Goal: Task Accomplishment & Management: Manage account settings

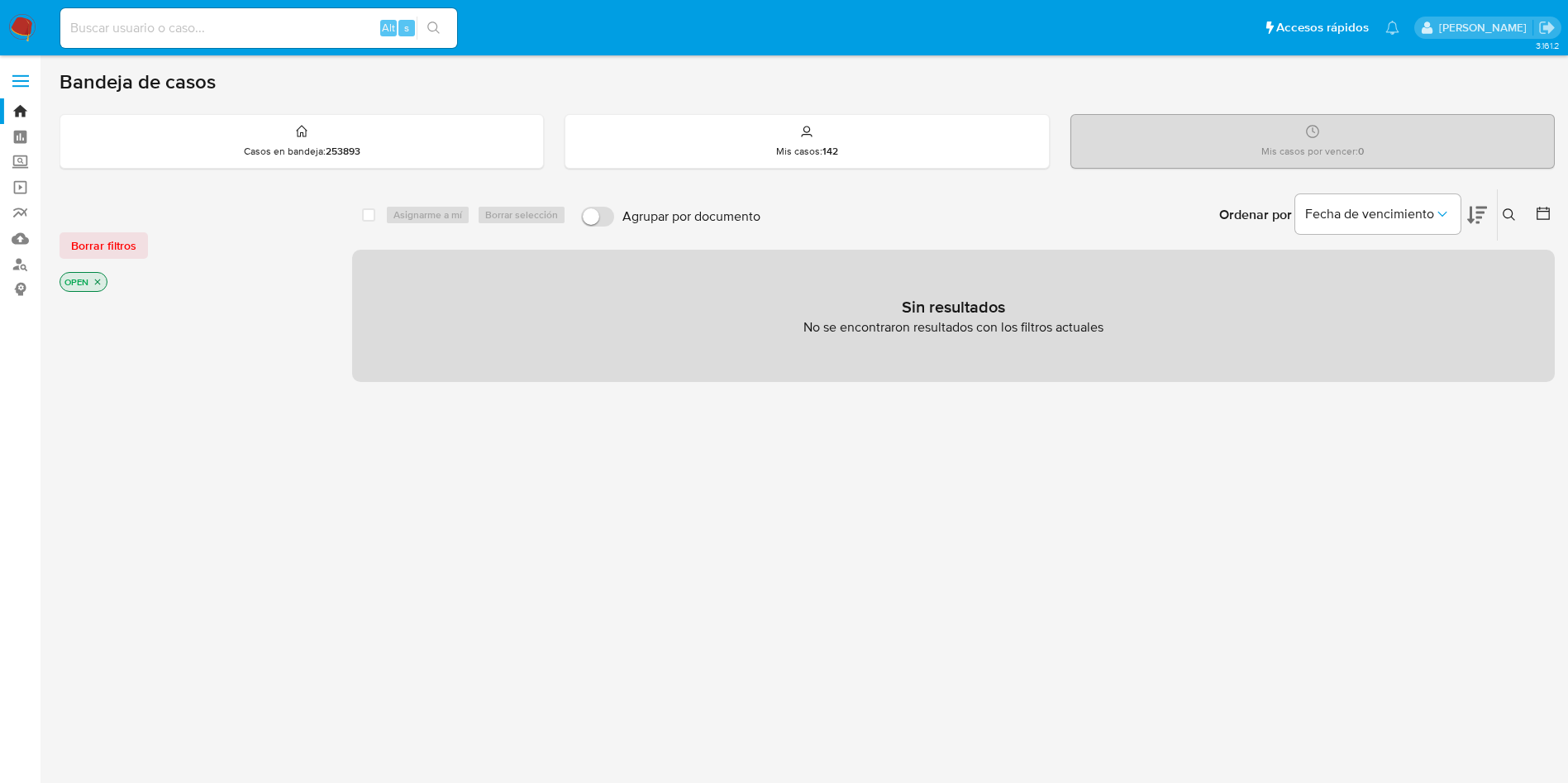
click at [225, 16] on div "Alt s" at bounding box center [258, 28] width 396 height 40
click at [267, 39] on div "Alt s" at bounding box center [258, 28] width 396 height 40
drag, startPoint x: 267, startPoint y: 14, endPoint x: 277, endPoint y: 24, distance: 14.1
click at [268, 13] on div "Alt s" at bounding box center [258, 28] width 396 height 40
click at [279, 31] on input at bounding box center [258, 27] width 396 height 22
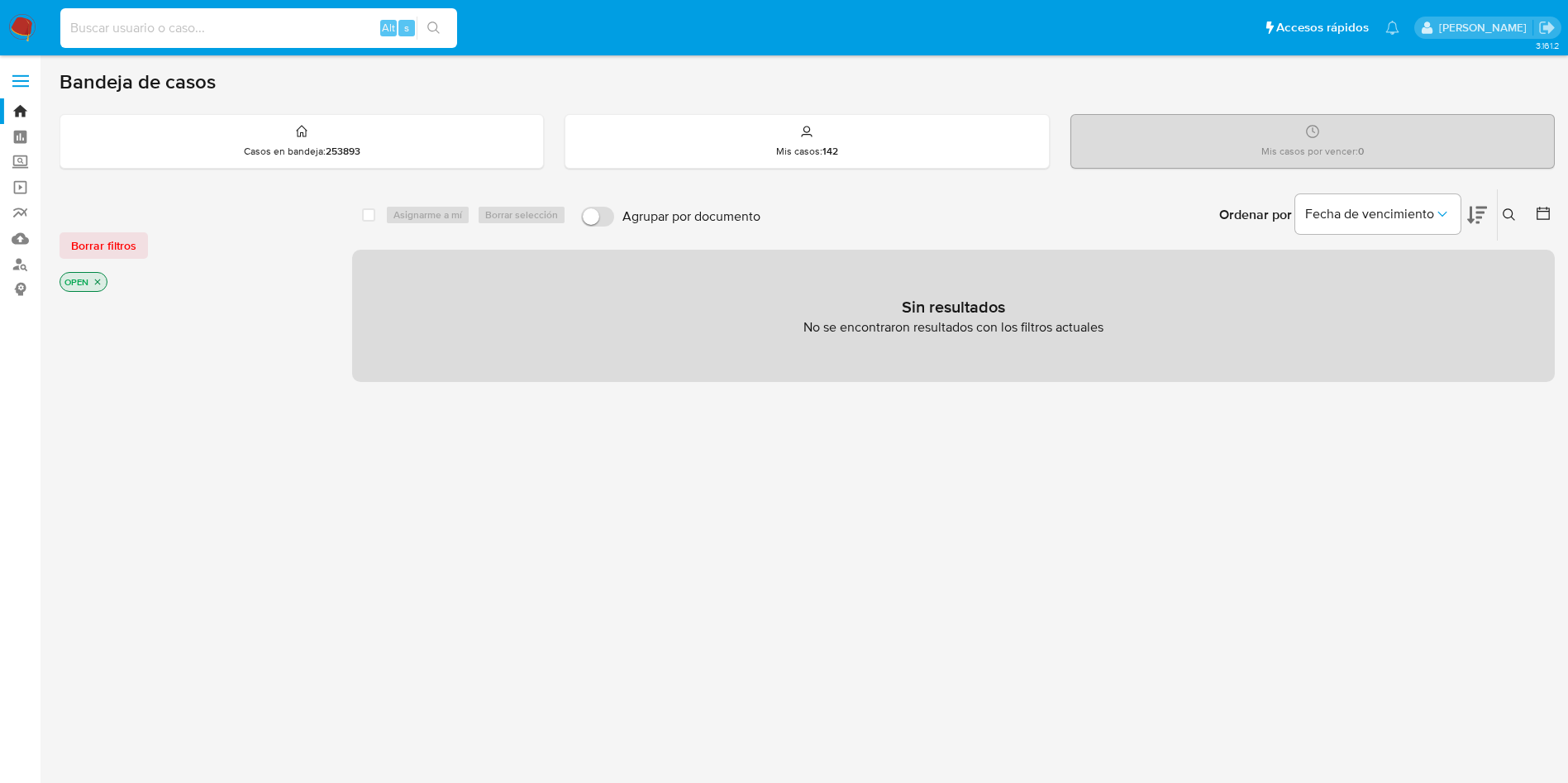
paste input "474289959"
type input "474289959"
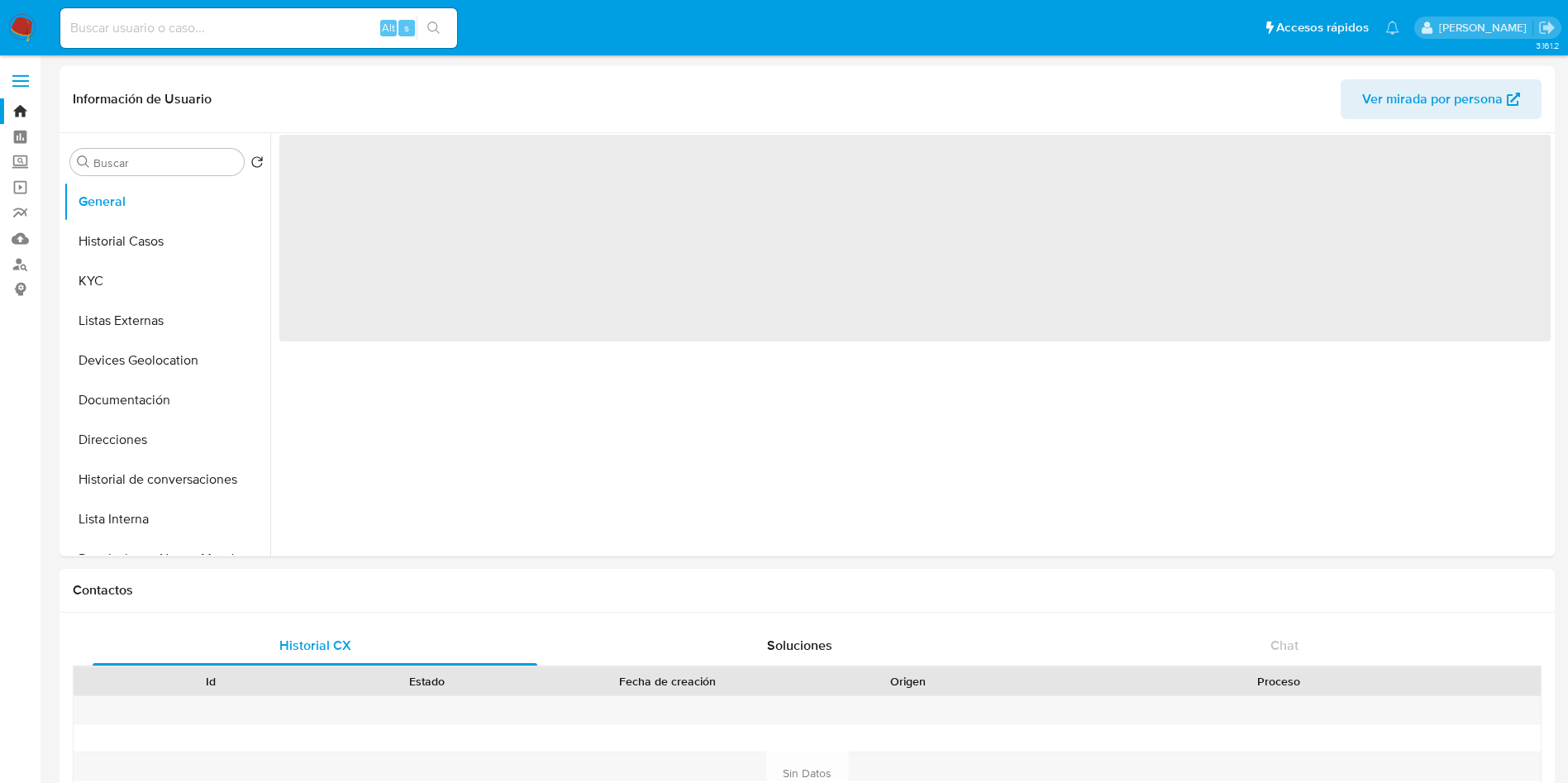
select select "10"
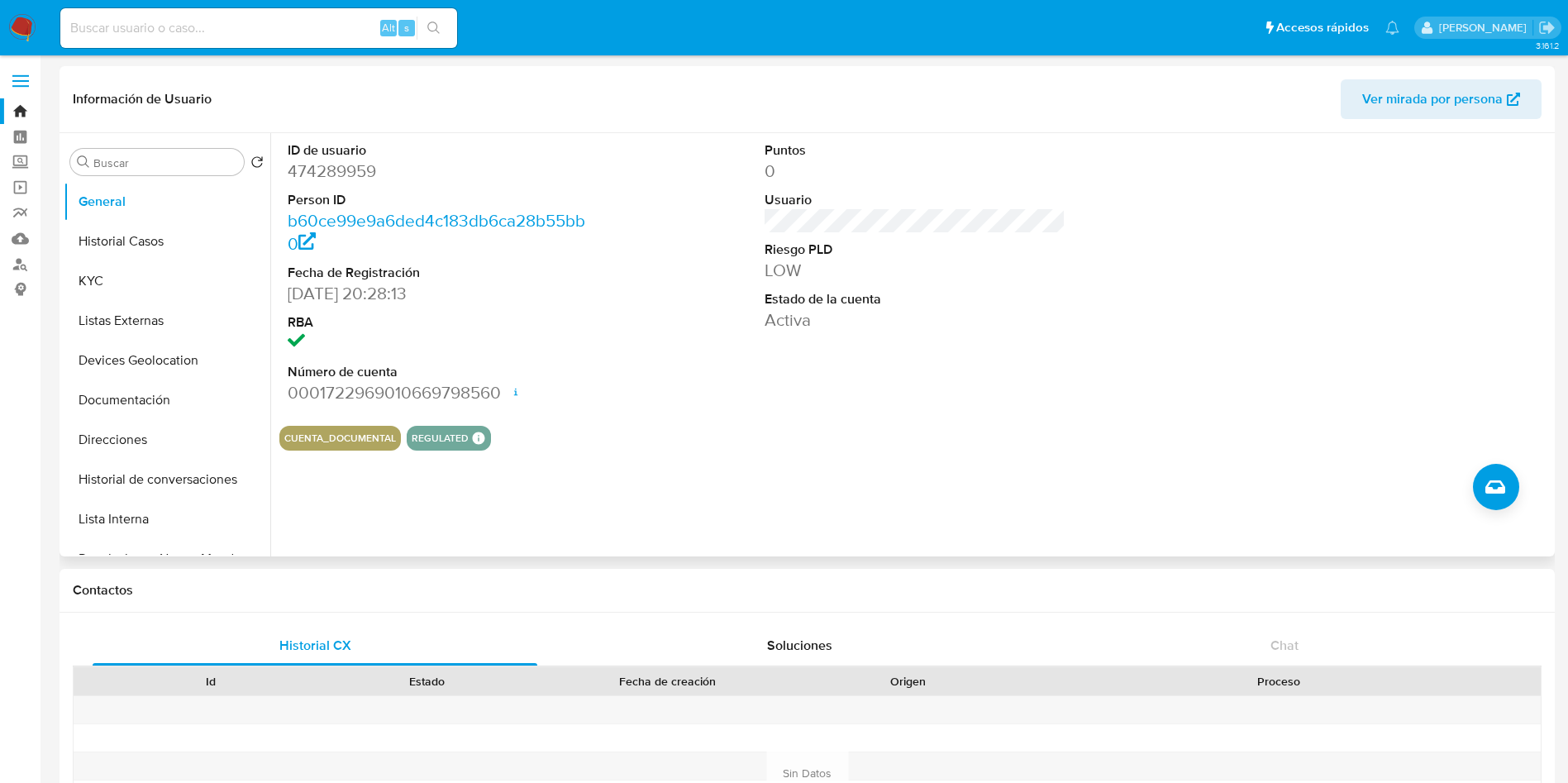
click at [699, 511] on div "ID de usuario 474289959 Person ID b60ce99e9a6ded4c183db6ca28b55bb0 Fecha de Reg…" at bounding box center [910, 344] width 1280 height 423
click at [167, 241] on button "Historial Casos" at bounding box center [160, 241] width 193 height 40
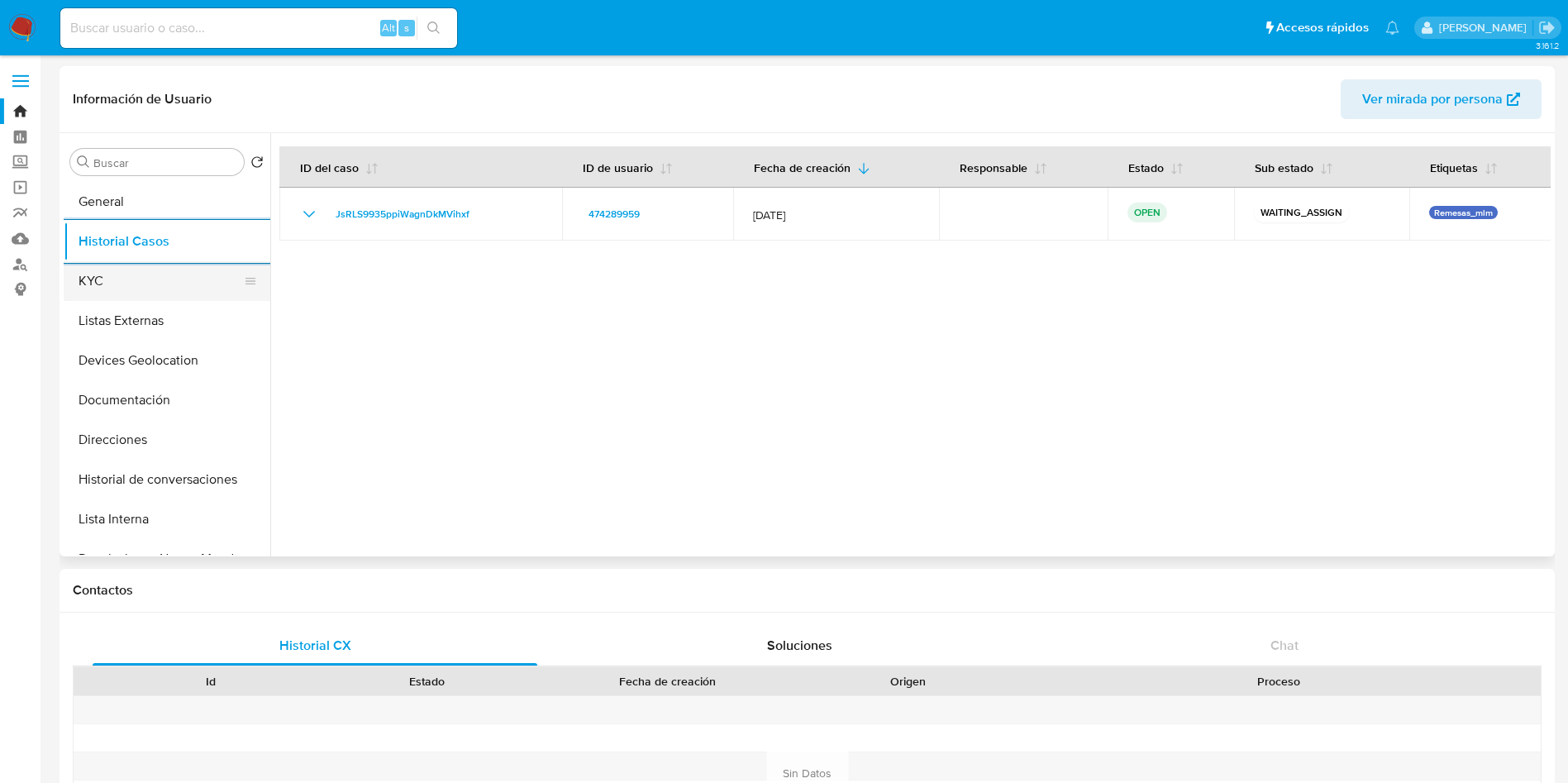
click at [98, 287] on button "KYC" at bounding box center [160, 281] width 193 height 40
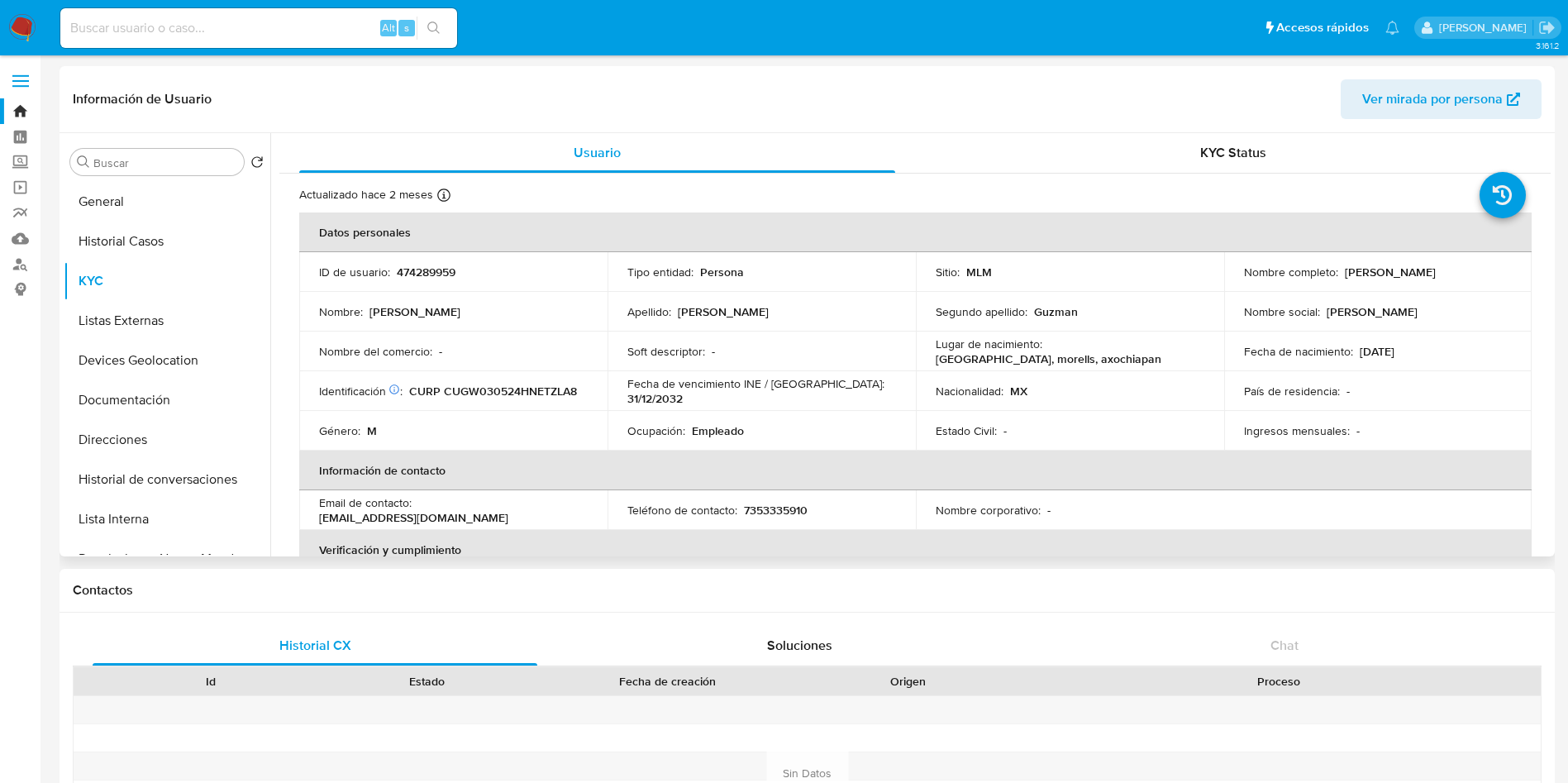
click at [744, 509] on p "7353335910" at bounding box center [776, 511] width 64 height 15
copy p "7353335910"
drag, startPoint x: 573, startPoint y: 517, endPoint x: 416, endPoint y: 511, distance: 157.1
click at [416, 511] on td "Email de contacto : willi0guzzman12@gmail.com" at bounding box center [453, 510] width 308 height 40
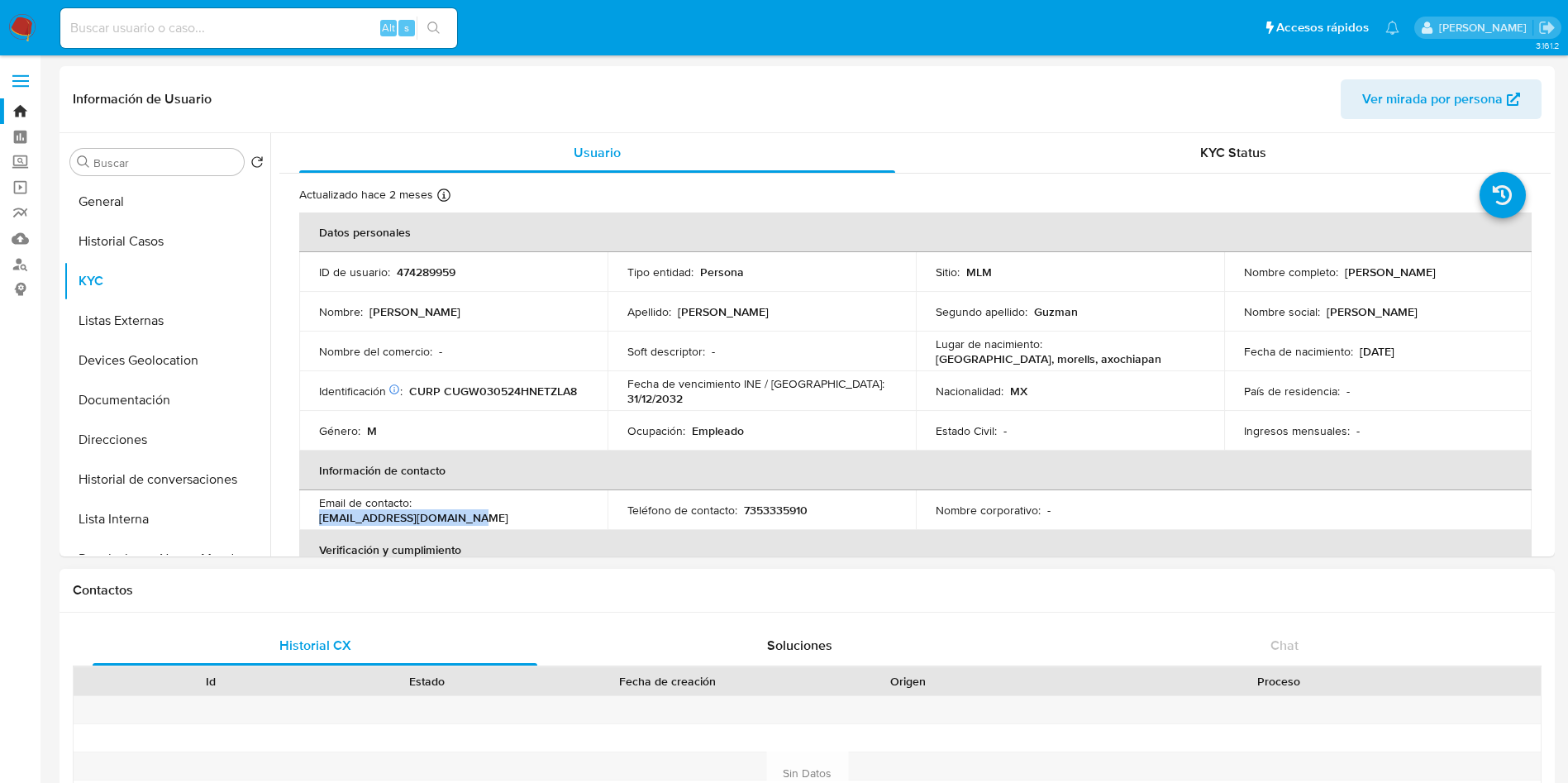
copy p "willi0guzzman12@gmail.com"
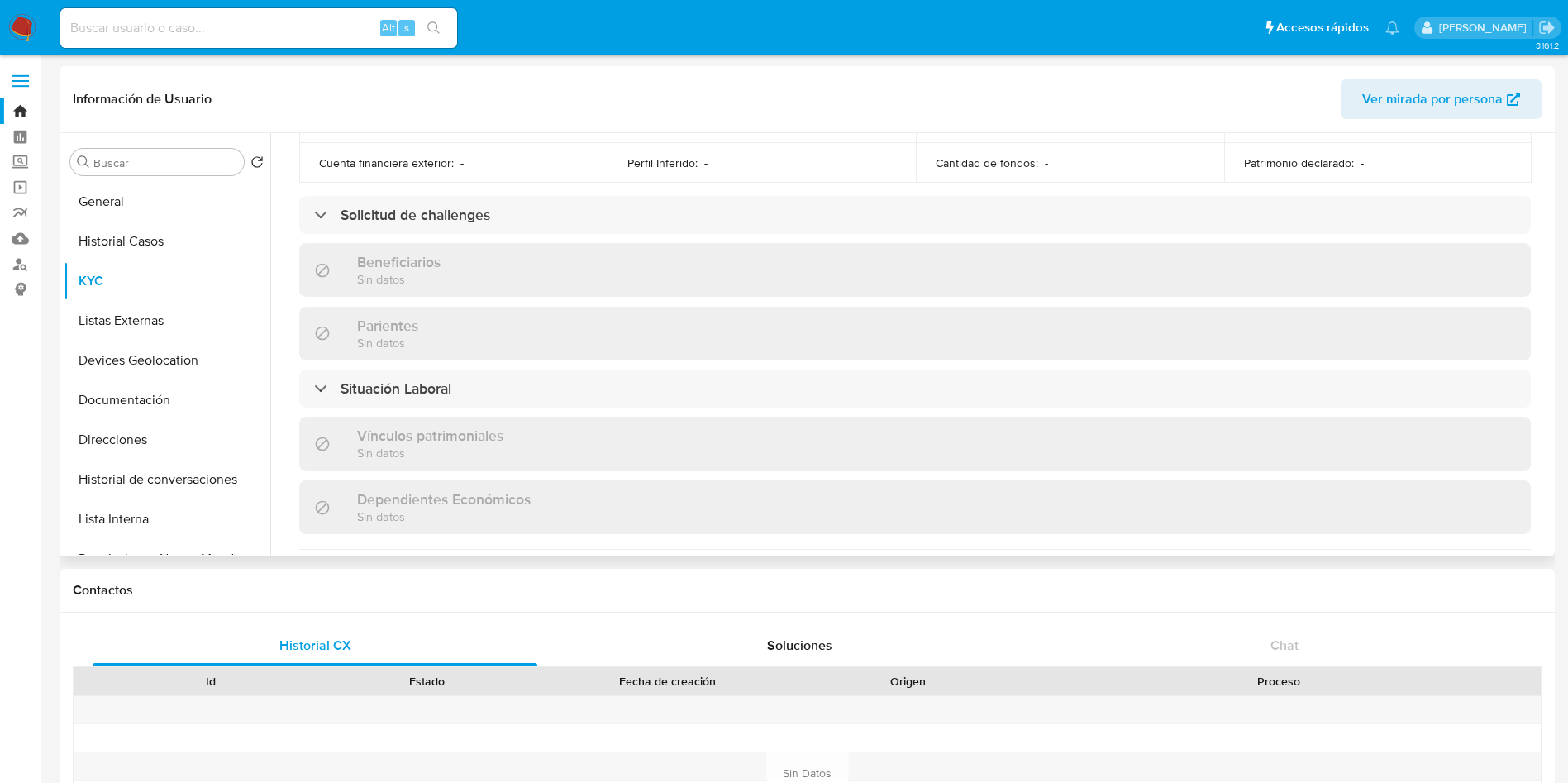
scroll to position [648, 0]
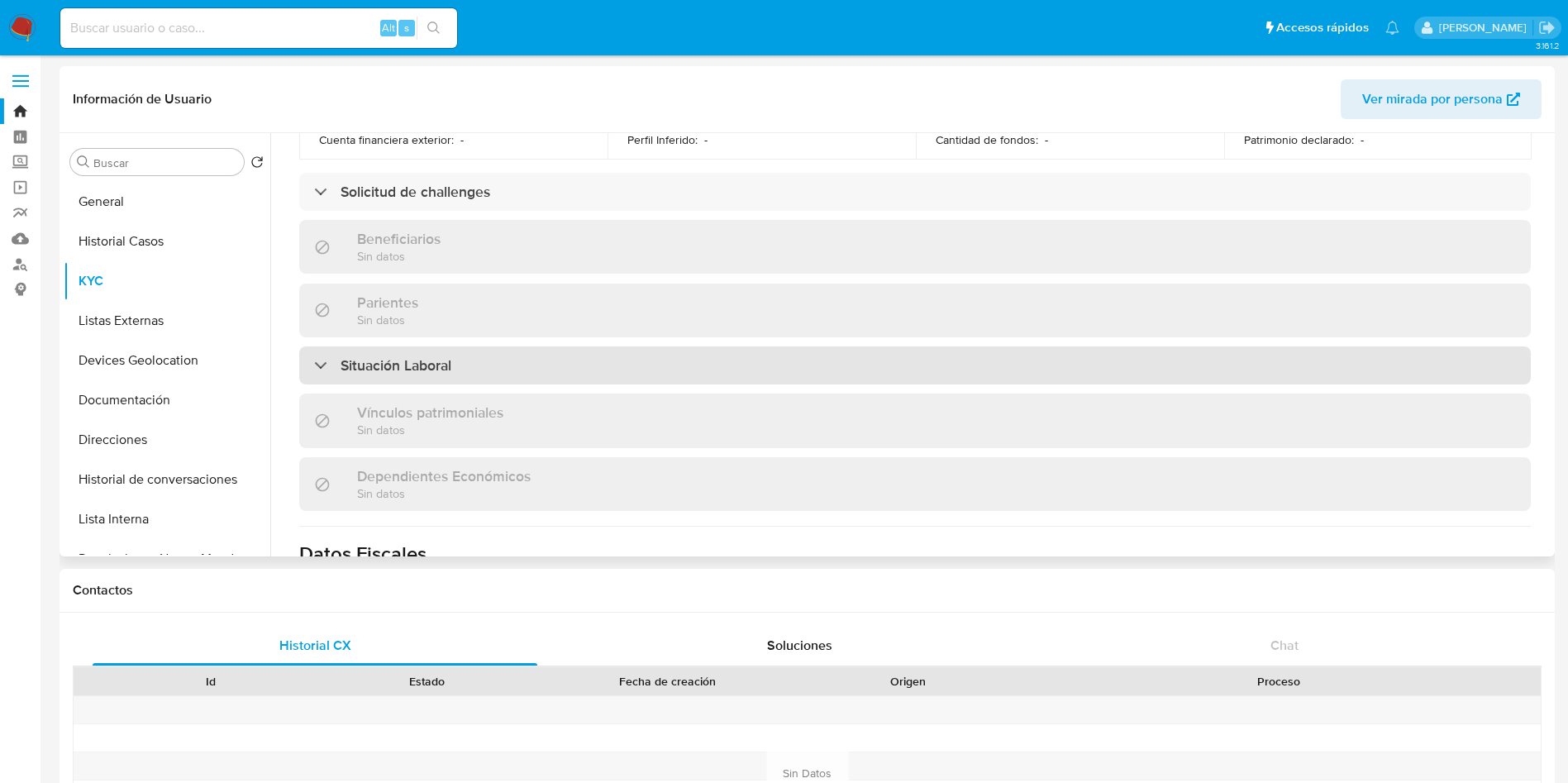
click at [585, 362] on div "Situación Laboral" at bounding box center [915, 366] width 1232 height 38
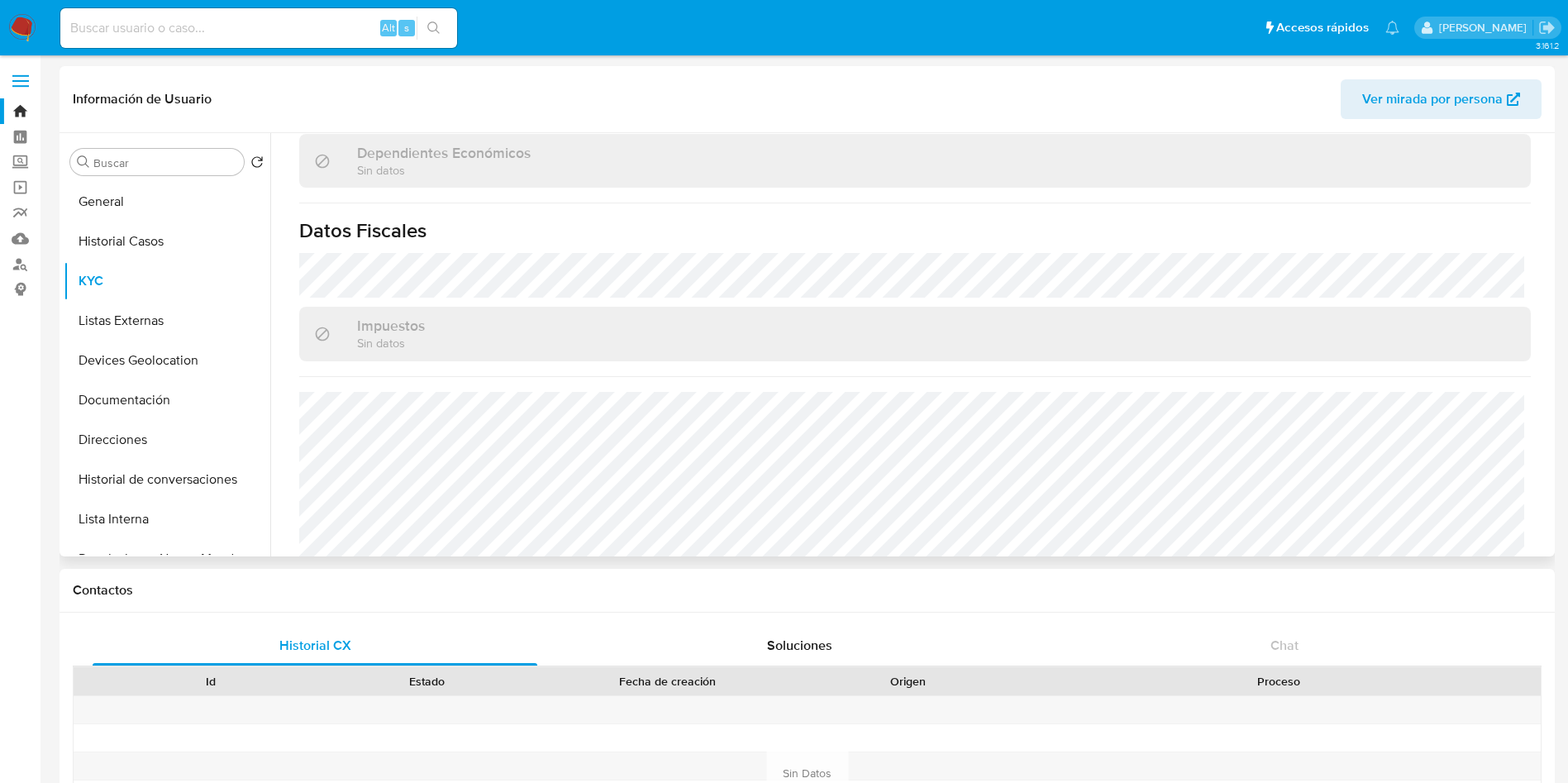
scroll to position [1247, 0]
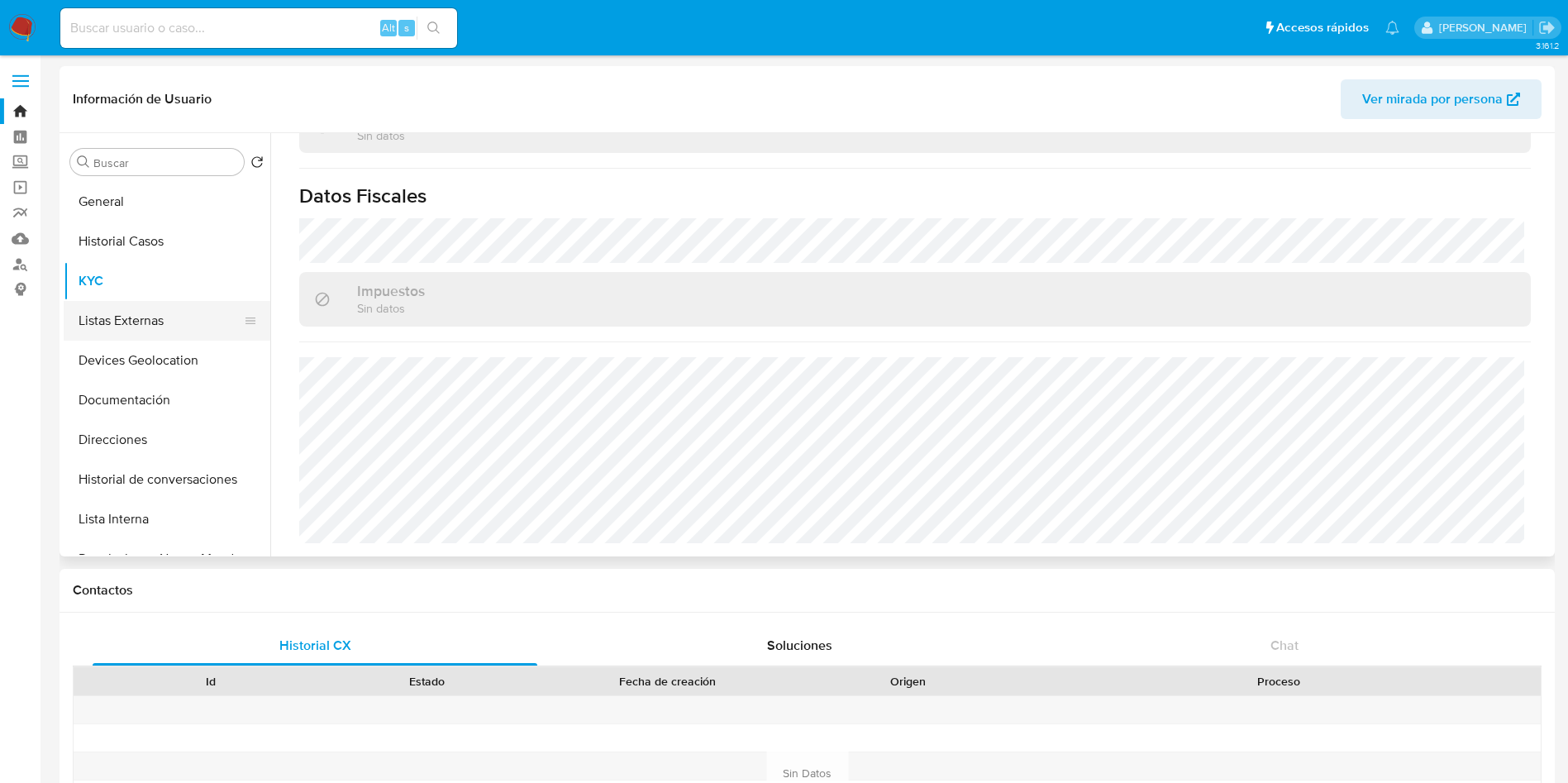
click at [132, 309] on button "Listas Externas" at bounding box center [160, 320] width 193 height 40
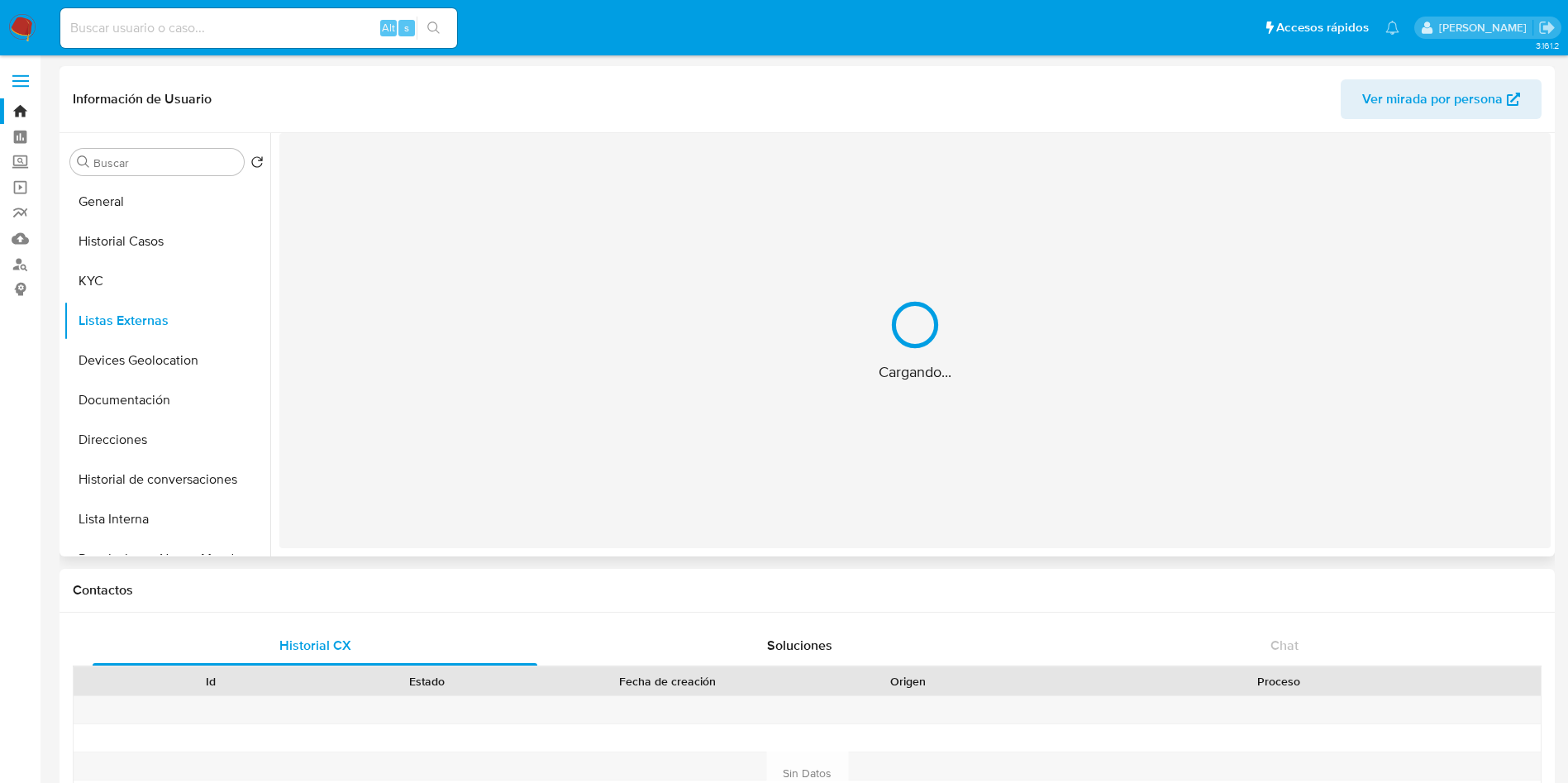
scroll to position [0, 0]
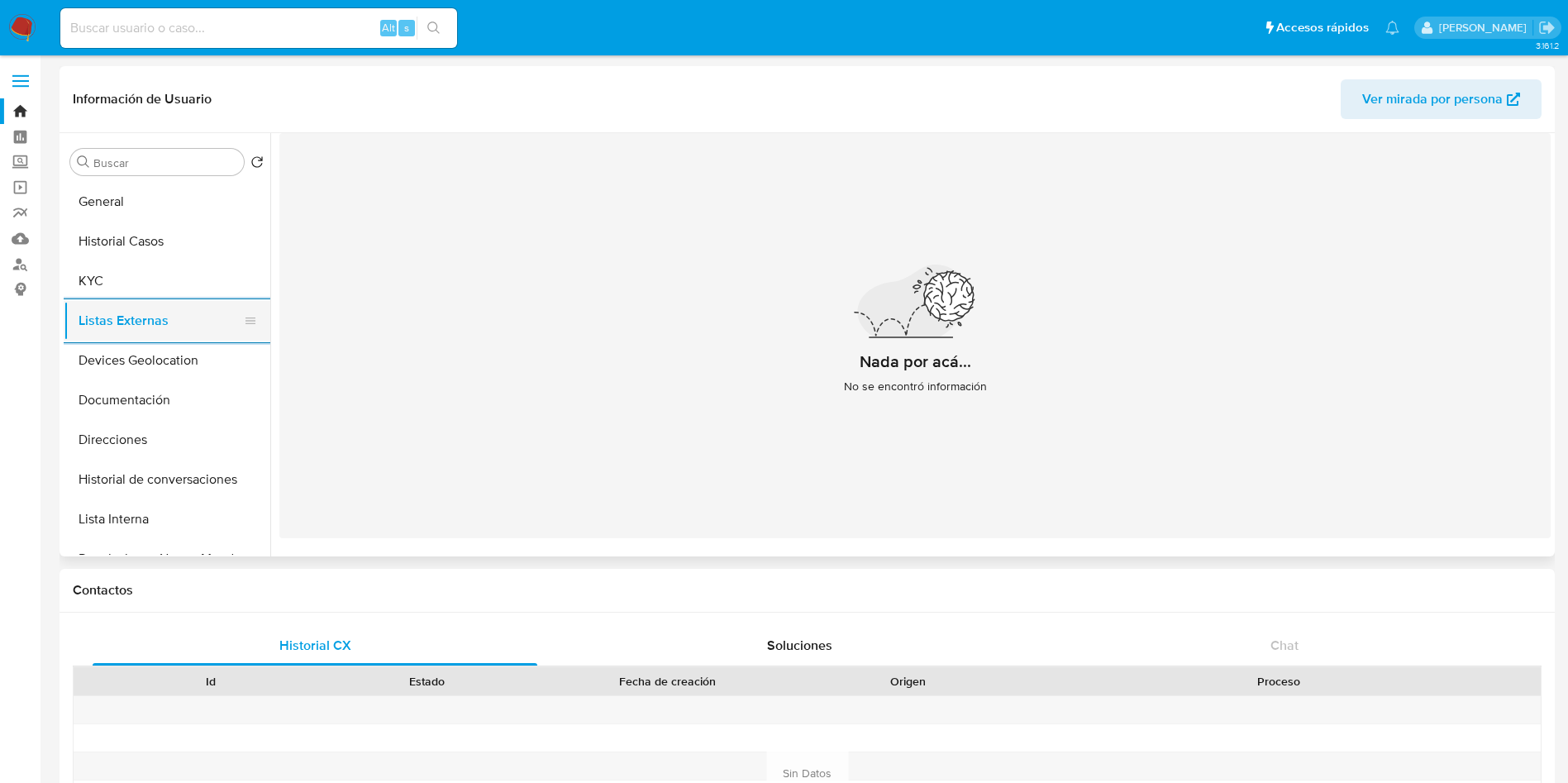
click at [164, 334] on button "Listas Externas" at bounding box center [160, 320] width 193 height 40
click at [173, 353] on button "Devices Geolocation" at bounding box center [160, 361] width 193 height 40
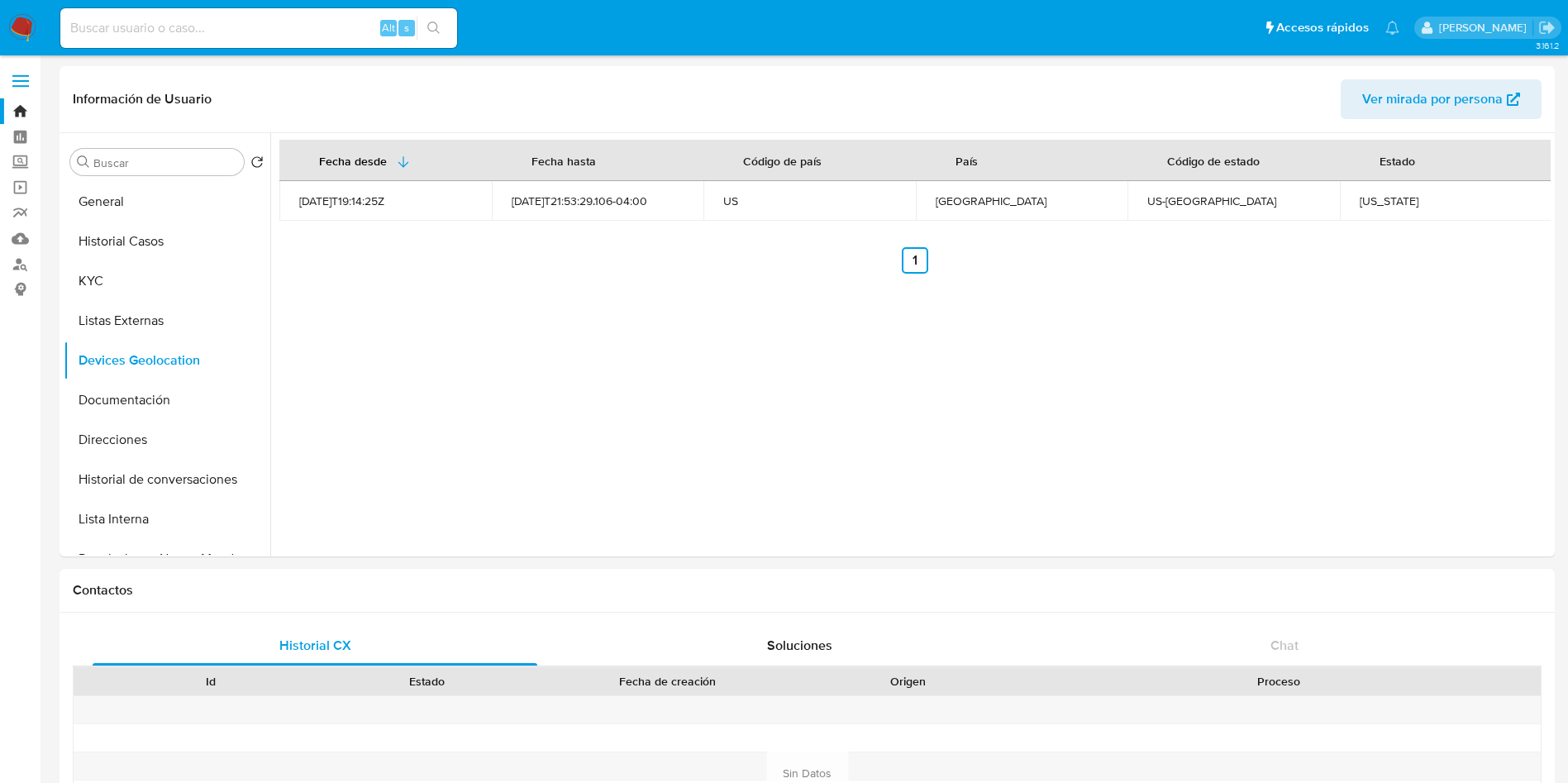
click at [1374, 200] on div "Minnesota" at bounding box center [1446, 201] width 172 height 15
copy div "Minnesota Anterior"
click at [133, 393] on button "Documentación" at bounding box center [160, 400] width 193 height 40
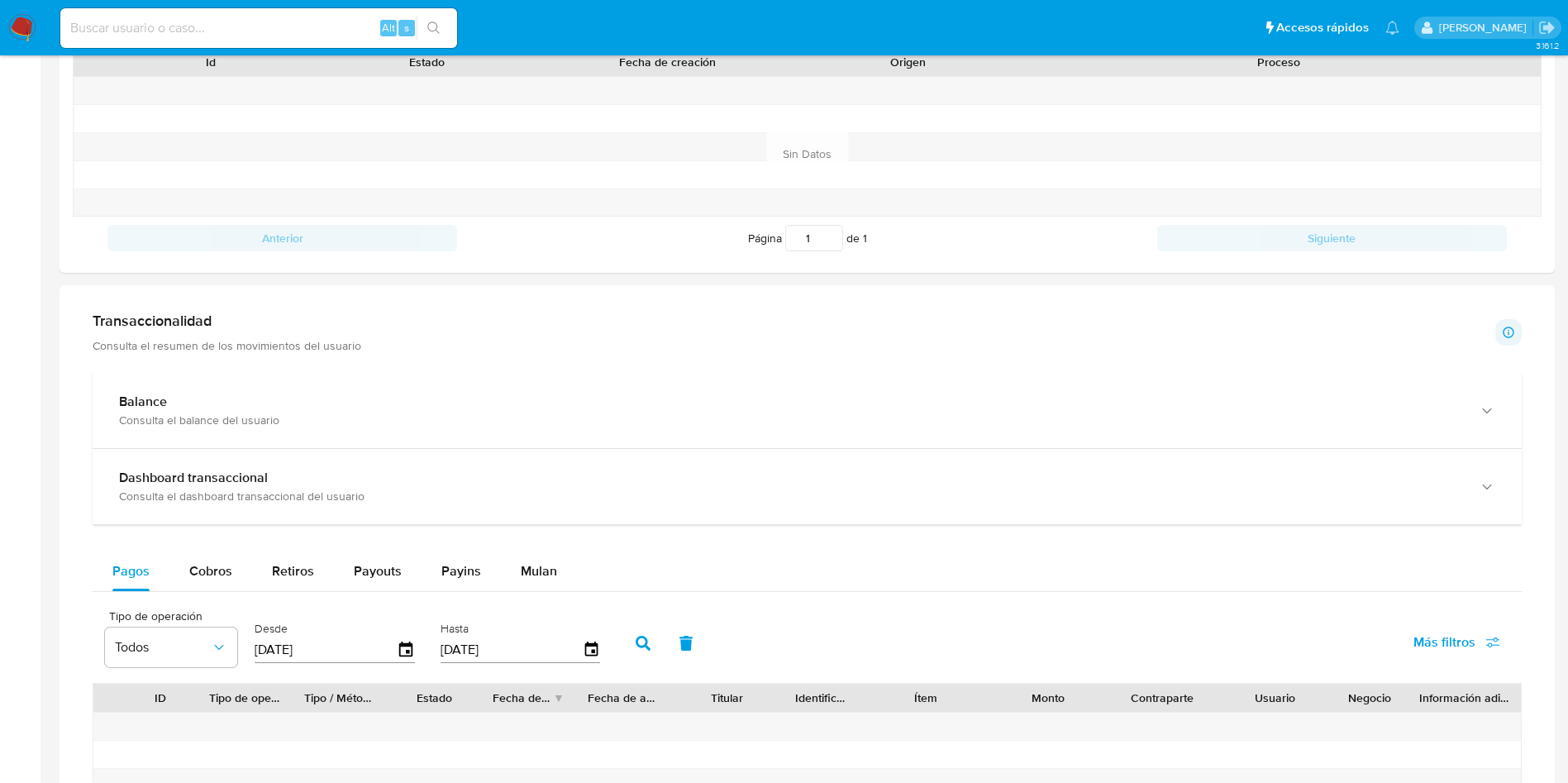
scroll to position [620, 0]
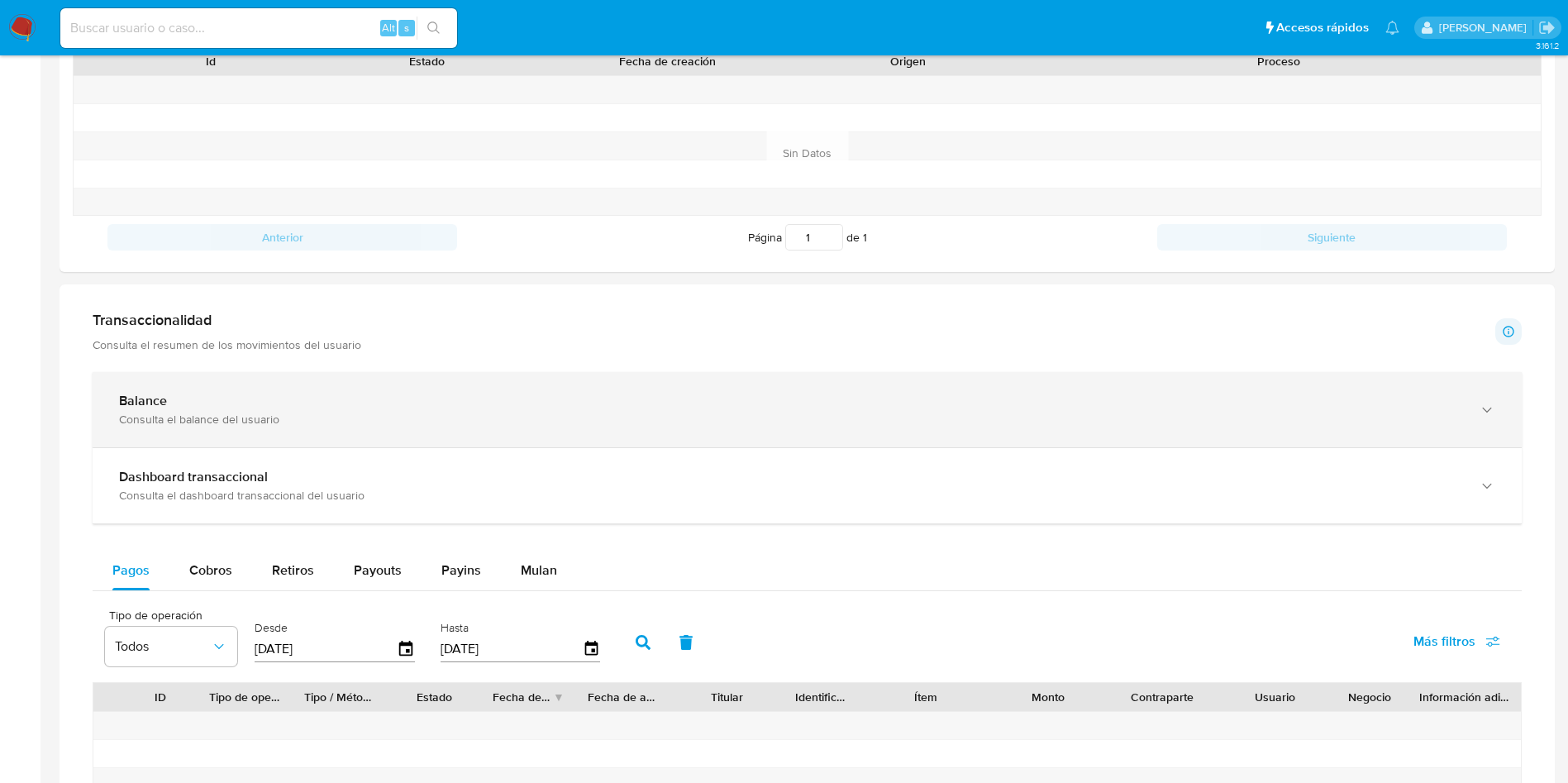
click at [380, 426] on div "Consulta el balance del usuario" at bounding box center [790, 419] width 1343 height 15
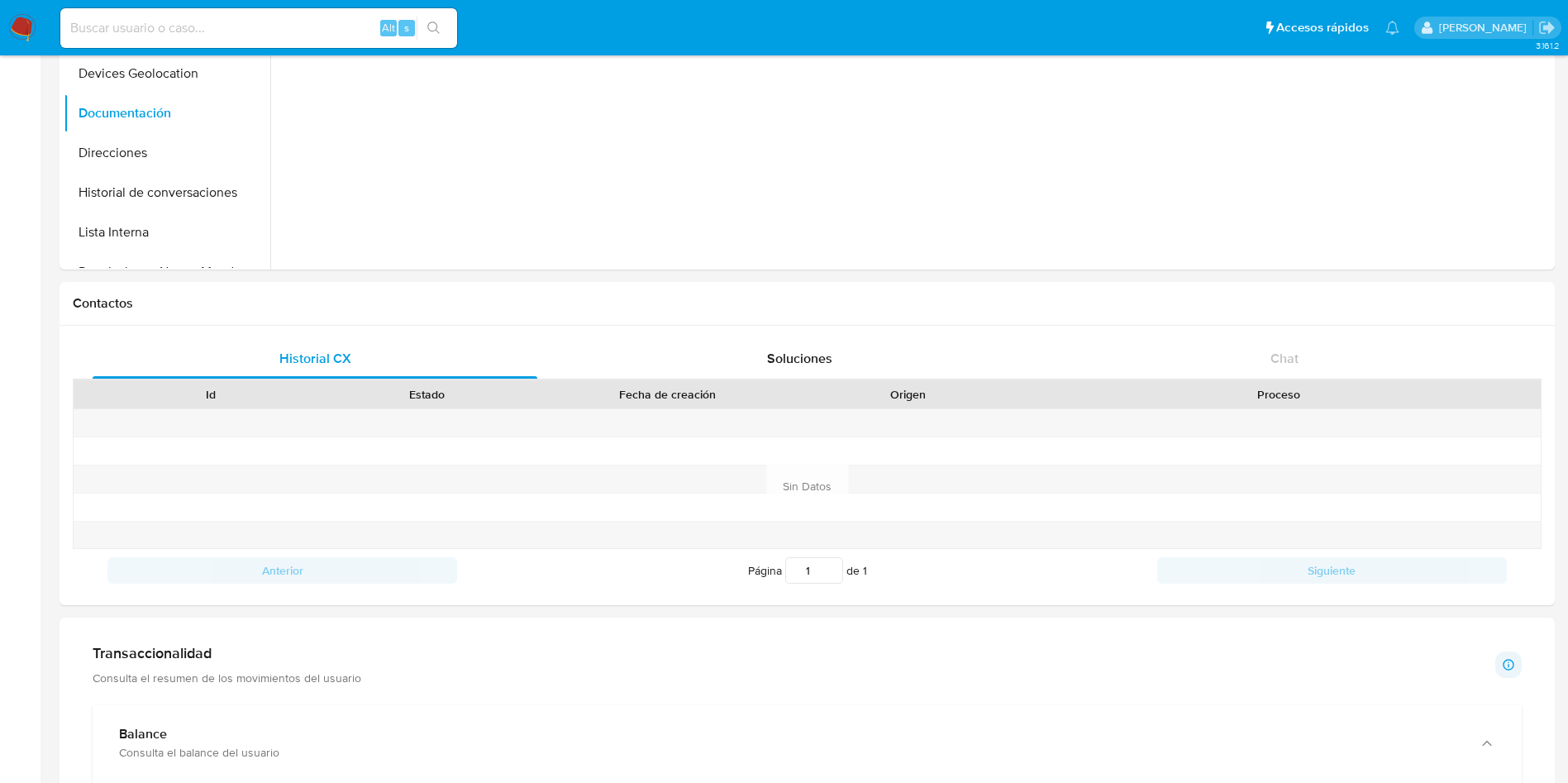
scroll to position [124, 0]
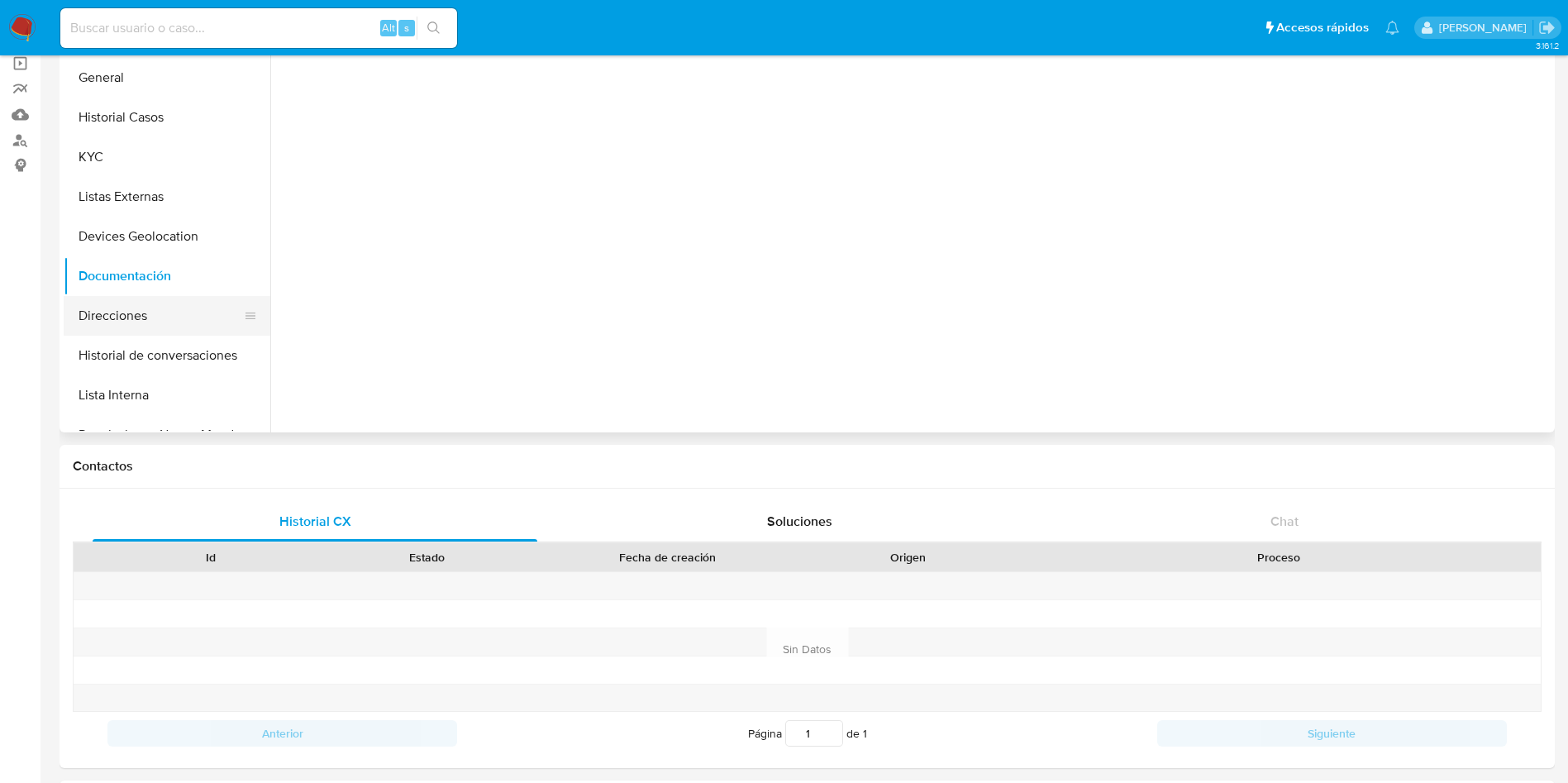
click at [152, 324] on button "Direcciones" at bounding box center [160, 316] width 193 height 40
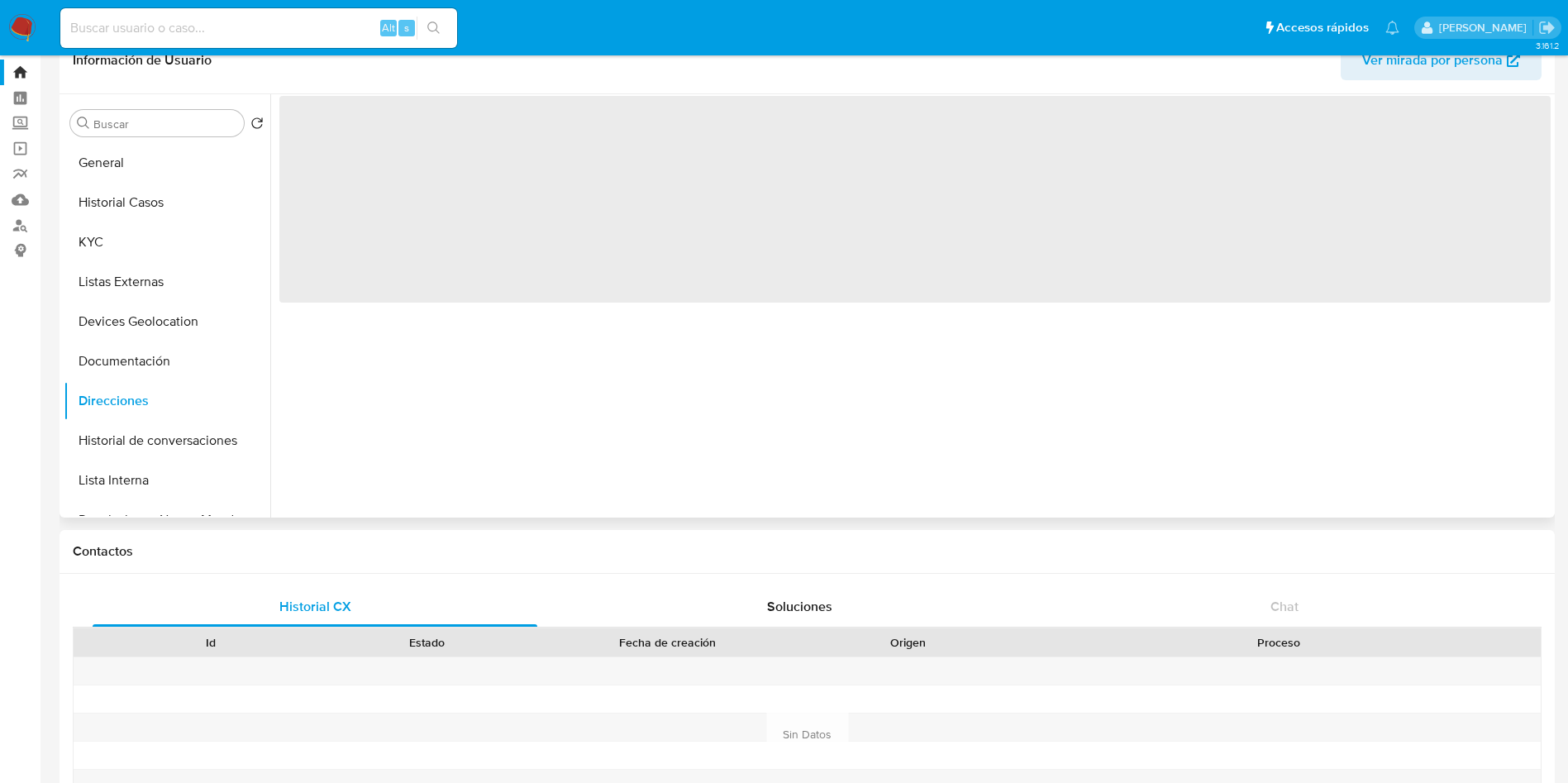
scroll to position [0, 0]
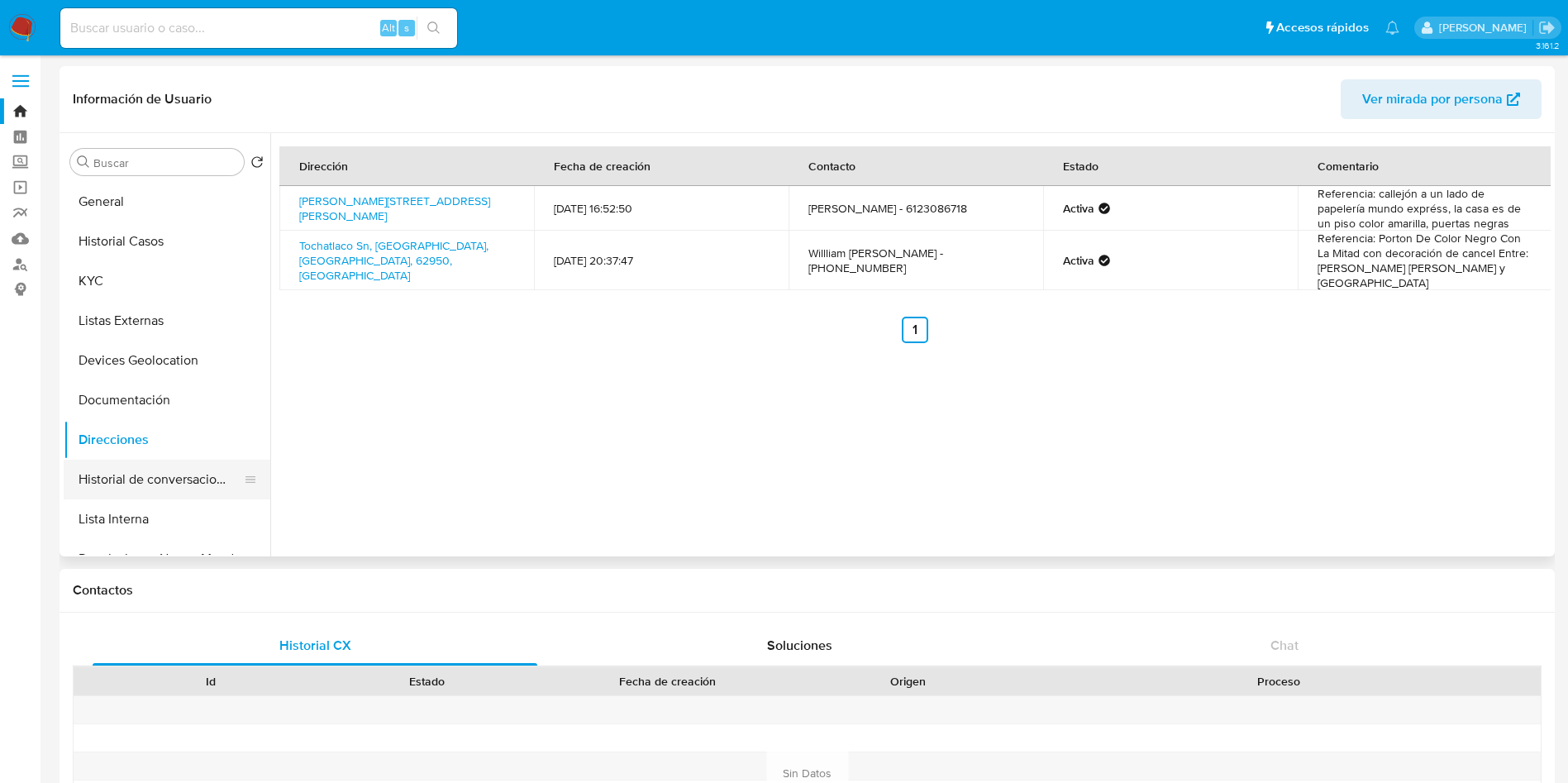
click at [145, 475] on button "Historial de conversaciones" at bounding box center [160, 480] width 193 height 40
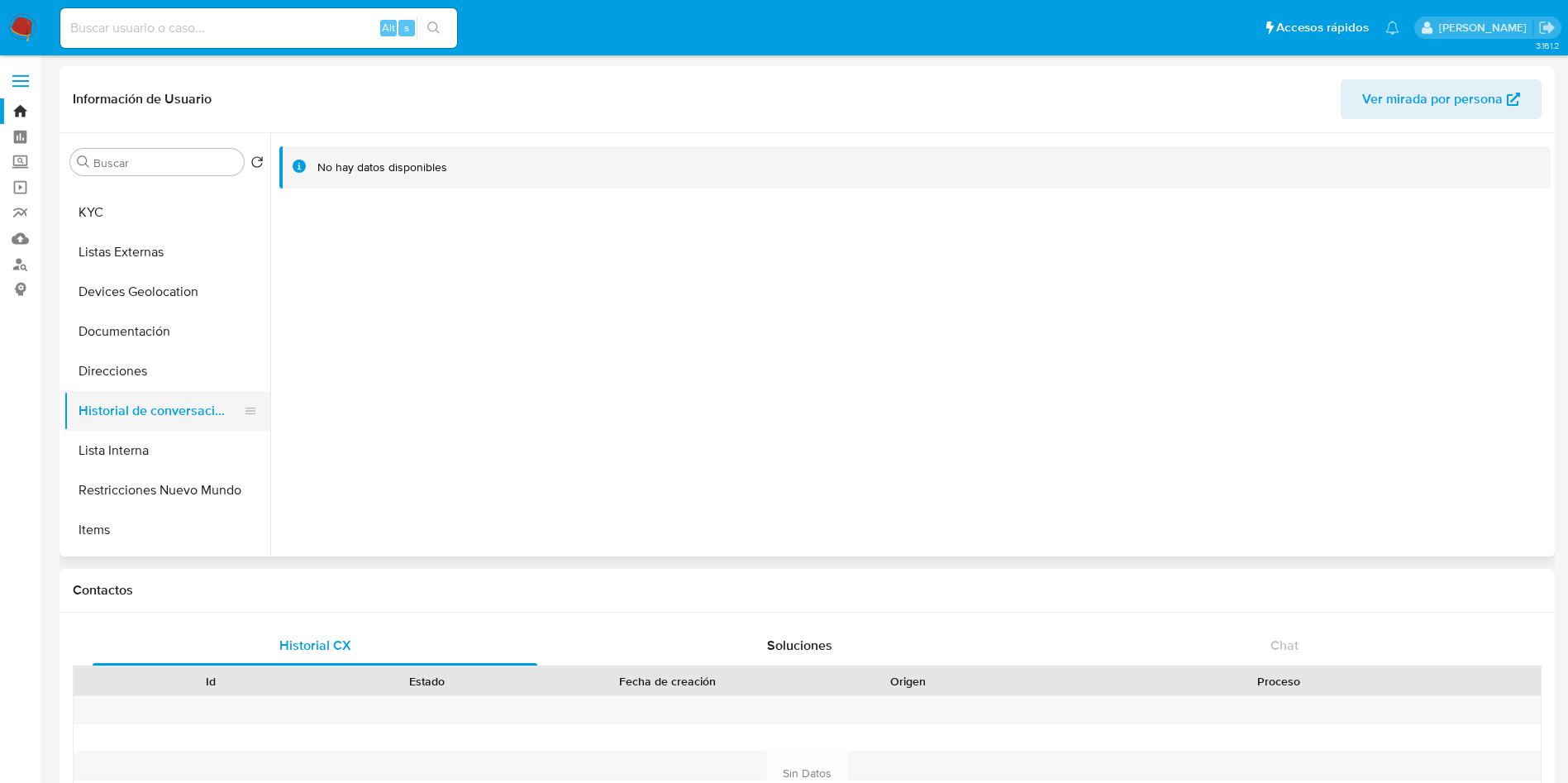
scroll to position [124, 0]
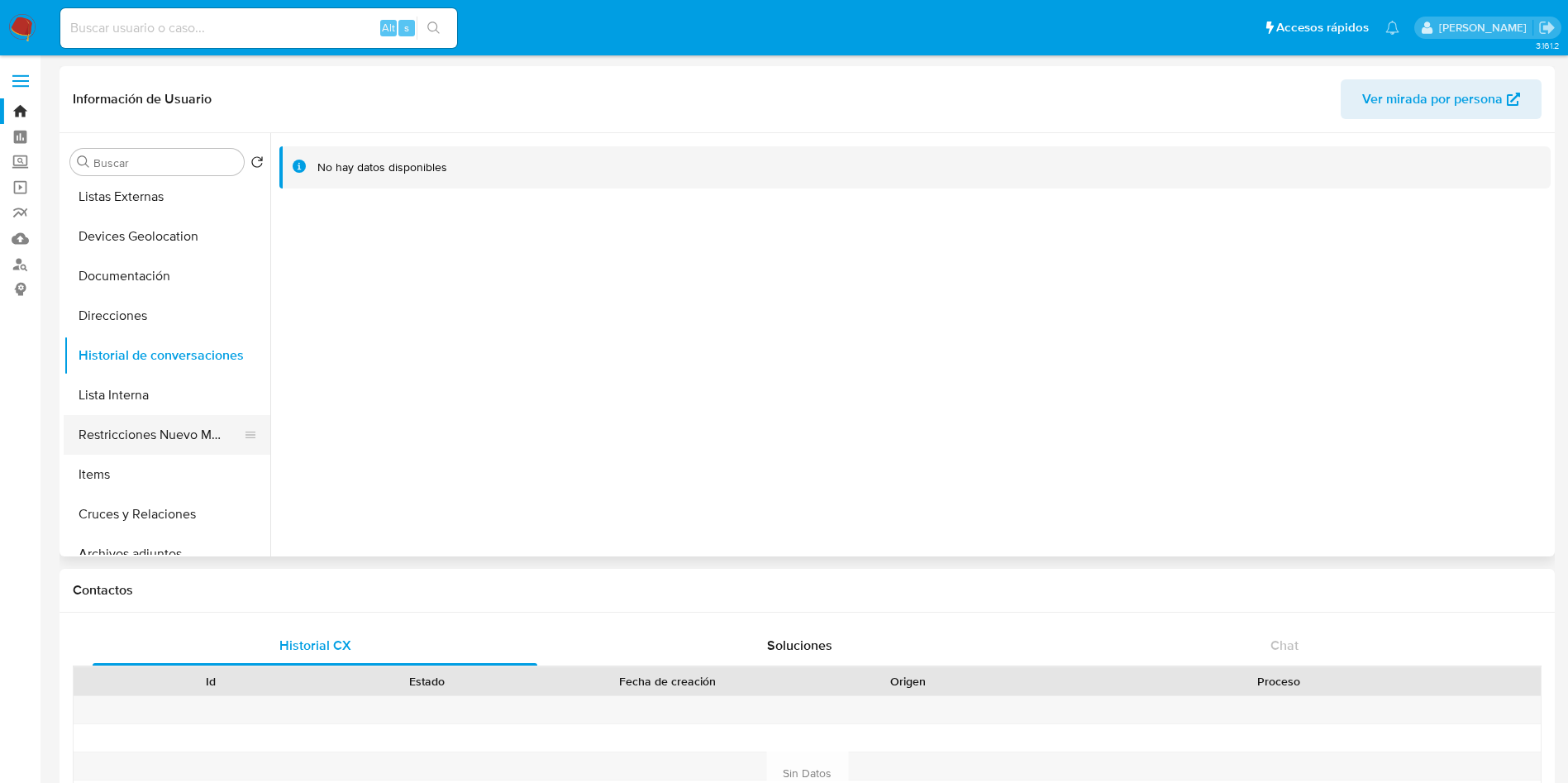
click at [145, 435] on button "Restricciones Nuevo Mundo" at bounding box center [160, 435] width 193 height 40
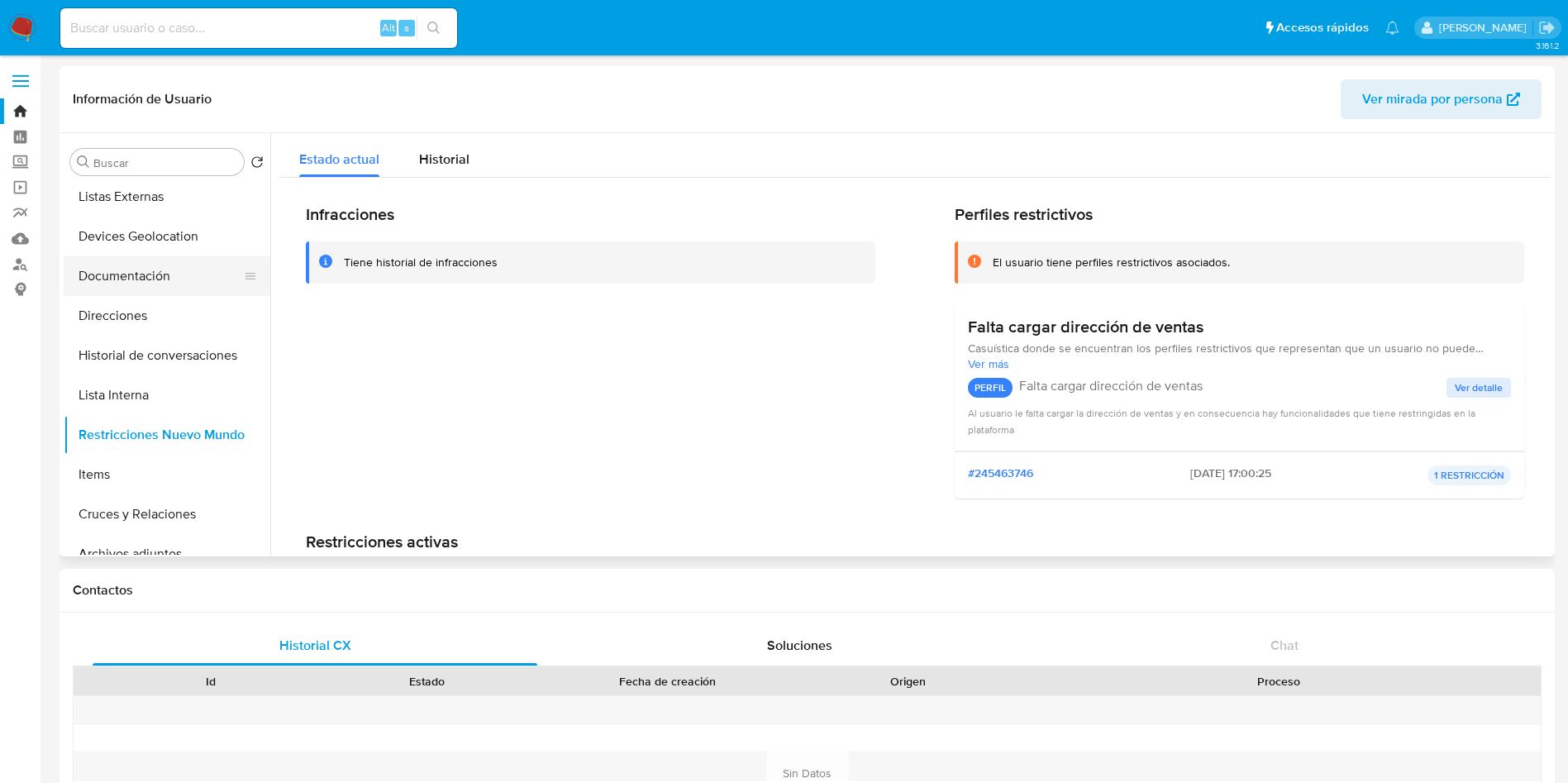
click at [146, 281] on button "Documentación" at bounding box center [160, 276] width 193 height 40
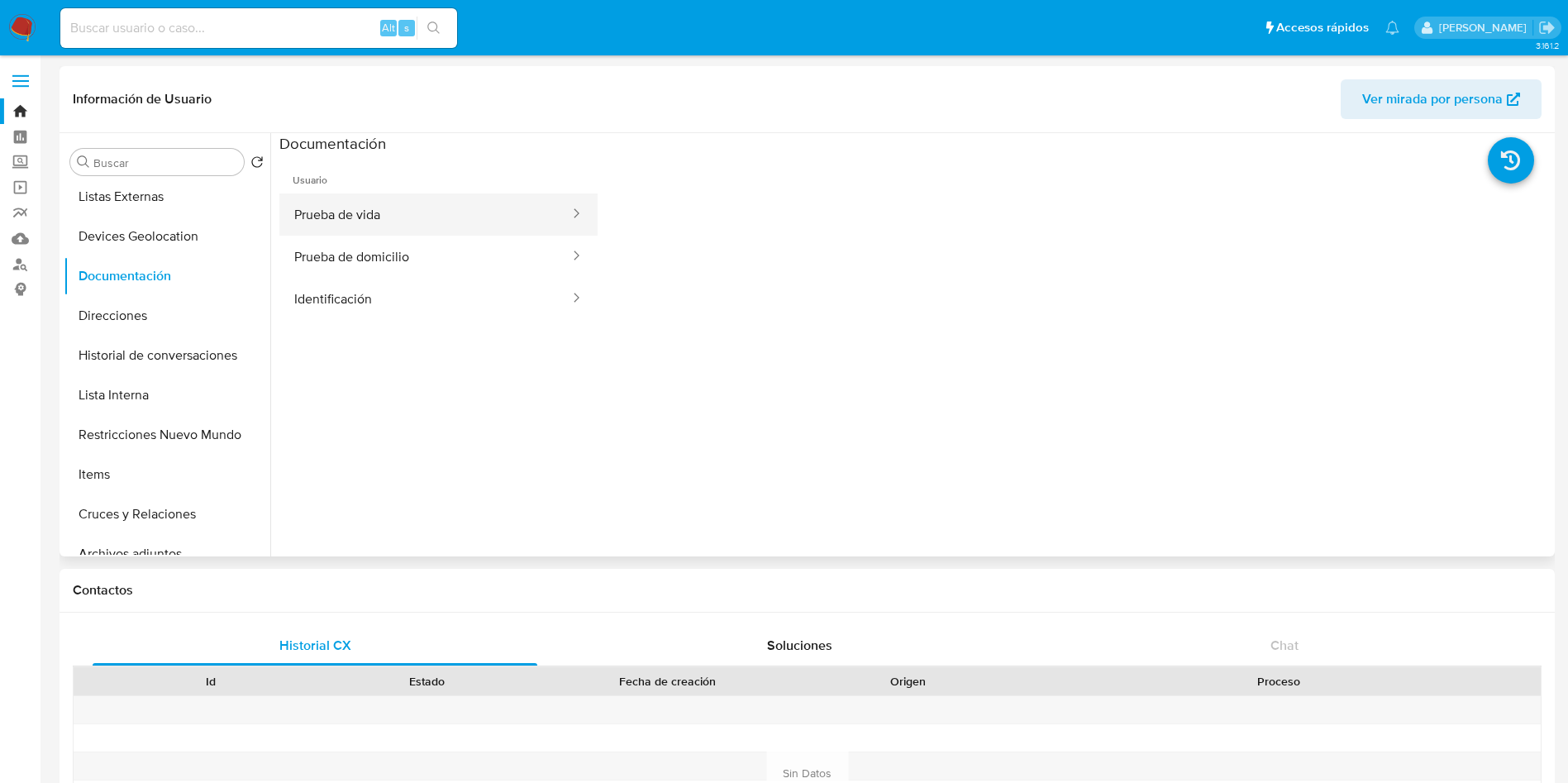
click at [484, 220] on button "Prueba de vida" at bounding box center [426, 214] width 292 height 42
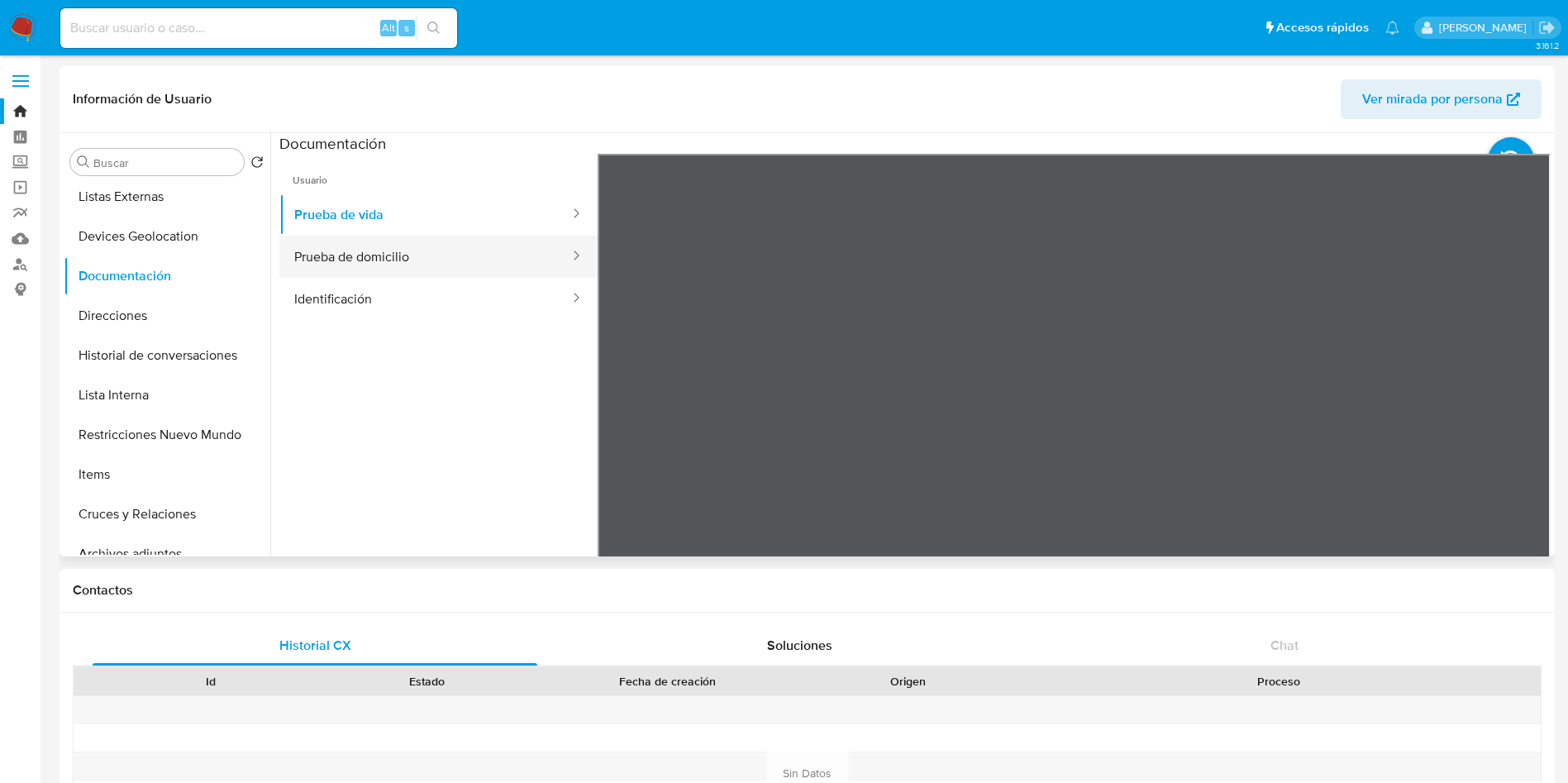
click at [439, 252] on button "Prueba de domicilio" at bounding box center [426, 256] width 292 height 42
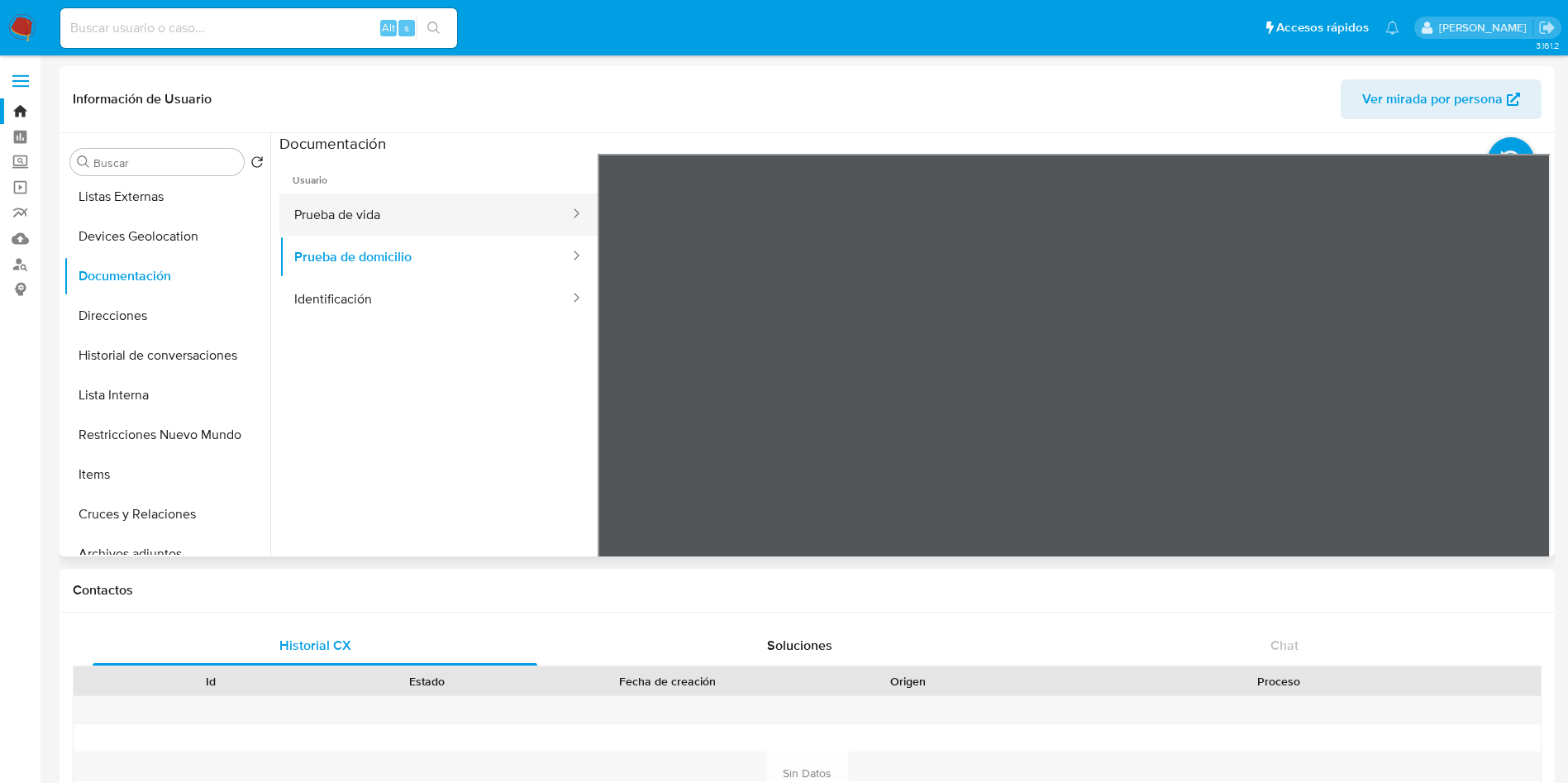
click at [383, 206] on button "Prueba de vida" at bounding box center [426, 214] width 292 height 42
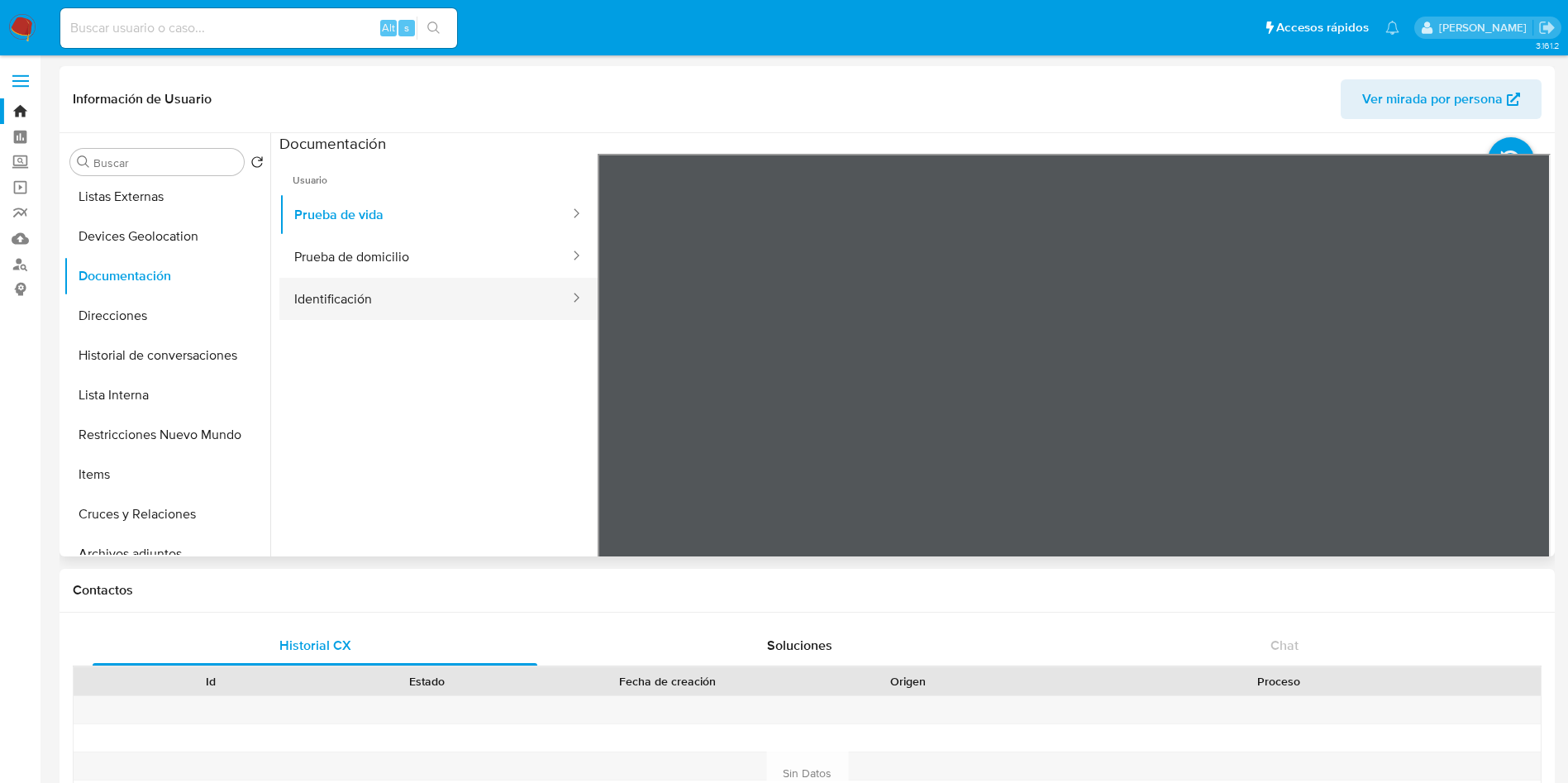
click at [384, 303] on button "Identificación" at bounding box center [426, 299] width 292 height 42
click at [1529, 416] on icon at bounding box center [1529, 422] width 33 height 33
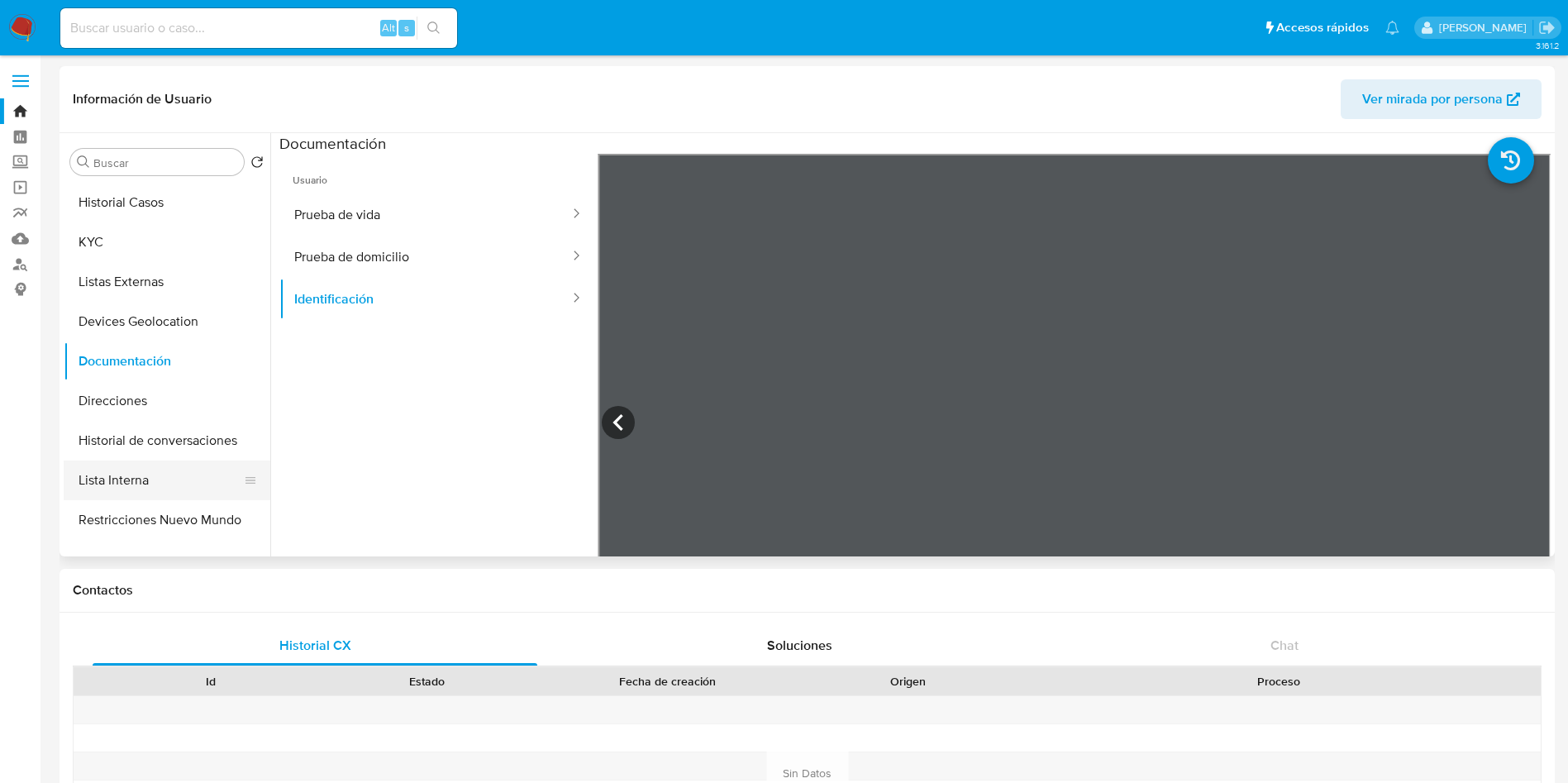
scroll to position [0, 0]
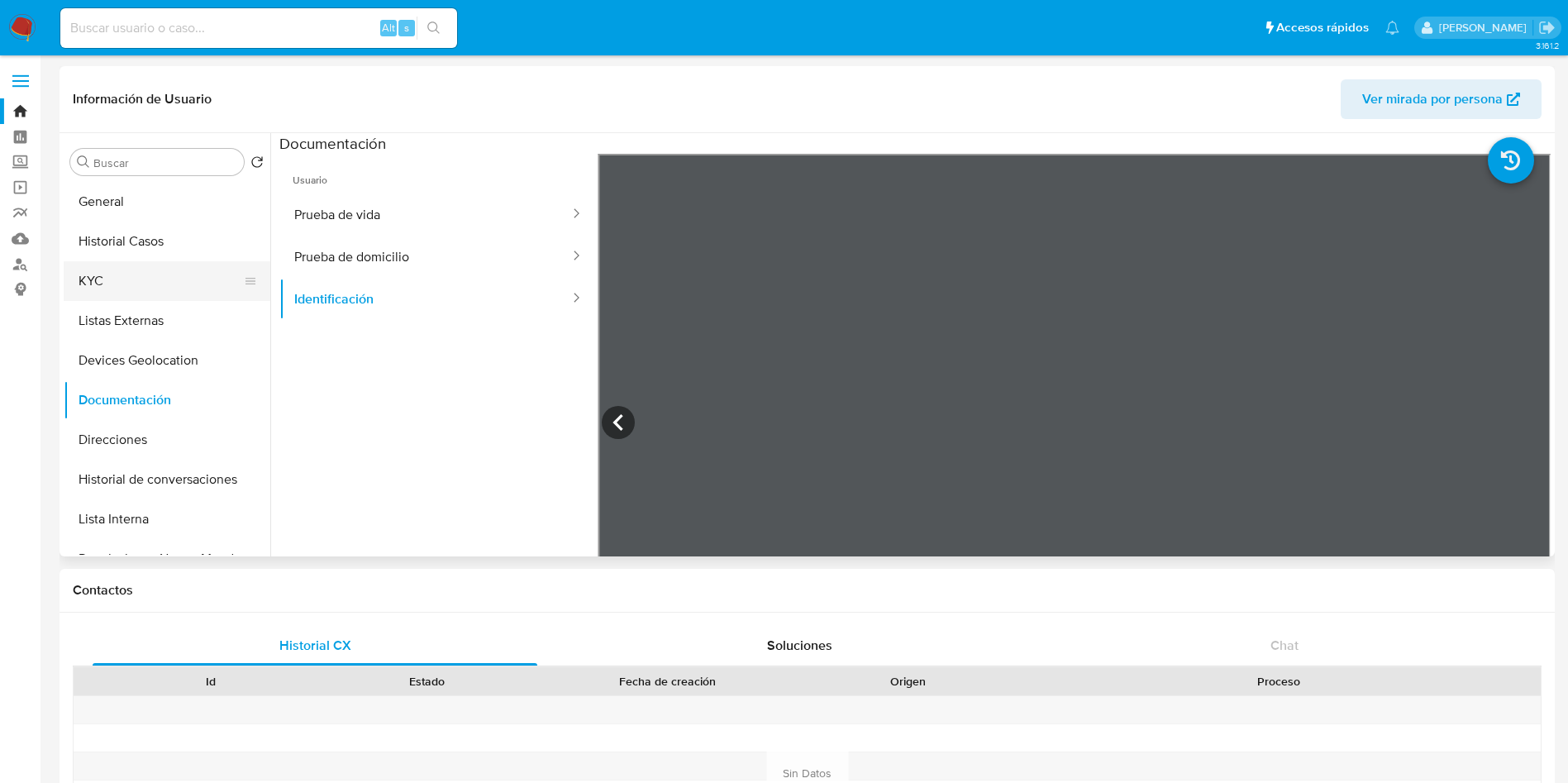
click at [165, 269] on button "KYC" at bounding box center [160, 281] width 193 height 40
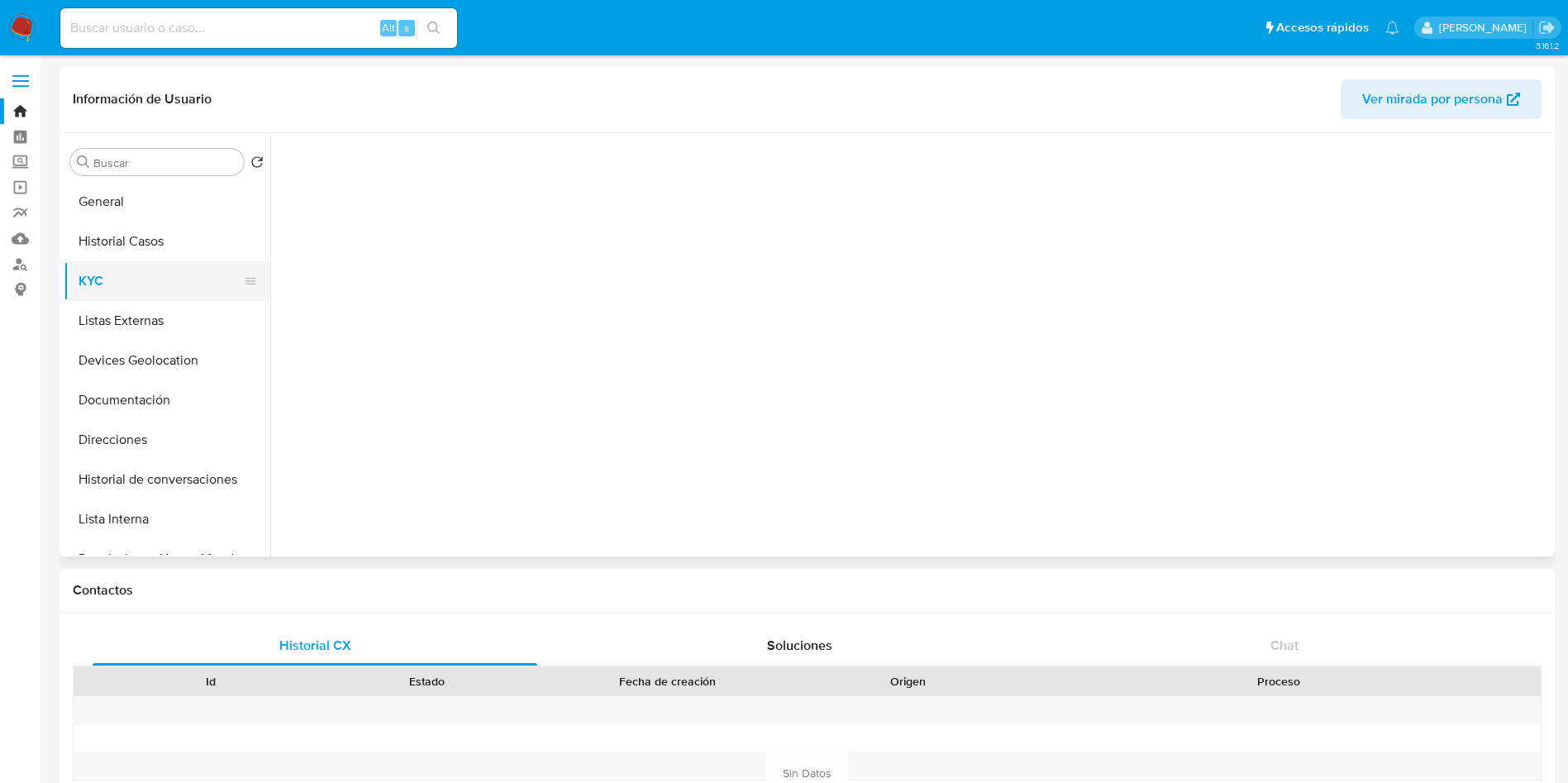
click at [165, 269] on button "KYC" at bounding box center [160, 281] width 193 height 40
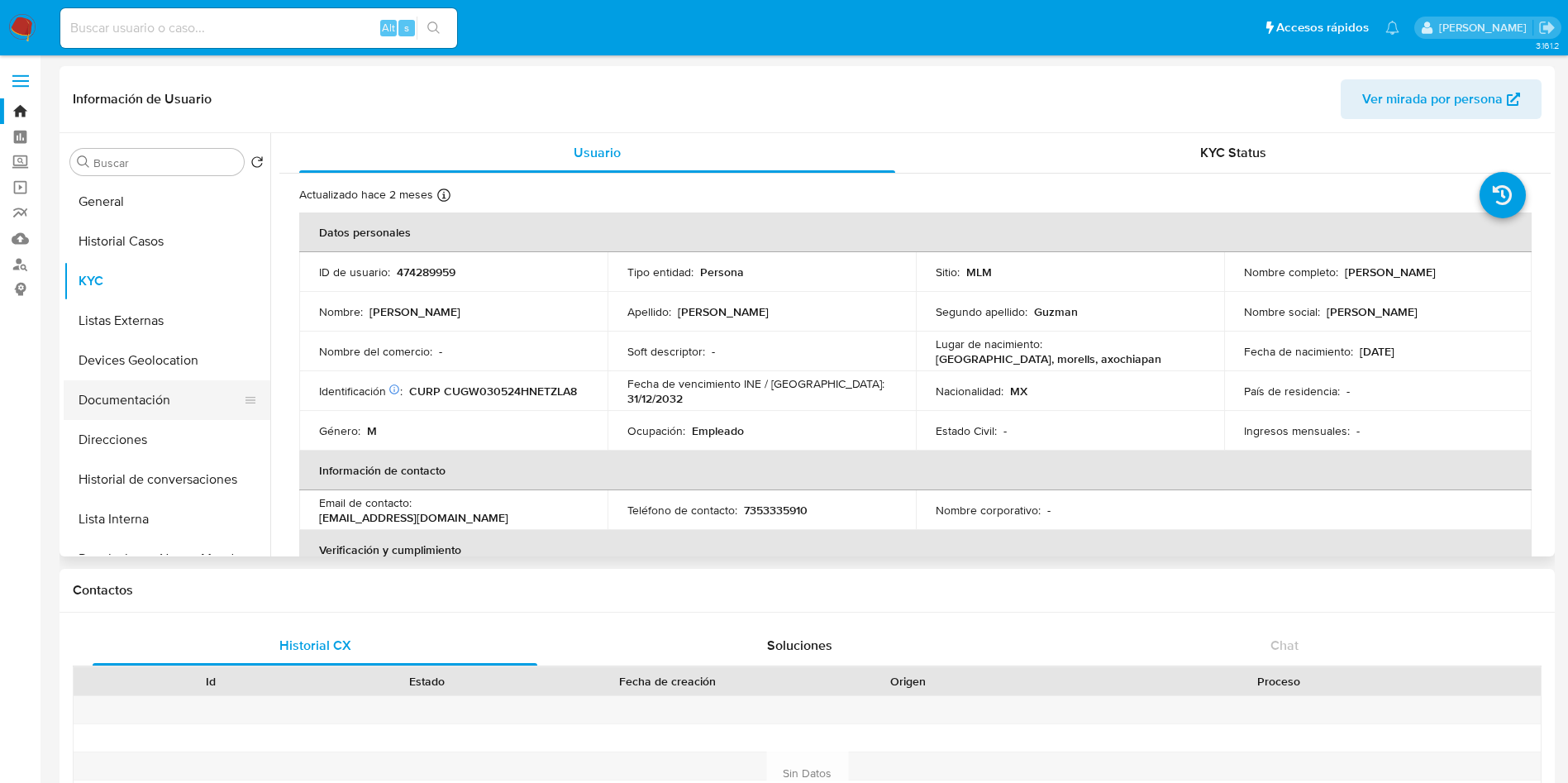
click at [154, 403] on button "Documentación" at bounding box center [160, 400] width 193 height 40
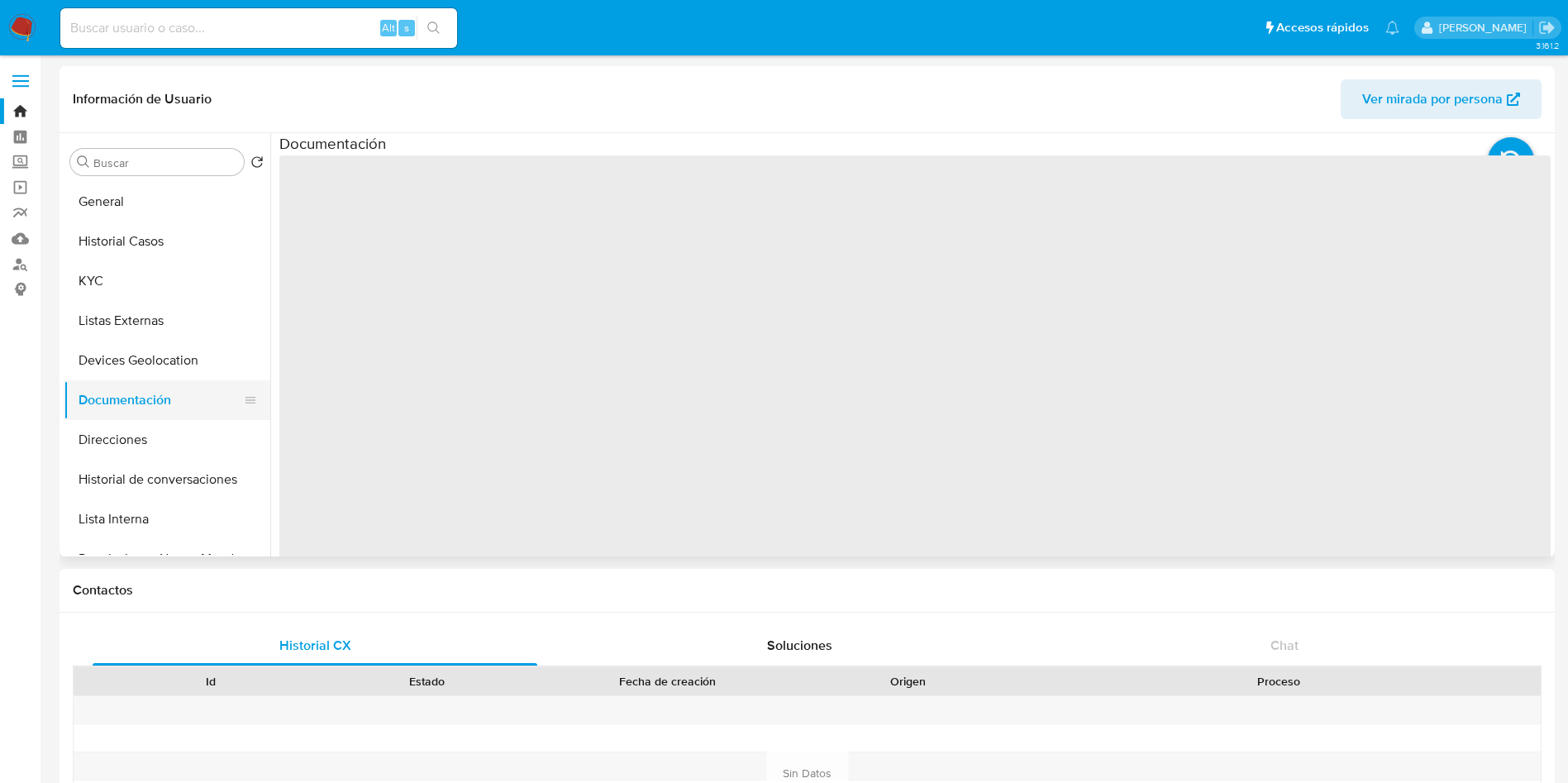
click at [154, 403] on button "Documentación" at bounding box center [160, 400] width 193 height 40
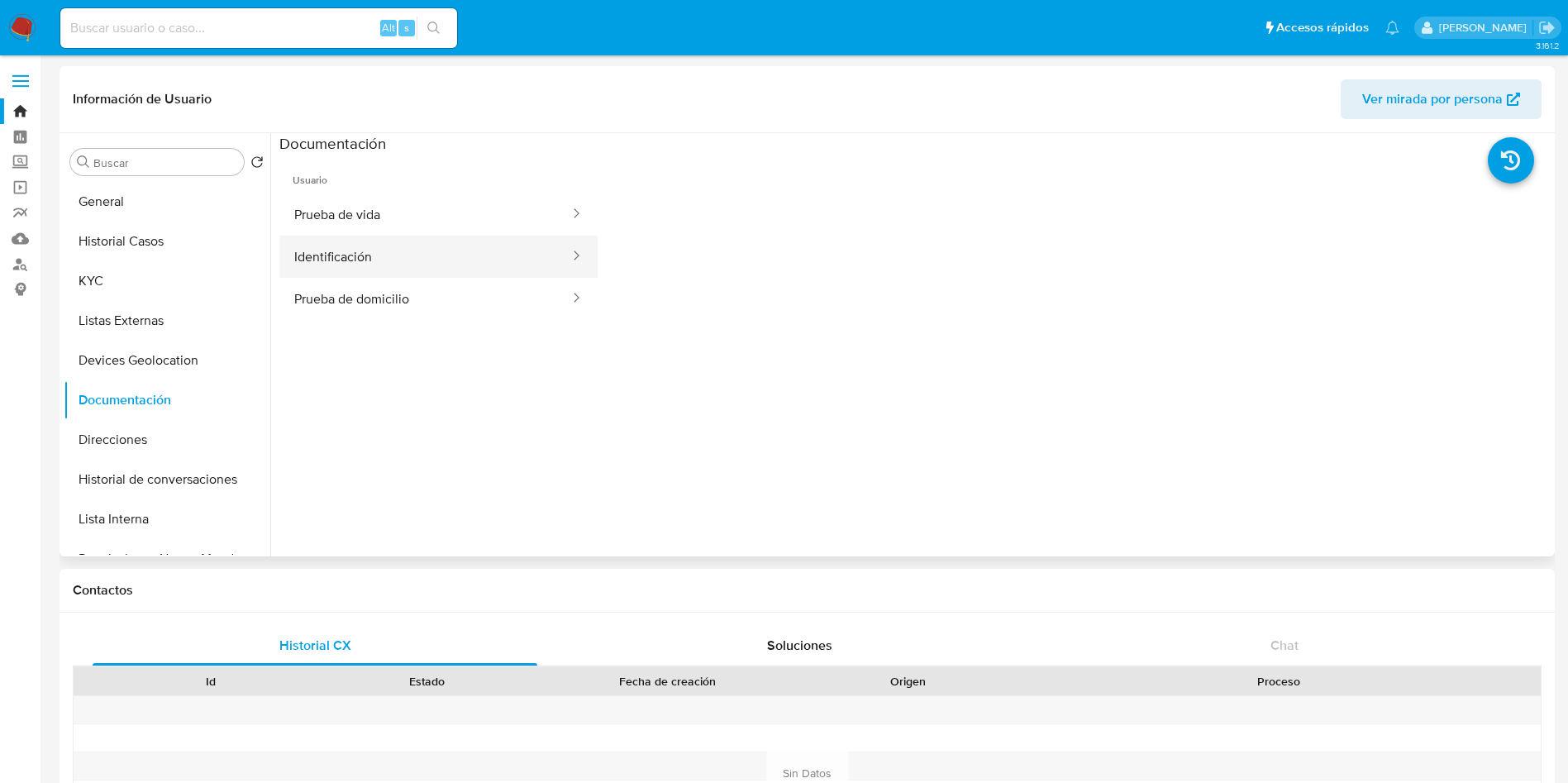
drag, startPoint x: 393, startPoint y: 236, endPoint x: 396, endPoint y: 273, distance: 37.1
click at [393, 267] on button "Identificación" at bounding box center [426, 256] width 292 height 42
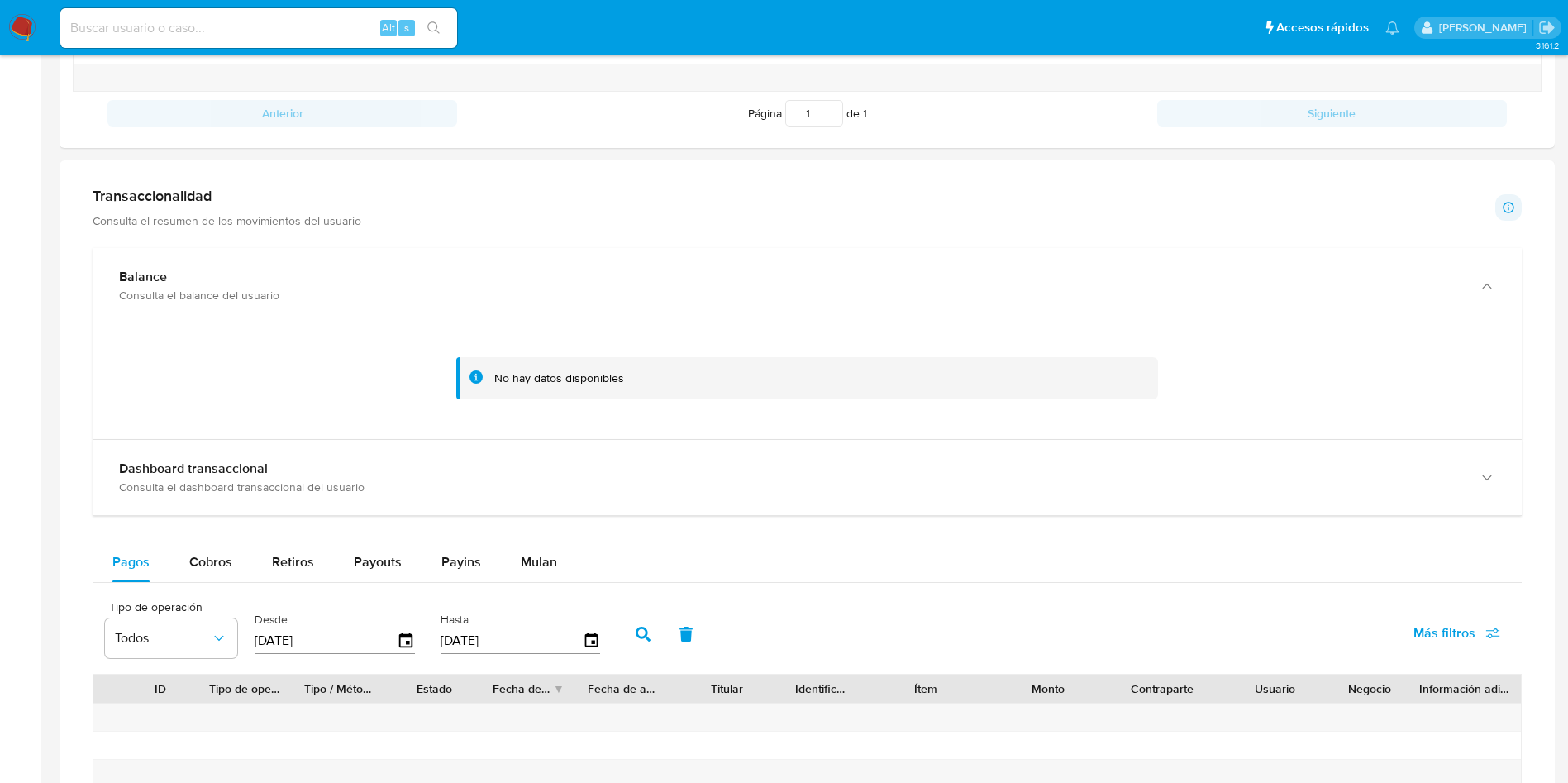
scroll to position [1117, 0]
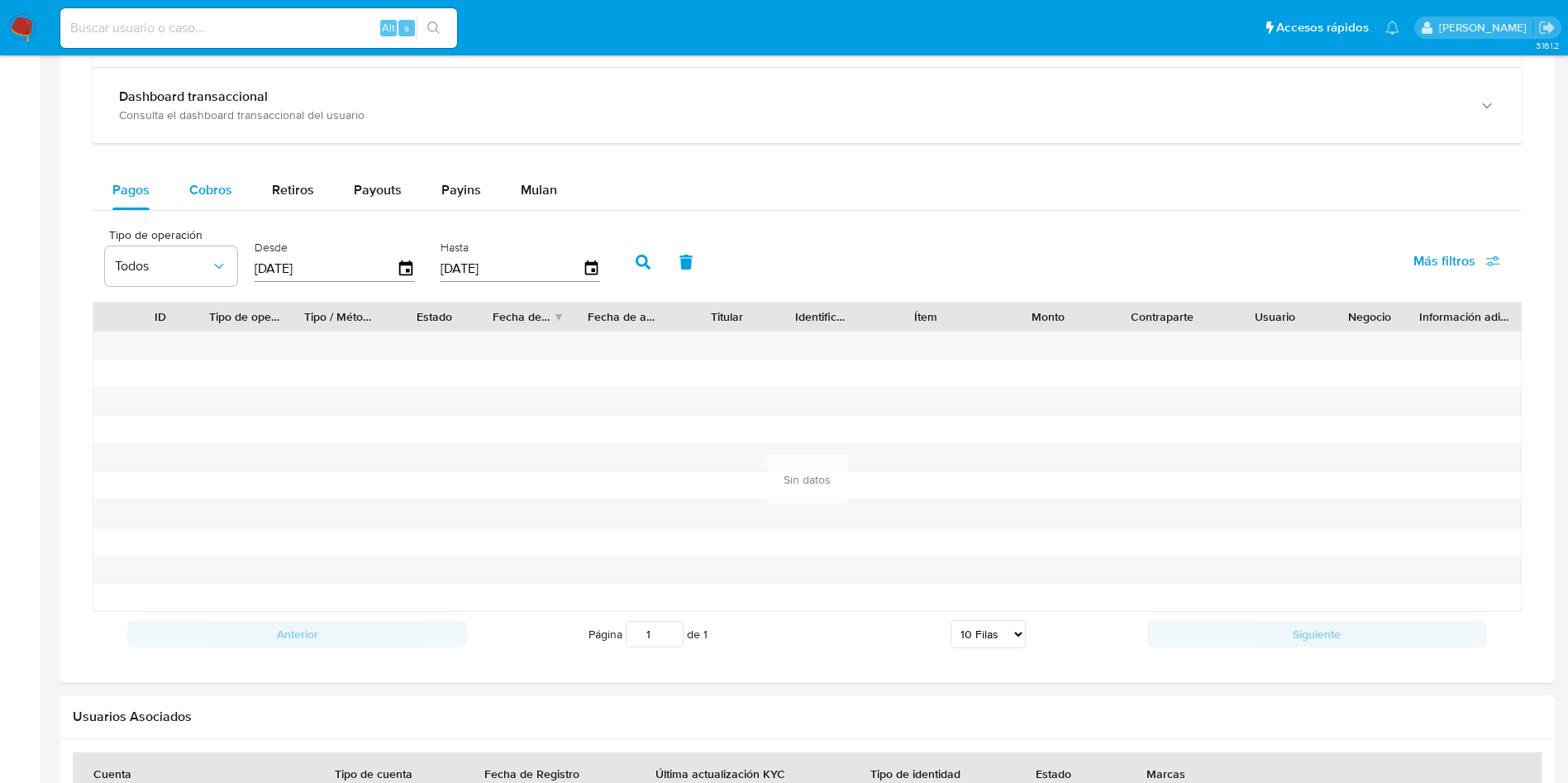
click at [203, 184] on span "Cobros" at bounding box center [211, 189] width 43 height 19
select select "10"
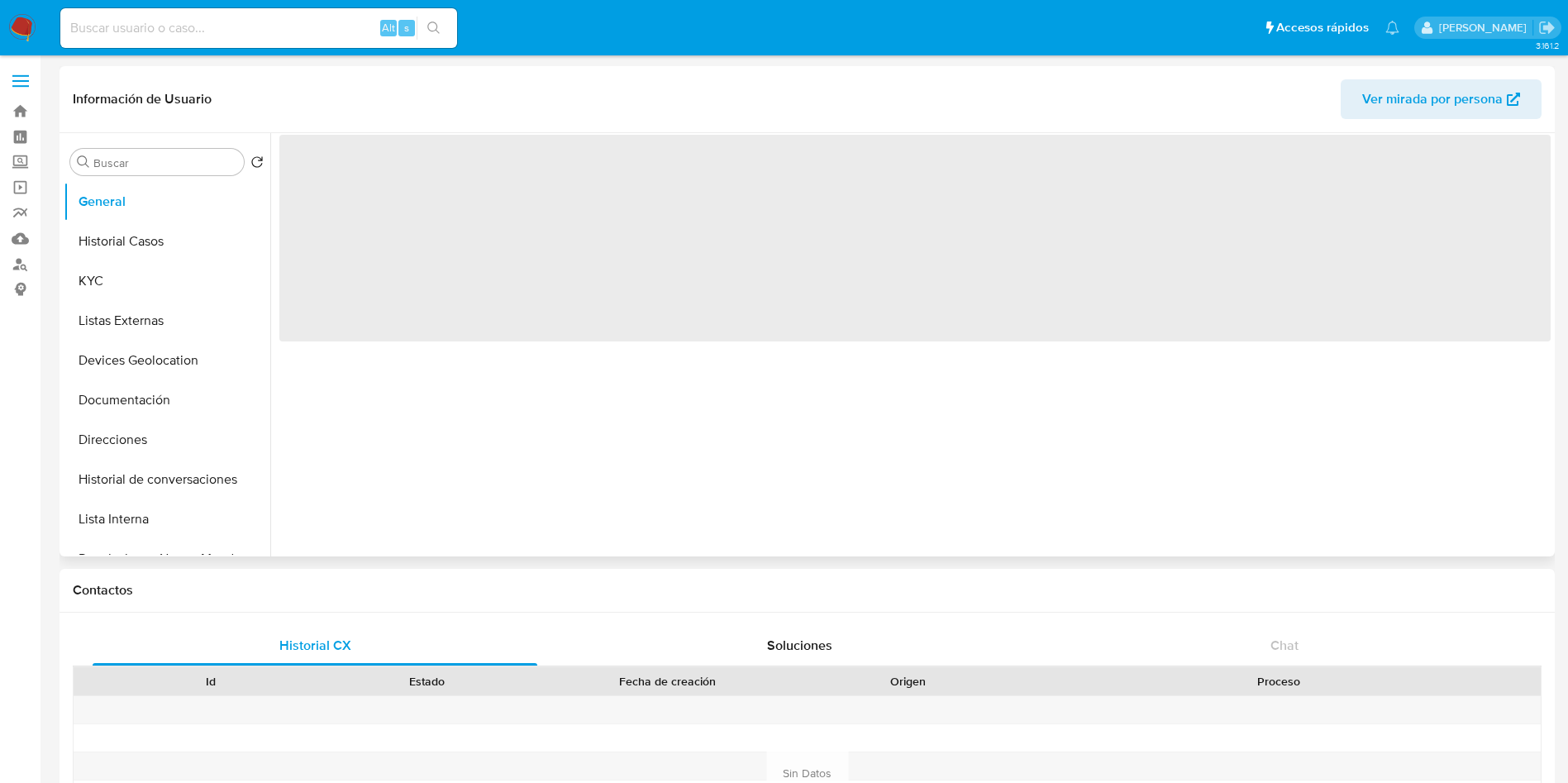
select select "10"
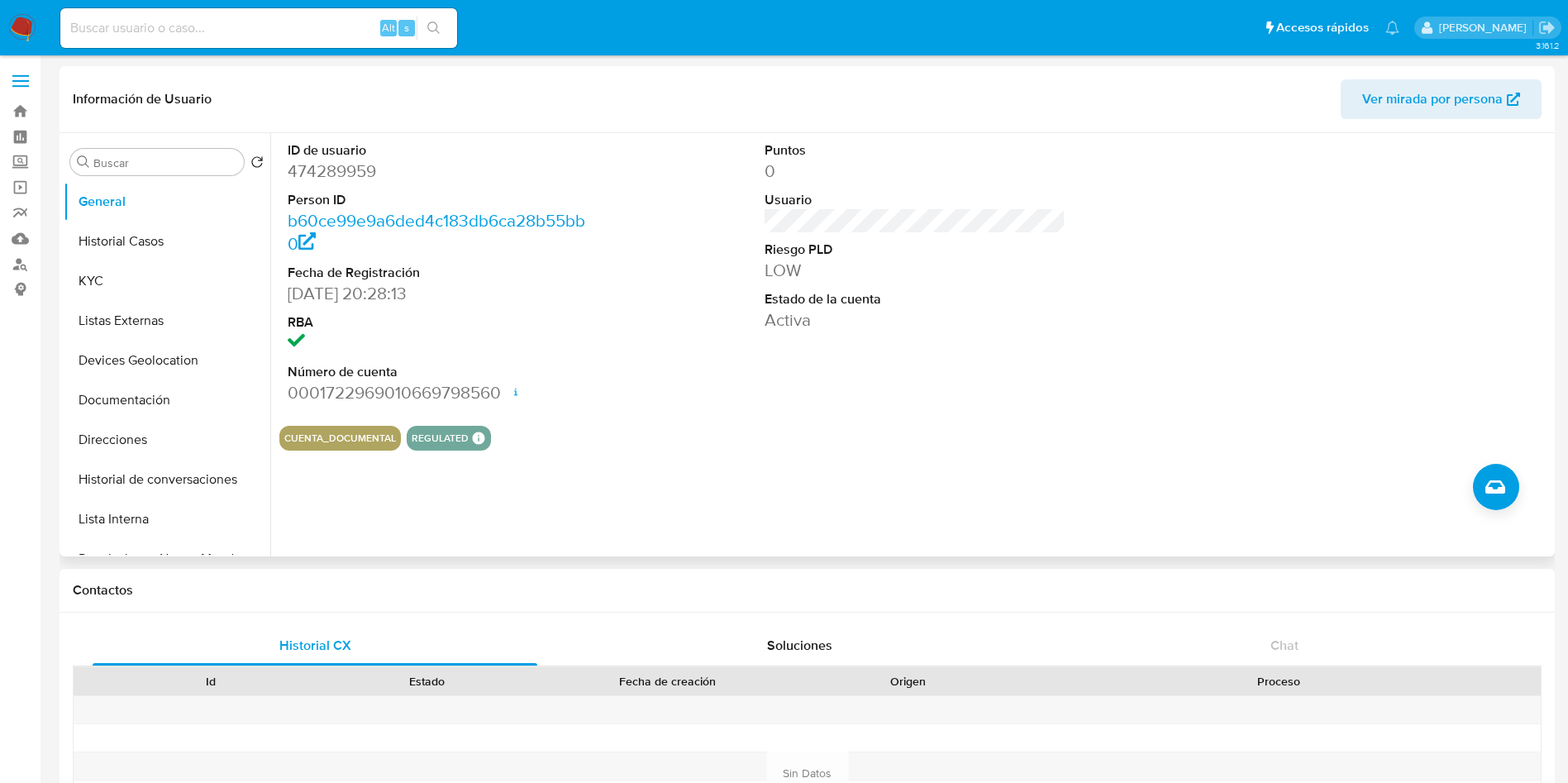
click at [15, 19] on img at bounding box center [23, 28] width 28 height 28
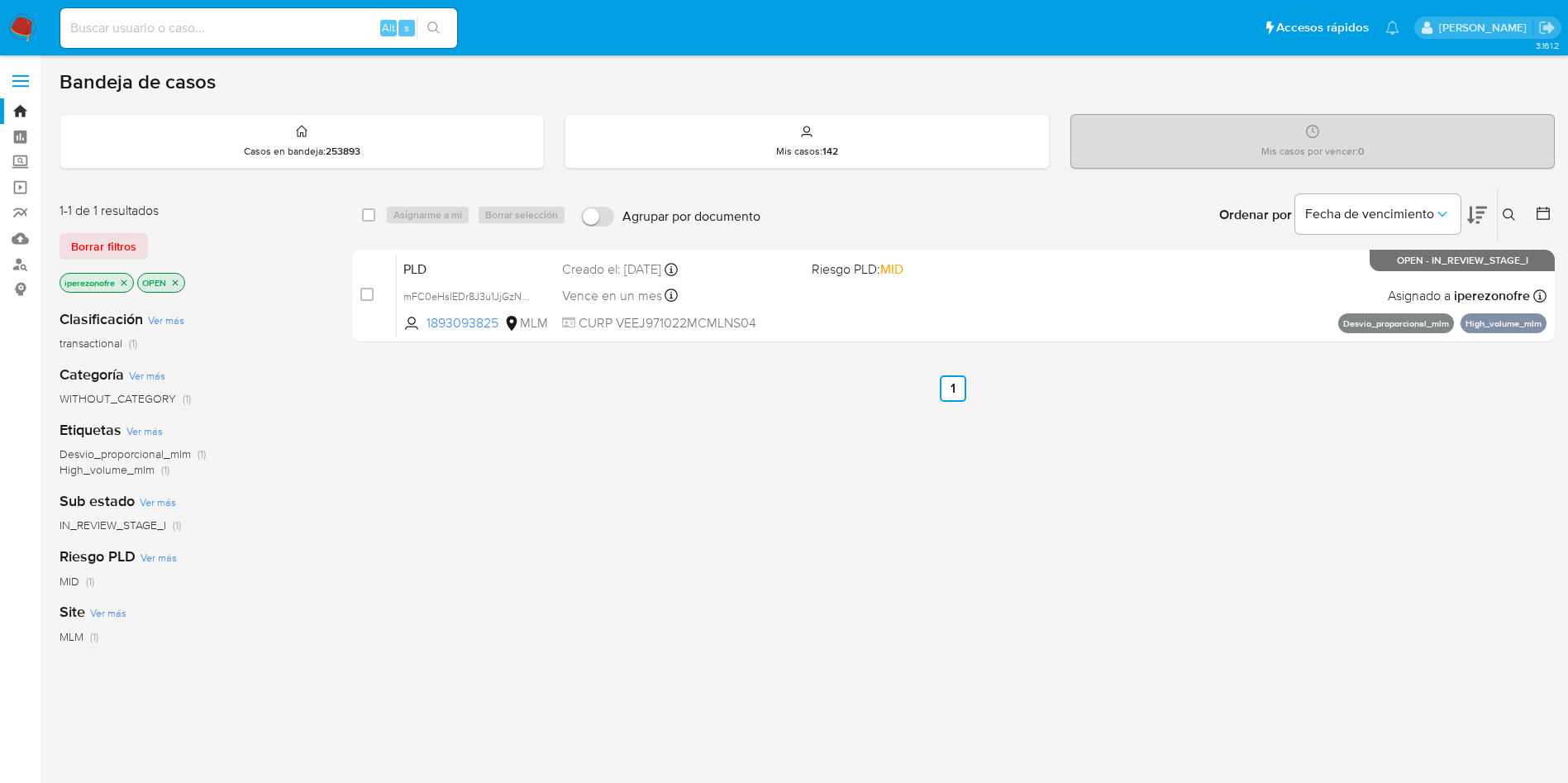
click at [1510, 216] on icon at bounding box center [1509, 215] width 13 height 13
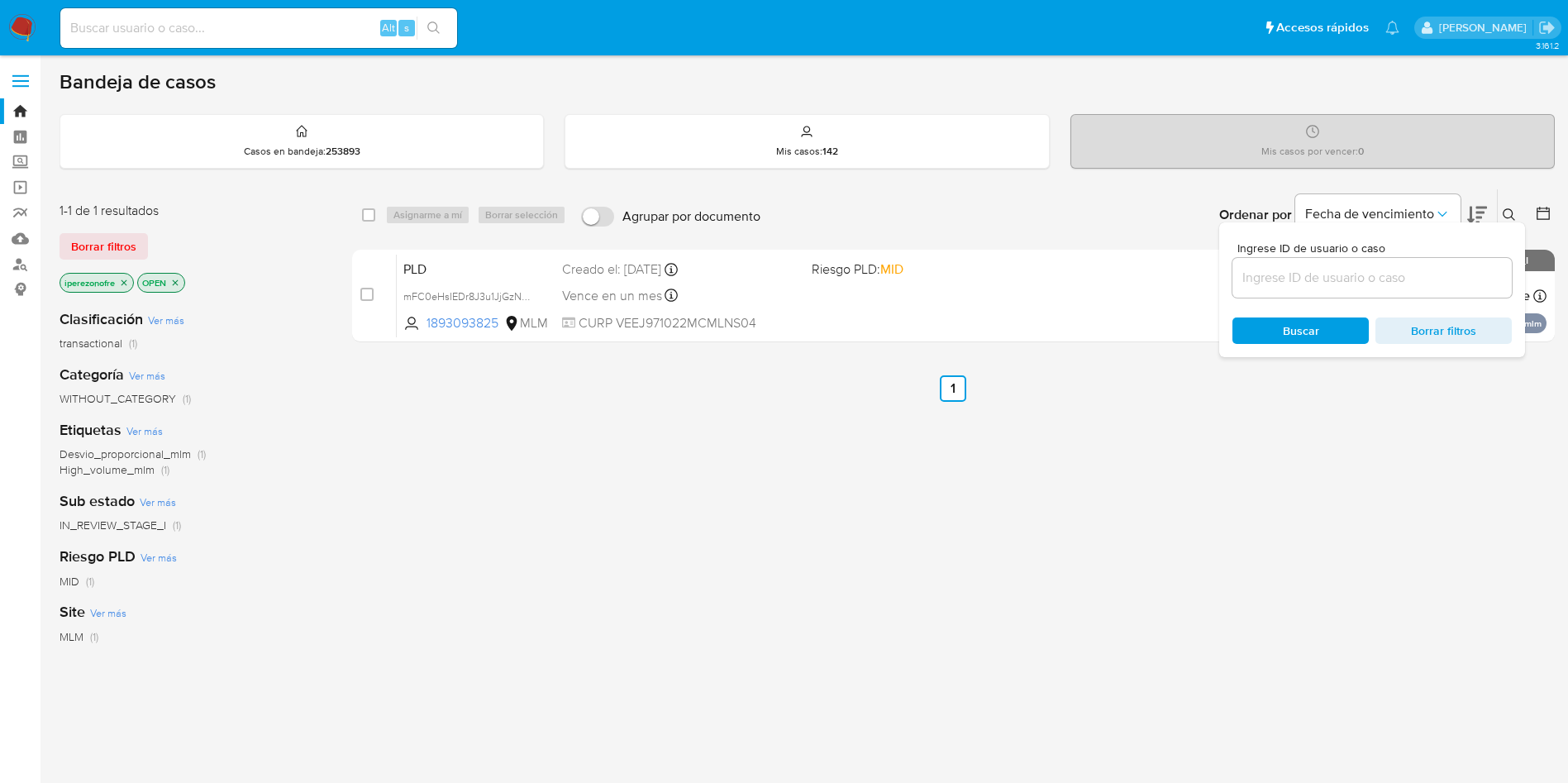
click at [1315, 273] on input at bounding box center [1371, 277] width 280 height 22
type input "474289959"
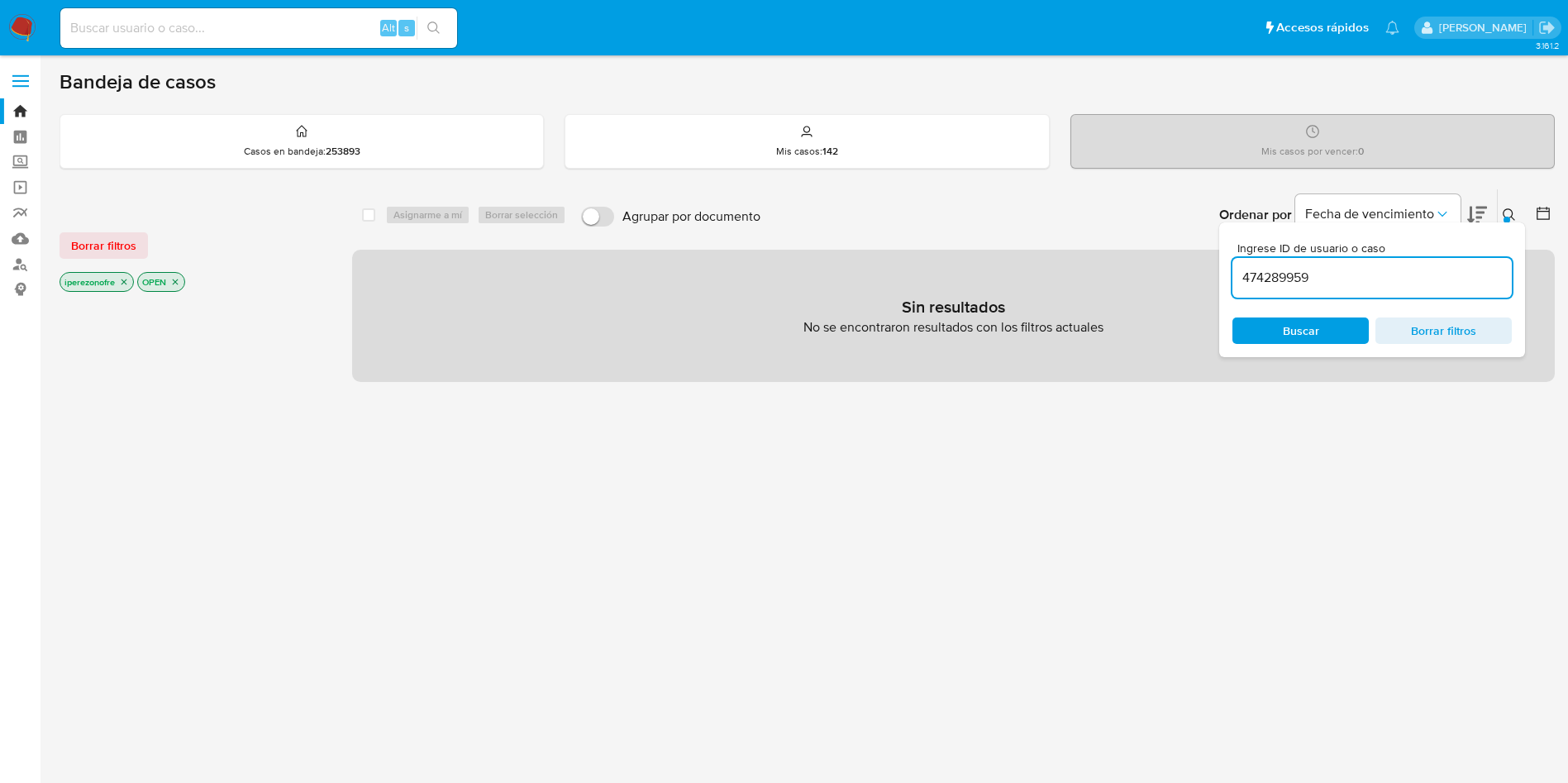
click at [127, 278] on icon "close-filter" at bounding box center [123, 282] width 10 height 10
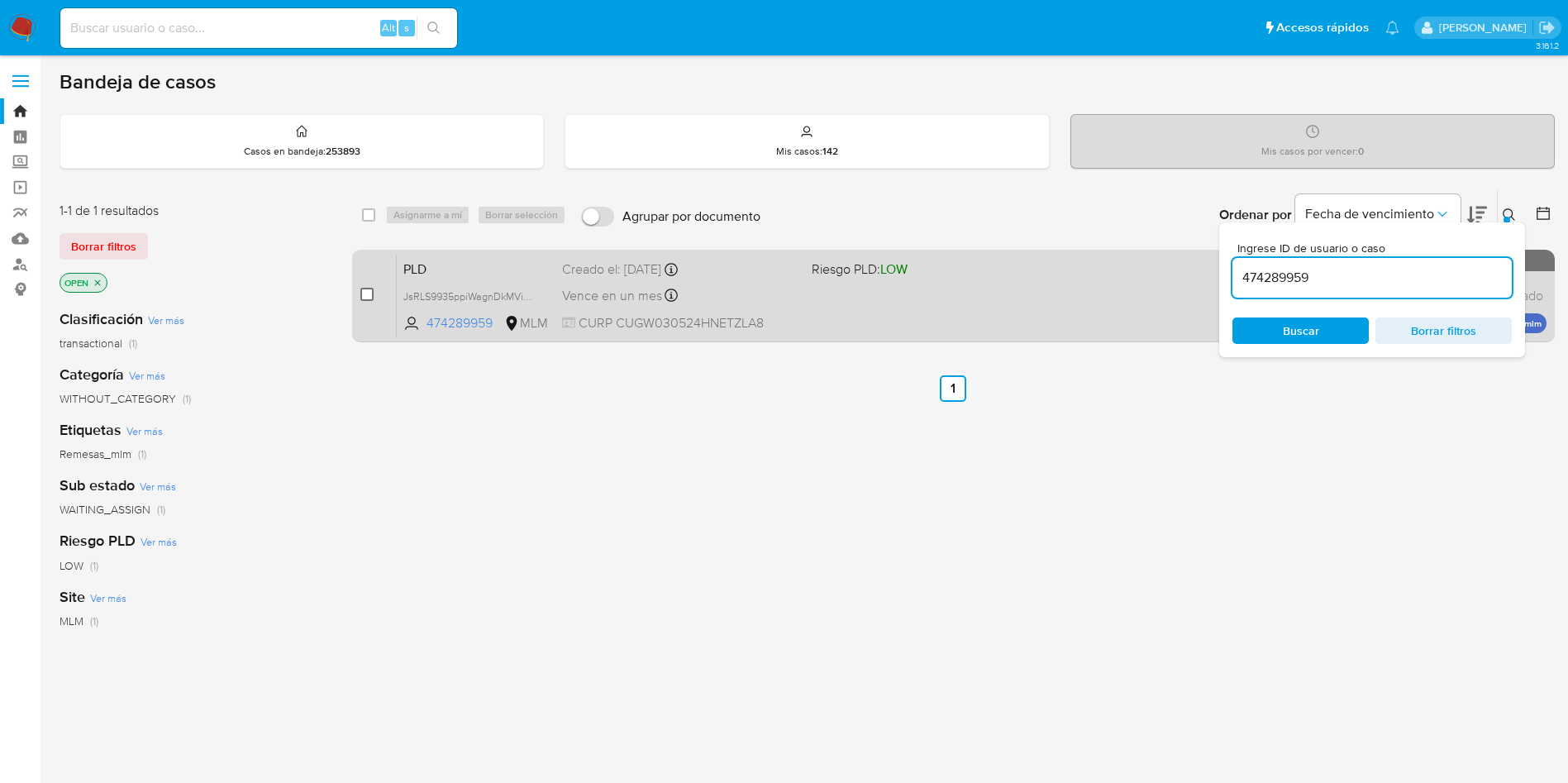
click at [366, 297] on input "checkbox" at bounding box center [367, 294] width 13 height 13
checkbox input "true"
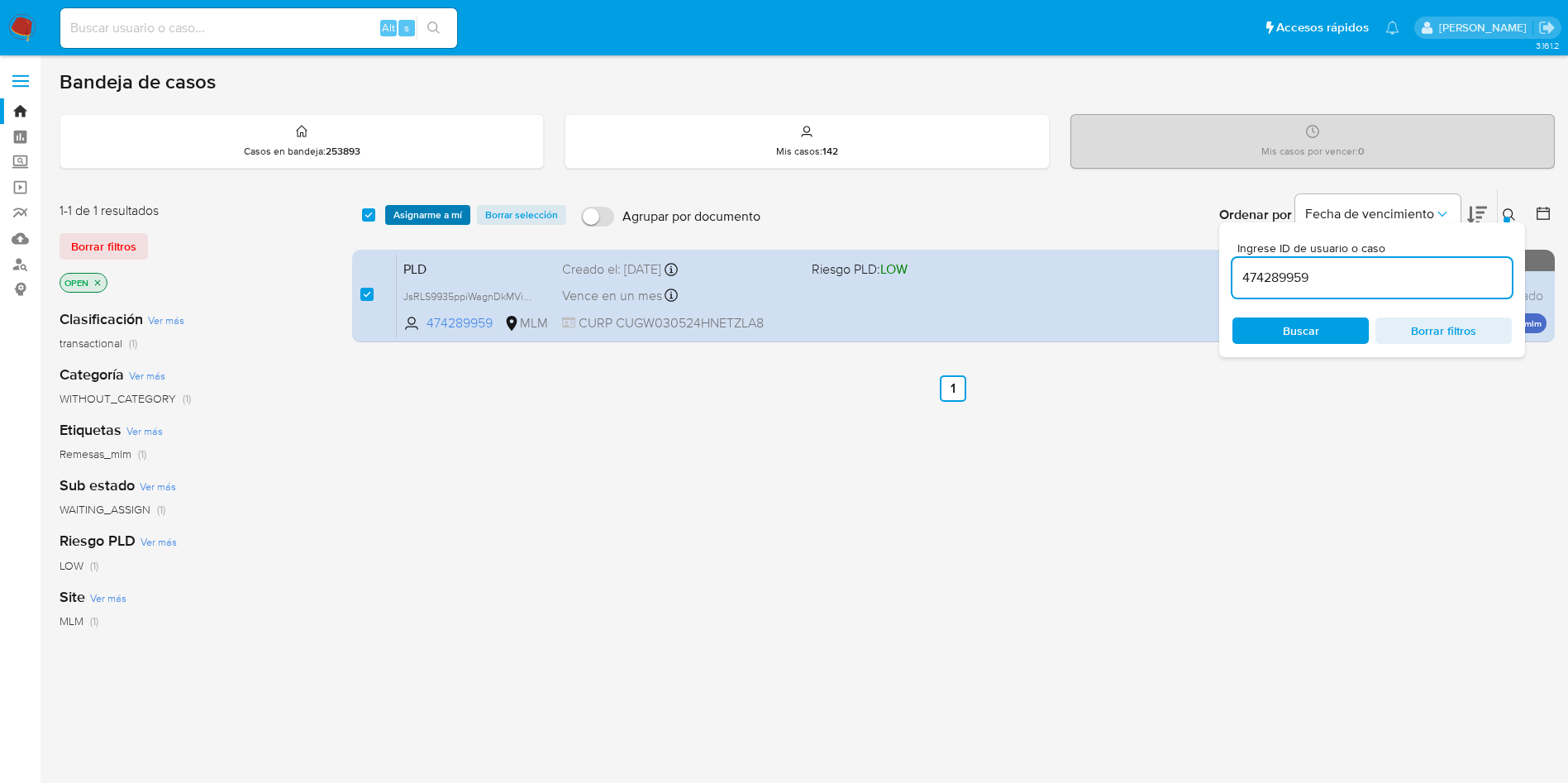
click at [412, 214] on span "Asignarme a mí" at bounding box center [428, 215] width 69 height 17
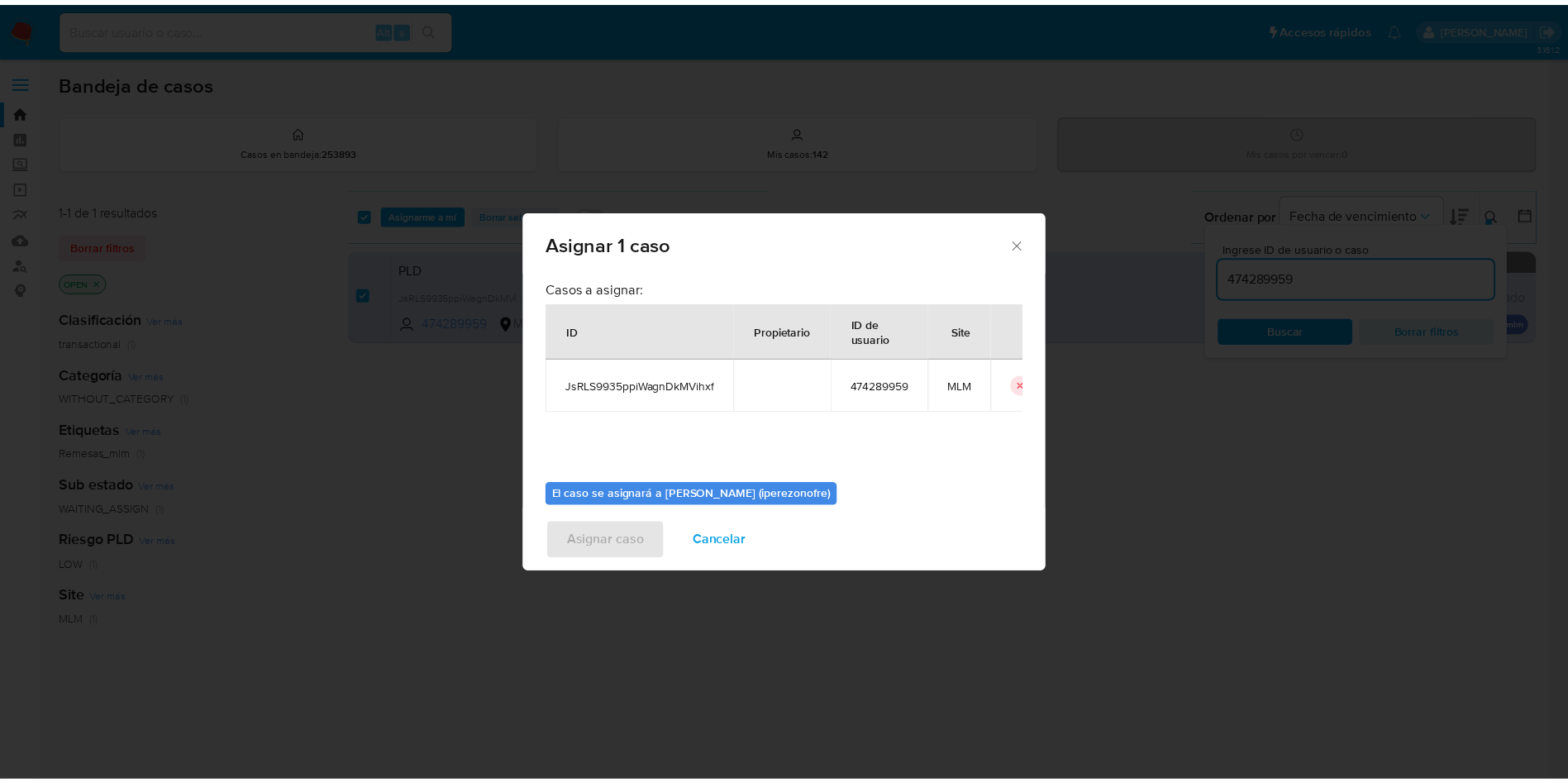
scroll to position [86, 0]
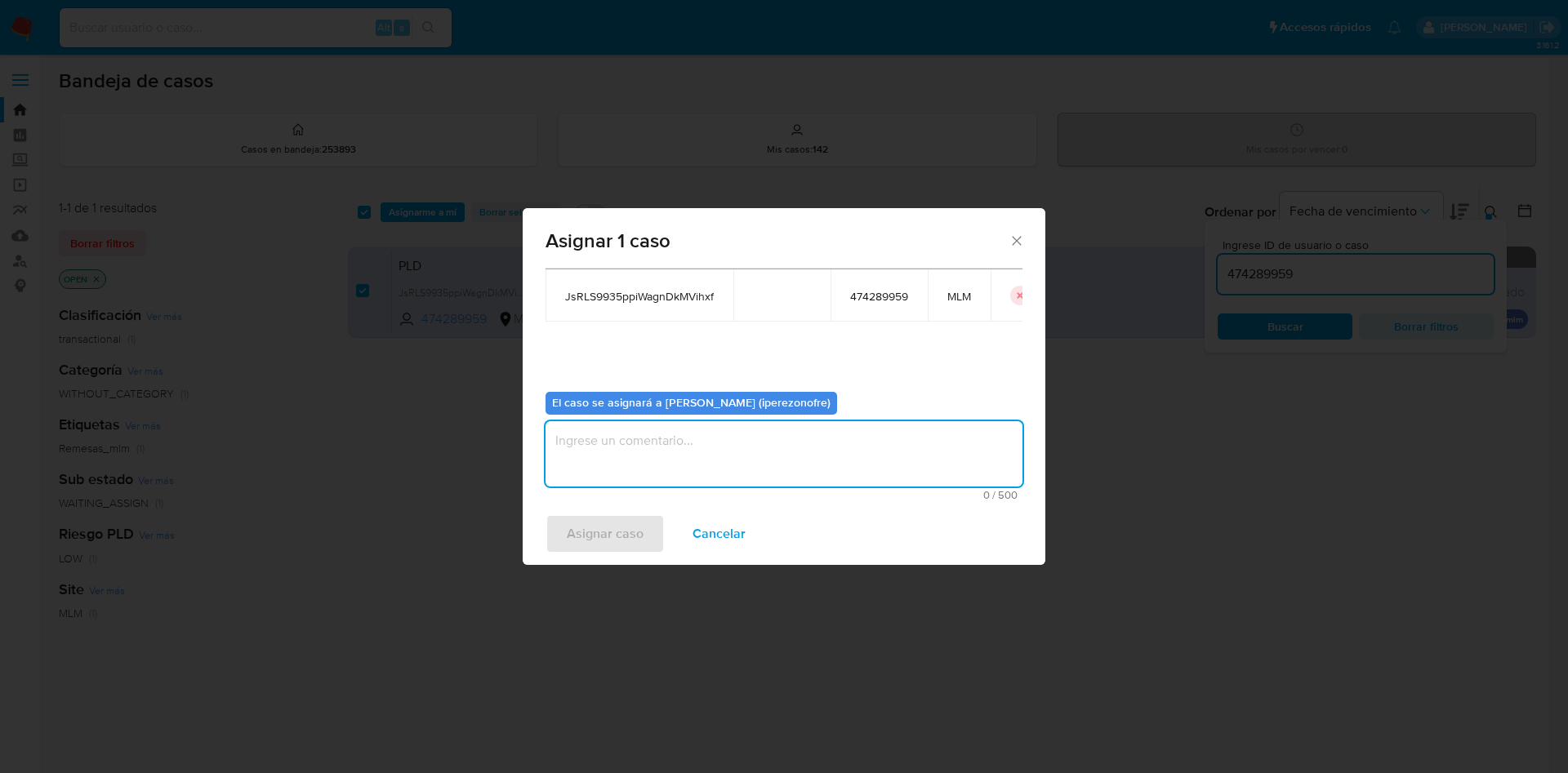
click at [748, 462] on textarea "assign-modal" at bounding box center [784, 454] width 476 height 65
type textarea "IPO"
click at [574, 526] on span "Asignar caso" at bounding box center [605, 534] width 76 height 36
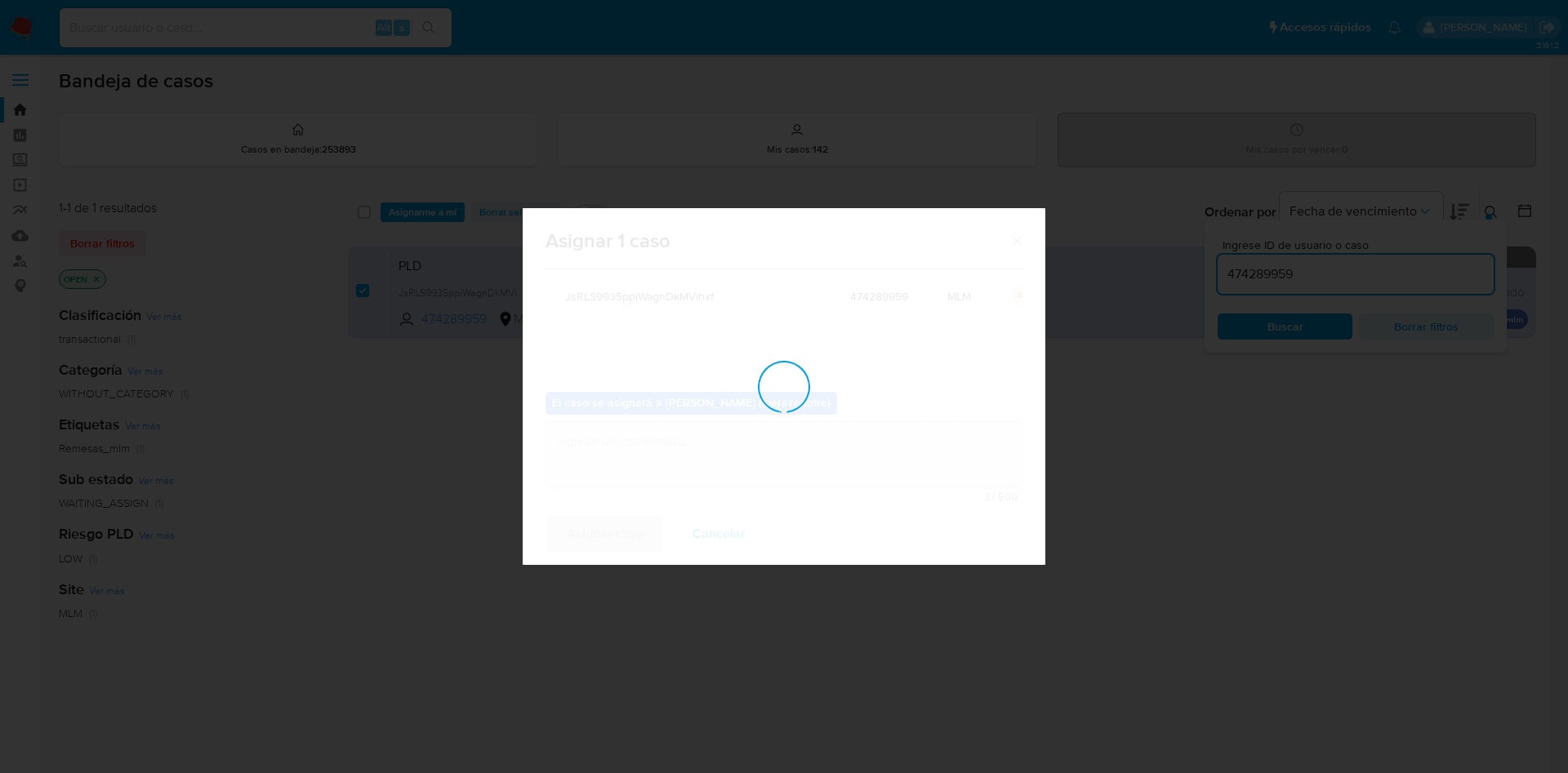
checkbox input "false"
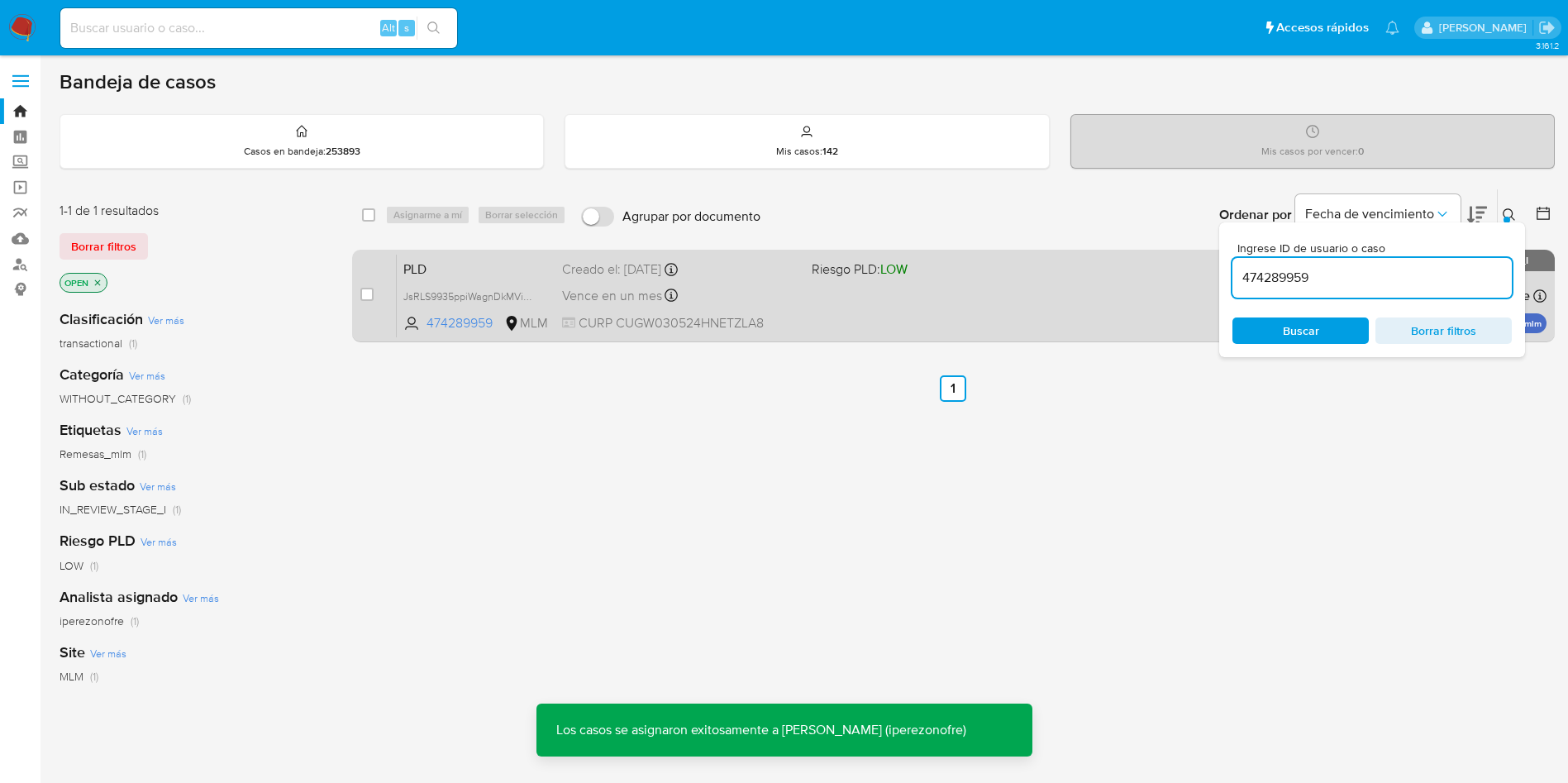
click at [820, 302] on div "PLD JsRLS9935ppiWagnDkMVihxf 474289959 MLM Riesgo PLD: LOW Creado el: 12/09/202…" at bounding box center [971, 295] width 1150 height 84
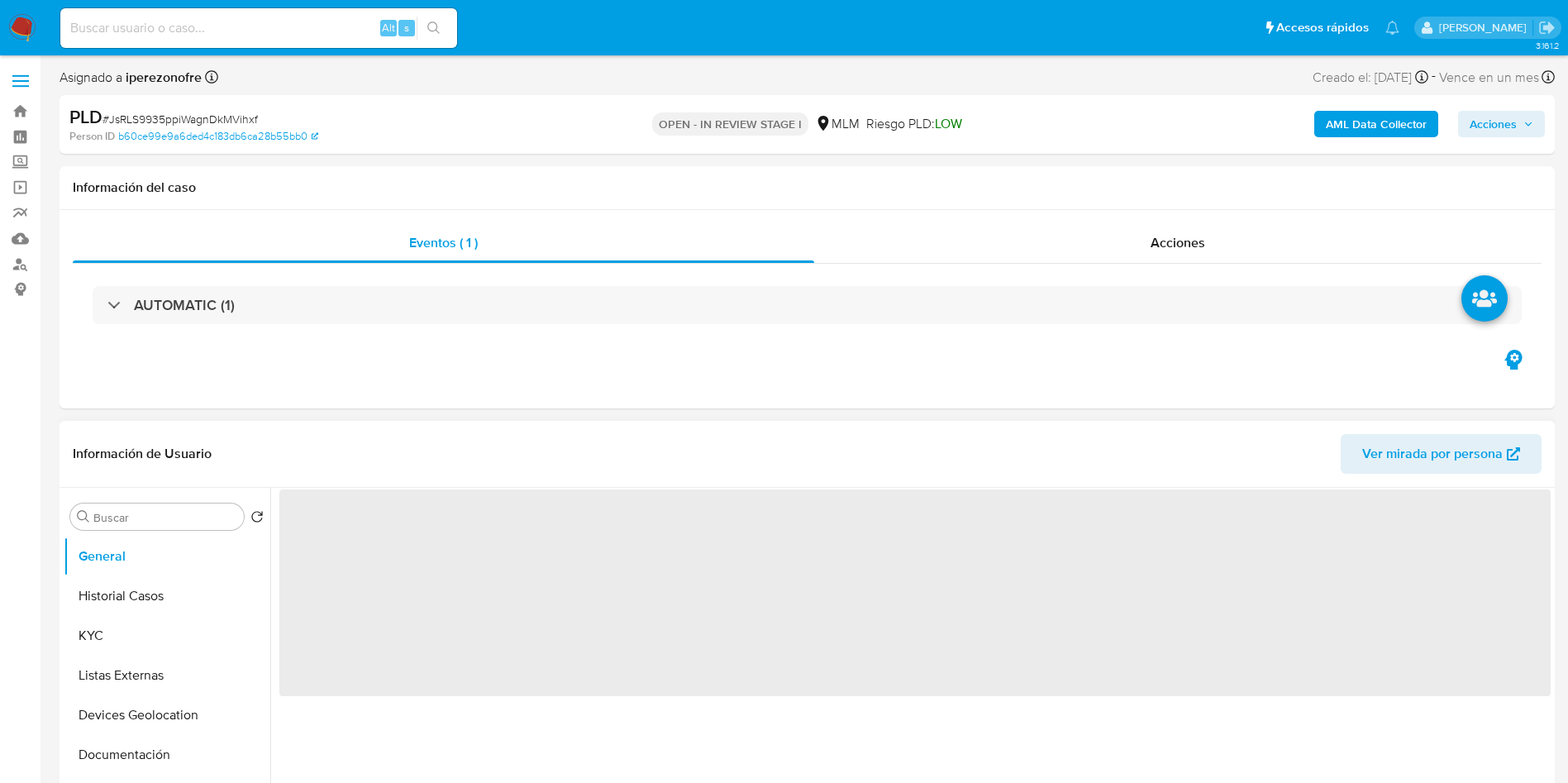
select select "10"
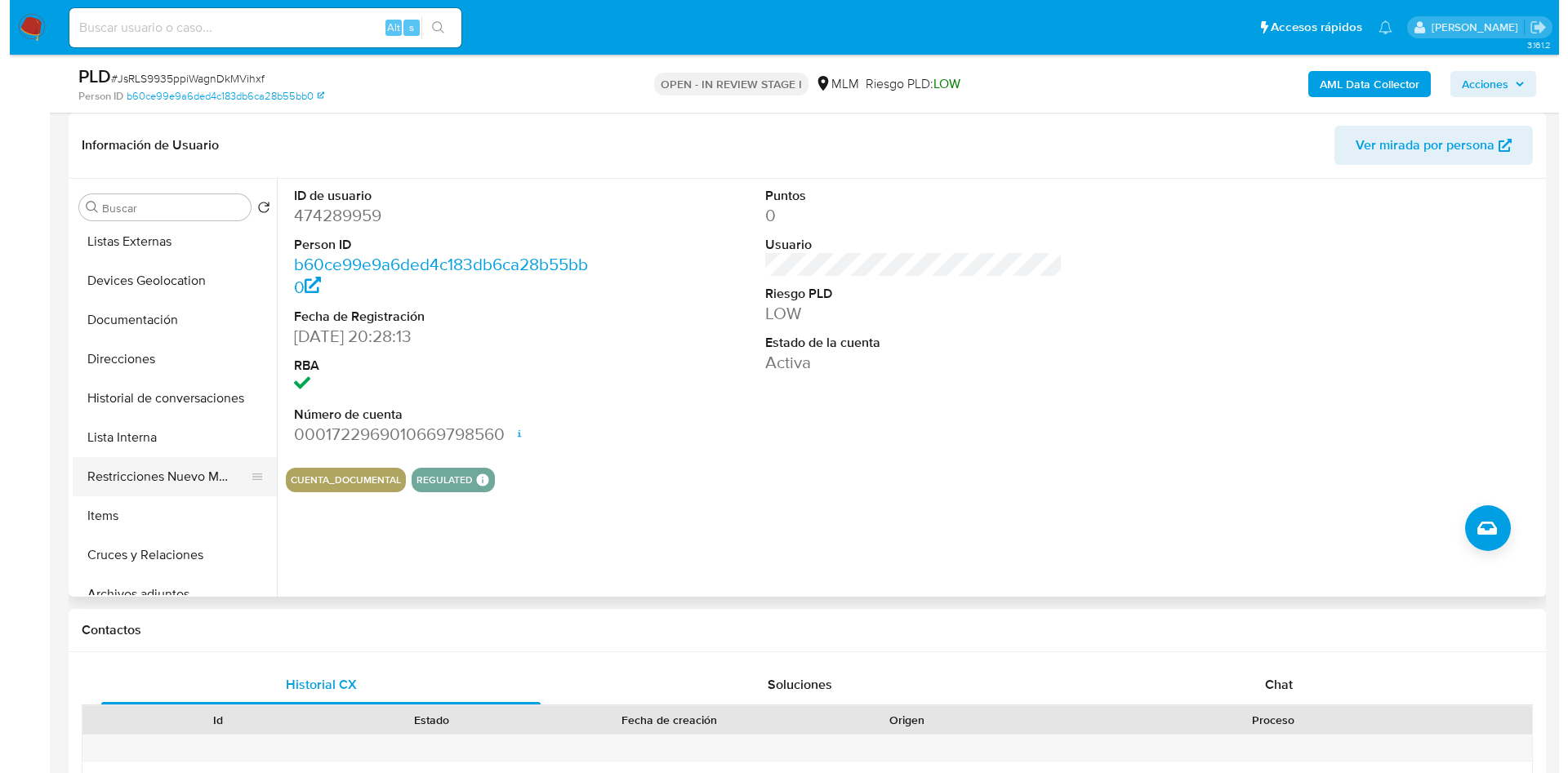
scroll to position [245, 0]
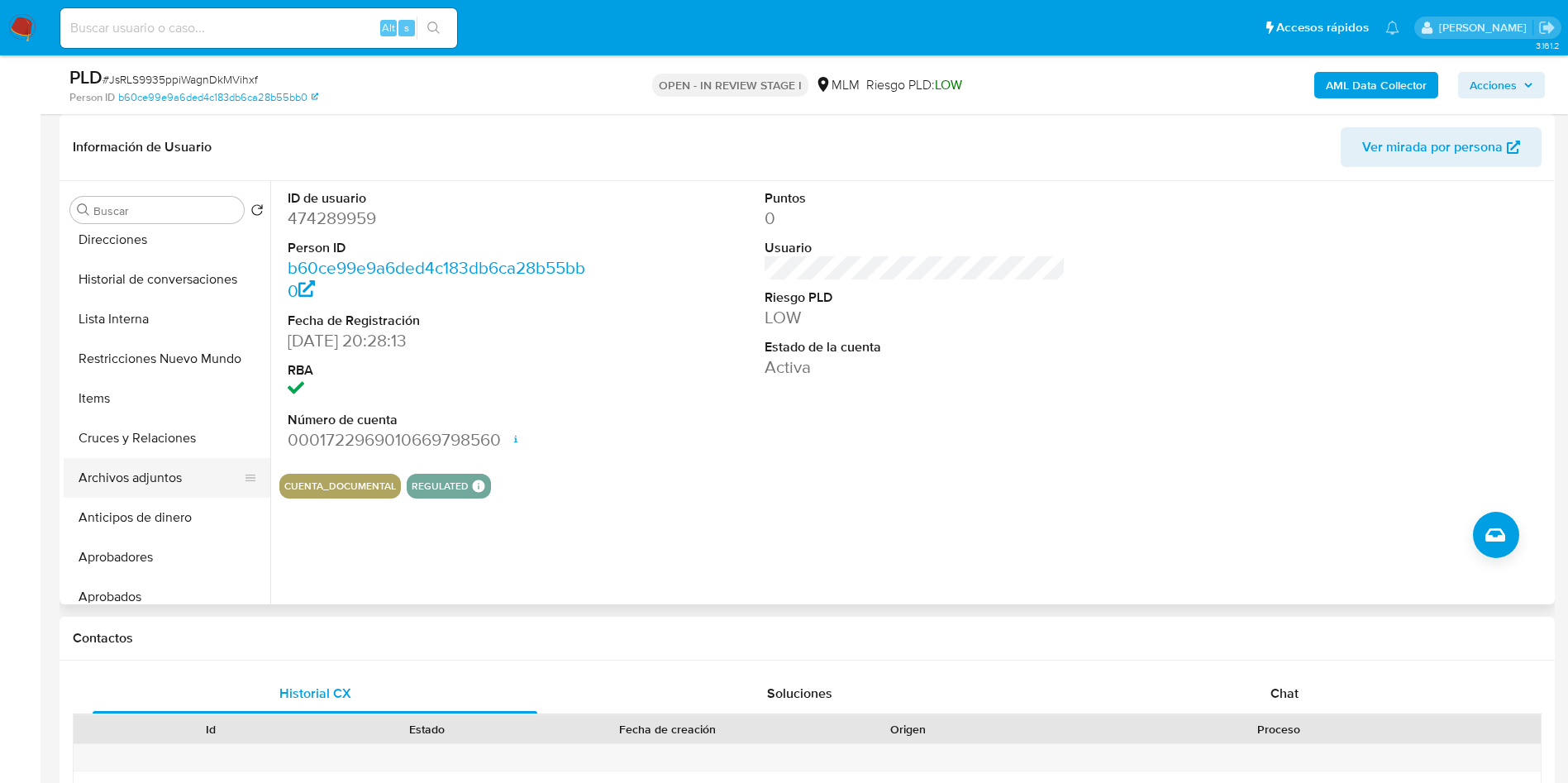
click at [159, 478] on button "Archivos adjuntos" at bounding box center [160, 478] width 193 height 40
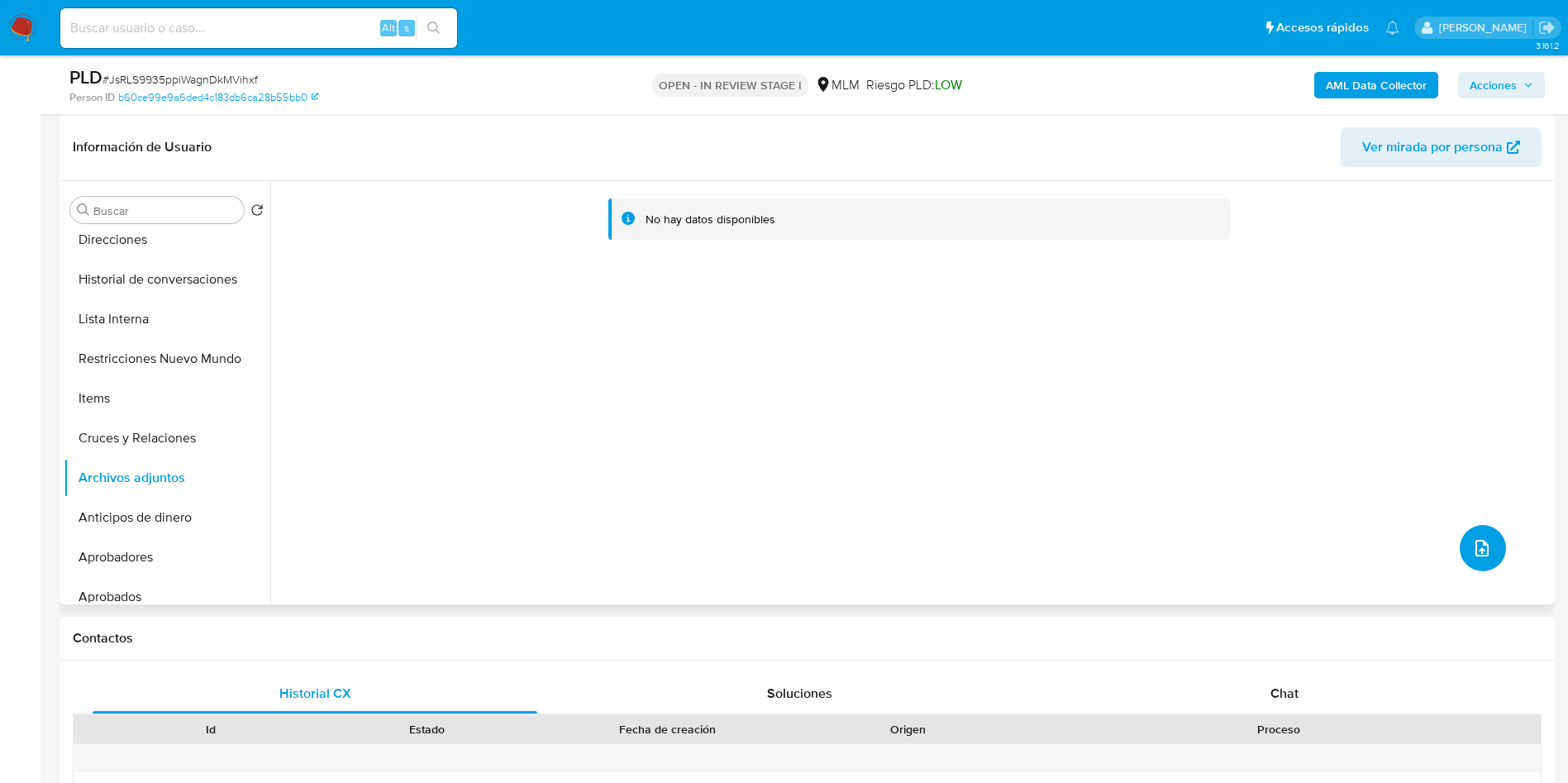
click at [1485, 542] on button "upload-file" at bounding box center [1482, 547] width 46 height 46
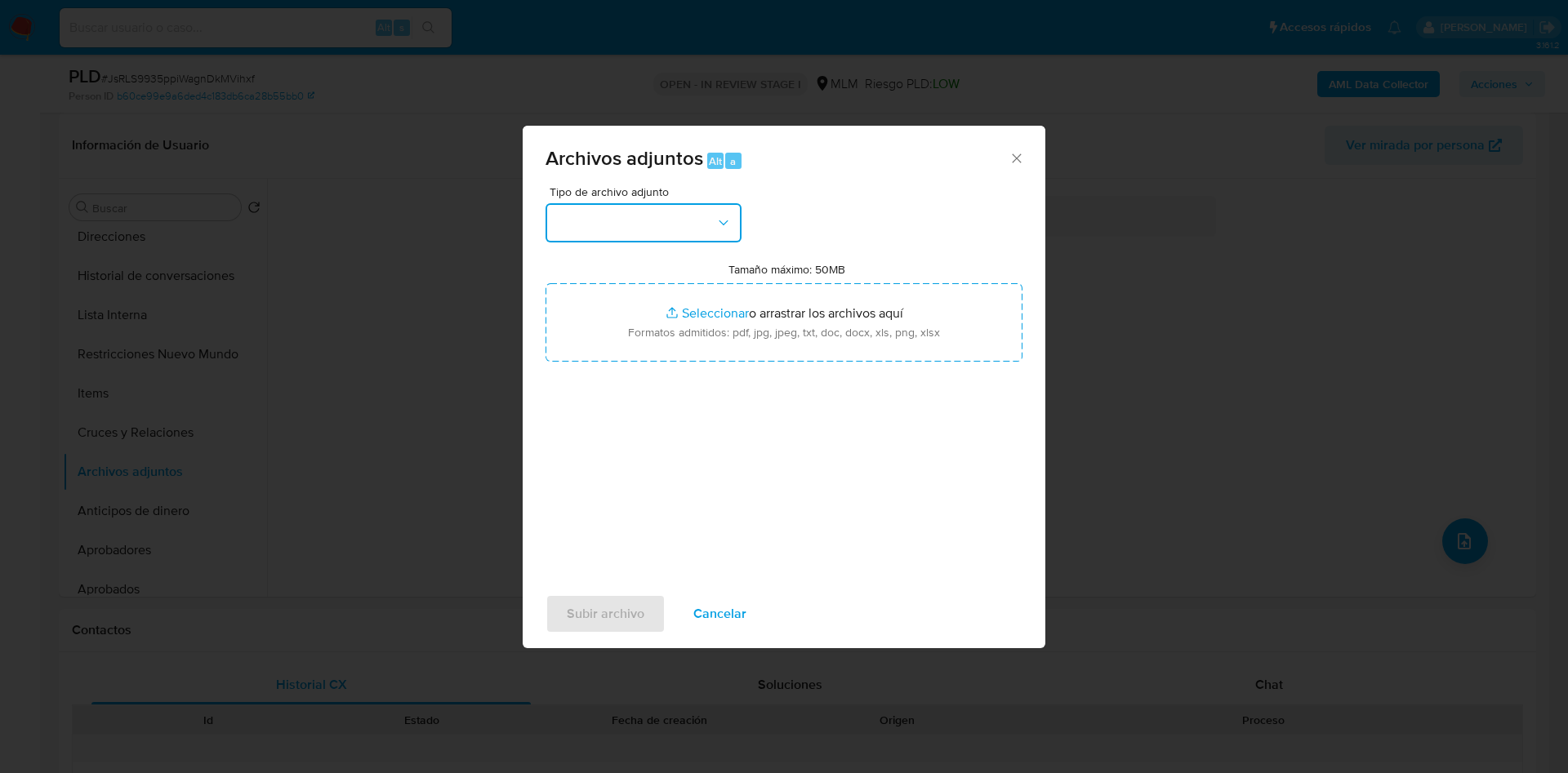
click at [731, 226] on button "button" at bounding box center [643, 223] width 196 height 39
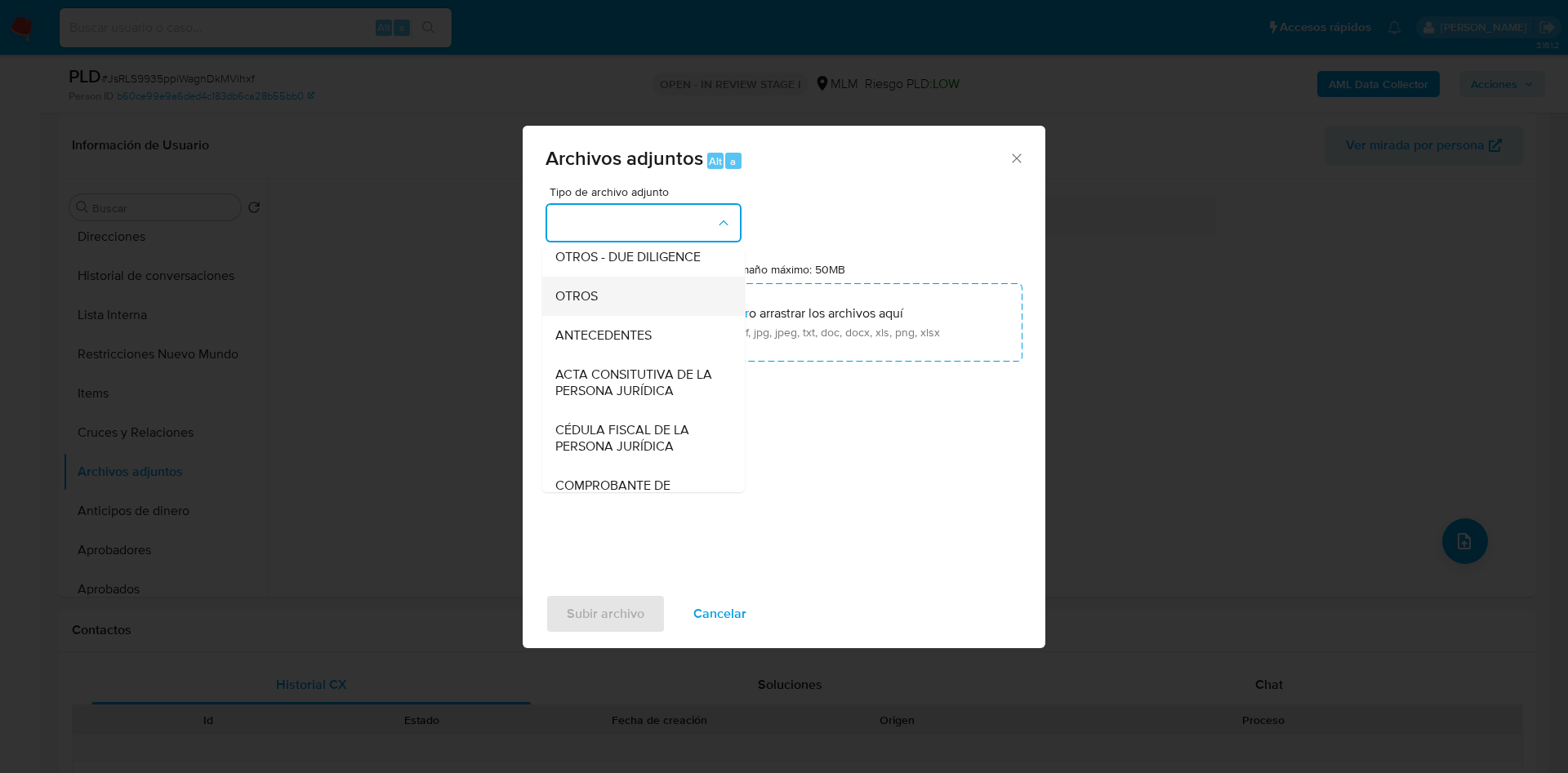
click at [610, 308] on div "OTROS" at bounding box center [638, 296] width 167 height 39
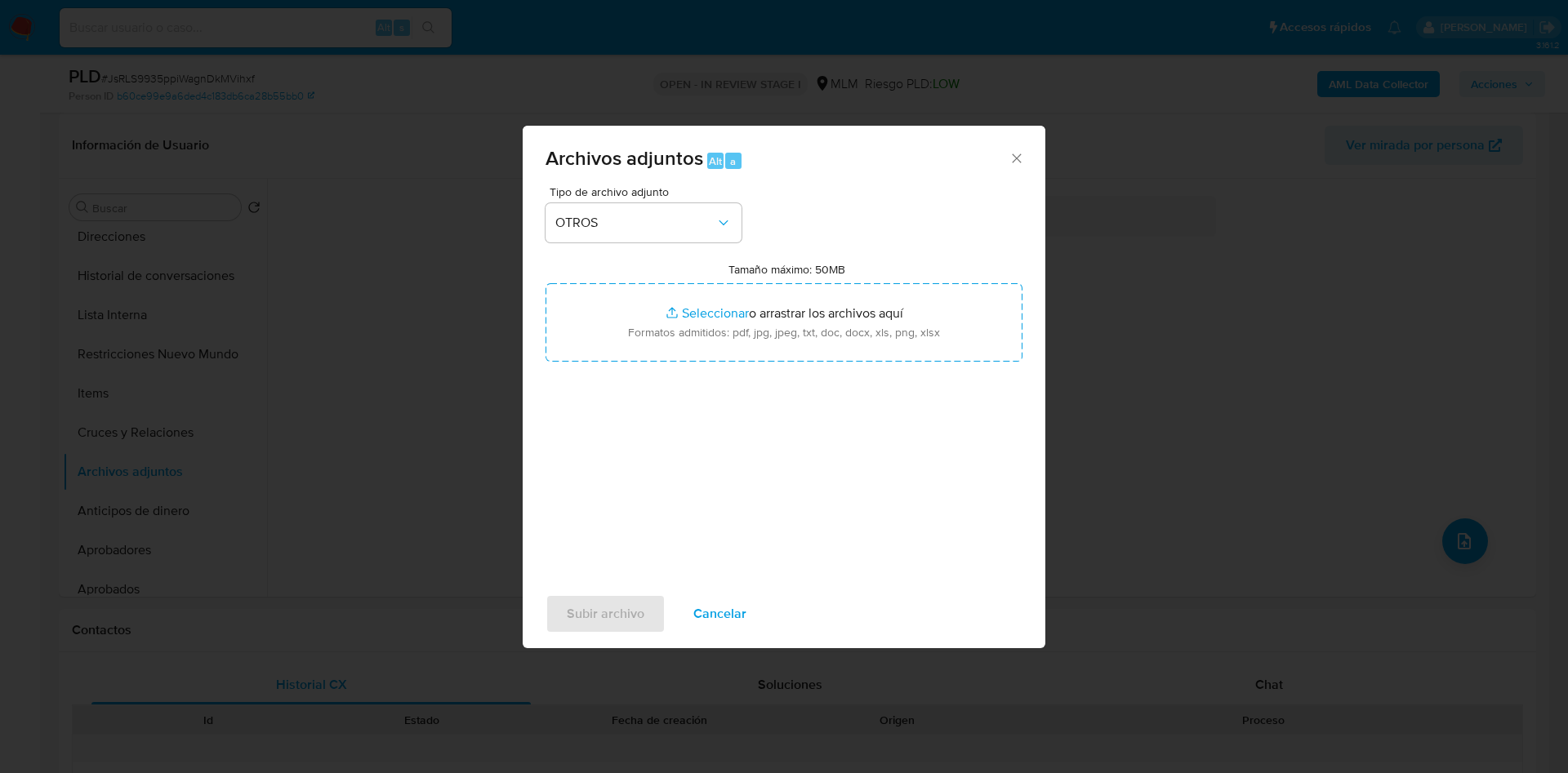
click at [661, 435] on div "Tipo de archivo adjunto OTROS Tamaño máximo: 50MB Seleccionar archivos Seleccio…" at bounding box center [784, 379] width 476 height 385
click at [623, 609] on span "Subir archivo" at bounding box center [605, 614] width 77 height 36
click at [1016, 157] on icon "Cerrar" at bounding box center [1016, 158] width 9 height 9
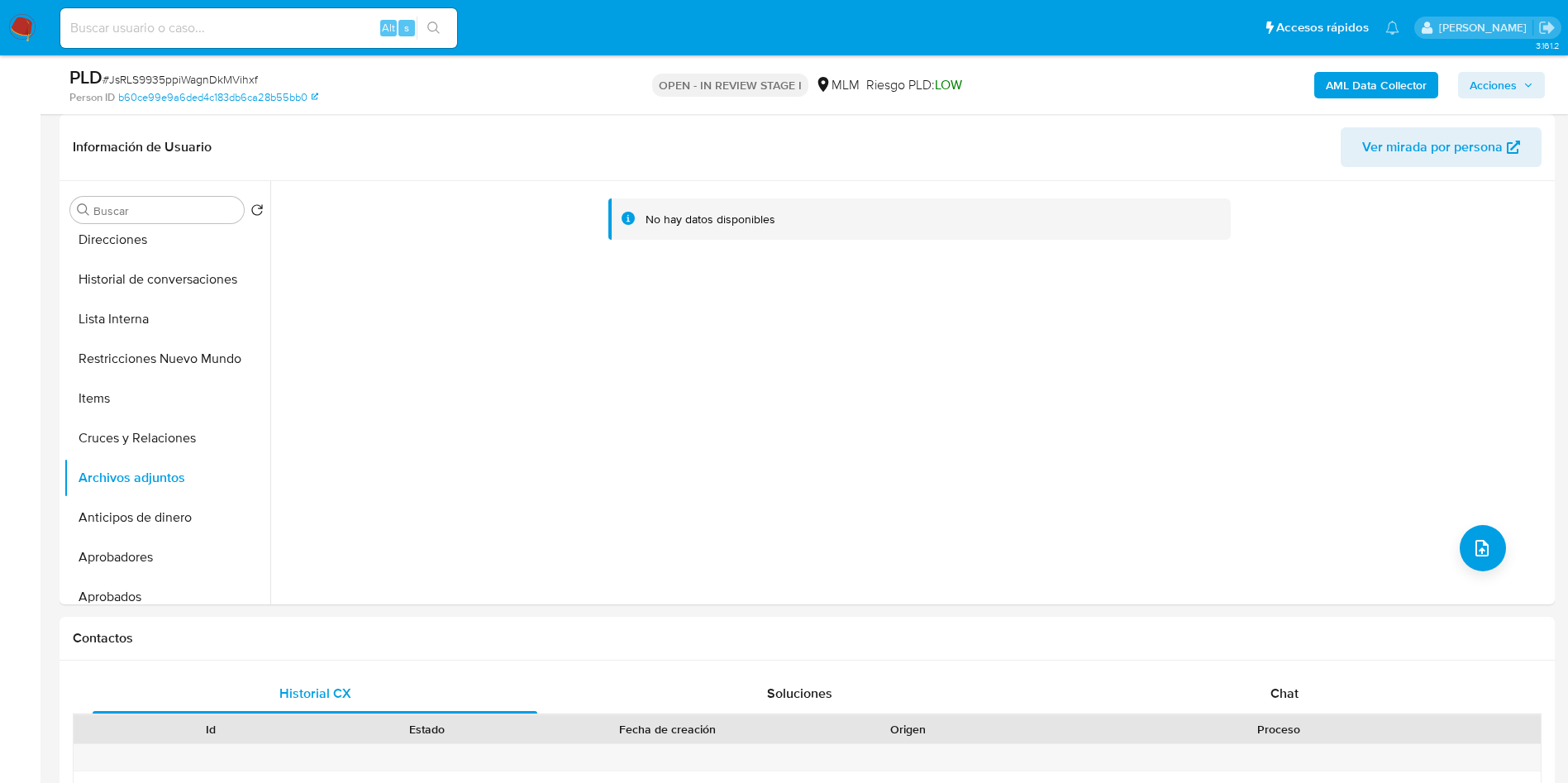
click at [24, 23] on img at bounding box center [23, 28] width 28 height 28
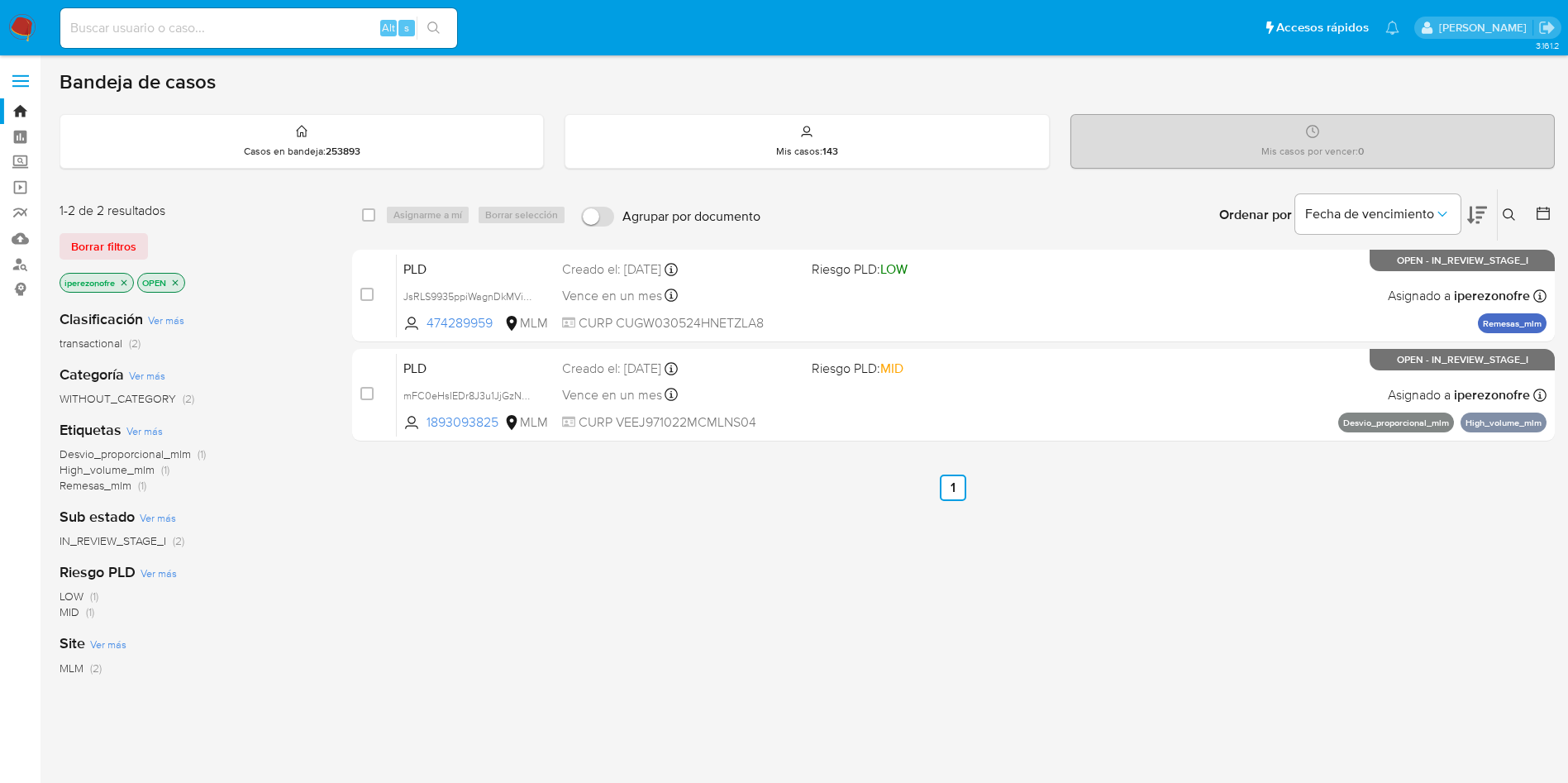
click at [1510, 213] on icon at bounding box center [1509, 215] width 13 height 13
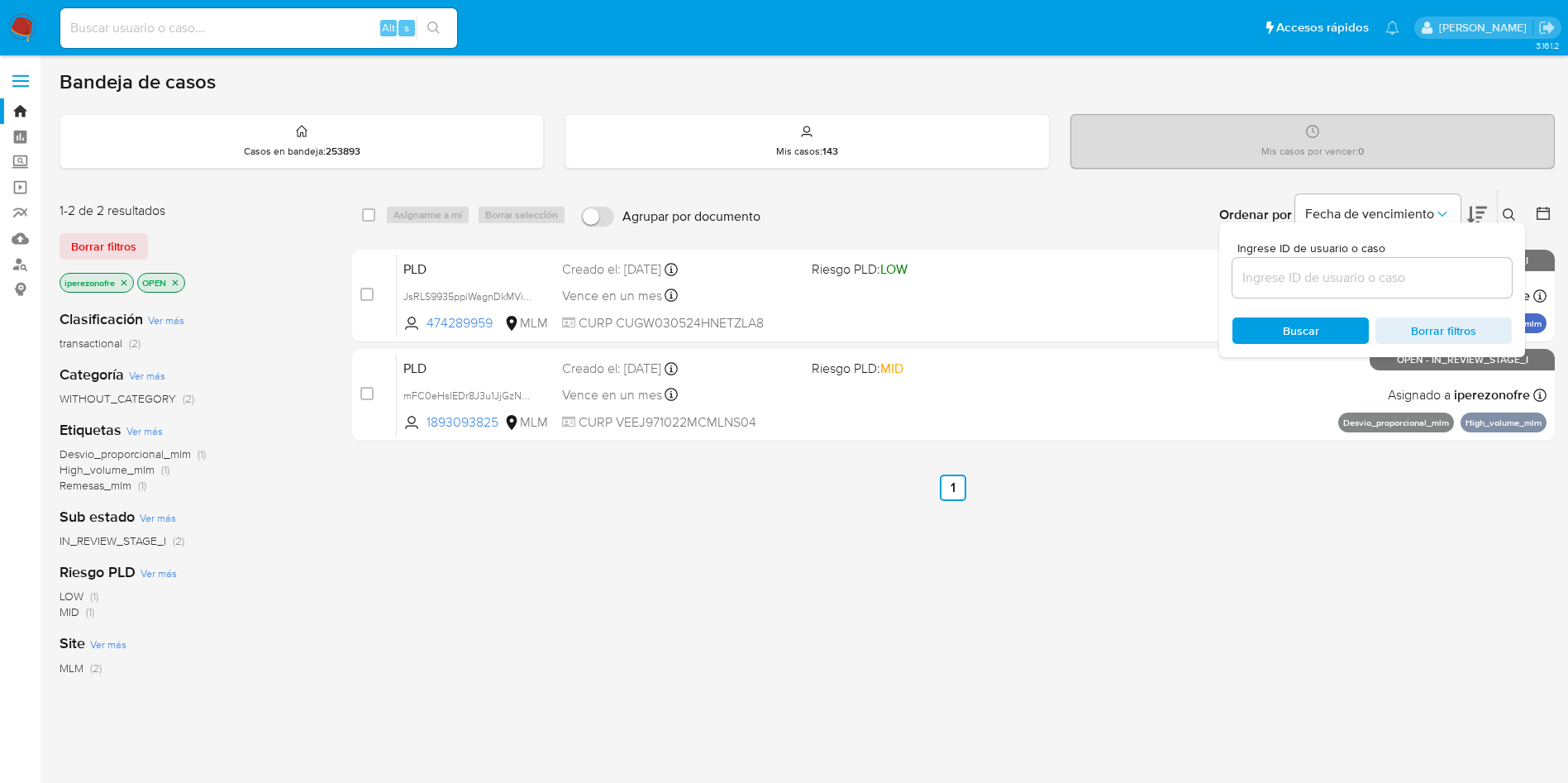
click at [1343, 283] on input at bounding box center [1371, 277] width 280 height 22
type input "7DOFBBQDzp6DlIocTgt6160Q"
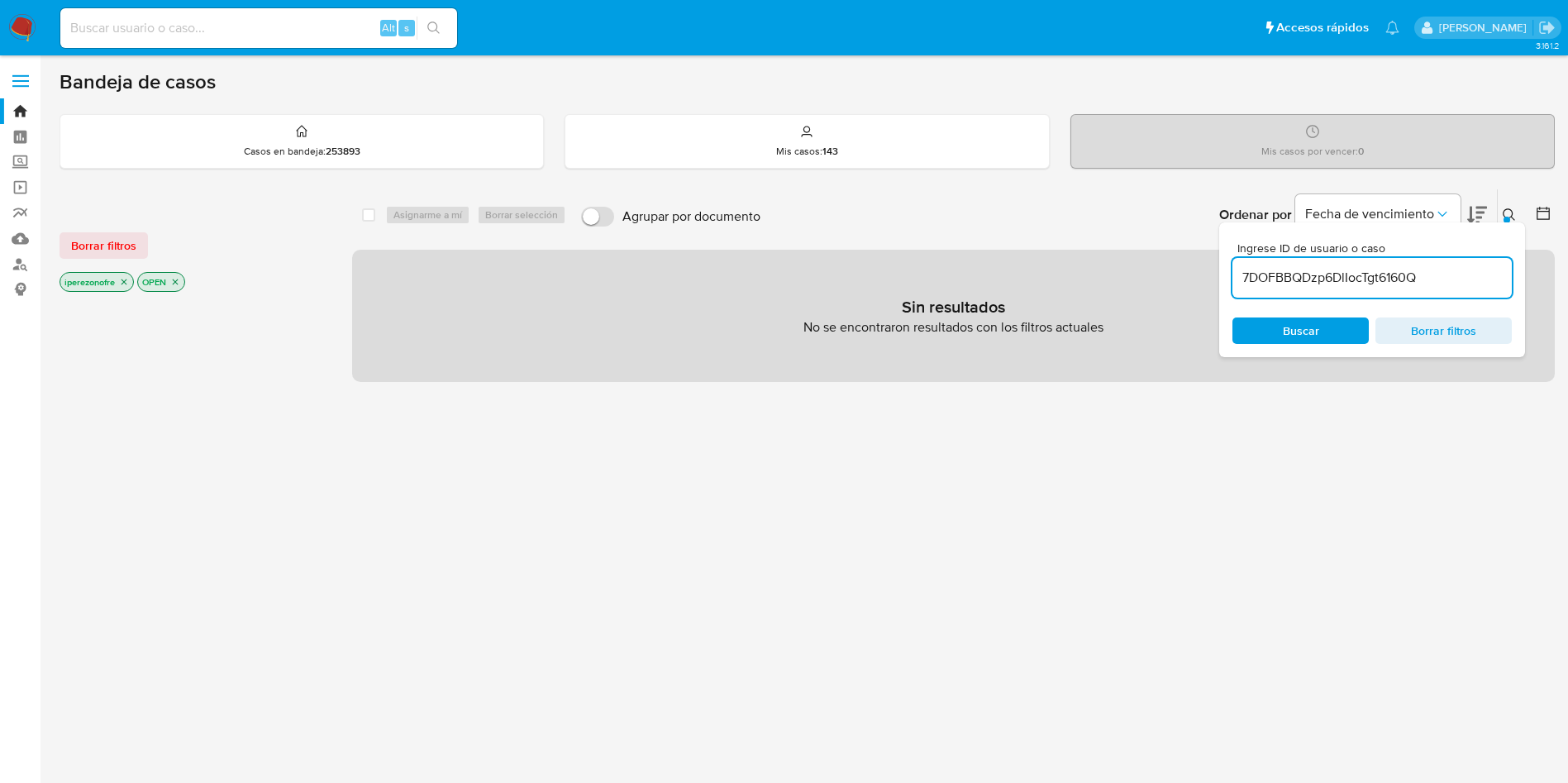
click at [127, 281] on icon "close-filter" at bounding box center [123, 282] width 10 height 10
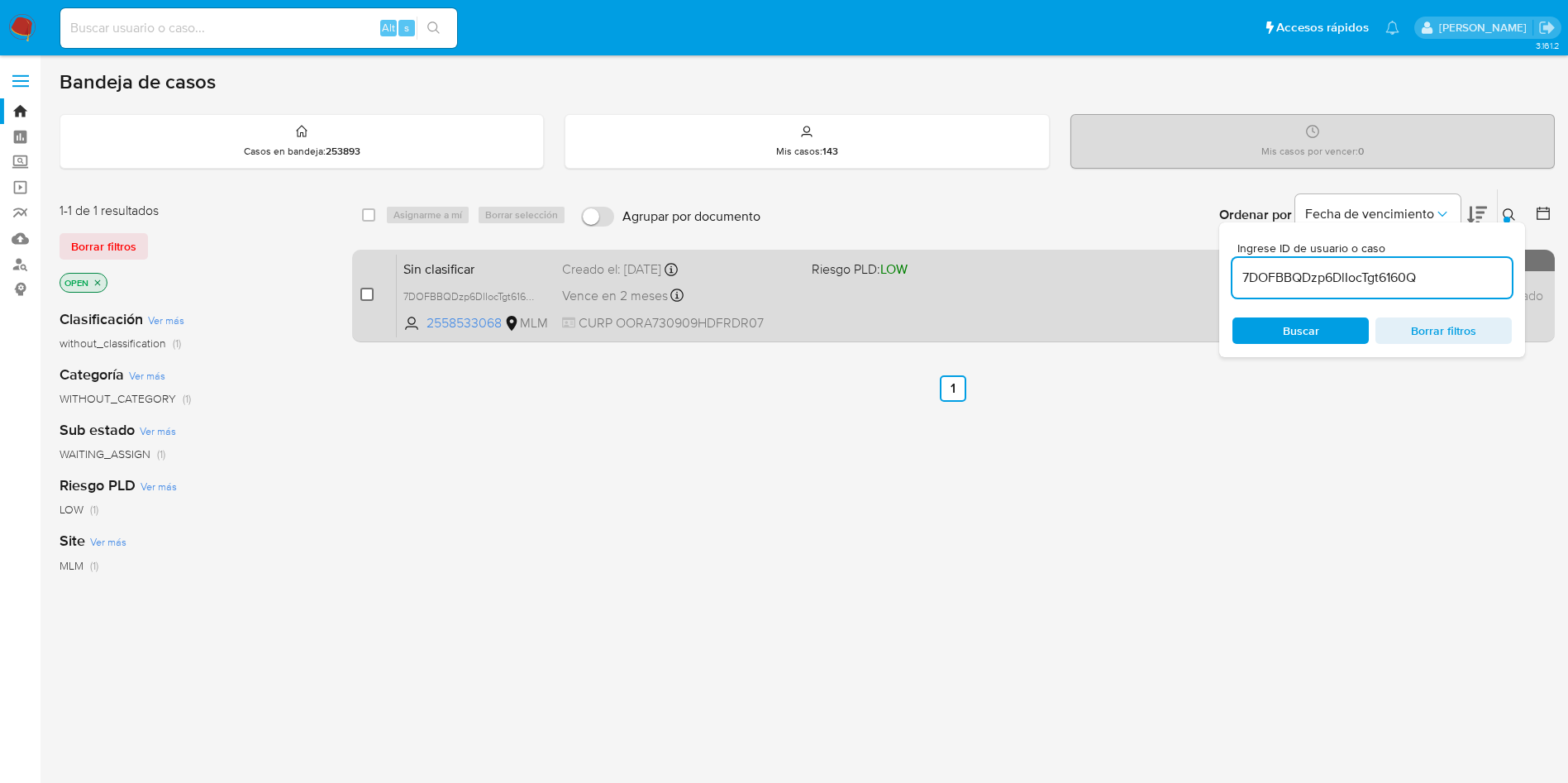
click at [362, 295] on input "checkbox" at bounding box center [367, 294] width 13 height 13
checkbox input "true"
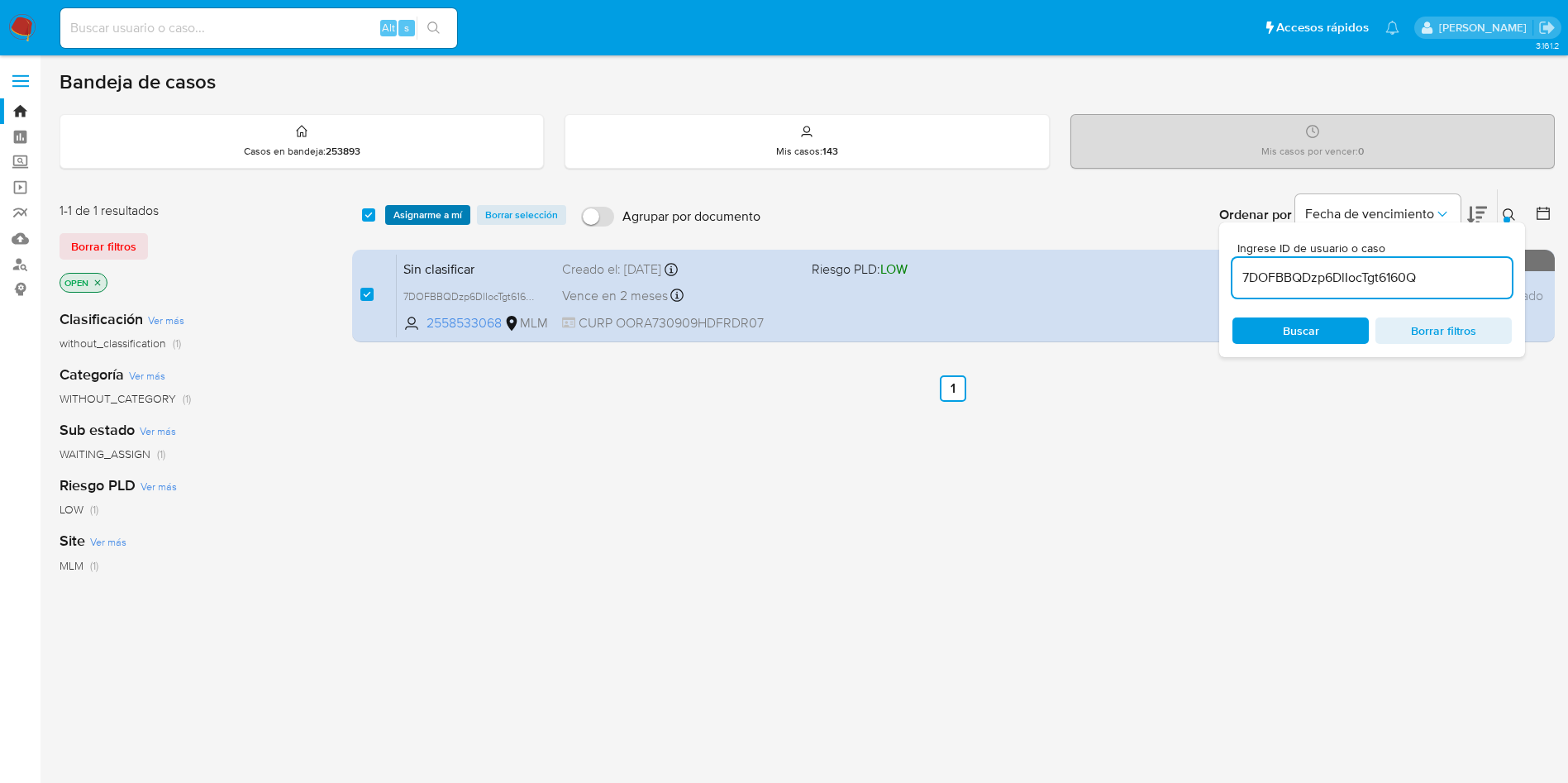
click at [427, 218] on span "Asignarme a mí" at bounding box center [428, 215] width 69 height 17
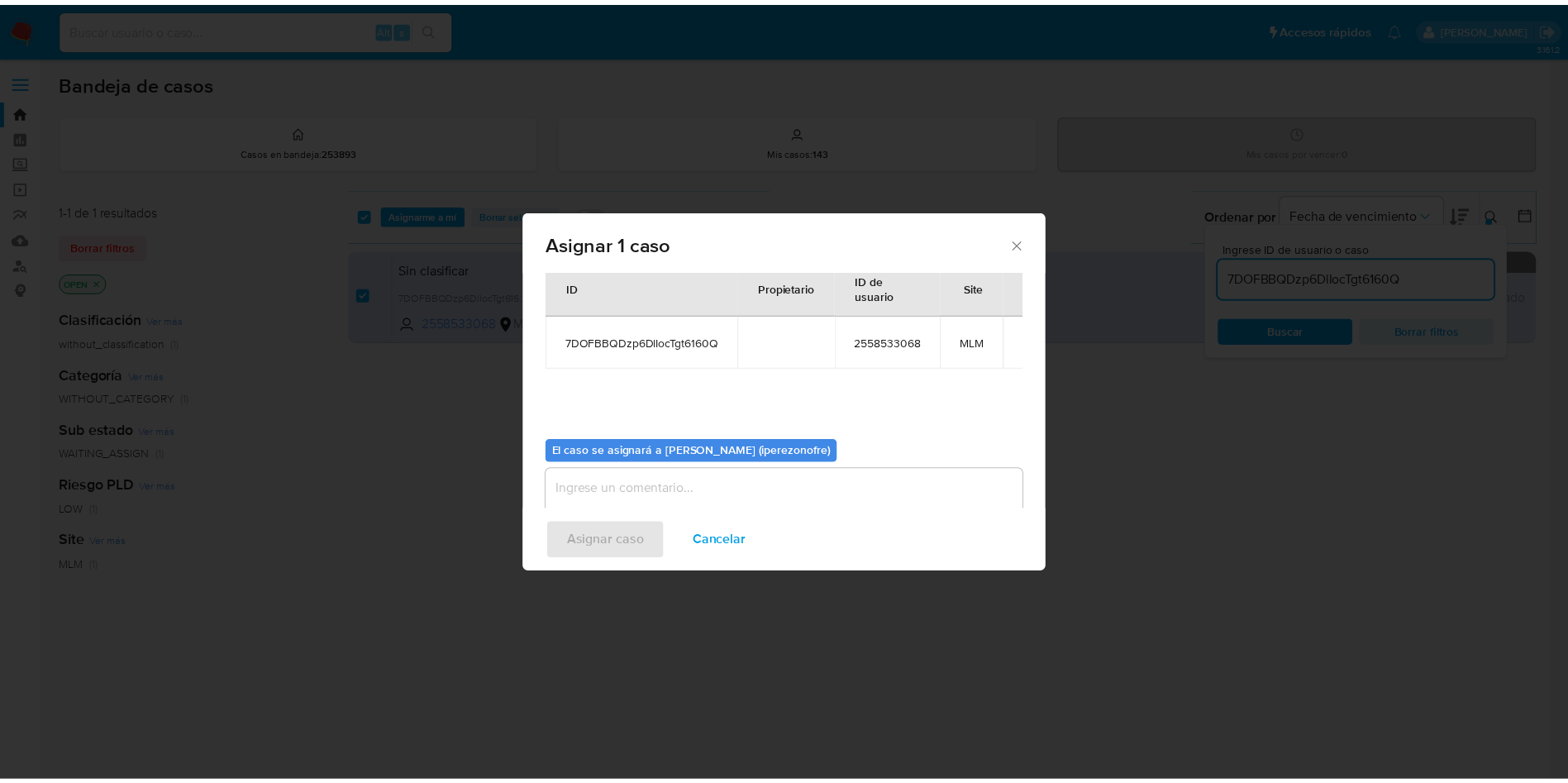
scroll to position [86, 0]
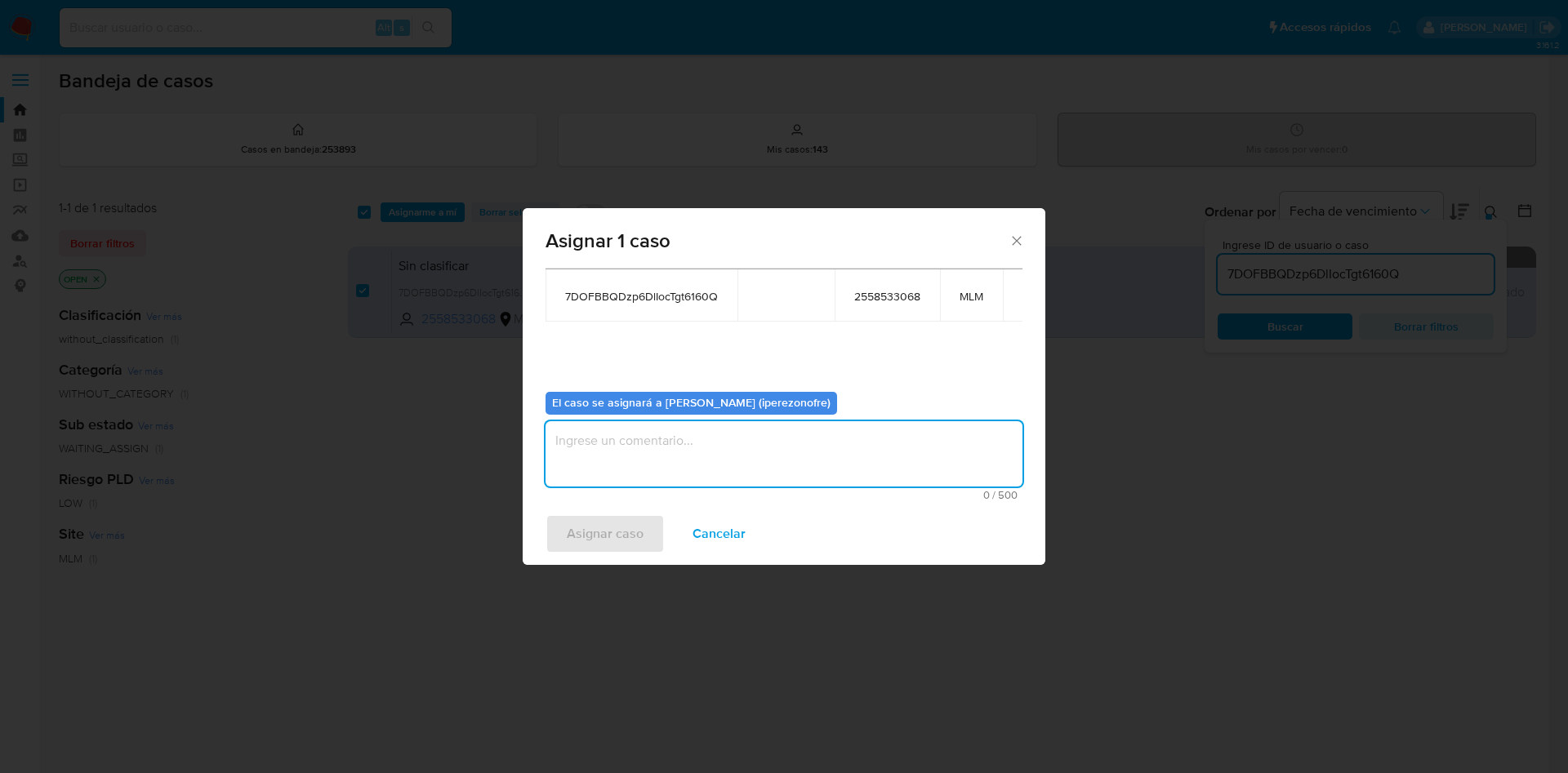
click at [782, 445] on textarea "assign-modal" at bounding box center [784, 454] width 476 height 65
type textarea "IPO"
click at [624, 538] on span "Asignar caso" at bounding box center [605, 534] width 76 height 36
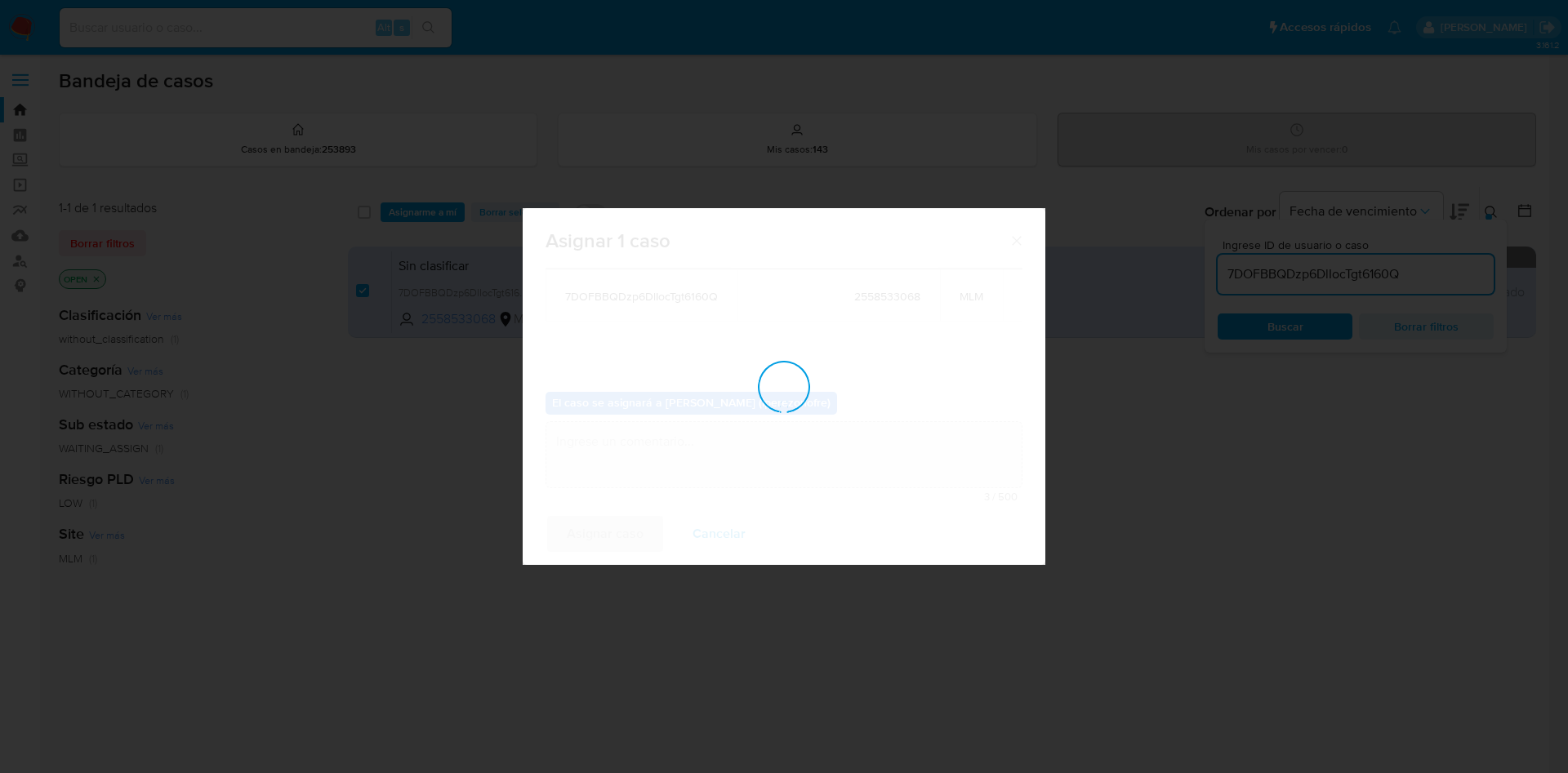
checkbox input "false"
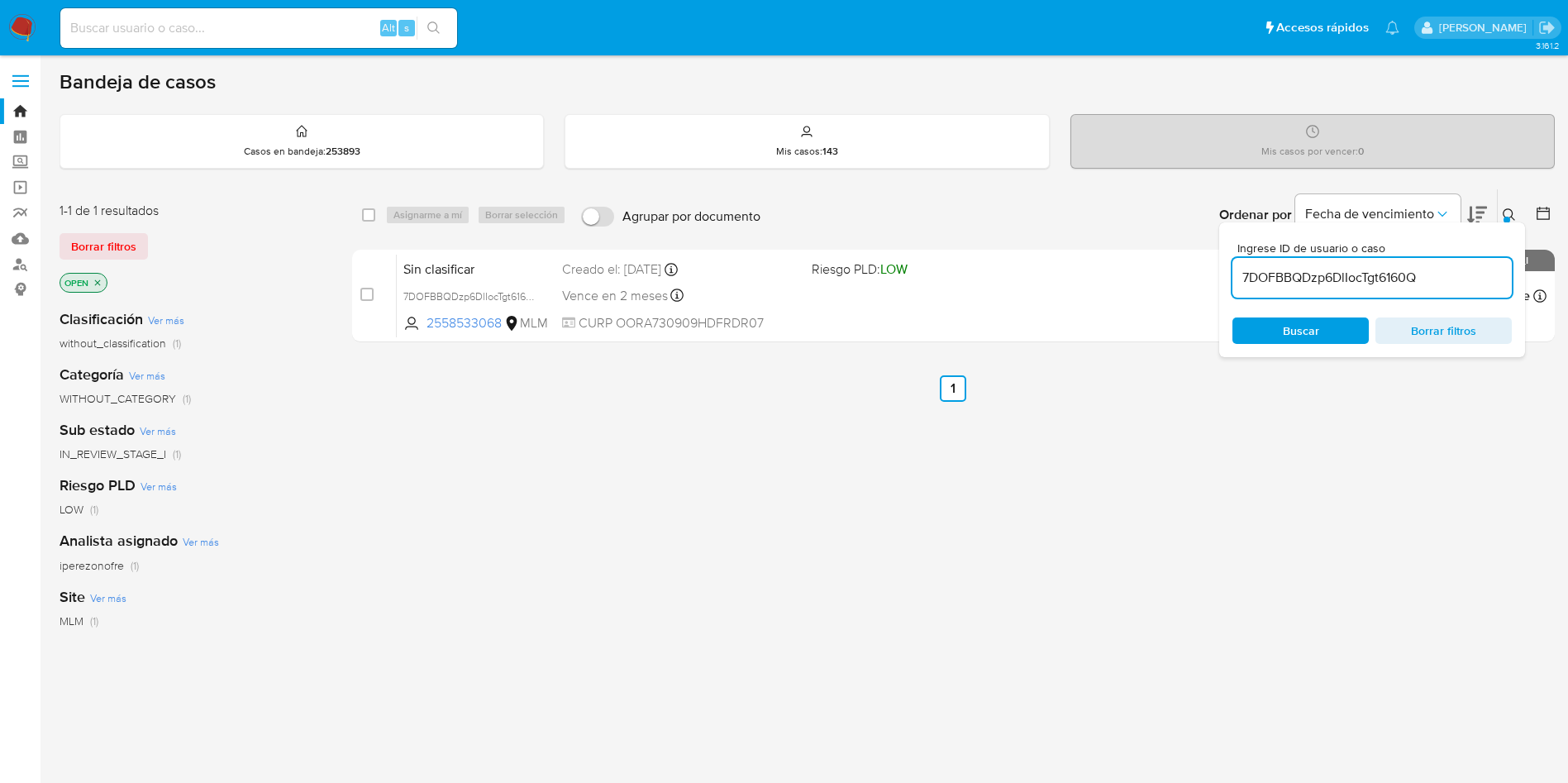
click at [676, 308] on div "Sin clasificar 7DOFBBQDzp6DlIocTgt6160Q 2558533068 MLM Riesgo PLD: LOW Creado e…" at bounding box center [971, 295] width 1150 height 84
click at [274, 29] on input at bounding box center [258, 27] width 396 height 22
paste input "352455890"
type input "352455890"
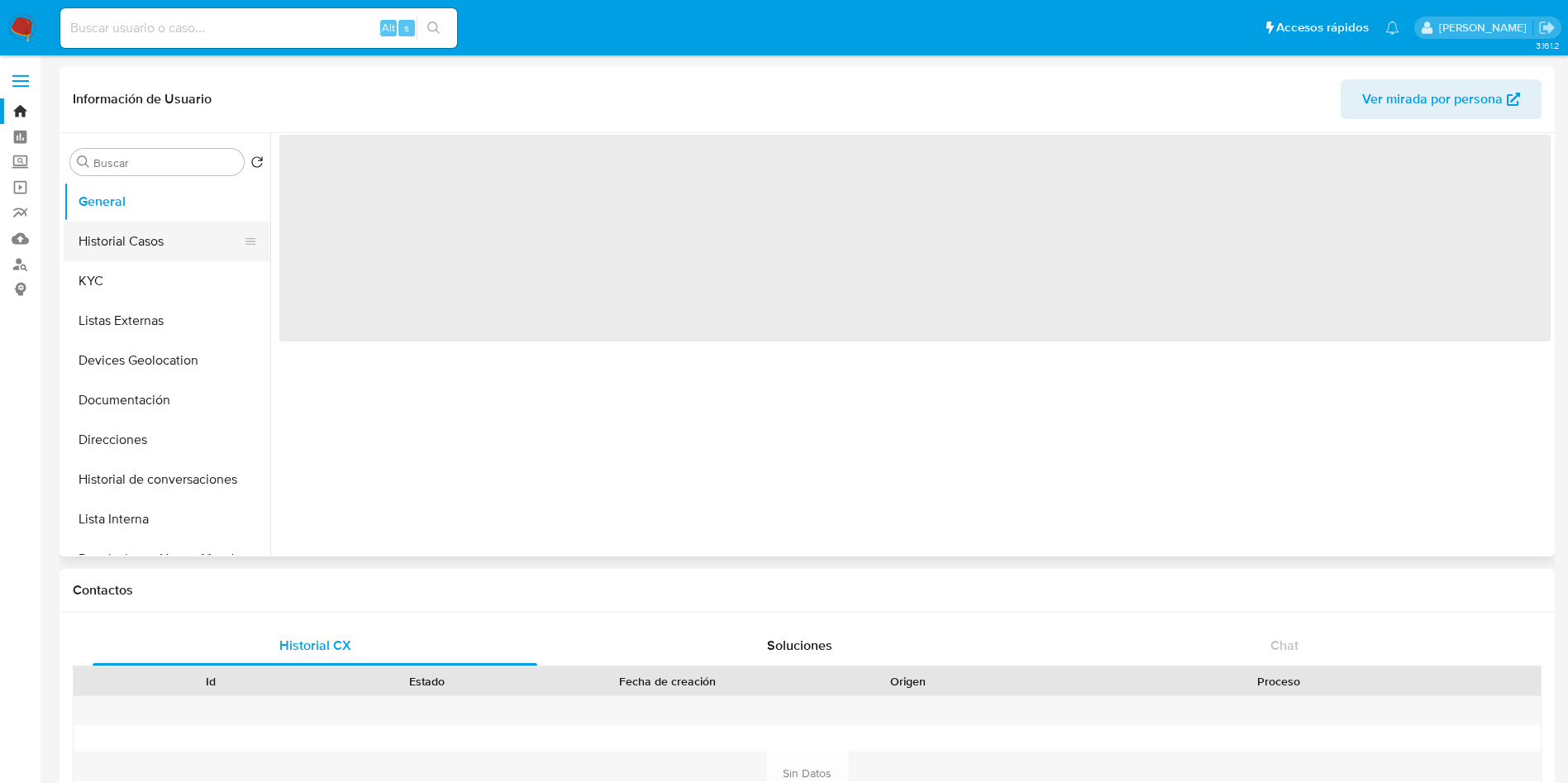
select select "10"
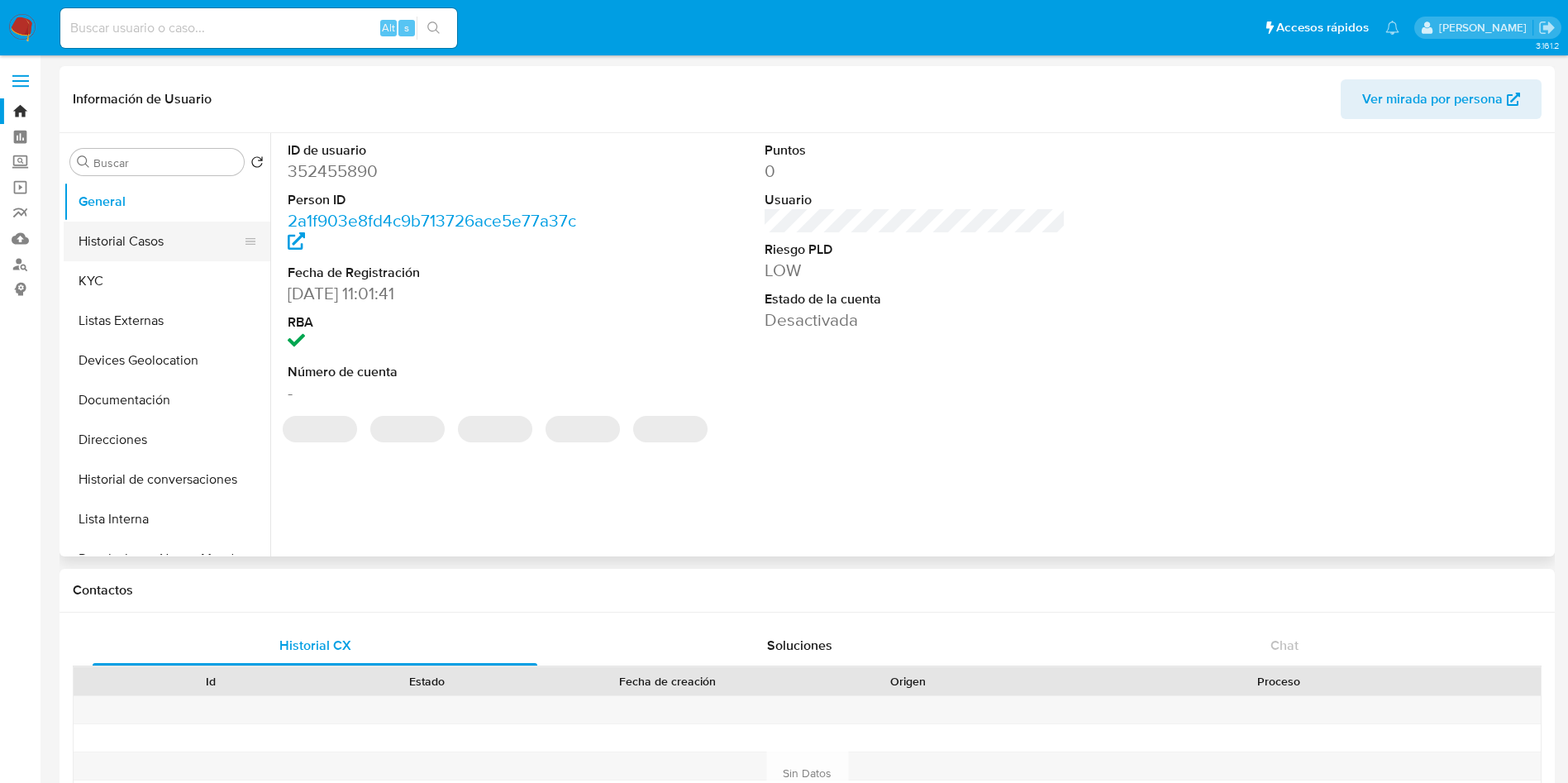
click at [120, 245] on button "Historial Casos" at bounding box center [160, 241] width 193 height 40
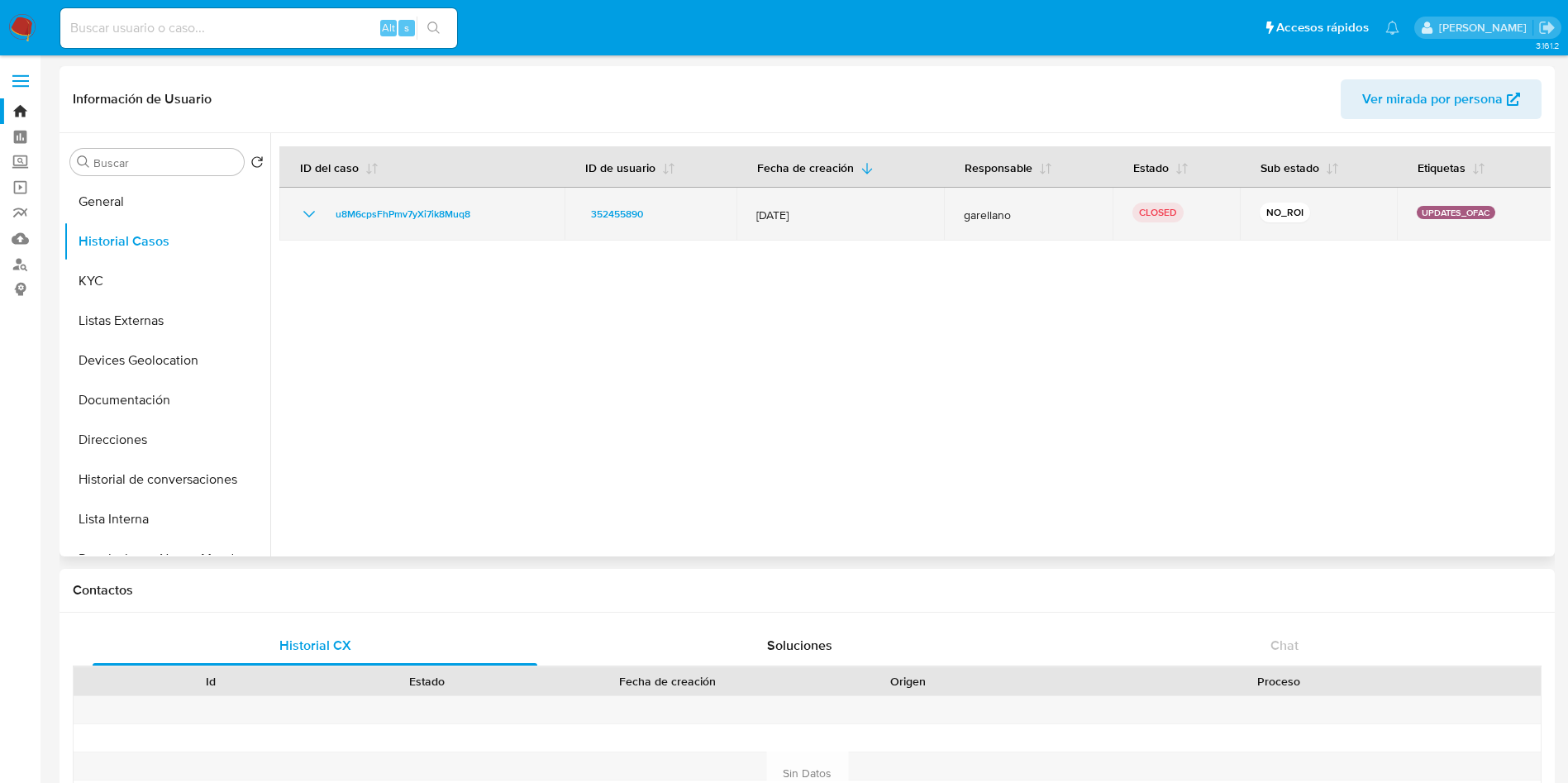
click at [303, 205] on icon "Mostrar/Ocultar" at bounding box center [309, 214] width 20 height 20
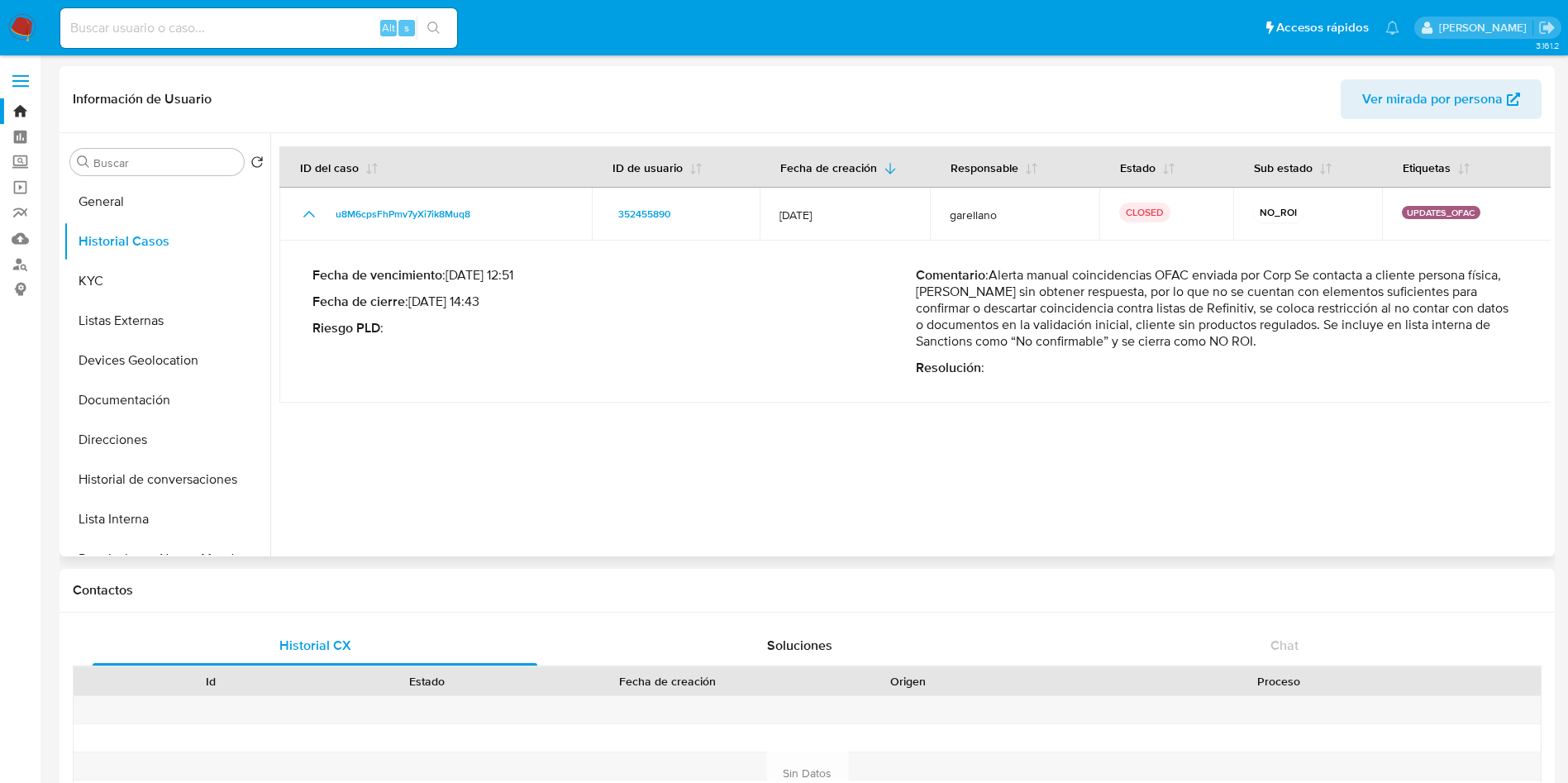
click at [1199, 301] on p "Comentario : Alerta manual coincidencias OFAC enviada por Corp Se contacta a cl…" at bounding box center [1217, 308] width 604 height 83
drag, startPoint x: 994, startPoint y: 274, endPoint x: 1198, endPoint y: 280, distance: 204.1
click at [1198, 274] on p "Comentario : Alerta manual coincidencias OFAC enviada por Corp Se contacta a cl…" at bounding box center [1217, 308] width 604 height 83
click at [1311, 326] on p "Comentario : Alerta manual coincidencias OFAC enviada por Corp Se contacta a cl…" at bounding box center [1217, 308] width 604 height 83
drag, startPoint x: 1357, startPoint y: 327, endPoint x: 1371, endPoint y: 327, distance: 14.0
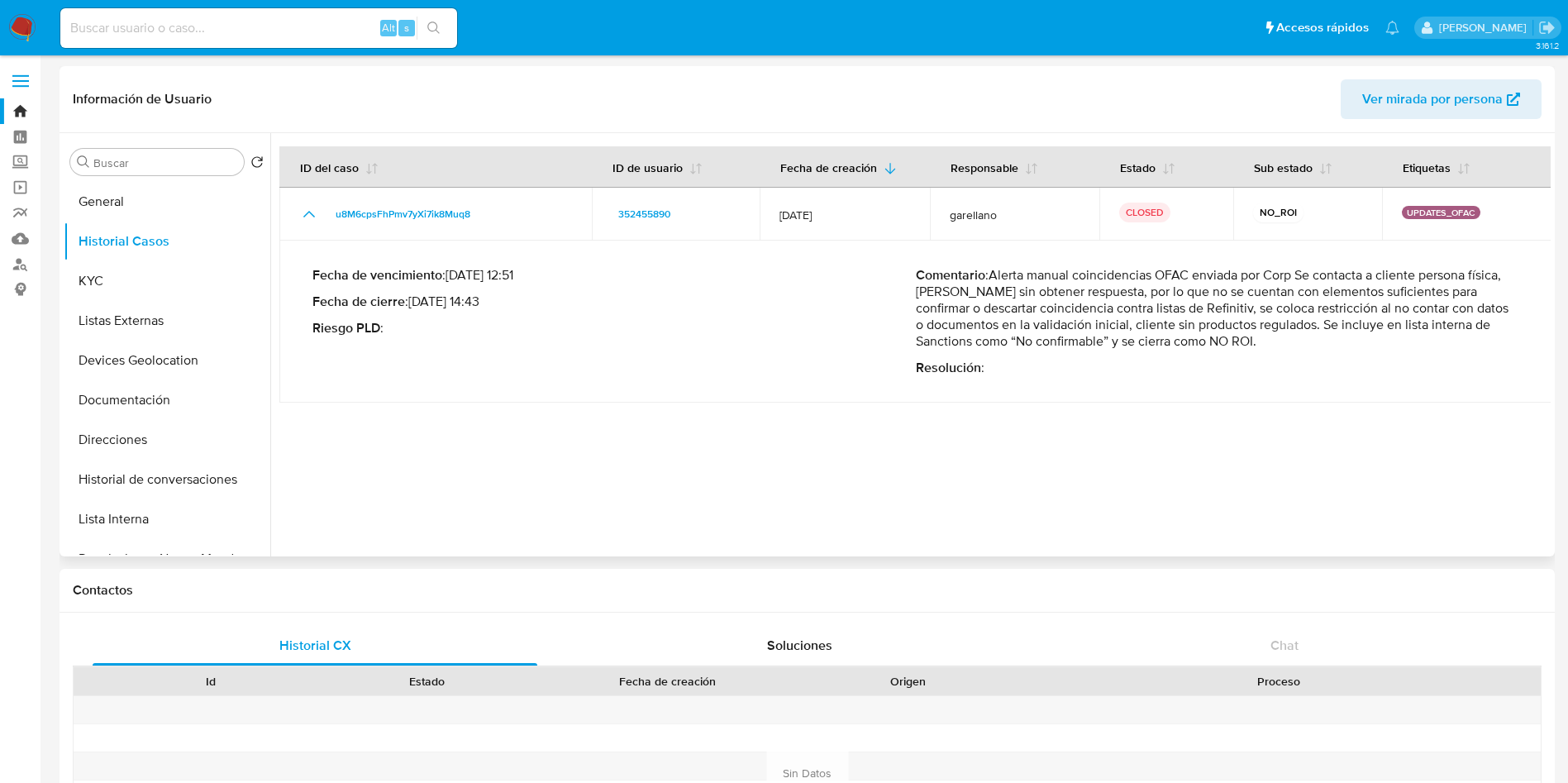
click at [1367, 327] on p "Comentario : Alerta manual coincidencias OFAC enviada por Corp Se contacta a cl…" at bounding box center [1217, 308] width 604 height 83
drag, startPoint x: 1356, startPoint y: 338, endPoint x: 1287, endPoint y: 350, distance: 70.0
click at [1287, 350] on div "Comentario : Alerta manual coincidencias OFAC enviada por Corp Se contacta a cl…" at bounding box center [1217, 321] width 604 height 109
drag, startPoint x: 1287, startPoint y: 341, endPoint x: 1356, endPoint y: 326, distance: 70.6
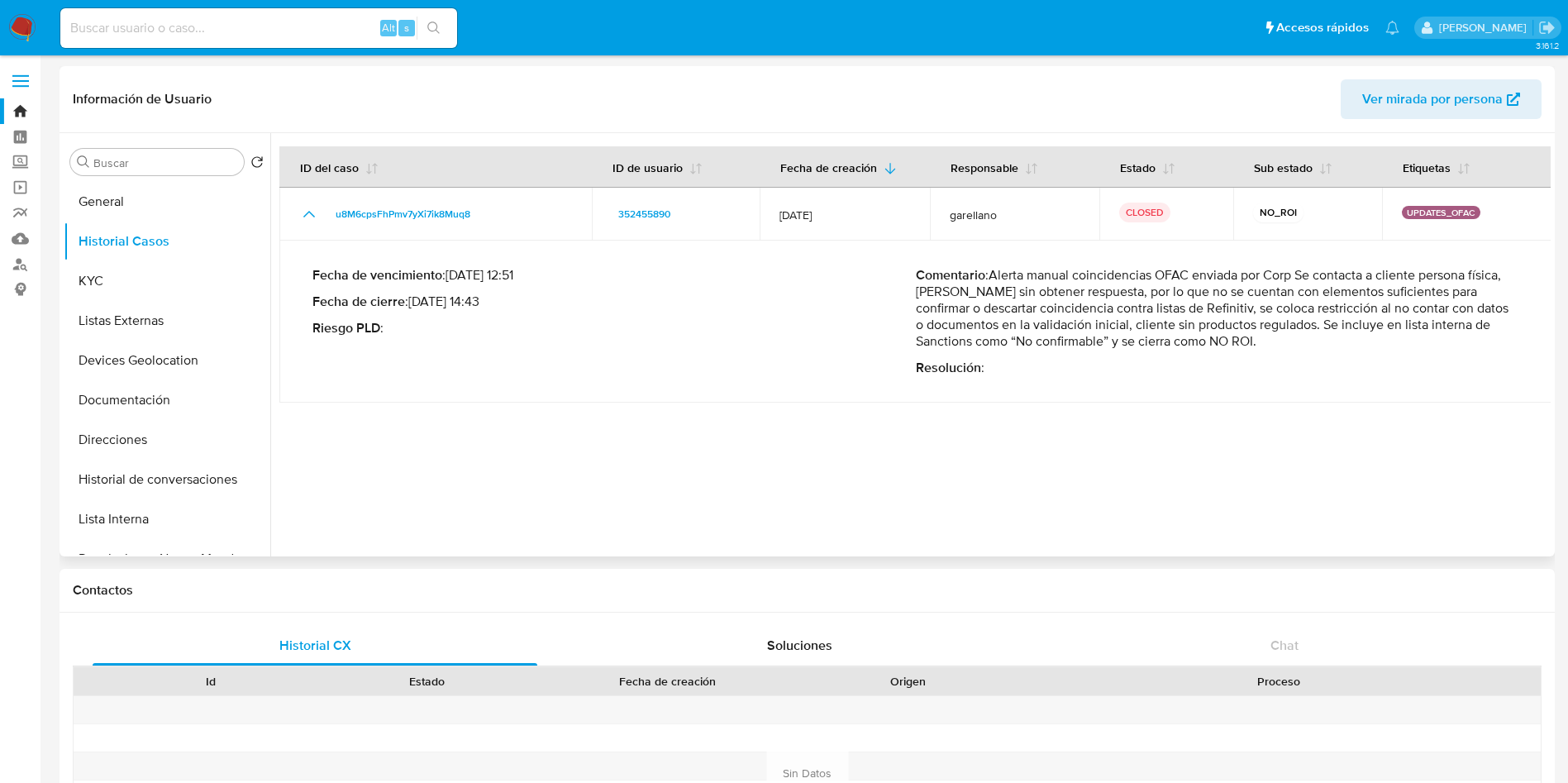
click at [1356, 326] on p "Comentario : Alerta manual coincidencias OFAC enviada por Corp Se contacta a cl…" at bounding box center [1217, 308] width 604 height 83
click at [1168, 299] on p "Comentario : Alerta manual coincidencias OFAC enviada por Corp Se contacta a cl…" at bounding box center [1217, 308] width 604 height 83
click at [162, 476] on button "Historial de conversaciones" at bounding box center [160, 480] width 193 height 40
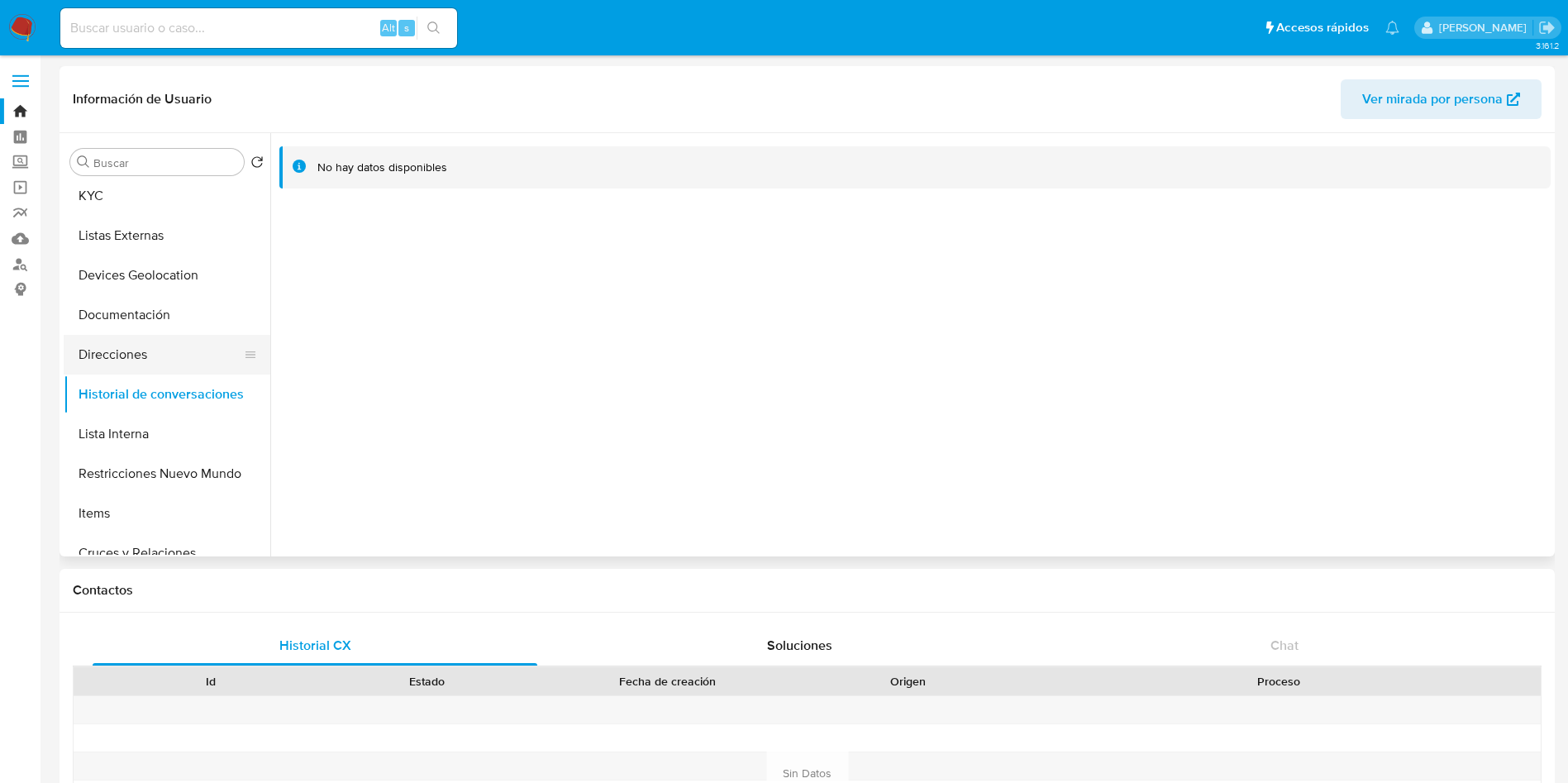
scroll to position [124, 0]
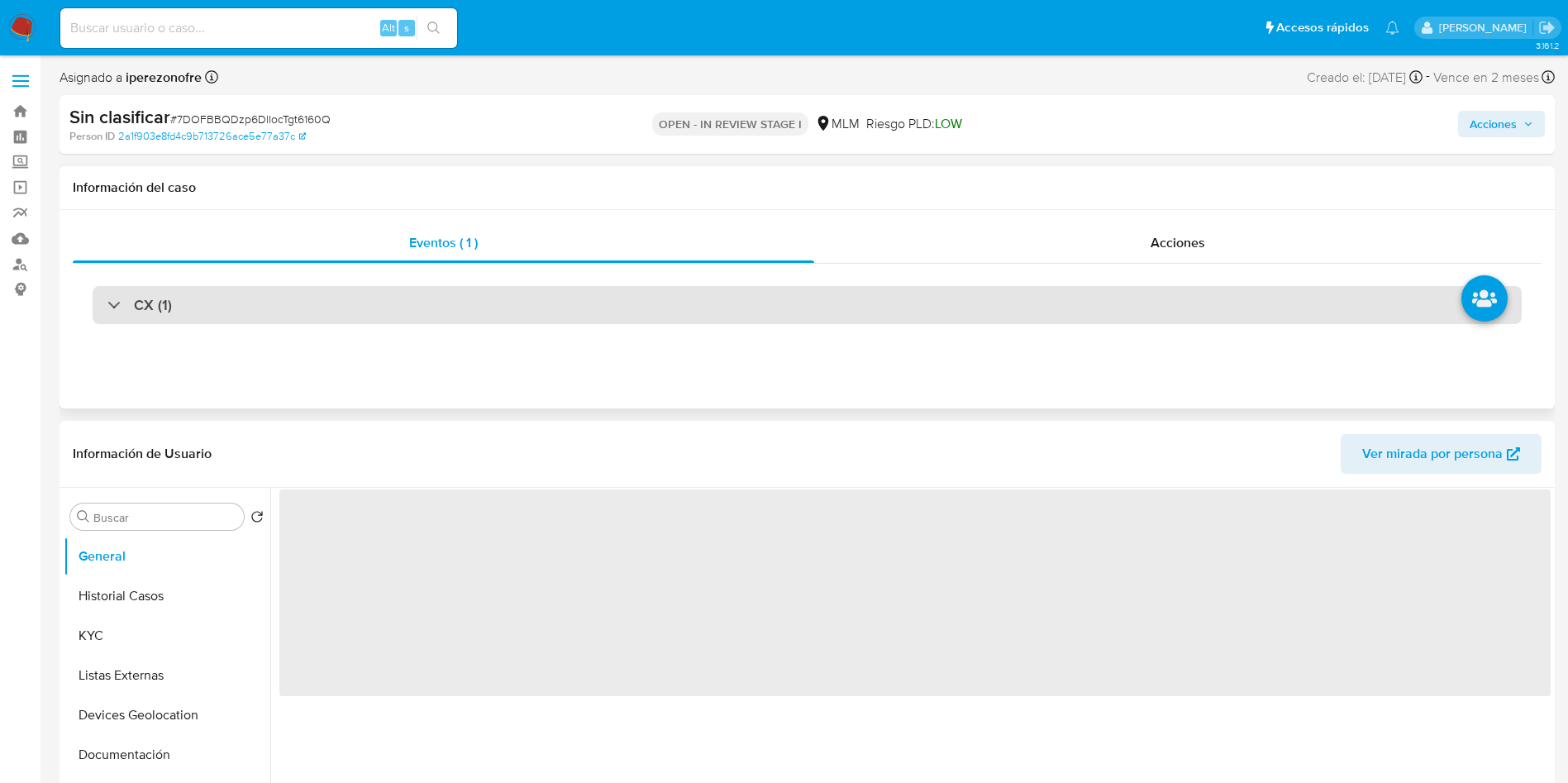
select select "10"
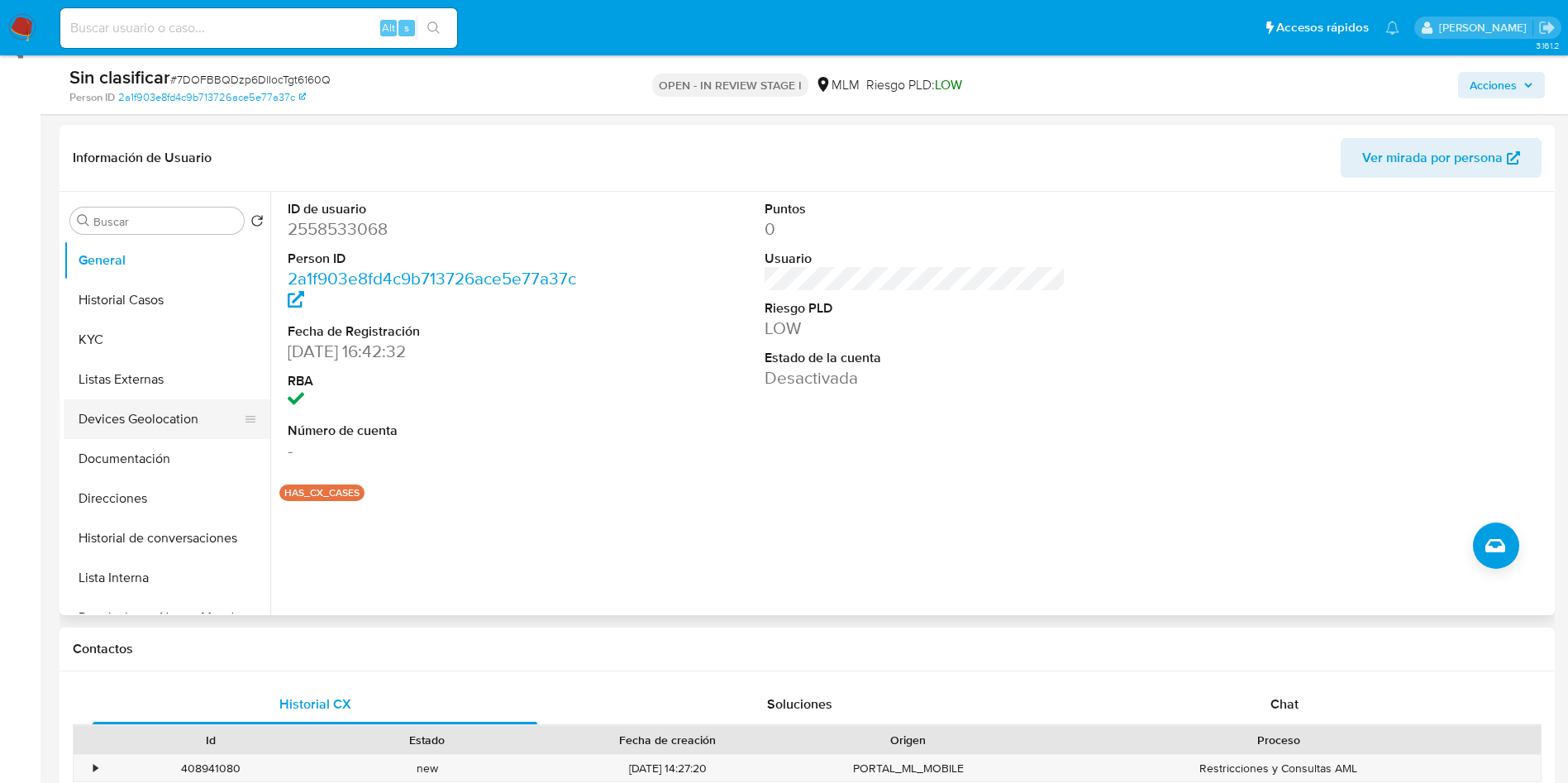
scroll to position [248, 0]
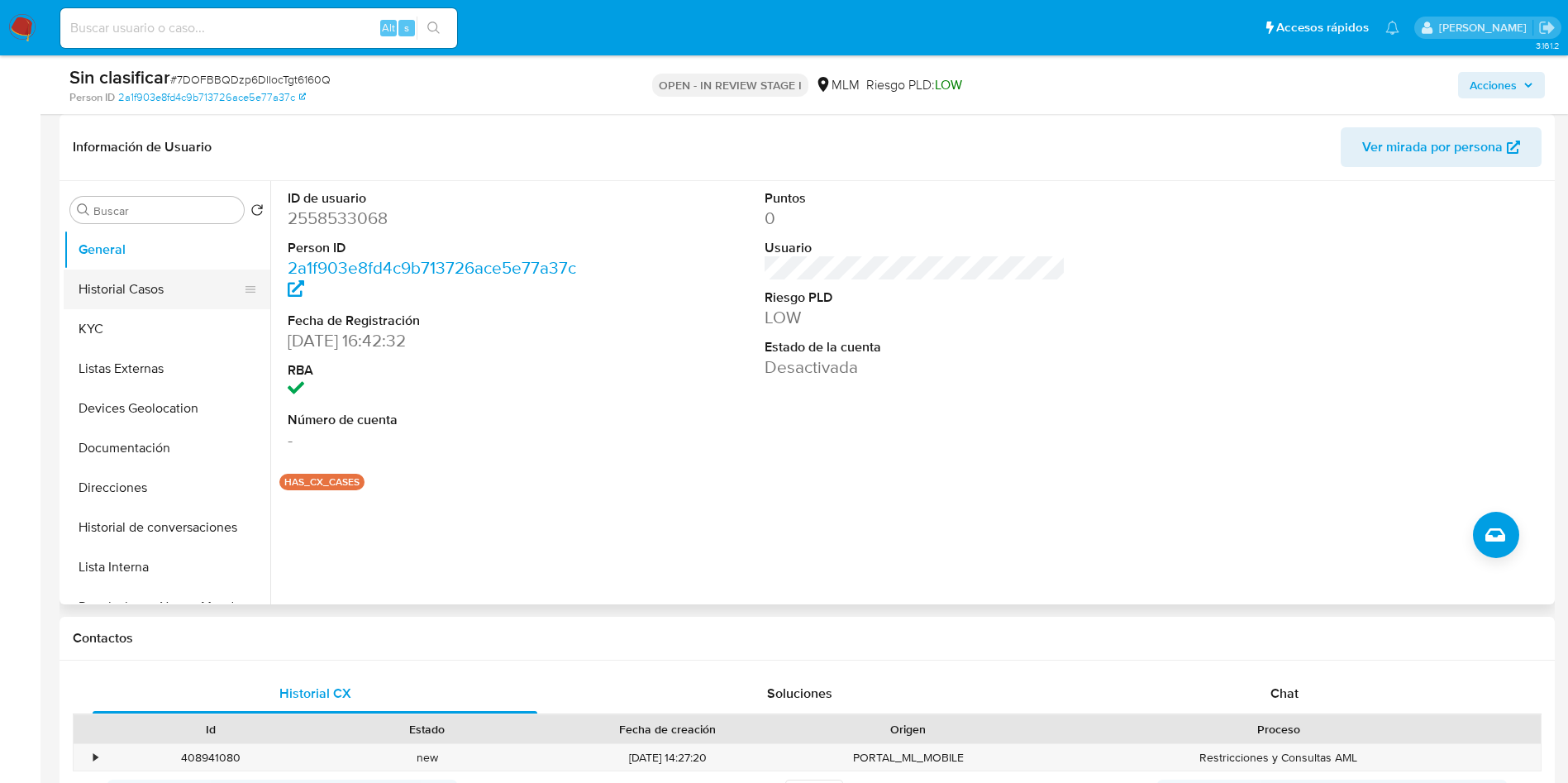
click at [132, 284] on button "Historial Casos" at bounding box center [160, 289] width 193 height 40
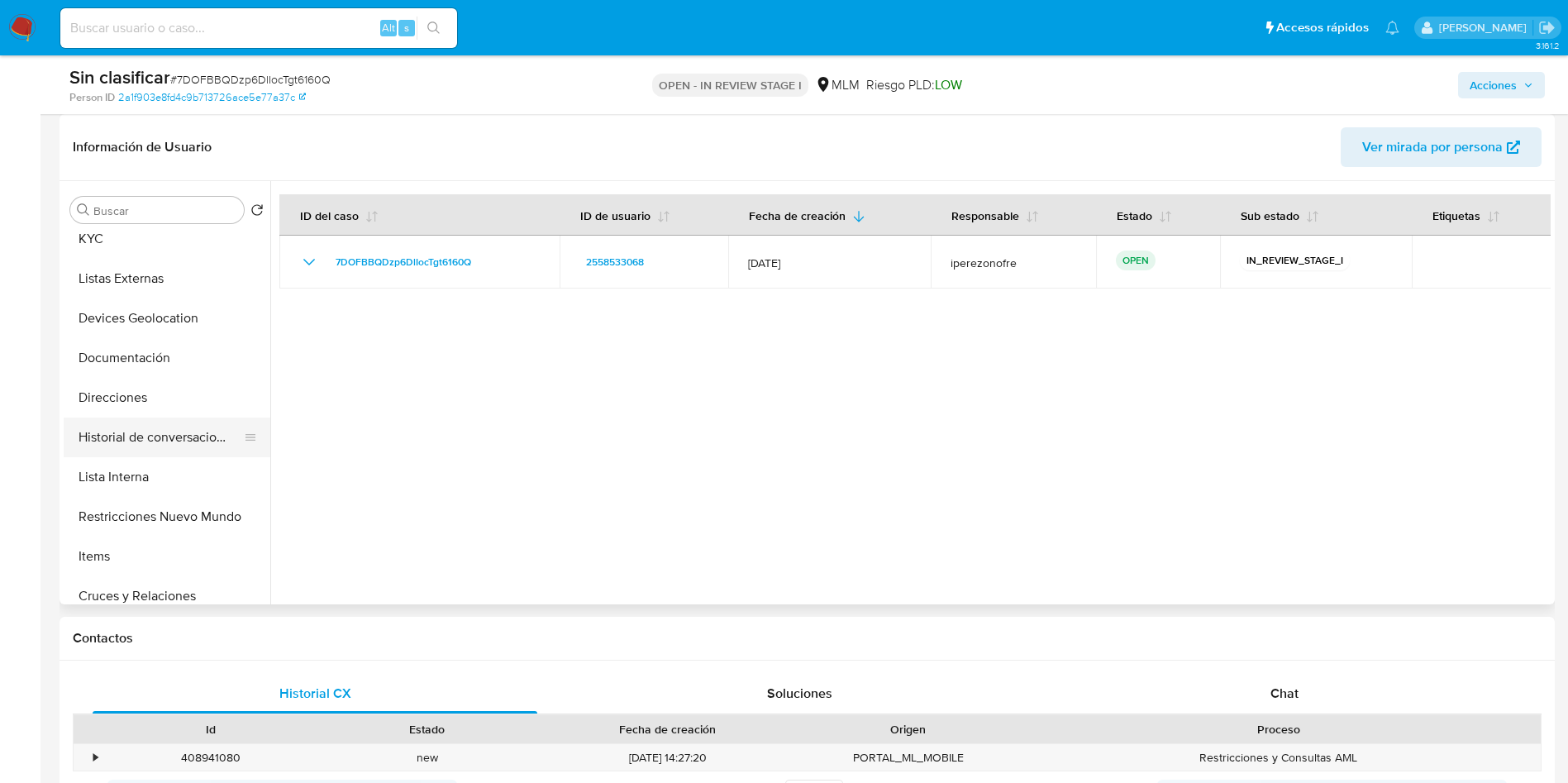
scroll to position [124, 0]
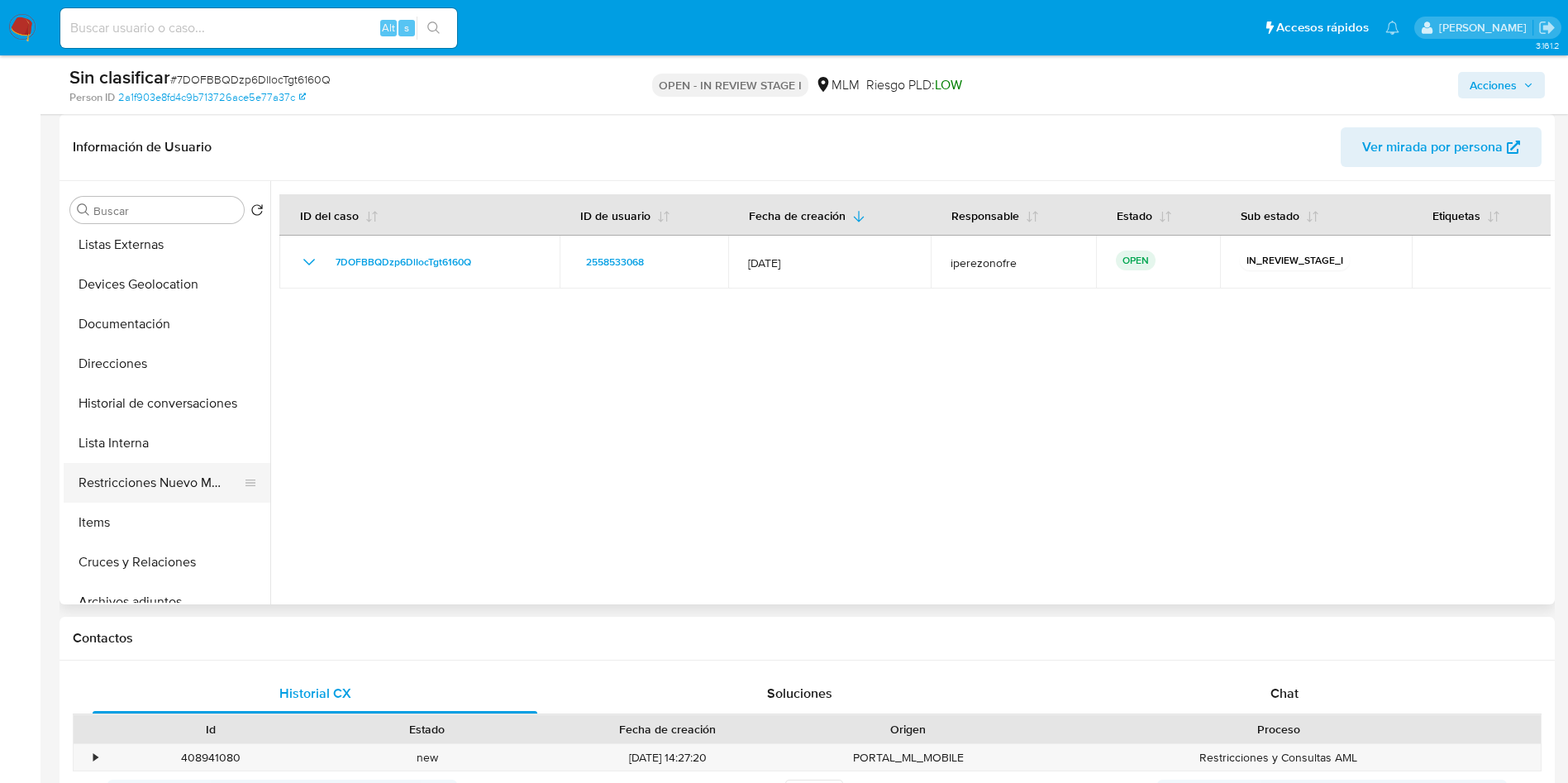
click at [175, 497] on button "Restricciones Nuevo Mundo" at bounding box center [160, 482] width 193 height 40
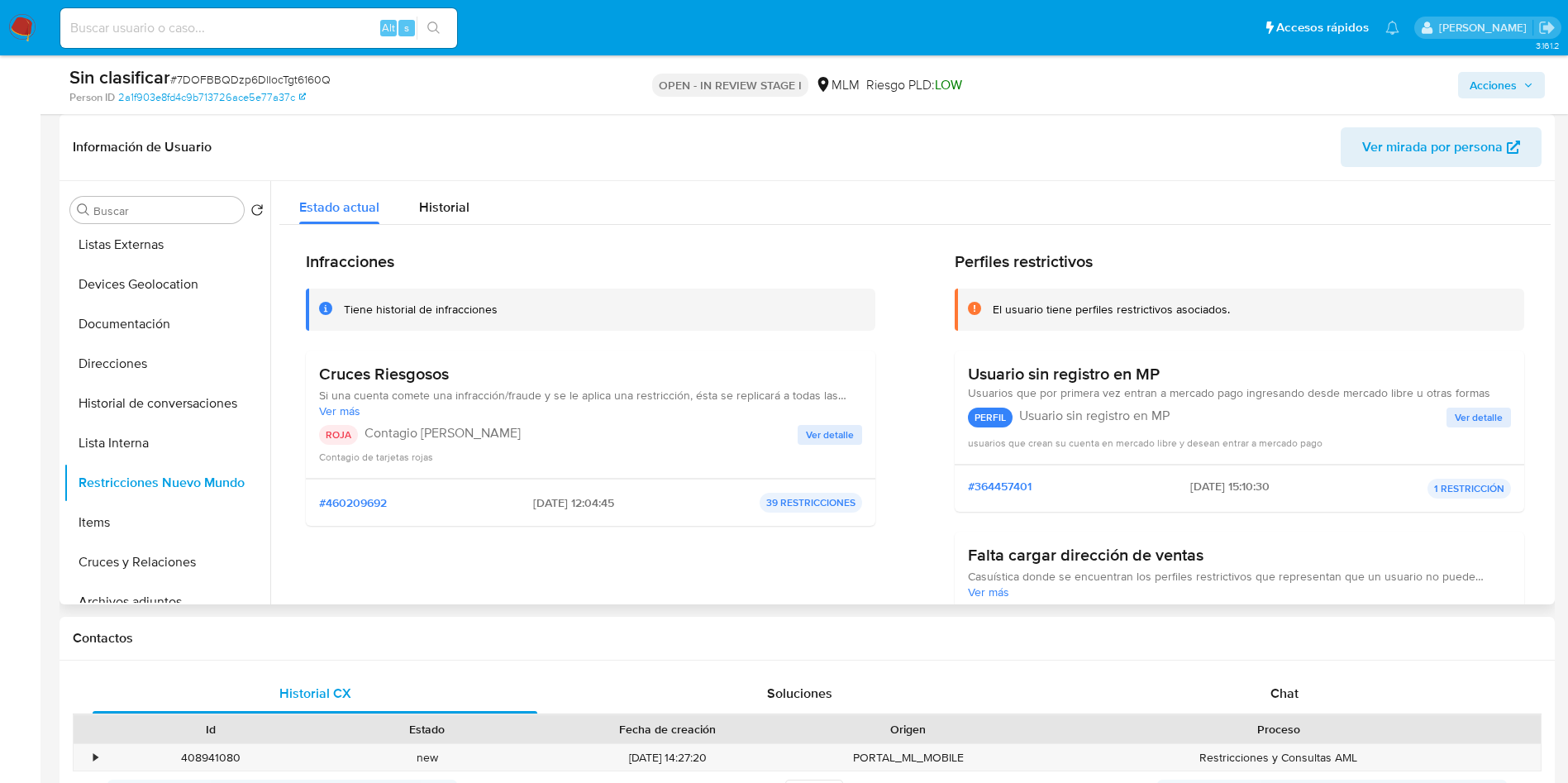
click at [830, 439] on span "Ver detalle" at bounding box center [830, 435] width 48 height 17
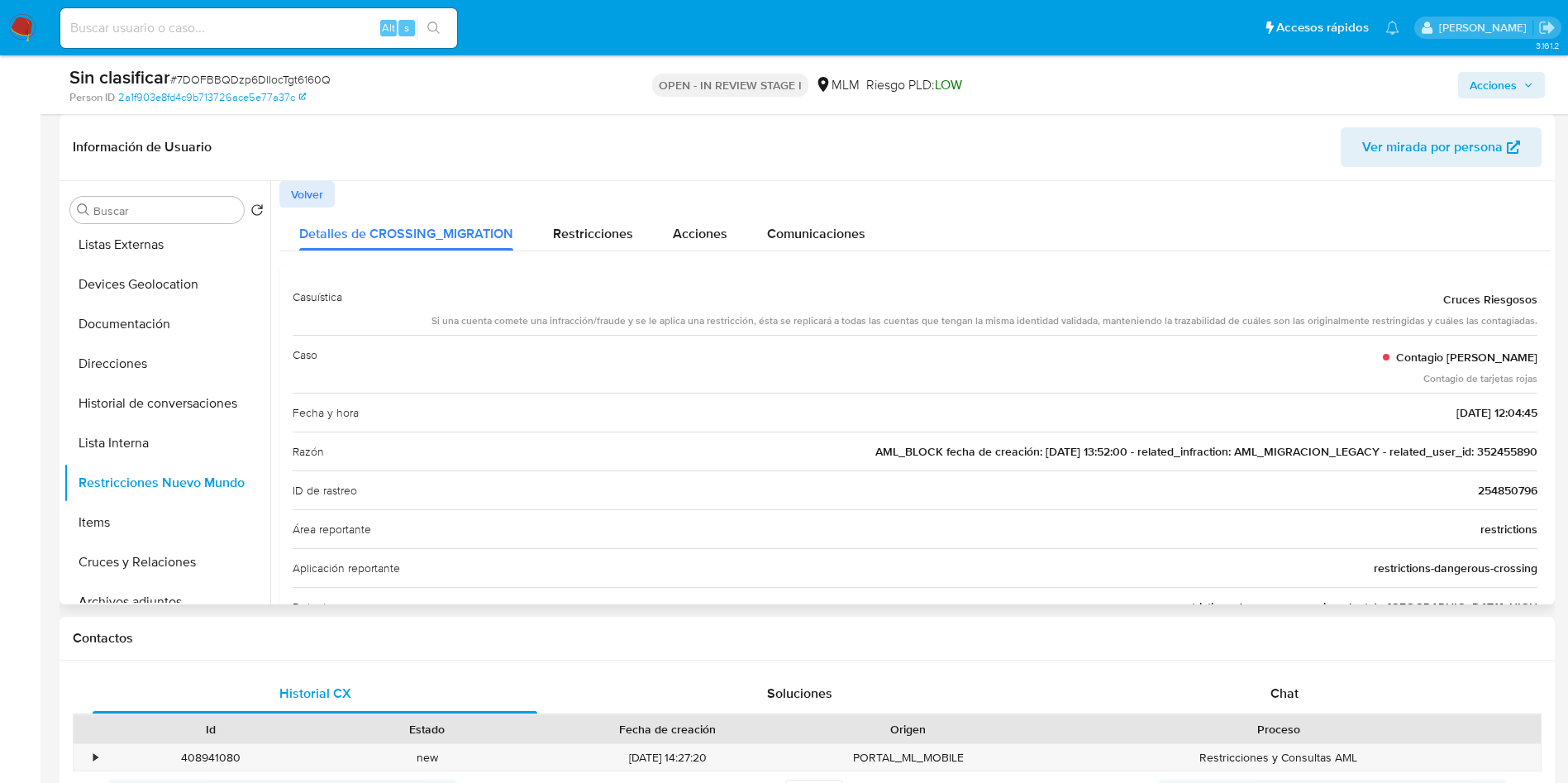
click at [1519, 456] on span "AML_BLOCK fecha de creación: 17/02/2022 13:52:00 - related_infraction: AML_MIGR…" at bounding box center [1205, 451] width 662 height 17
click at [572, 239] on span "Restricciones" at bounding box center [592, 234] width 80 height 19
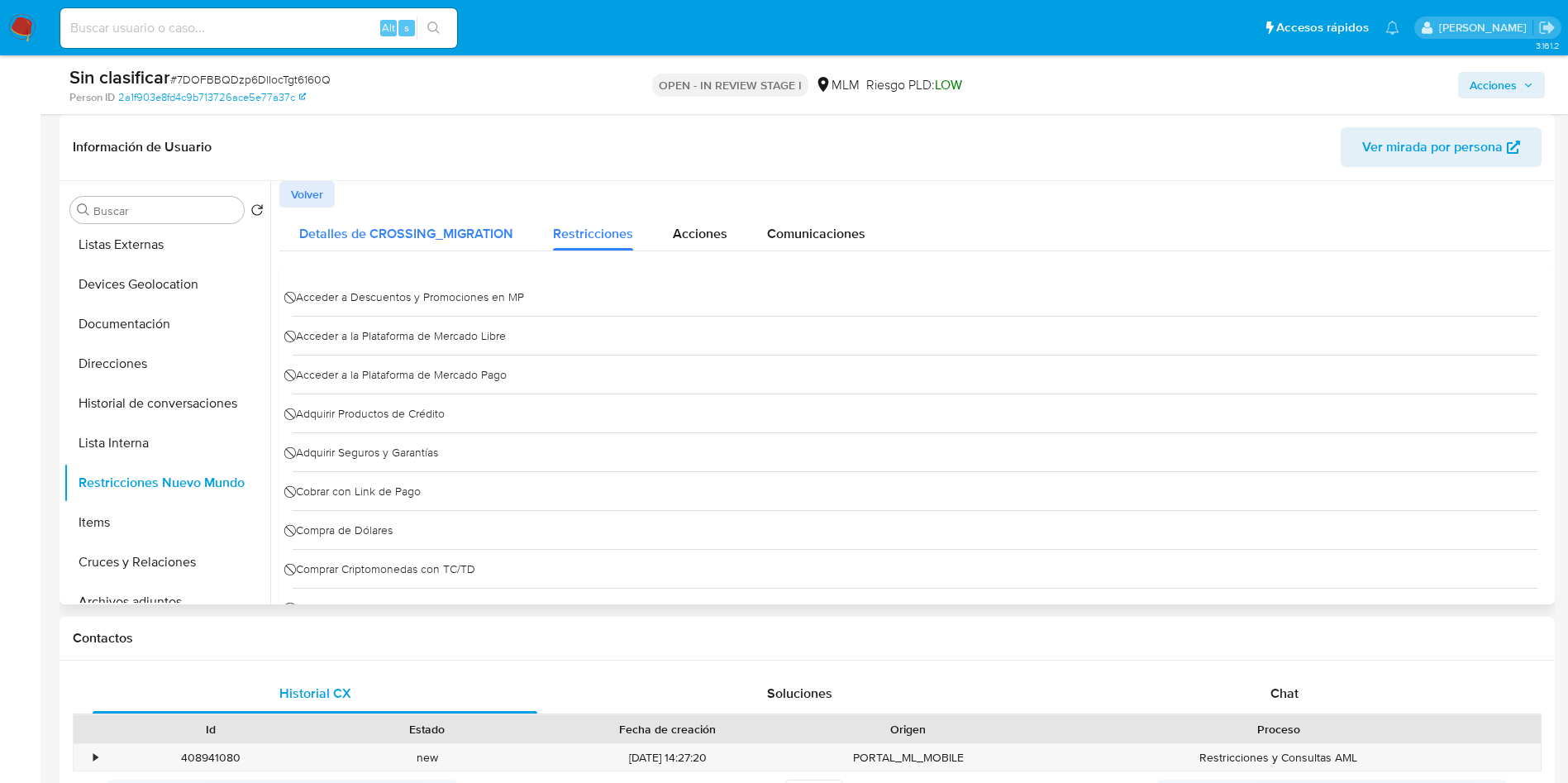
click at [482, 239] on span "Detalles de CROSSING_MIGRATION" at bounding box center [406, 234] width 214 height 19
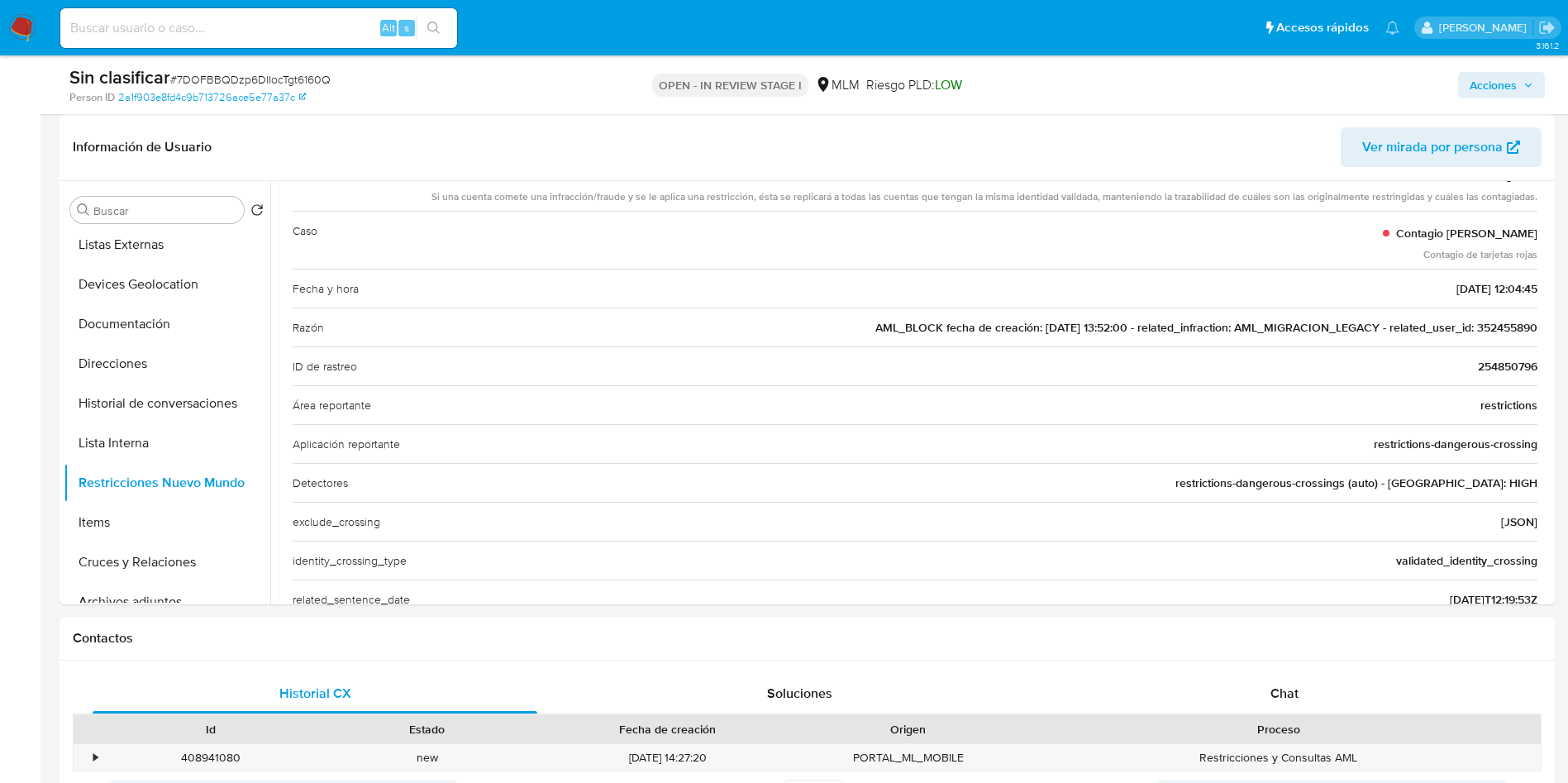
click at [1507, 72] on span "Acciones" at bounding box center [1493, 85] width 47 height 26
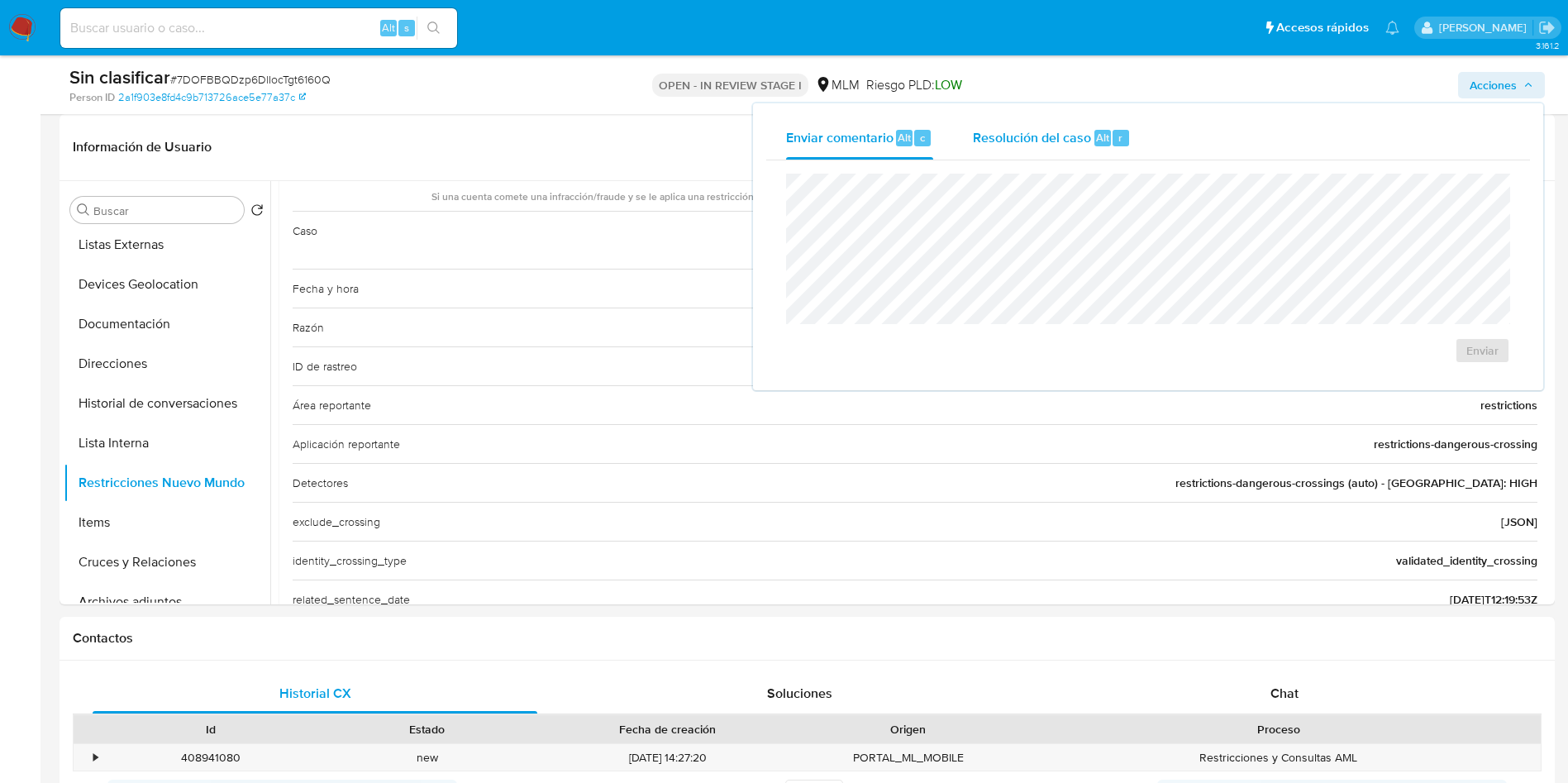
click at [1022, 132] on span "Resolución del caso" at bounding box center [1031, 137] width 118 height 19
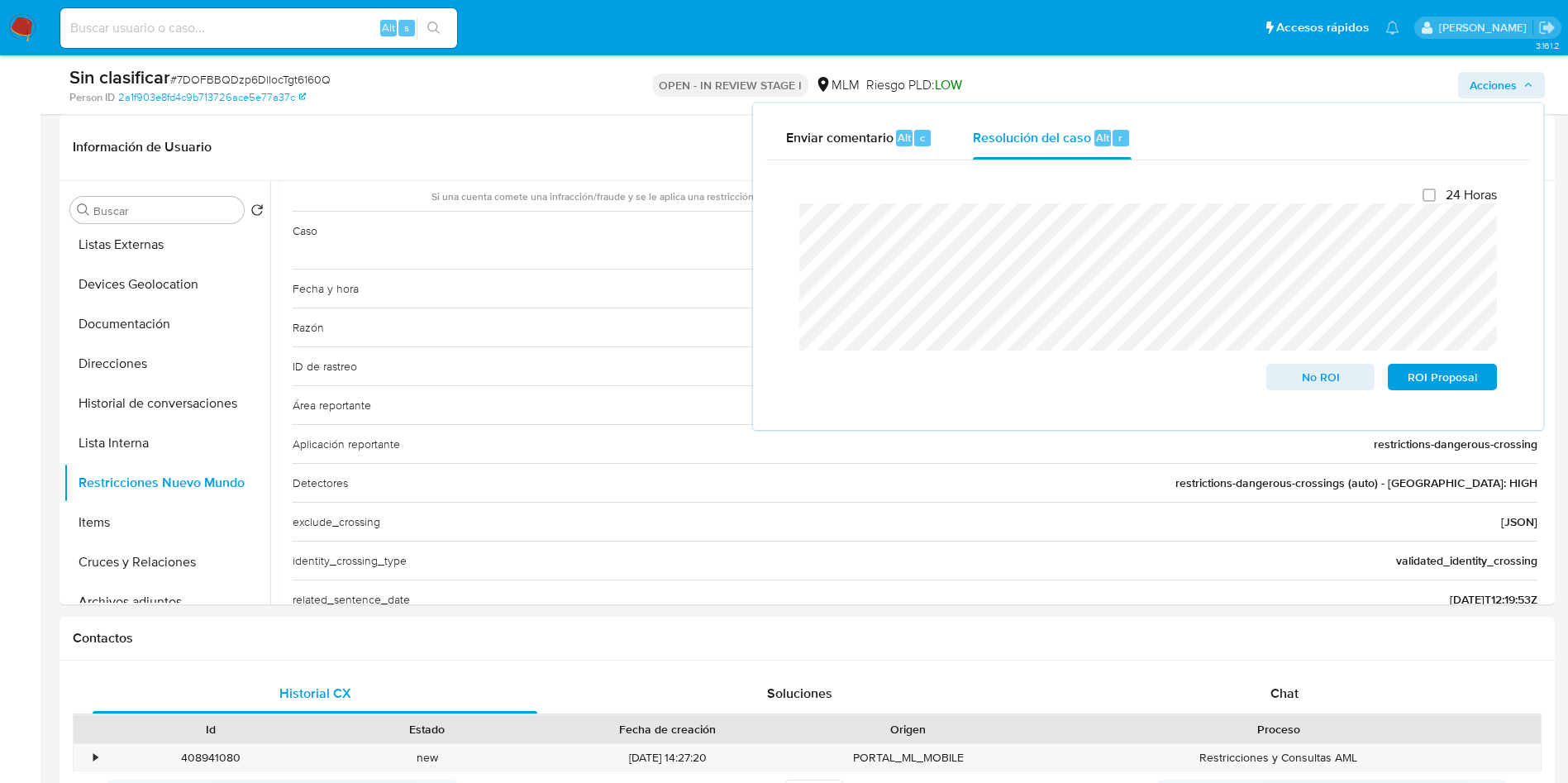
drag, startPoint x: 781, startPoint y: 235, endPoint x: 780, endPoint y: 209, distance: 26.0
click at [779, 210] on div "Cierre de caso 24 Horas No ROI ROI Proposal" at bounding box center [1147, 288] width 764 height 256
click at [780, 209] on div "Cierre de caso 24 Horas No ROI ROI Proposal" at bounding box center [1147, 288] width 764 height 256
click at [1311, 384] on span "No ROI" at bounding box center [1320, 377] width 86 height 24
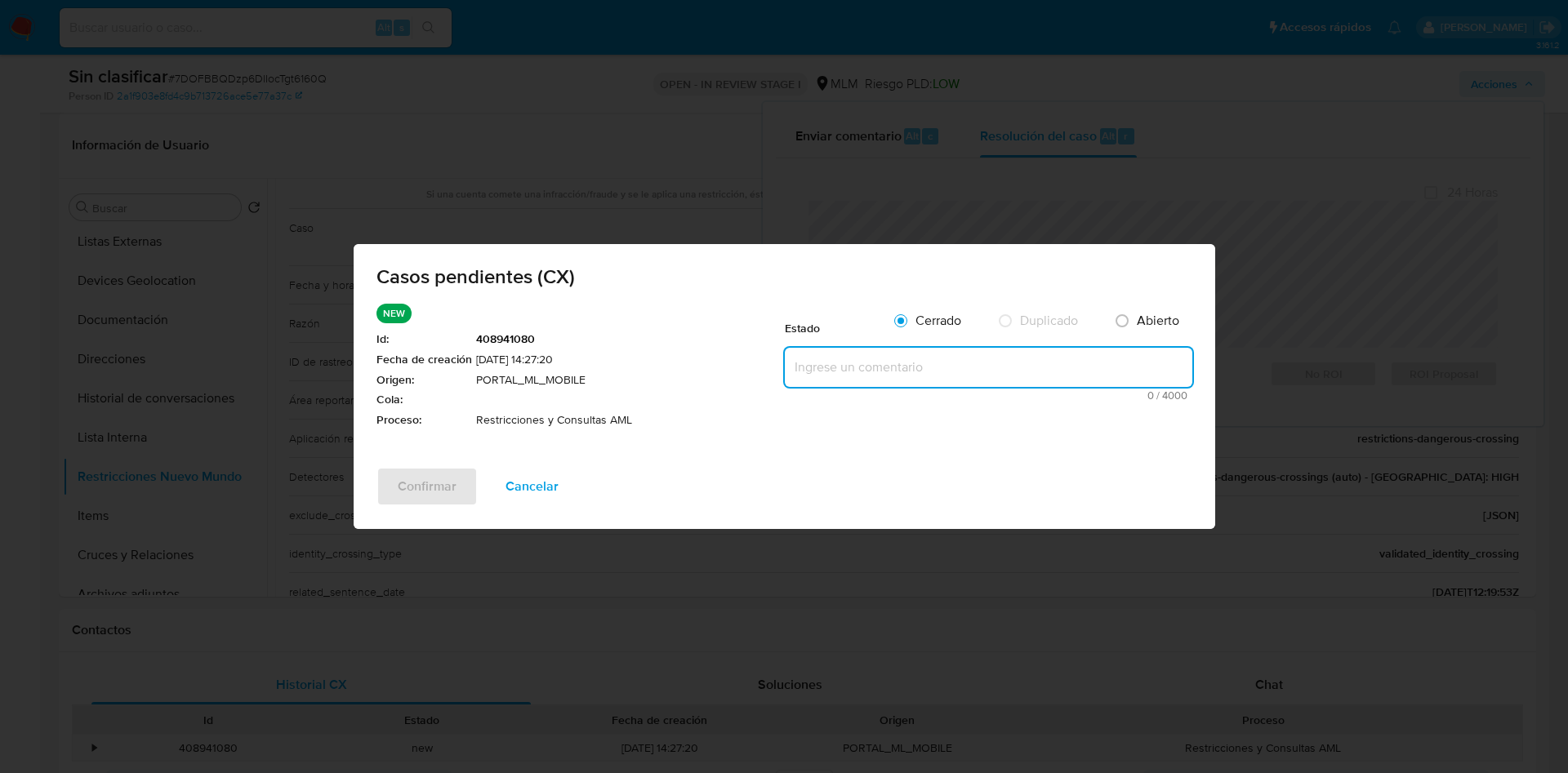
click at [864, 368] on textarea at bounding box center [988, 367] width 408 height 39
paste textarea "Se valida caso CX con bloqueo al usuario, pendiente de información, por lo que …"
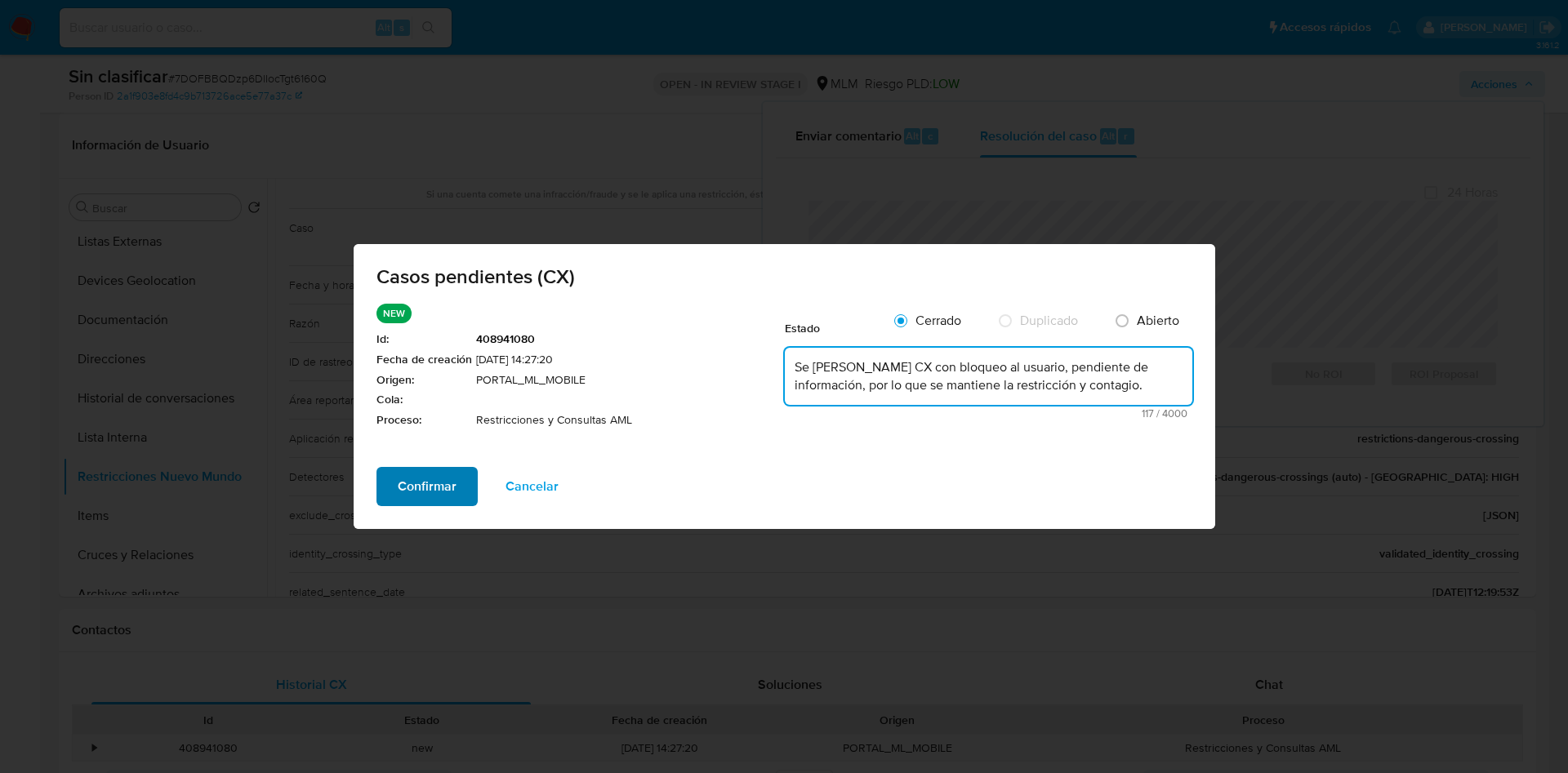
type textarea "Se valida caso CX con bloqueo al usuario, pendiente de información, por lo que …"
click at [431, 476] on span "Confirmar" at bounding box center [426, 486] width 59 height 36
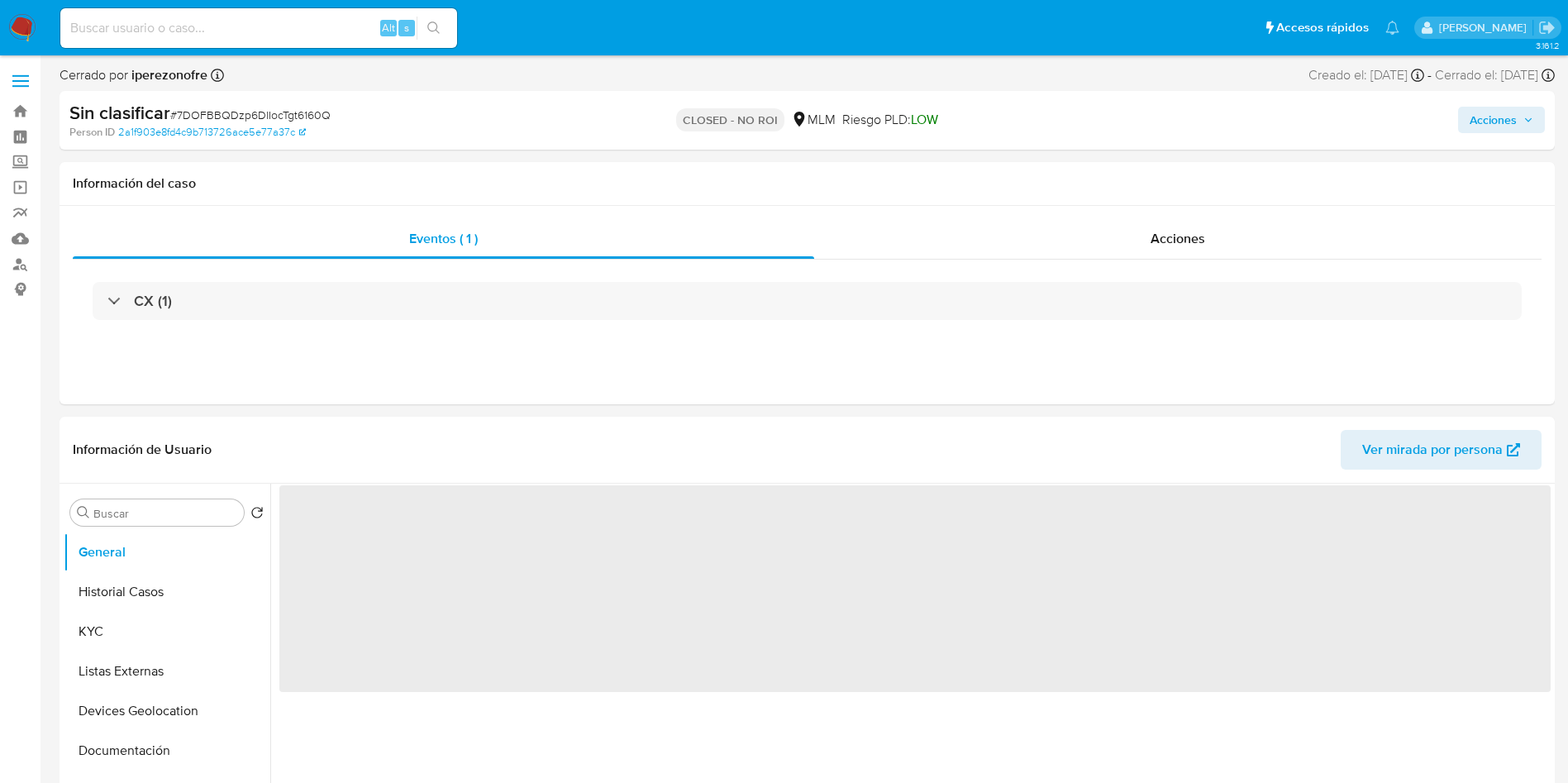
select select "10"
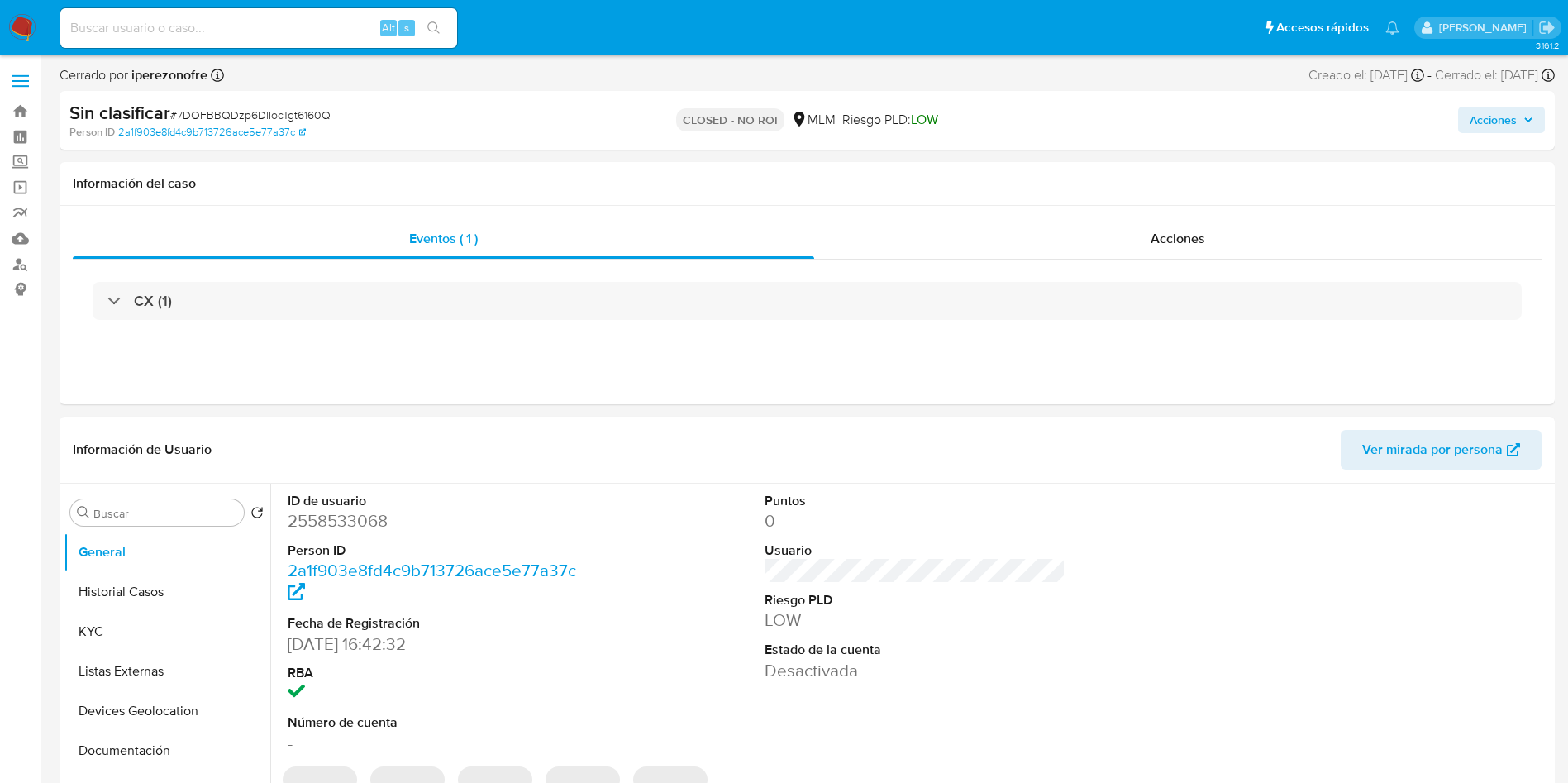
click at [309, 27] on input at bounding box center [258, 27] width 396 height 22
paste input "301179508"
type input "301179508"
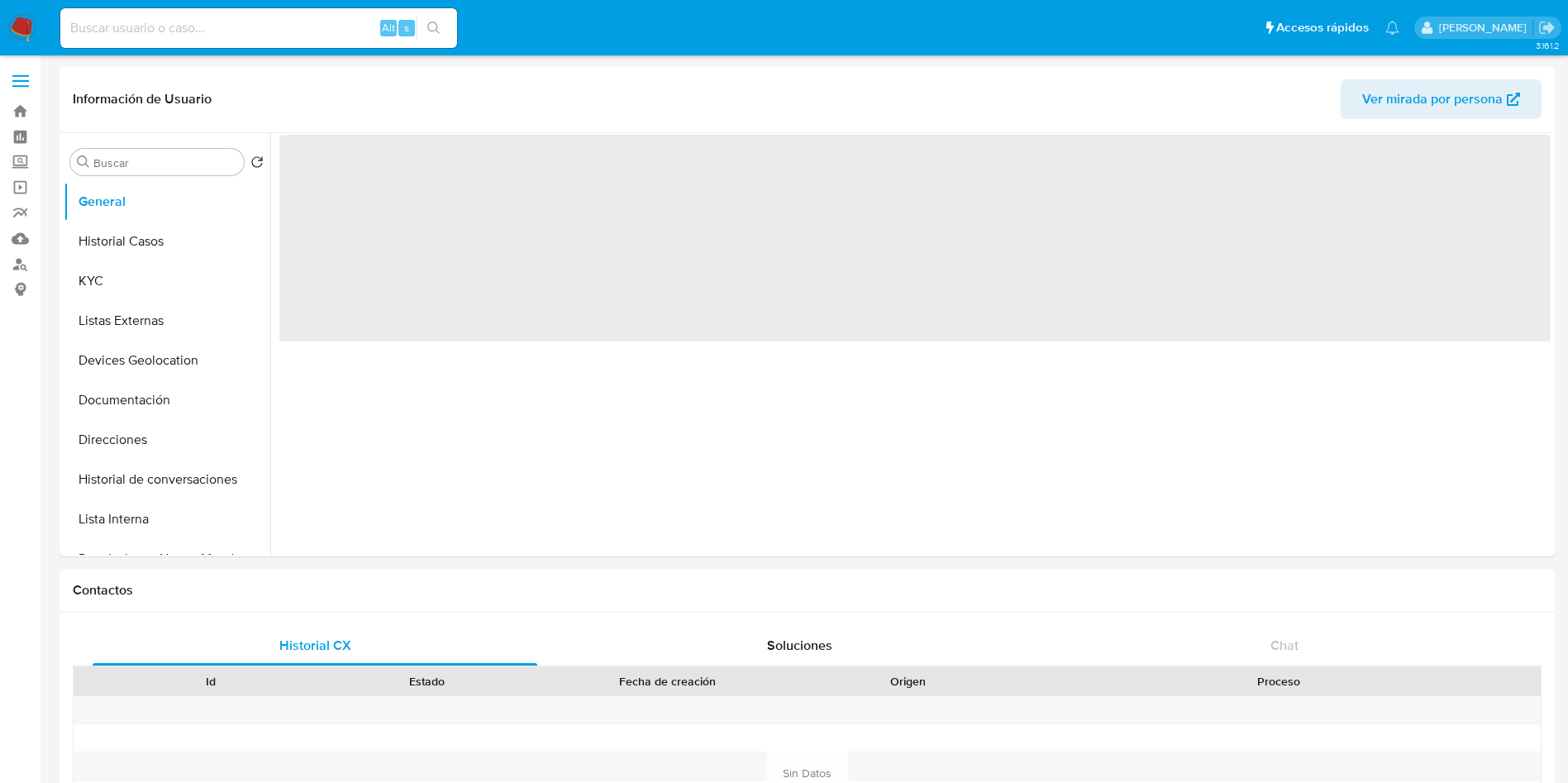
select select "10"
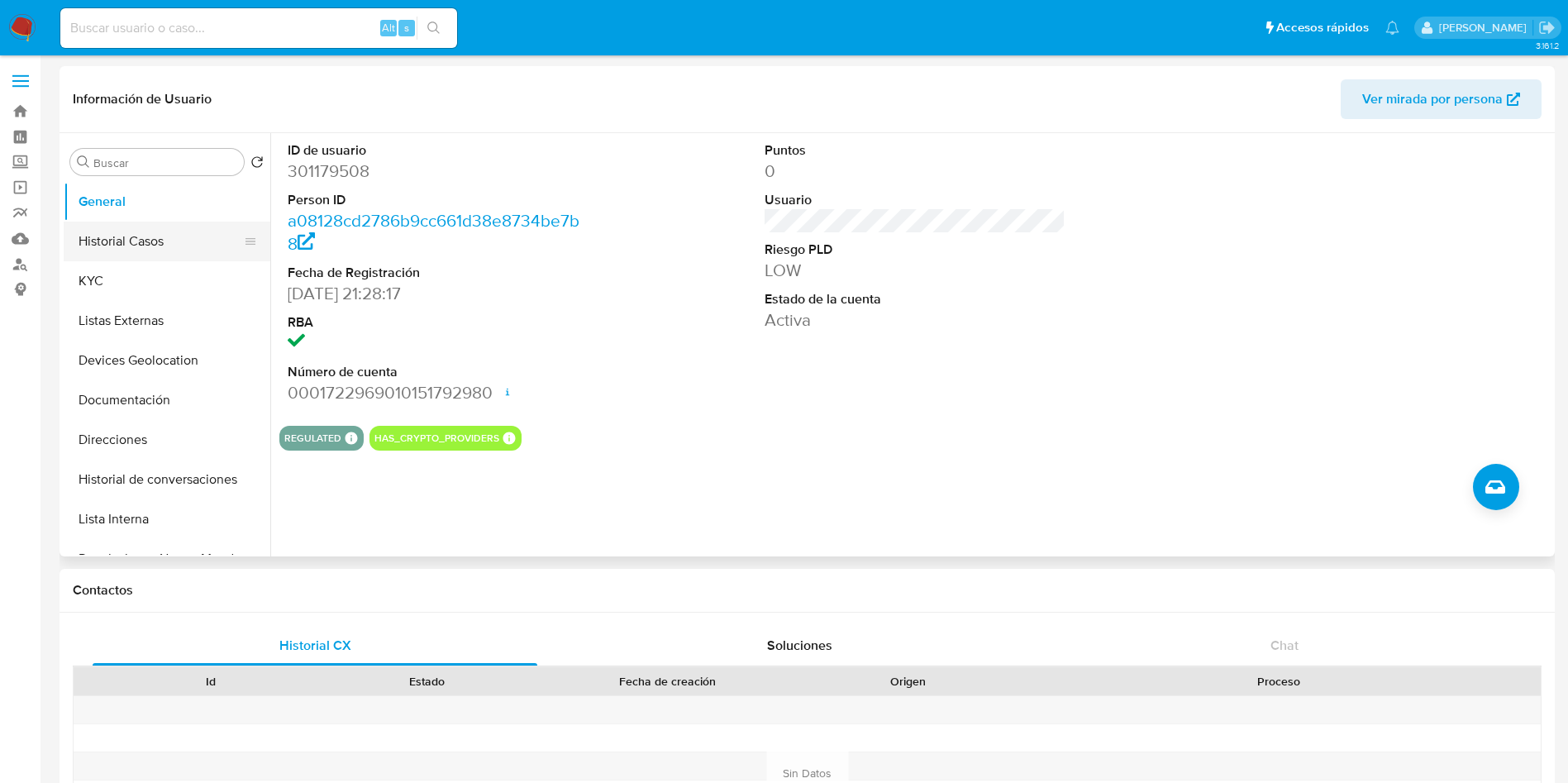
click at [154, 235] on button "Historial Casos" at bounding box center [160, 241] width 193 height 40
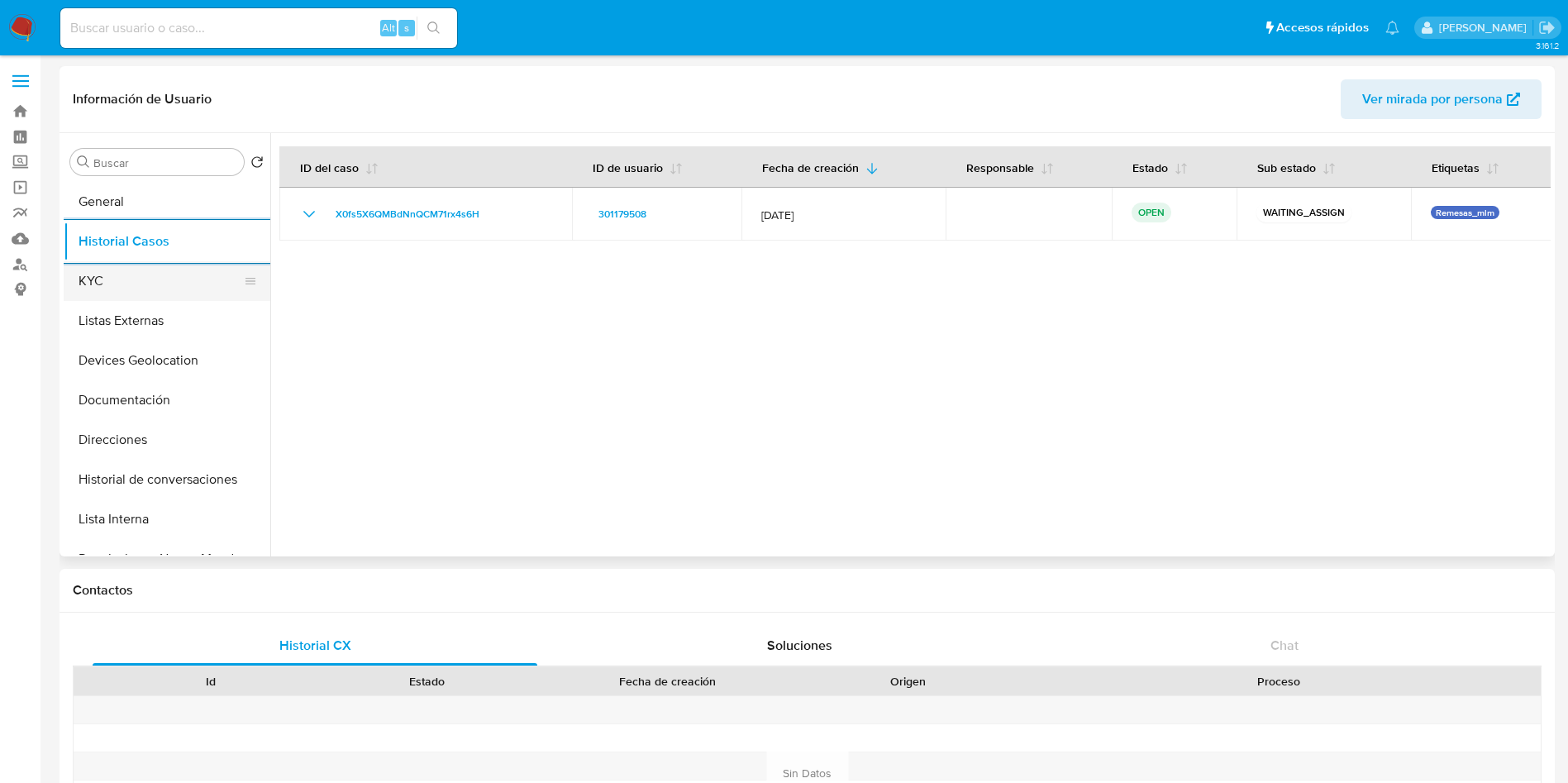
click at [106, 274] on button "KYC" at bounding box center [160, 281] width 193 height 40
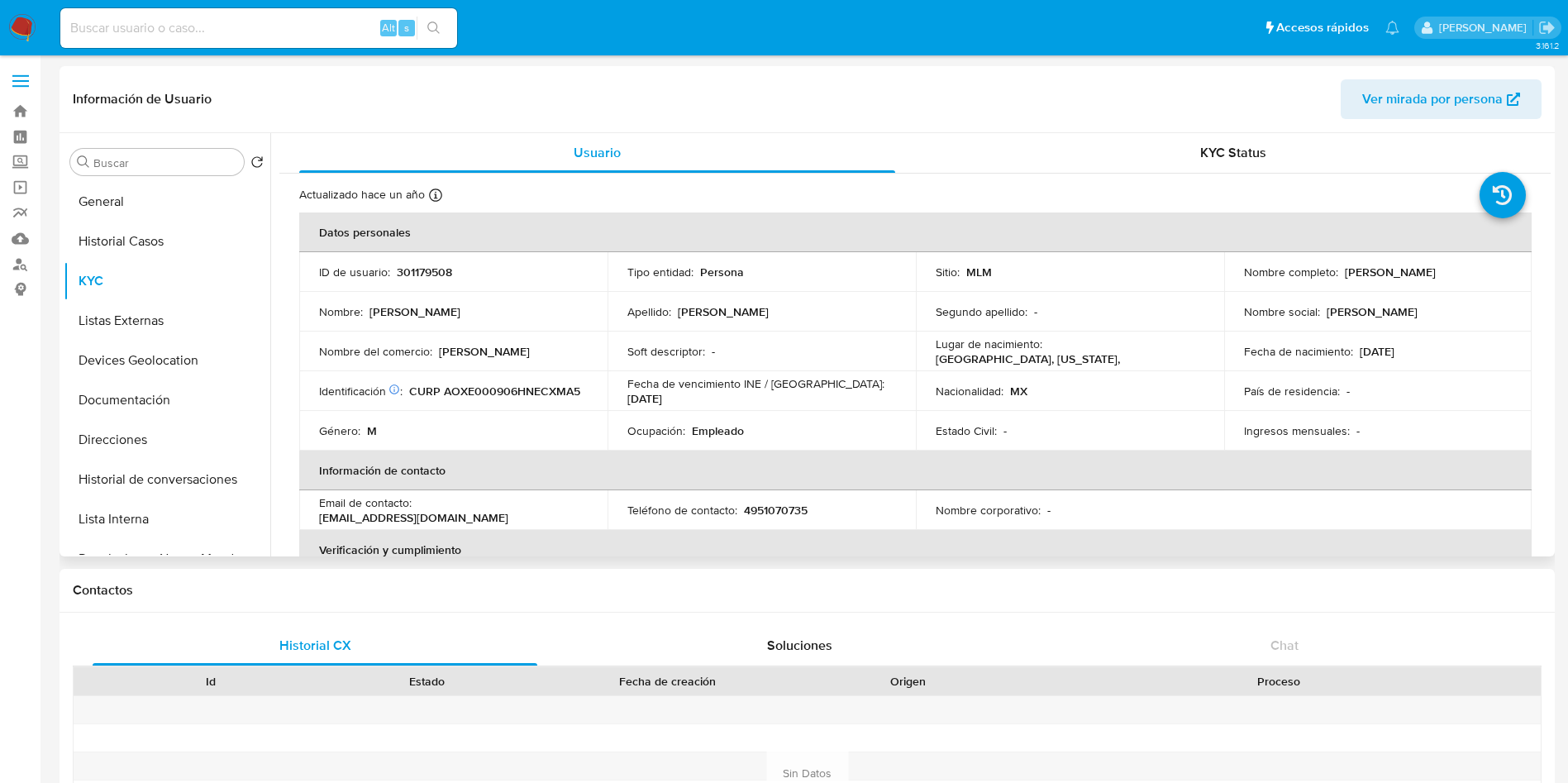
click at [799, 509] on p "4951070735" at bounding box center [776, 511] width 64 height 15
click at [798, 510] on p "4951070735" at bounding box center [776, 511] width 64 height 15
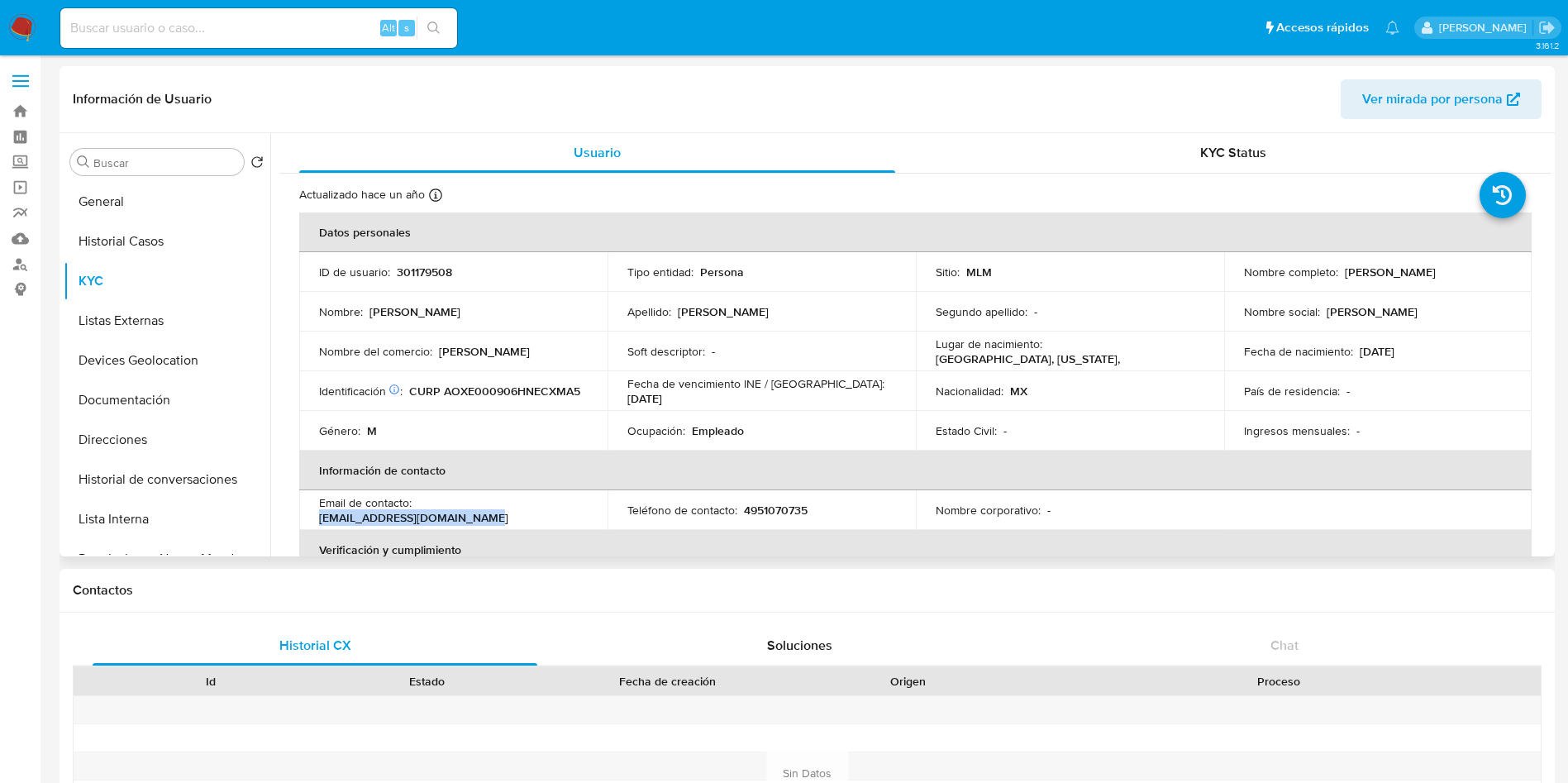
drag, startPoint x: 487, startPoint y: 521, endPoint x: 313, endPoint y: 521, distance: 174.0
click at [313, 521] on td "Email de contacto : acostaemanuel2000@gmail.com" at bounding box center [453, 510] width 308 height 40
copy p "acostaemanuel2000@gmail.com"
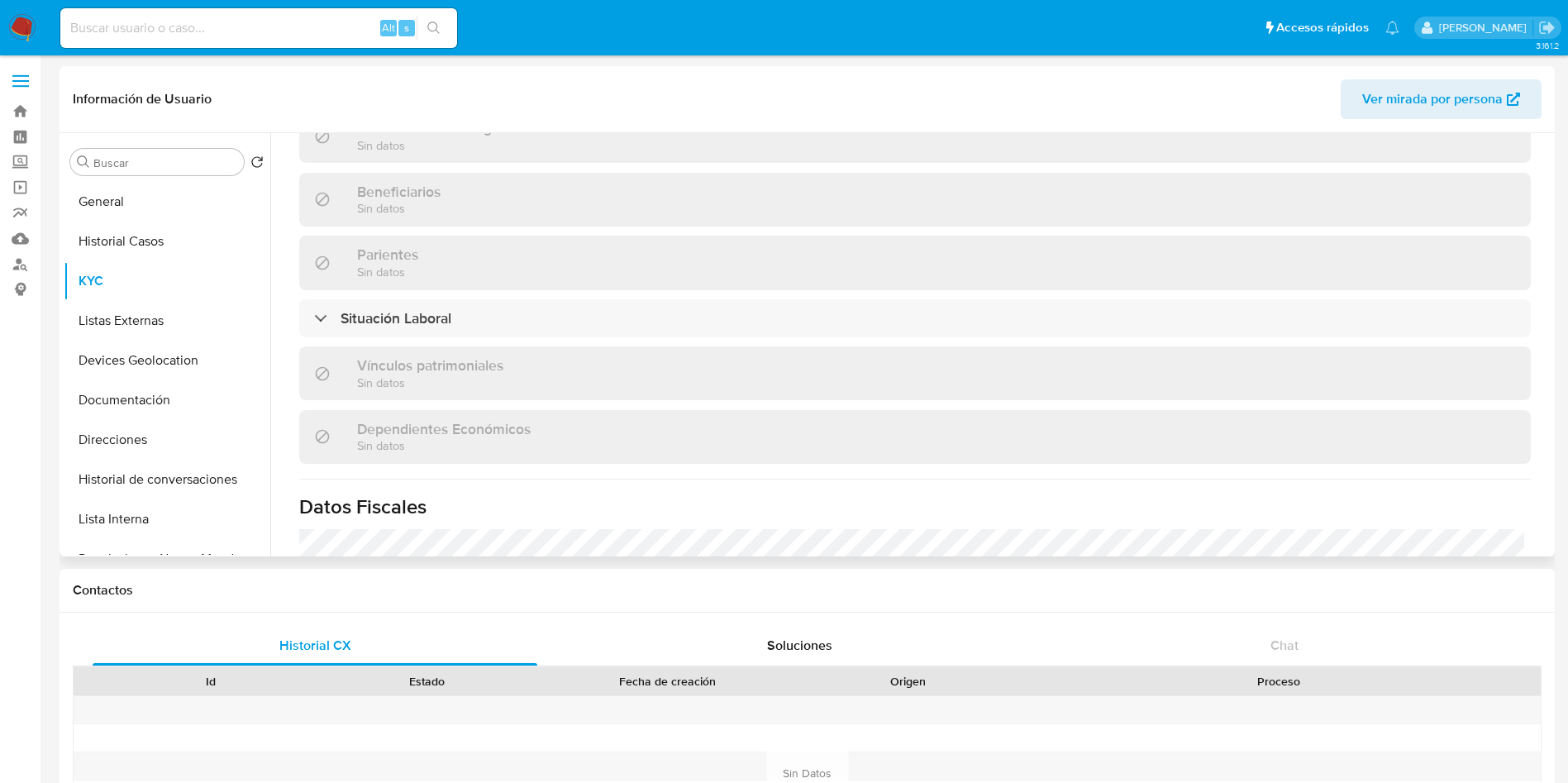
scroll to position [768, 0]
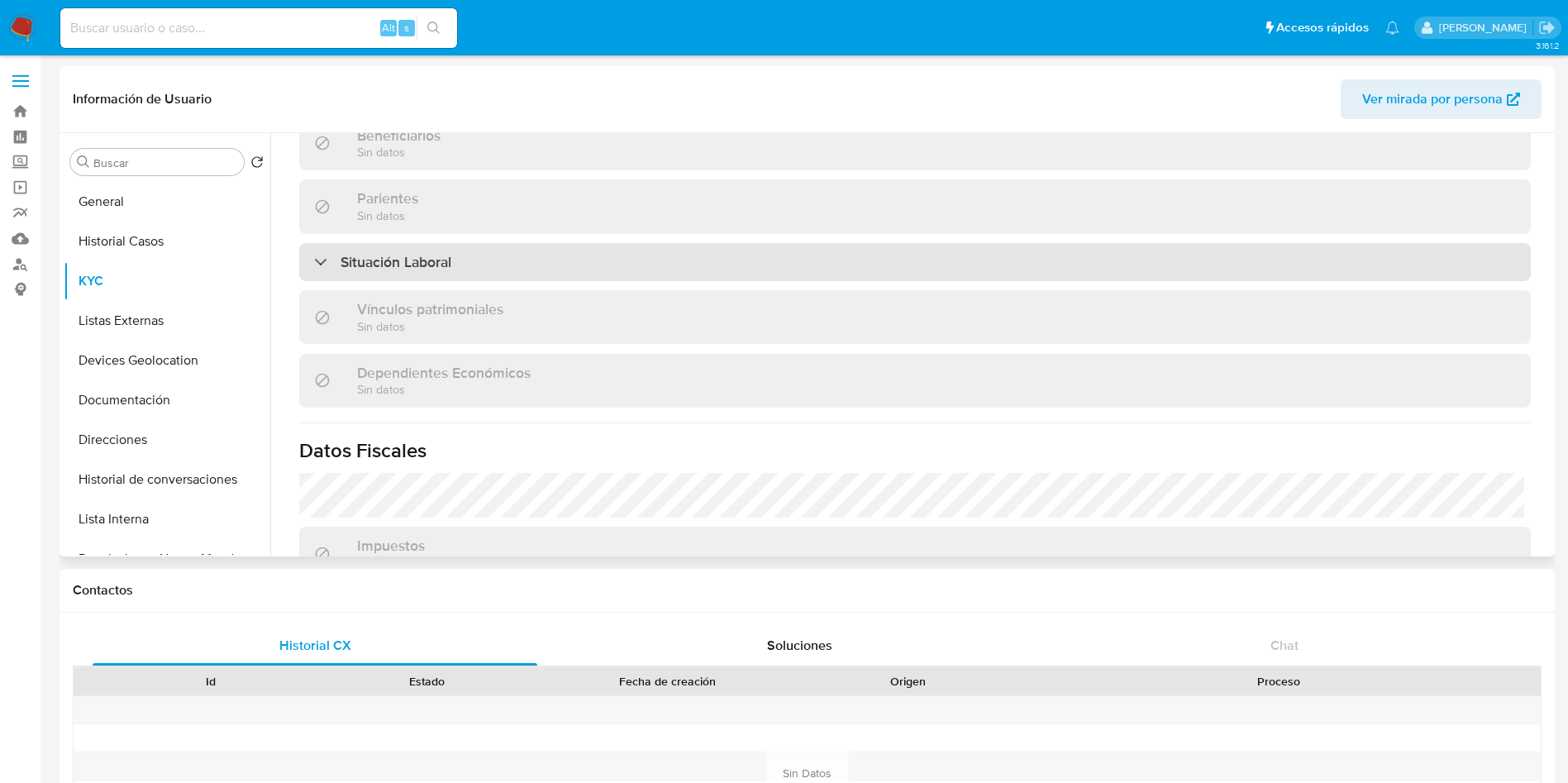
click at [590, 262] on div "Situación Laboral" at bounding box center [915, 262] width 1232 height 38
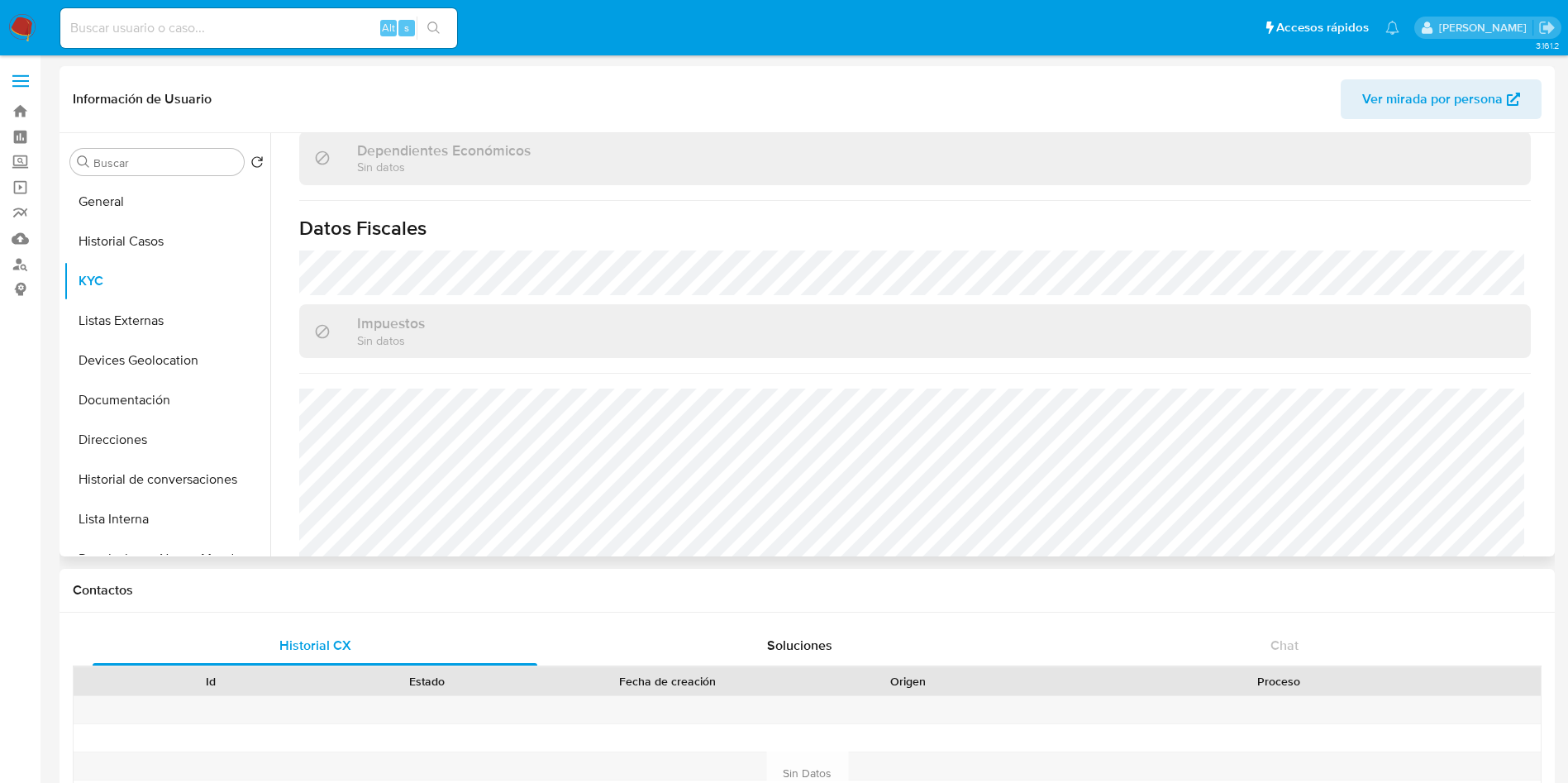
scroll to position [1263, 0]
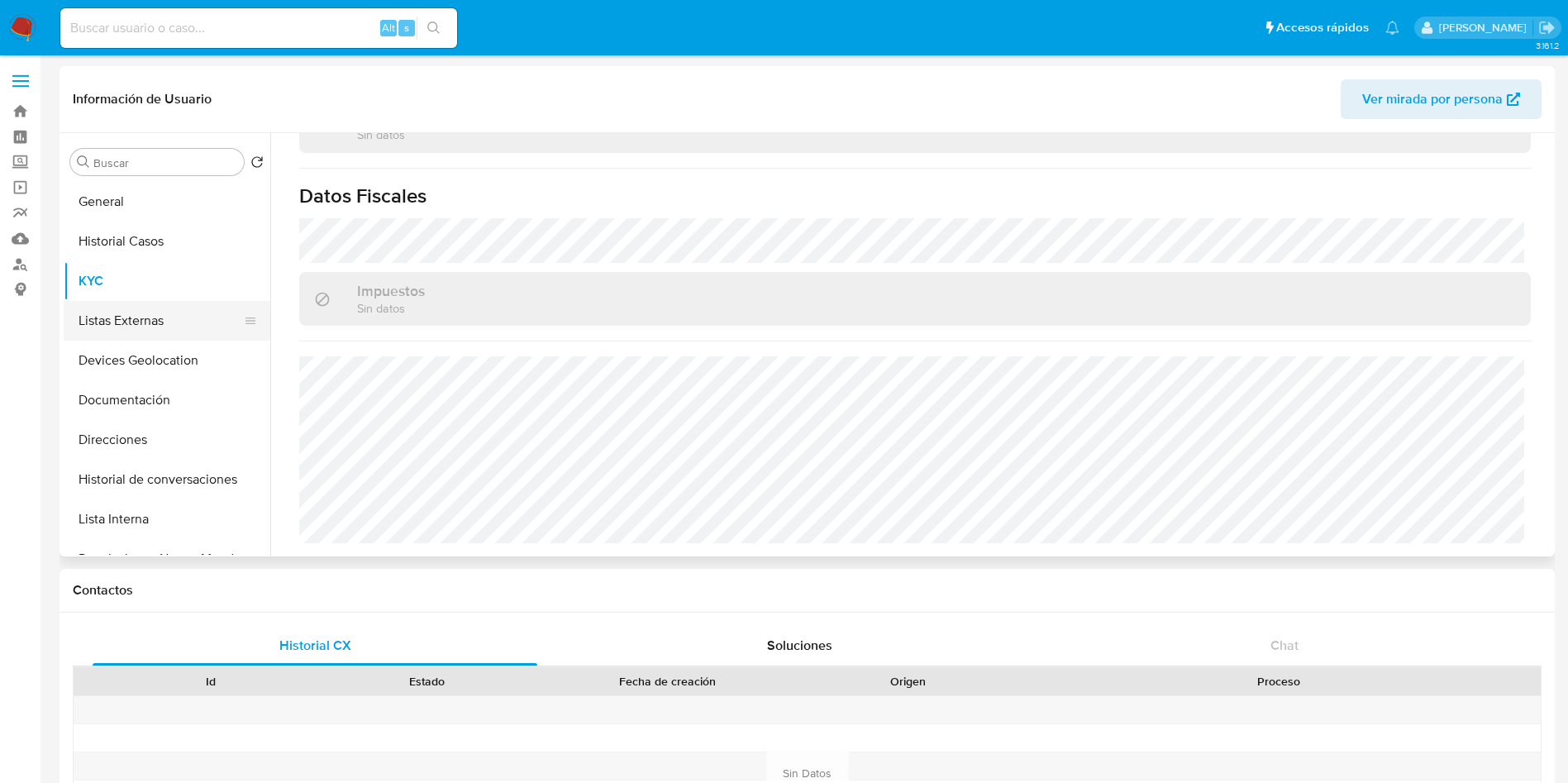
click at [149, 308] on button "Listas Externas" at bounding box center [160, 320] width 193 height 40
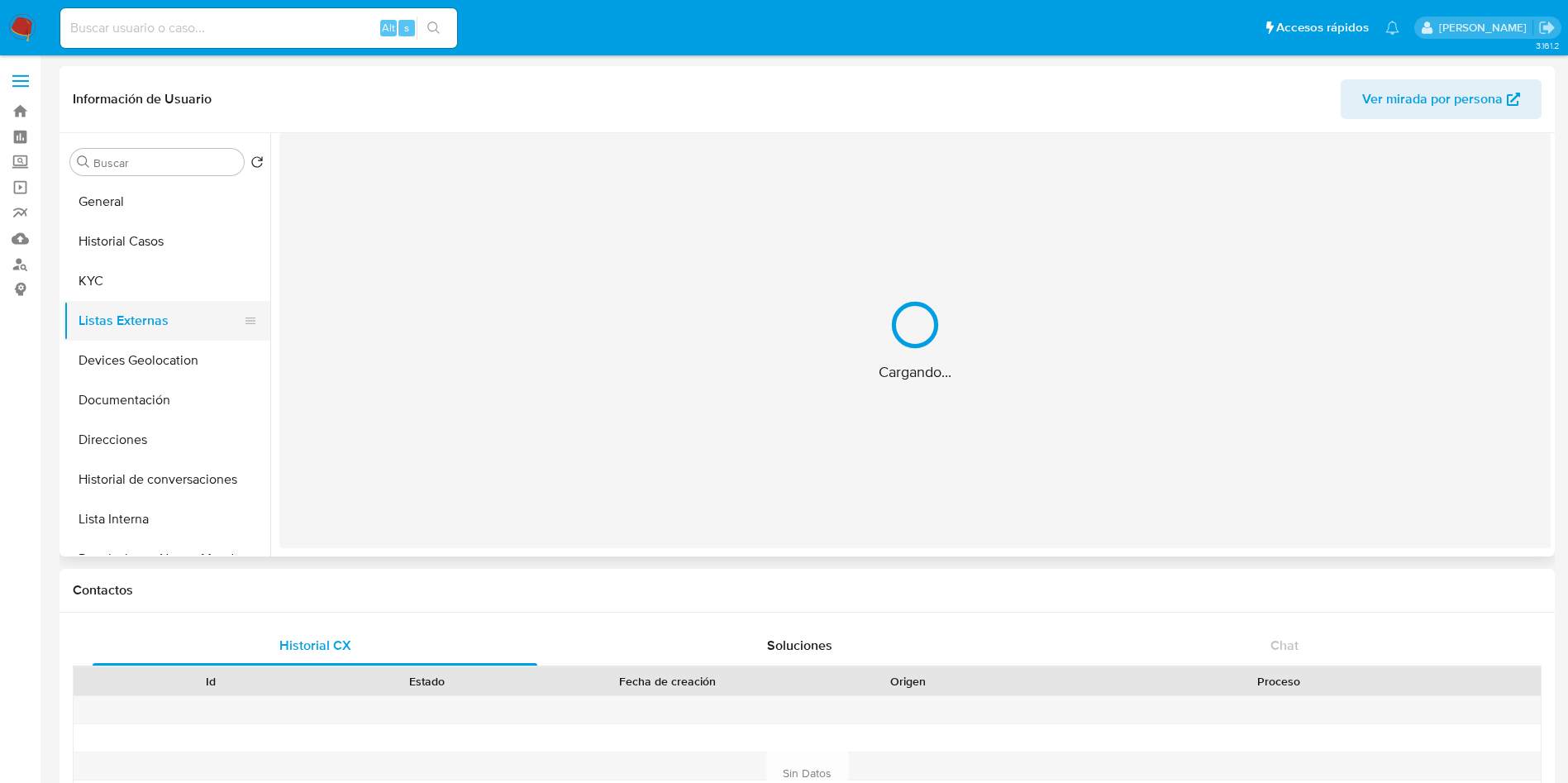
scroll to position [0, 0]
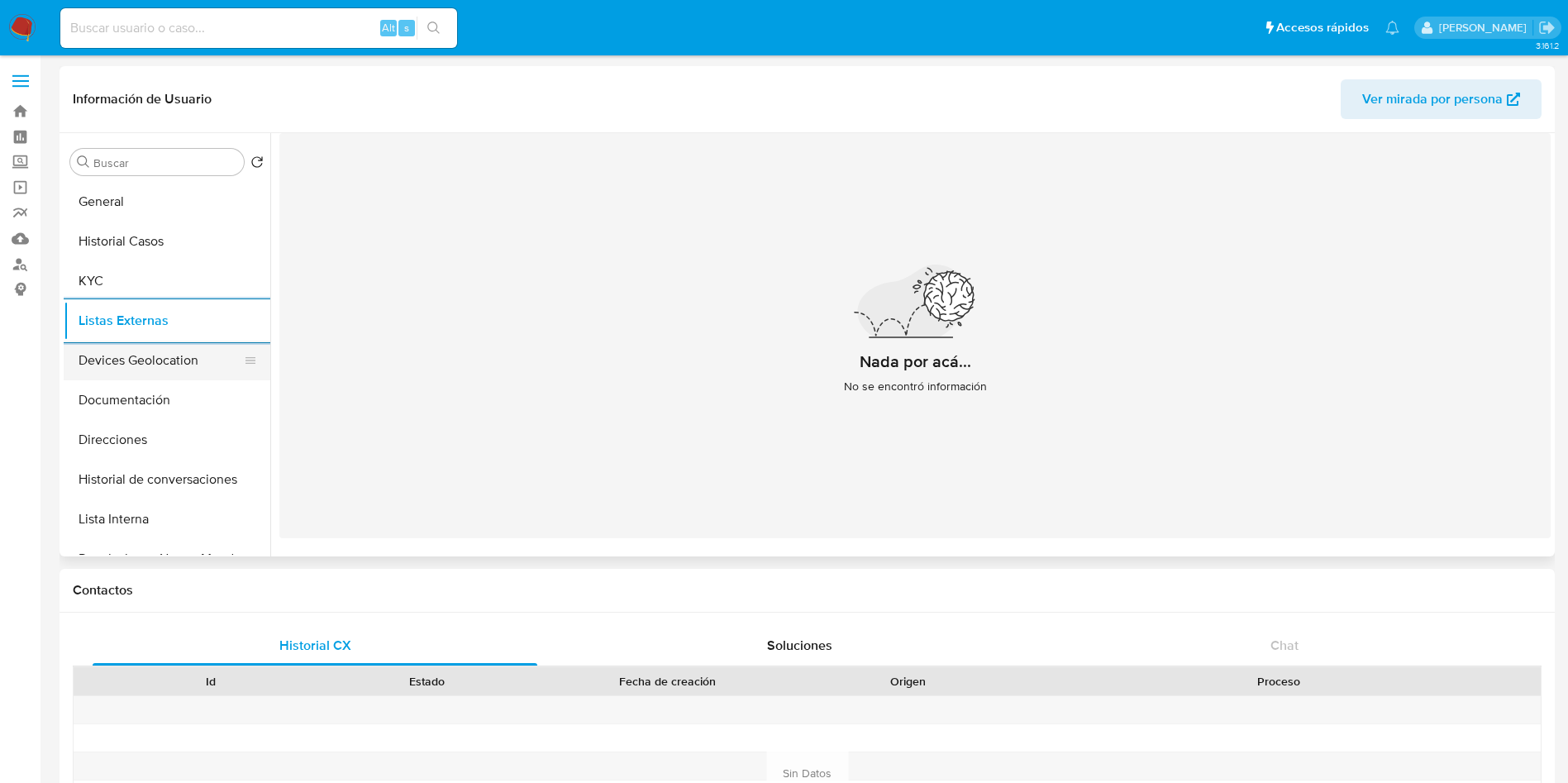
click at [135, 367] on button "Devices Geolocation" at bounding box center [160, 361] width 193 height 40
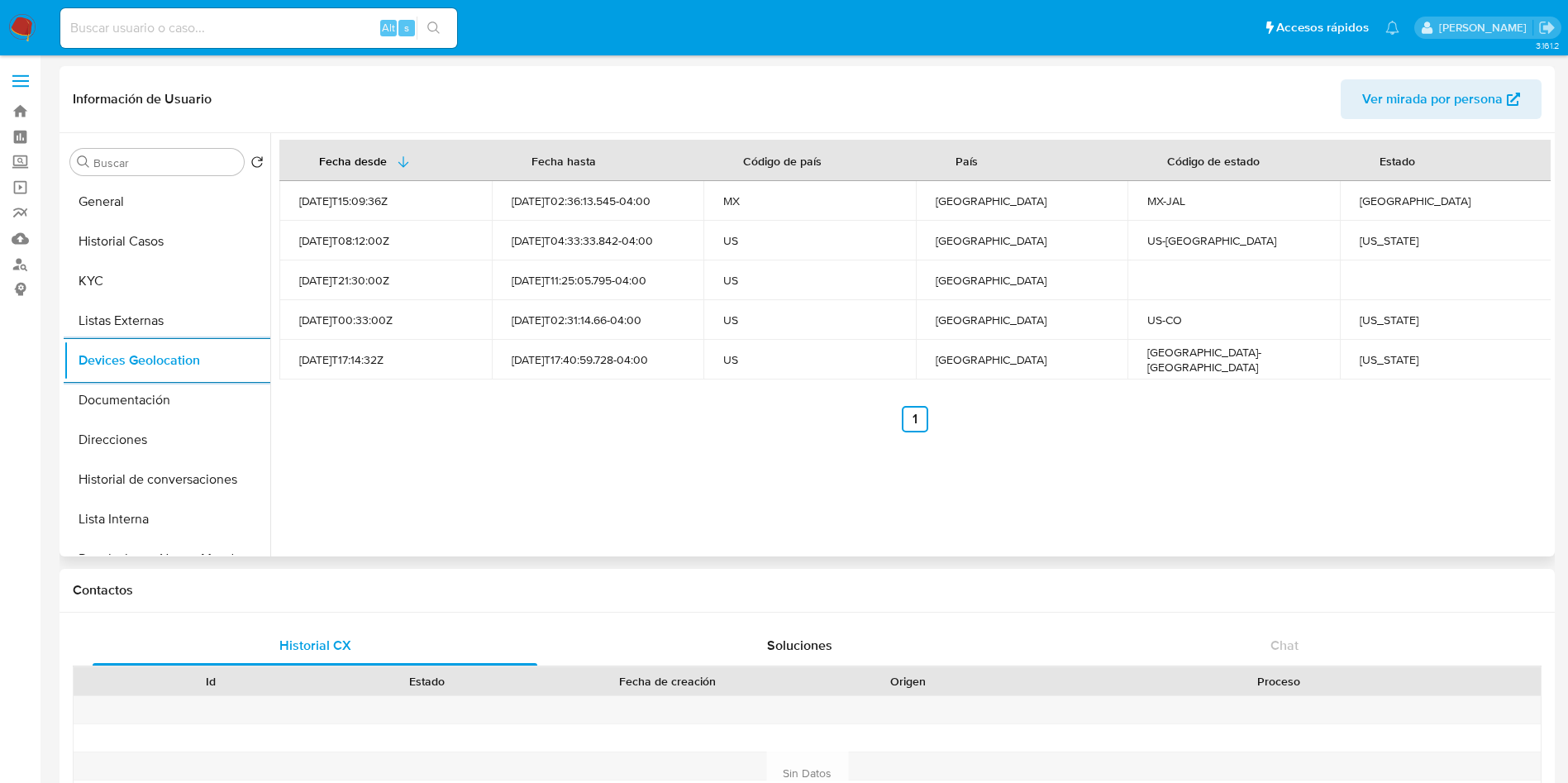
click at [1374, 233] on div "California" at bounding box center [1446, 240] width 172 height 15
click at [1375, 234] on div "California" at bounding box center [1446, 240] width 172 height 15
copy div "California"
click at [1373, 313] on div "Colorado" at bounding box center [1446, 320] width 172 height 15
click at [1374, 313] on div "Colorado" at bounding box center [1446, 320] width 172 height 15
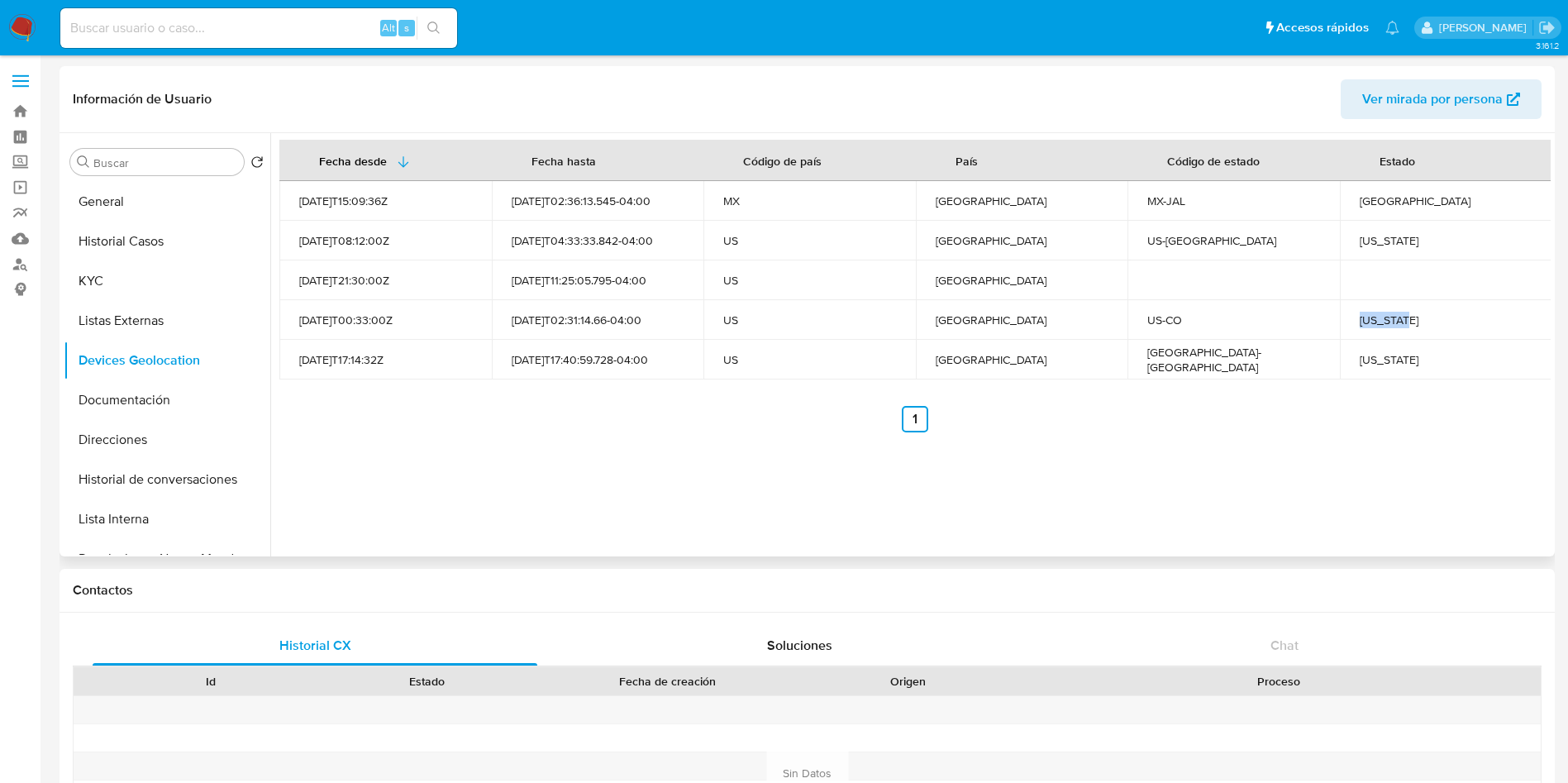
copy div "Colorado"
click at [1378, 198] on div "Jalisco" at bounding box center [1446, 201] width 172 height 15
copy div "Jalisco"
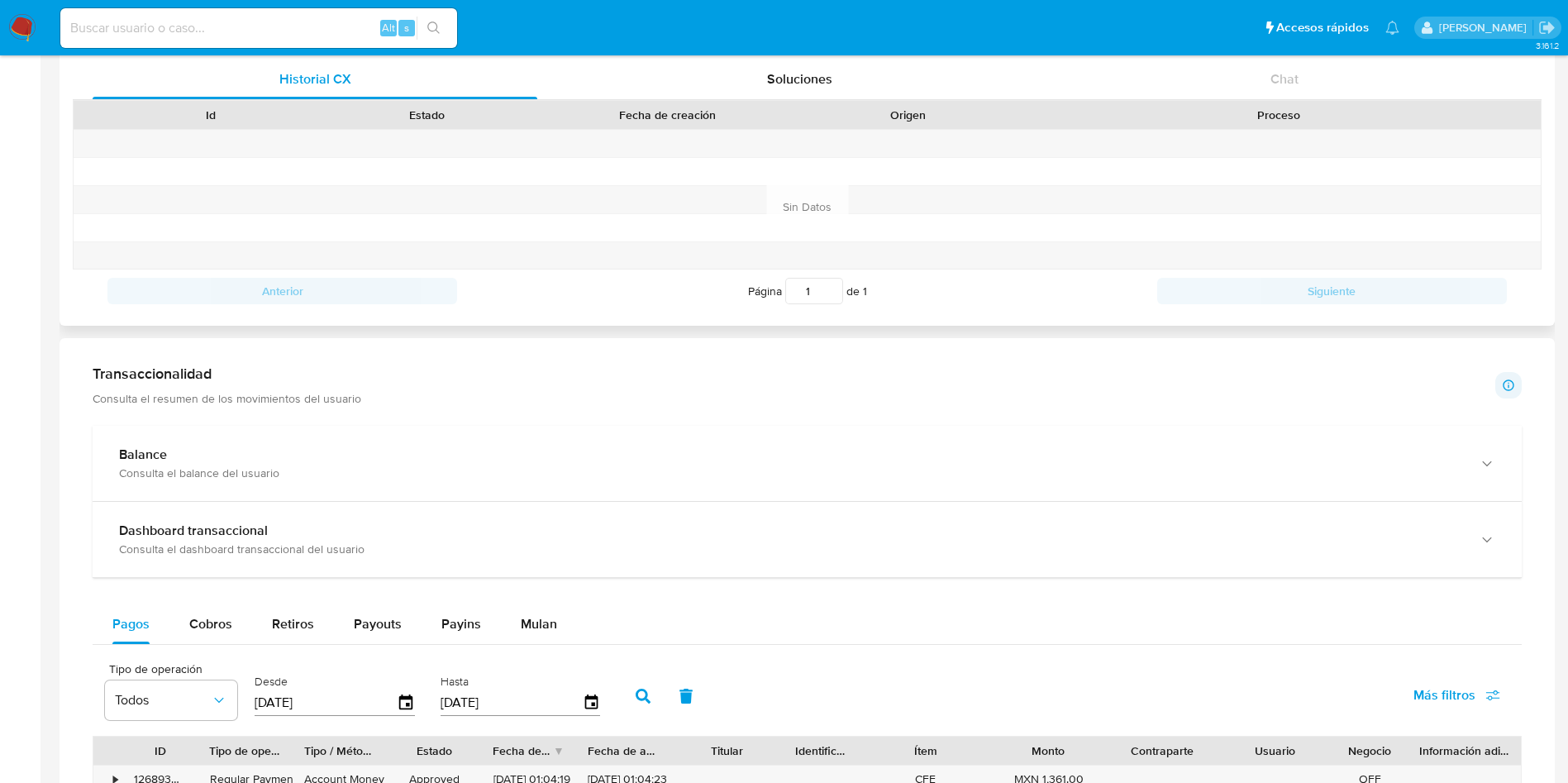
scroll to position [620, 0]
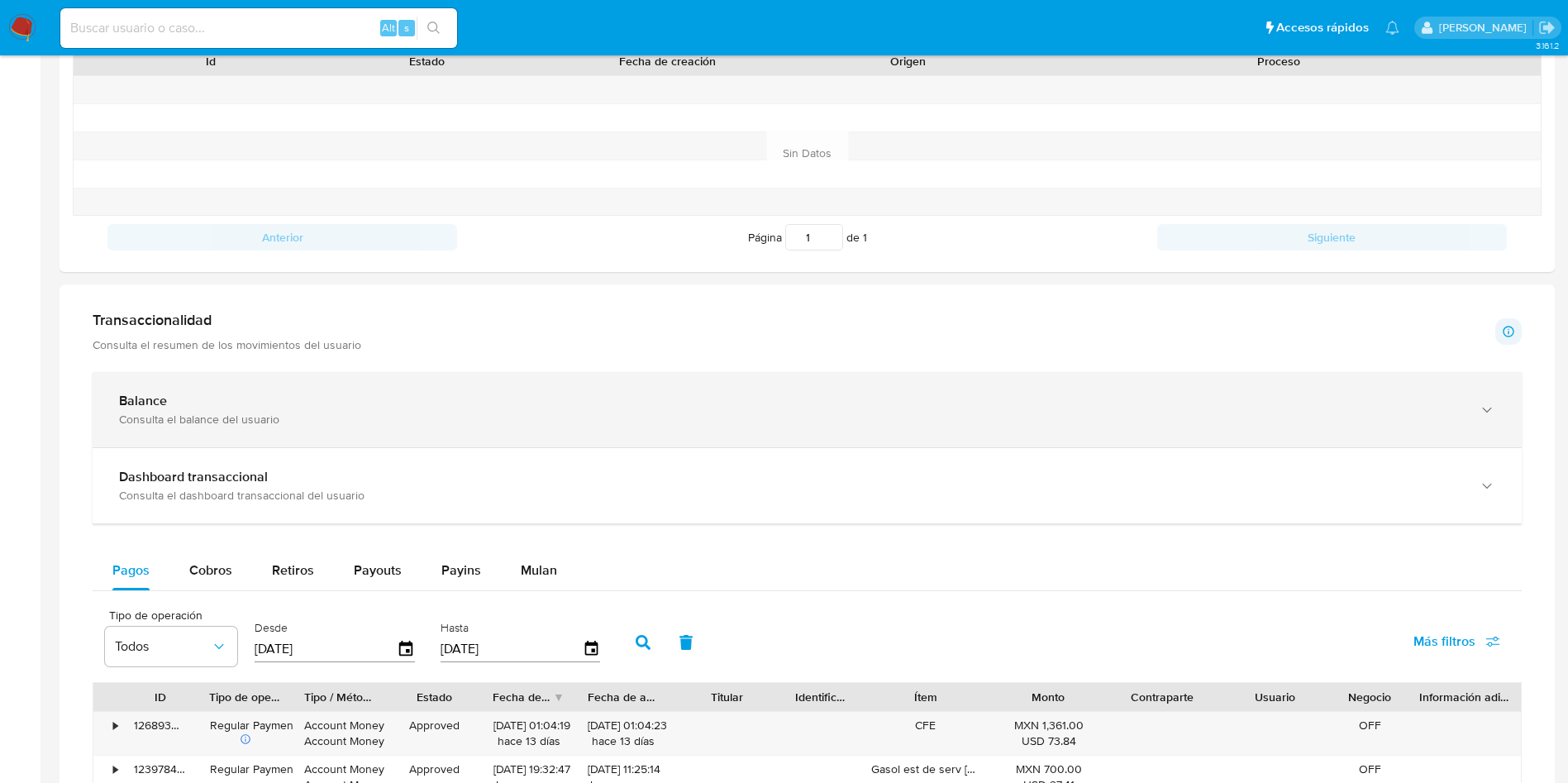
click at [378, 406] on div "Balance" at bounding box center [790, 401] width 1343 height 17
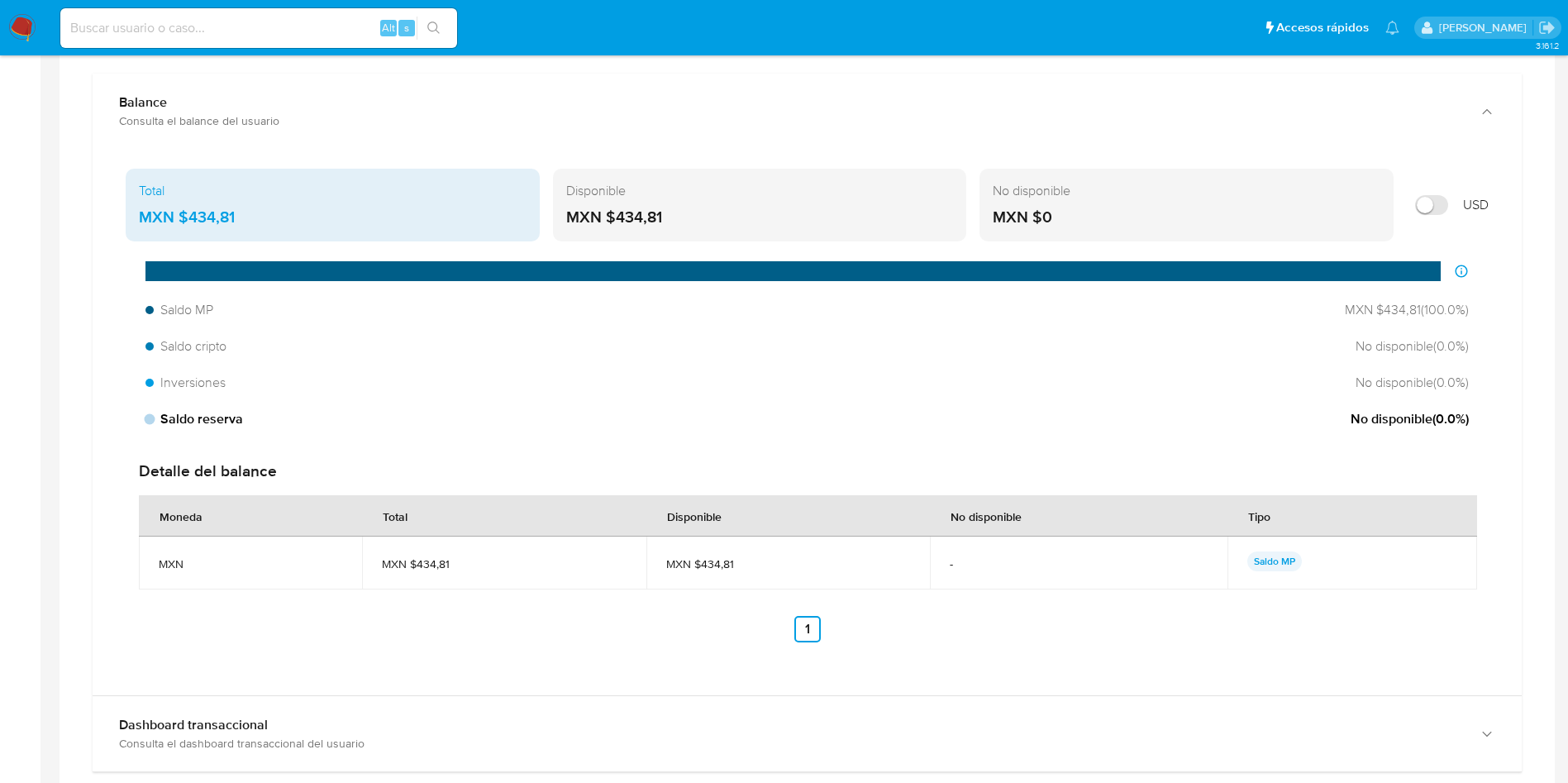
scroll to position [868, 0]
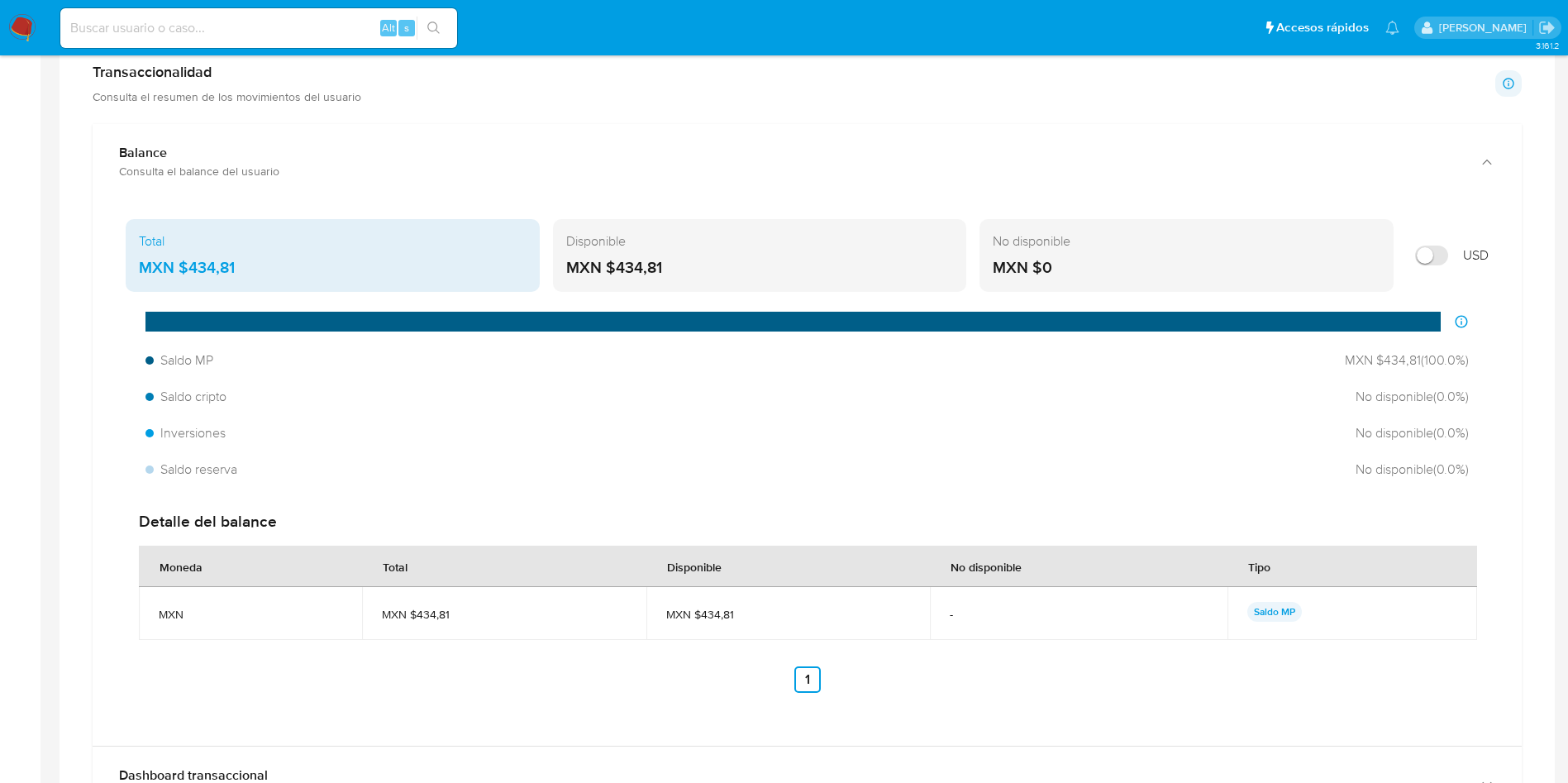
drag, startPoint x: 261, startPoint y: 269, endPoint x: 191, endPoint y: 263, distance: 70.3
click at [191, 263] on div "MXN $434,81" at bounding box center [332, 268] width 388 height 22
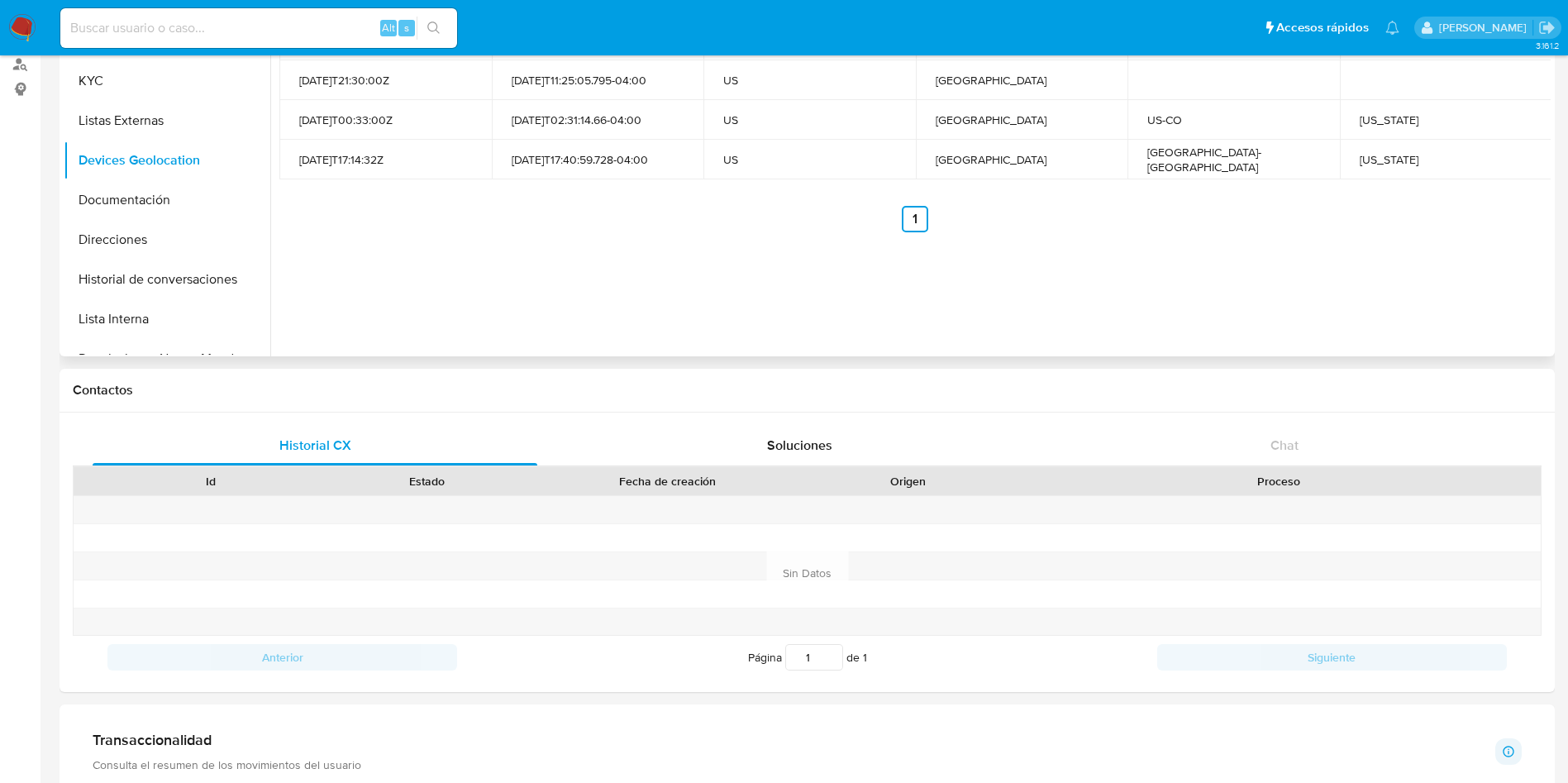
scroll to position [124, 0]
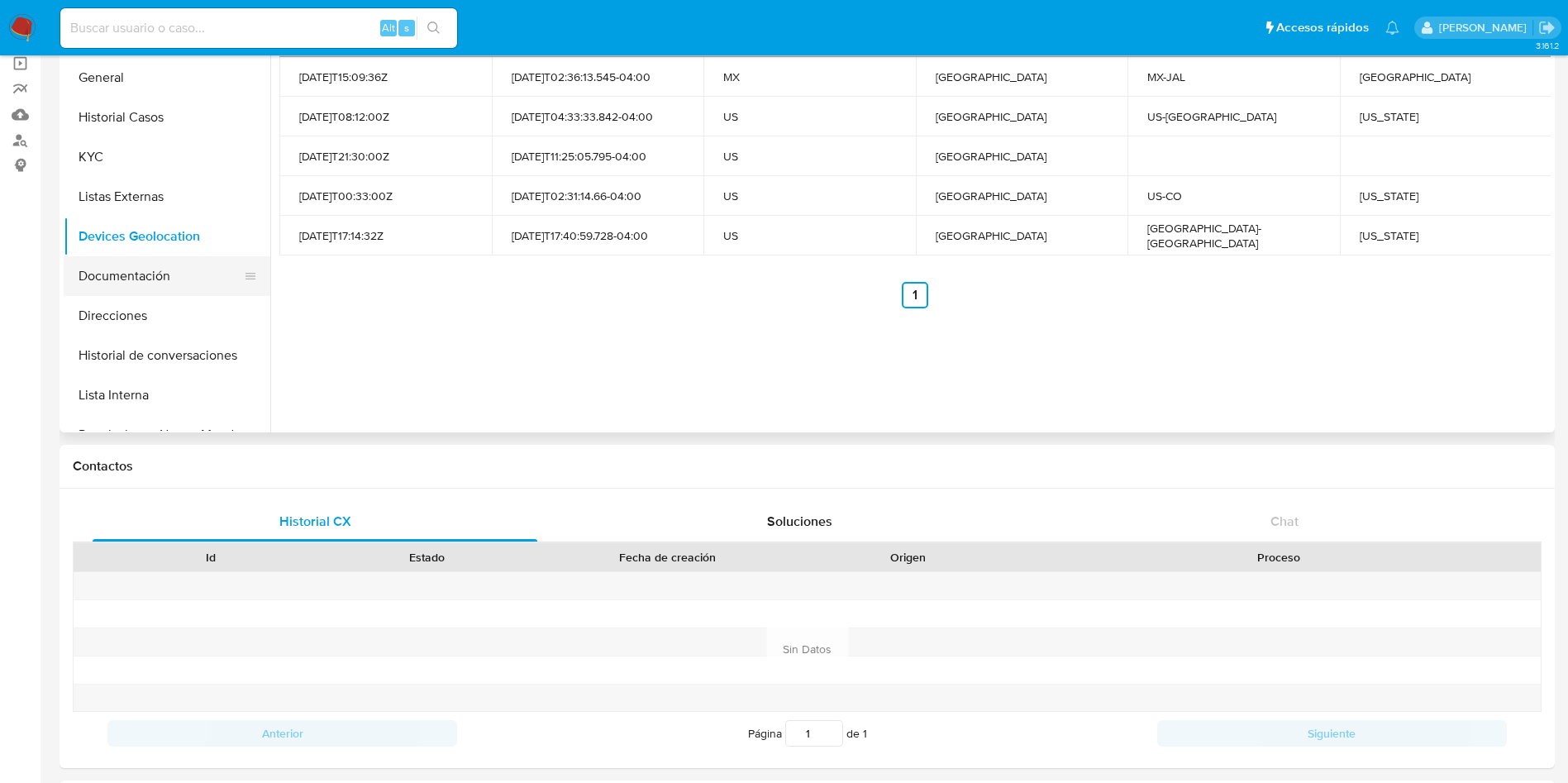
click at [125, 281] on button "Documentación" at bounding box center [160, 276] width 193 height 40
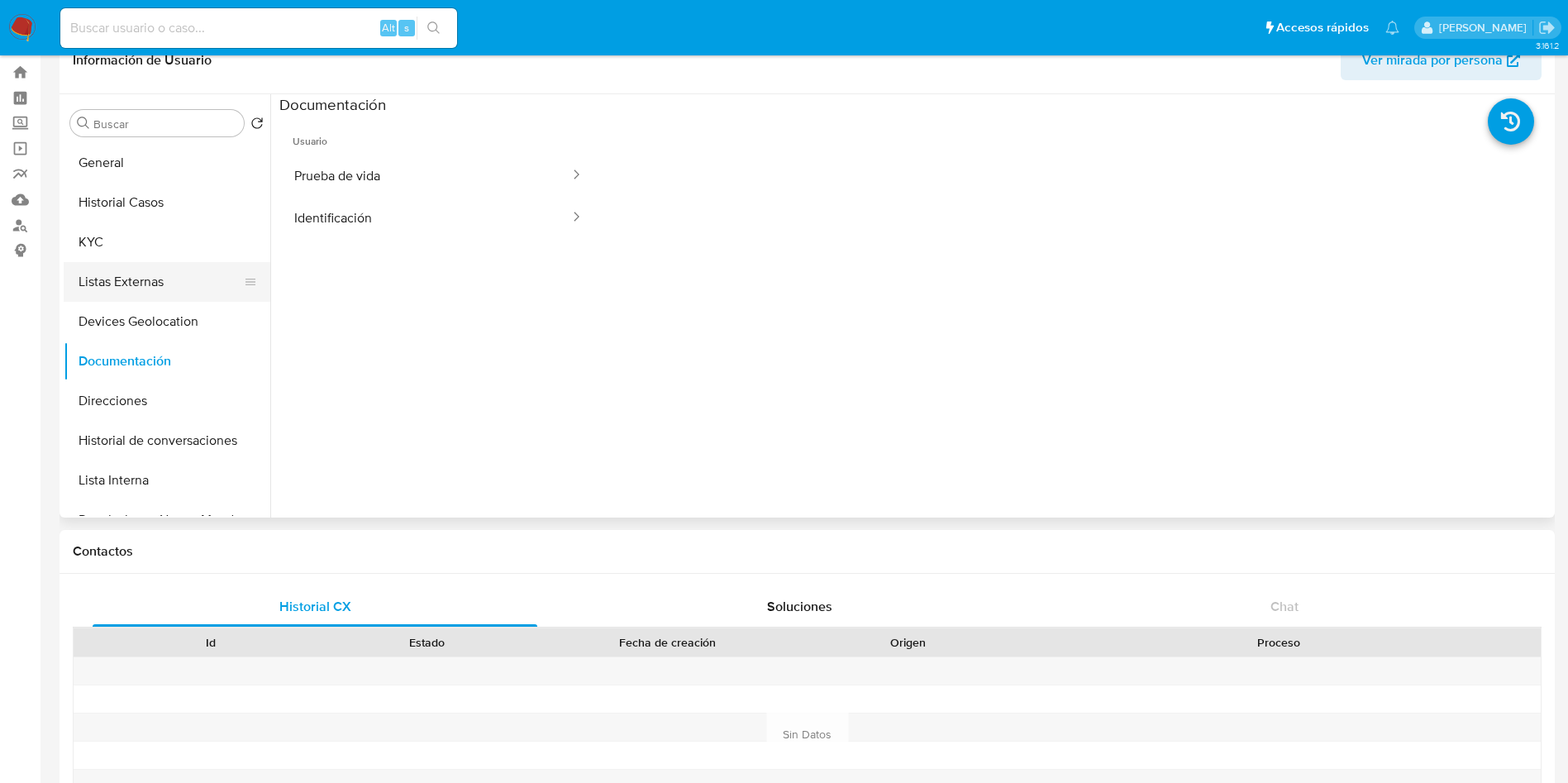
scroll to position [0, 0]
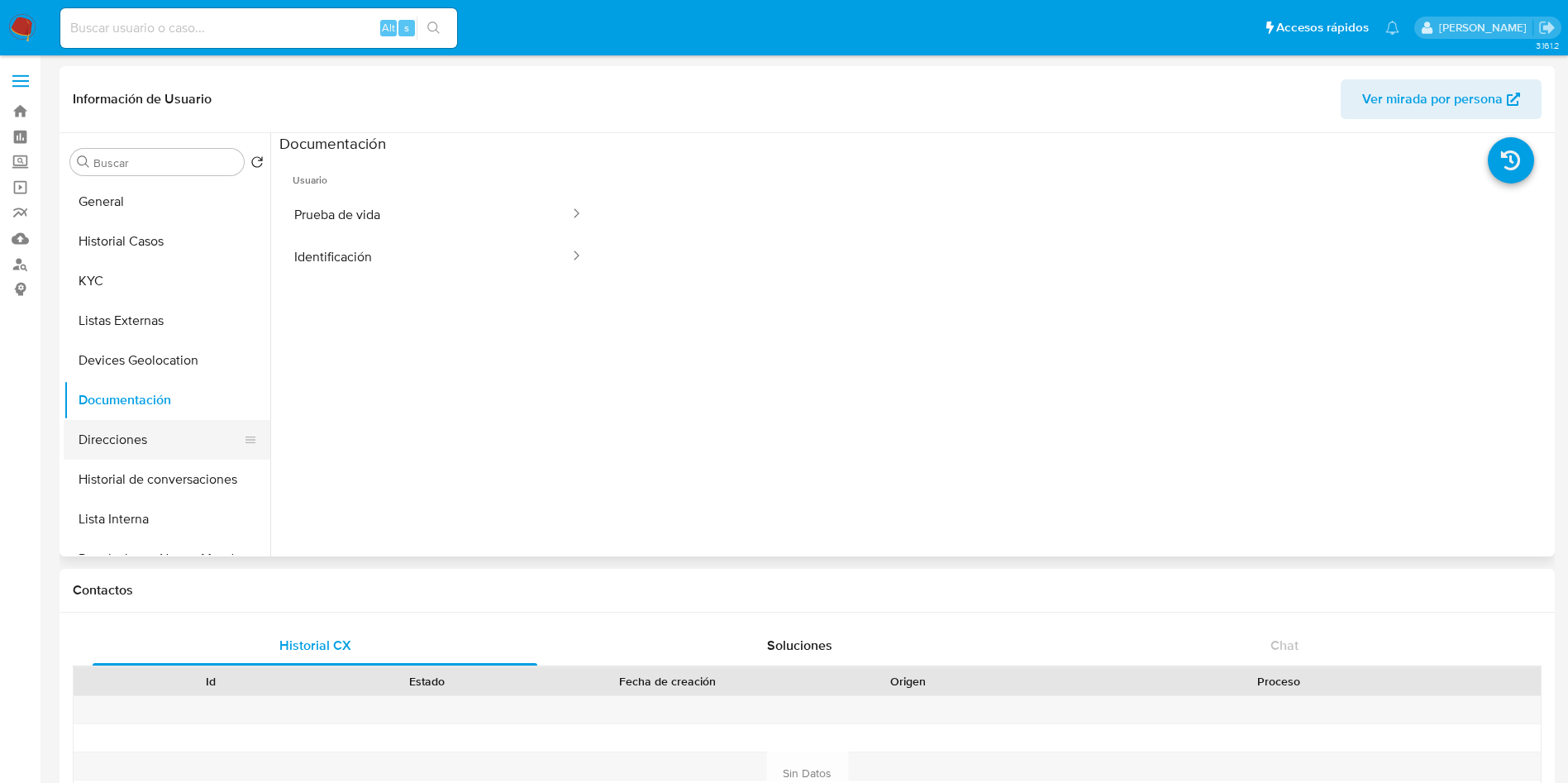
click at [154, 436] on button "Direcciones" at bounding box center [160, 440] width 193 height 40
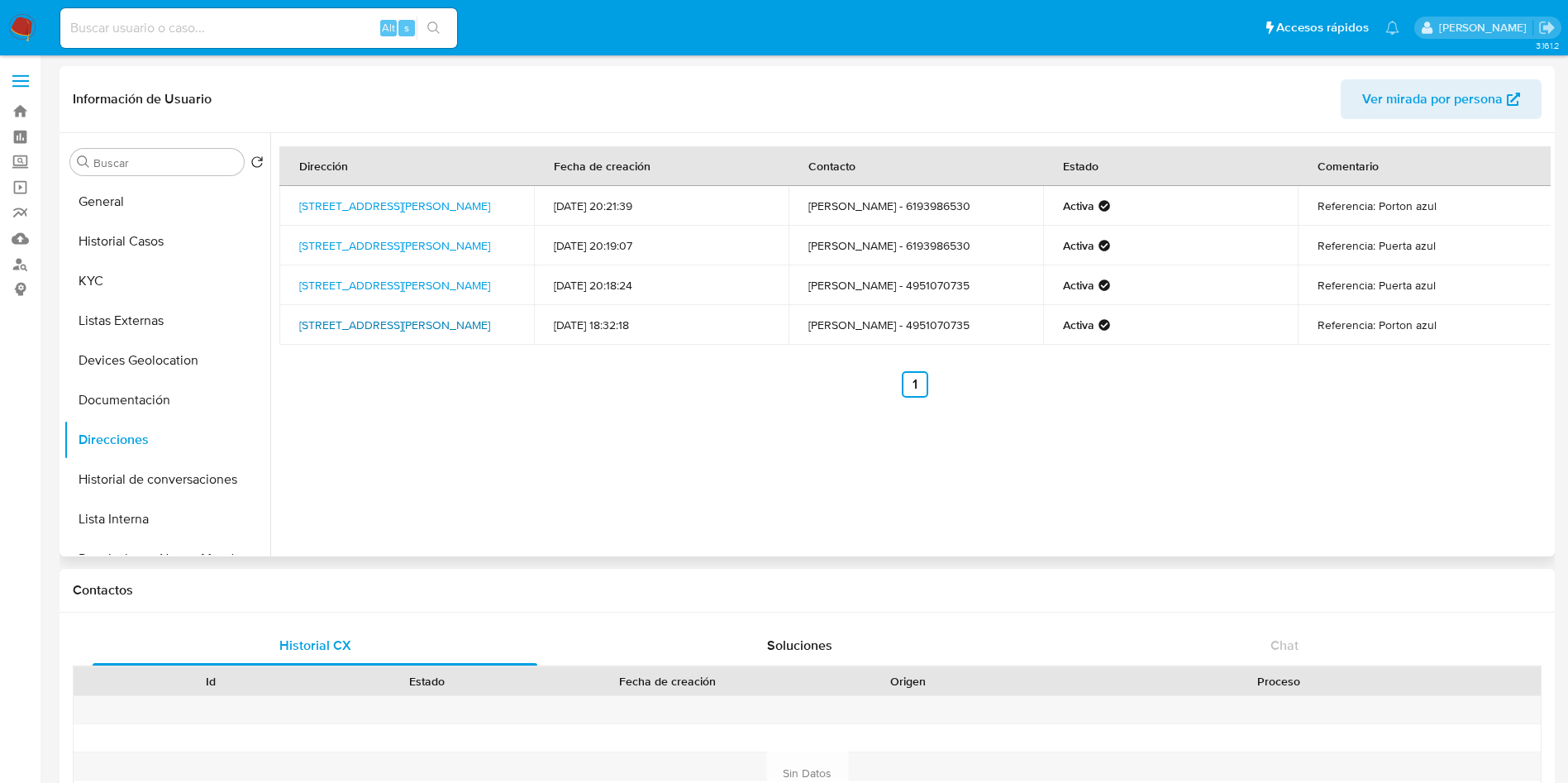
click at [395, 317] on link "Calle Michoacán 229, Villa Hidalgo, Jalisco, 47250, Mexico 229" at bounding box center [395, 325] width 191 height 17
click at [124, 392] on button "Documentación" at bounding box center [160, 400] width 193 height 40
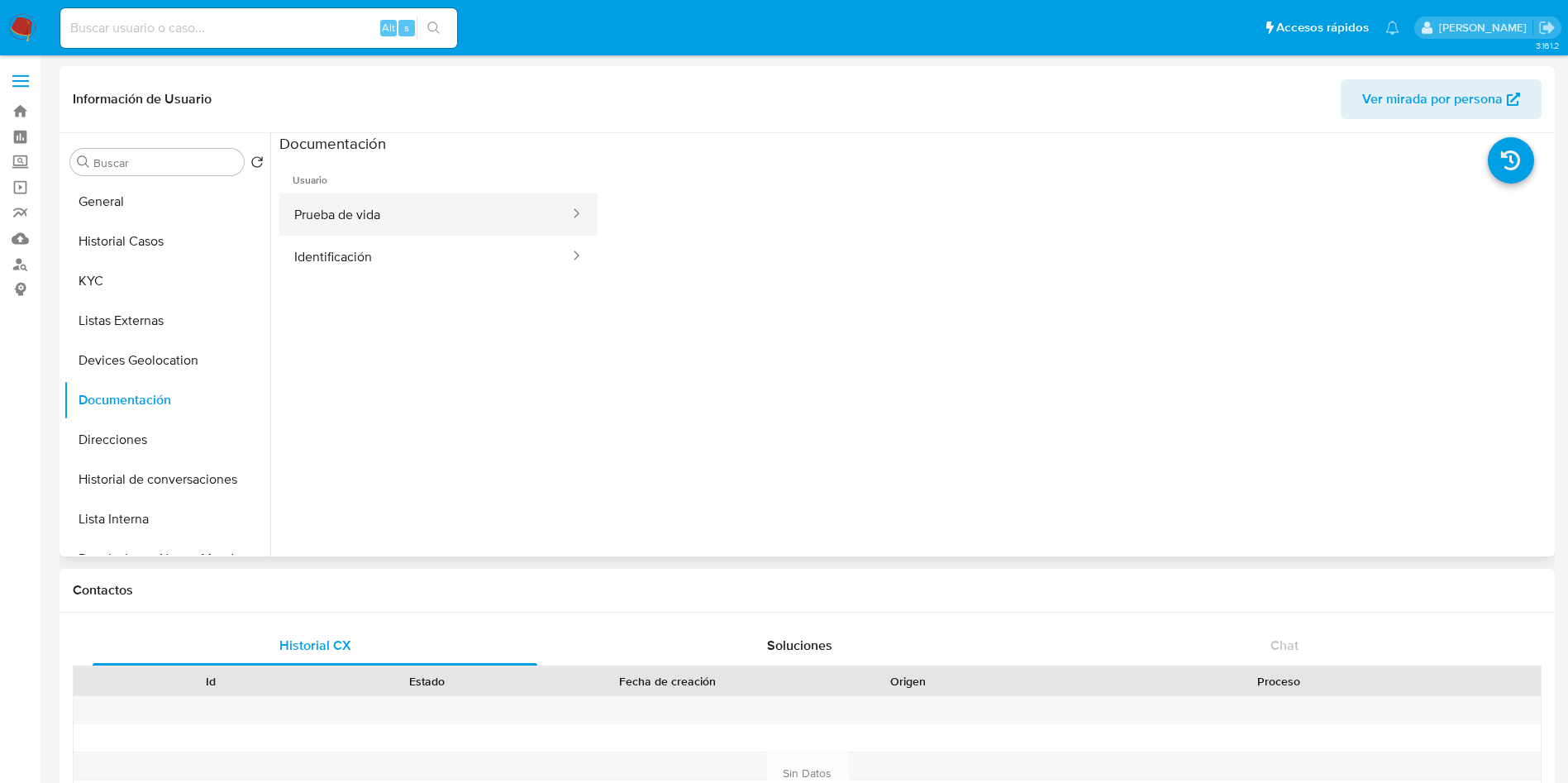
click at [446, 209] on button "Prueba de vida" at bounding box center [426, 214] width 292 height 42
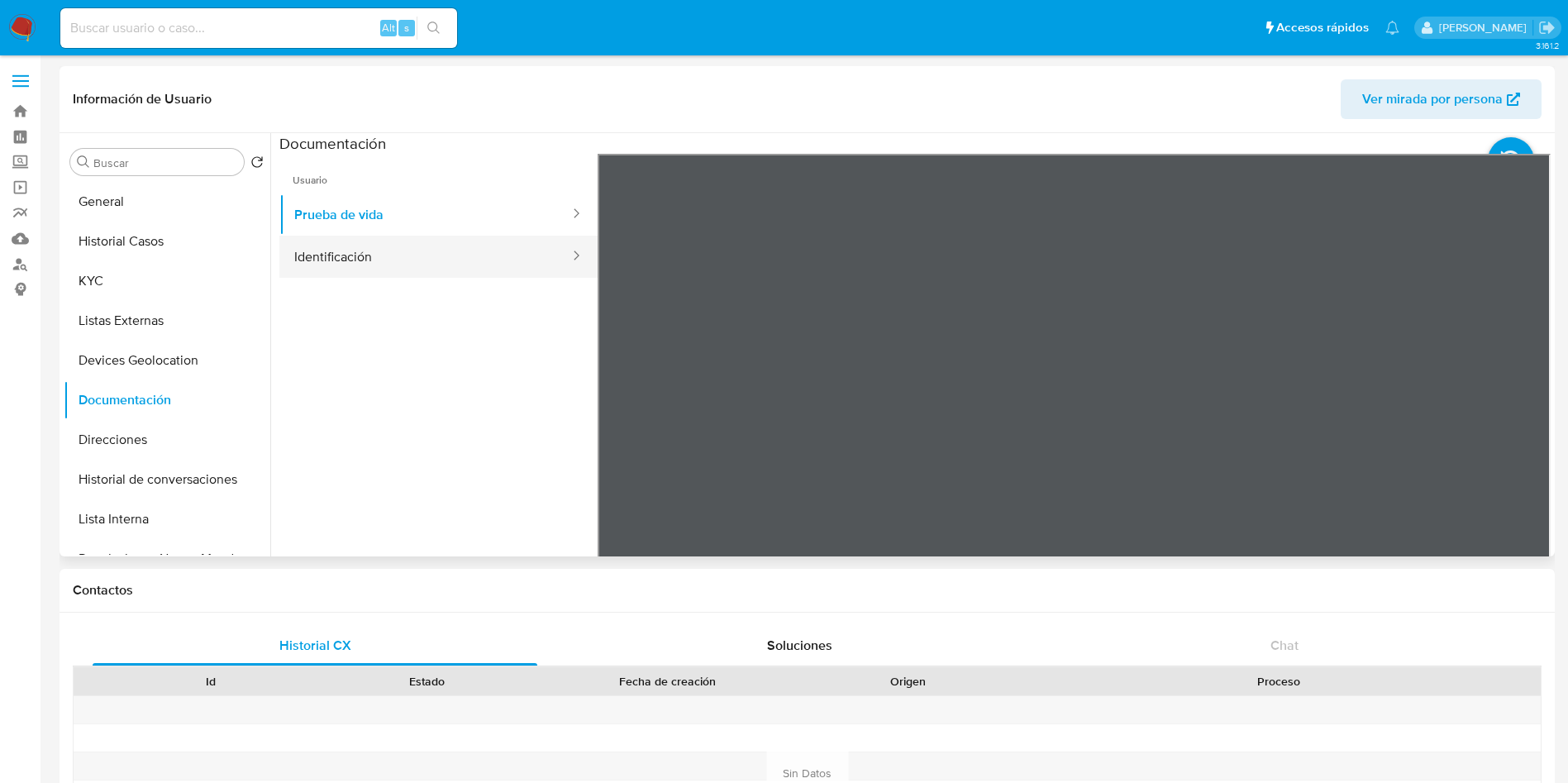
click at [511, 262] on button "Identificación" at bounding box center [426, 256] width 292 height 42
click at [1513, 421] on icon at bounding box center [1529, 422] width 33 height 33
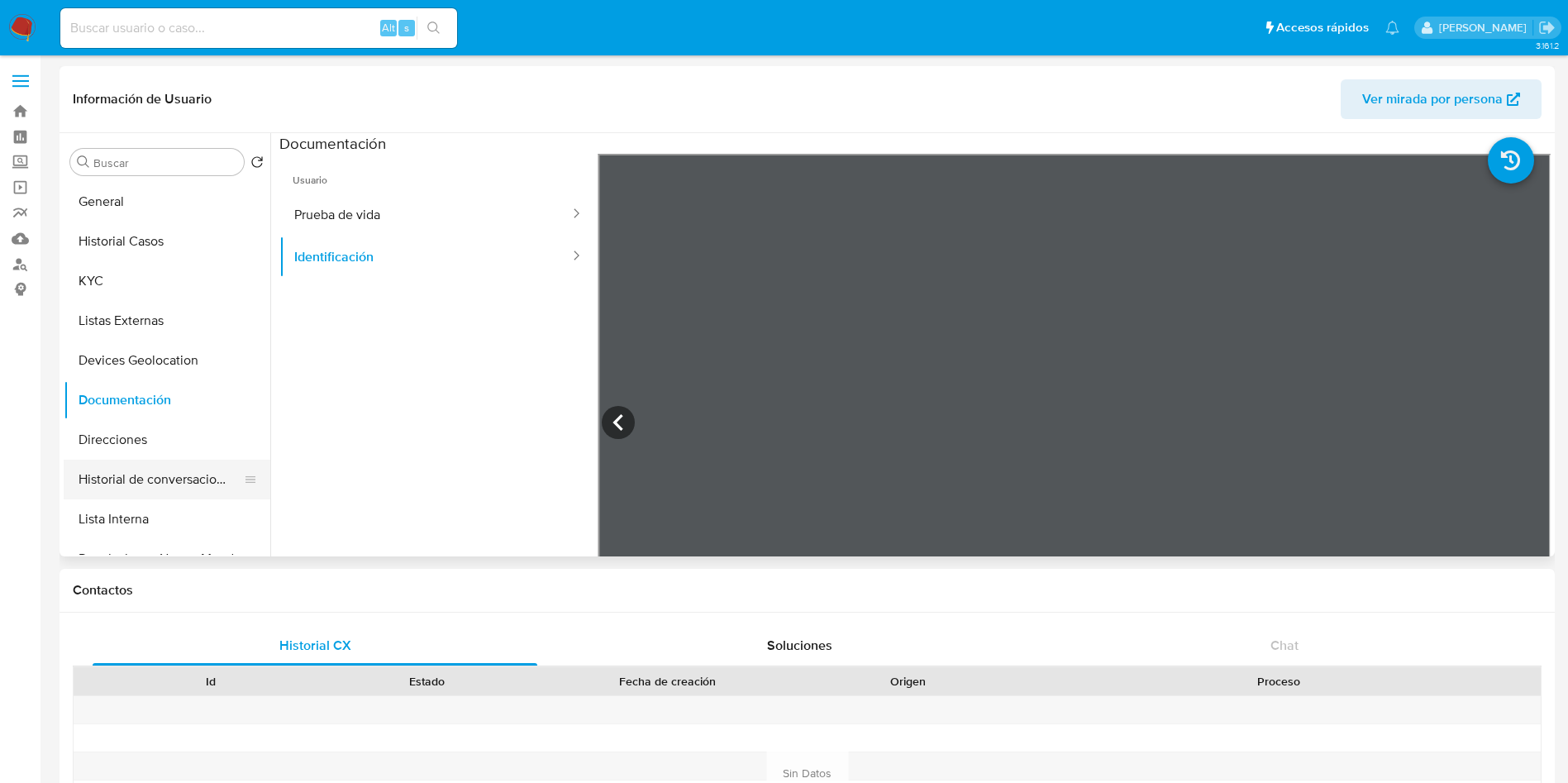
scroll to position [124, 0]
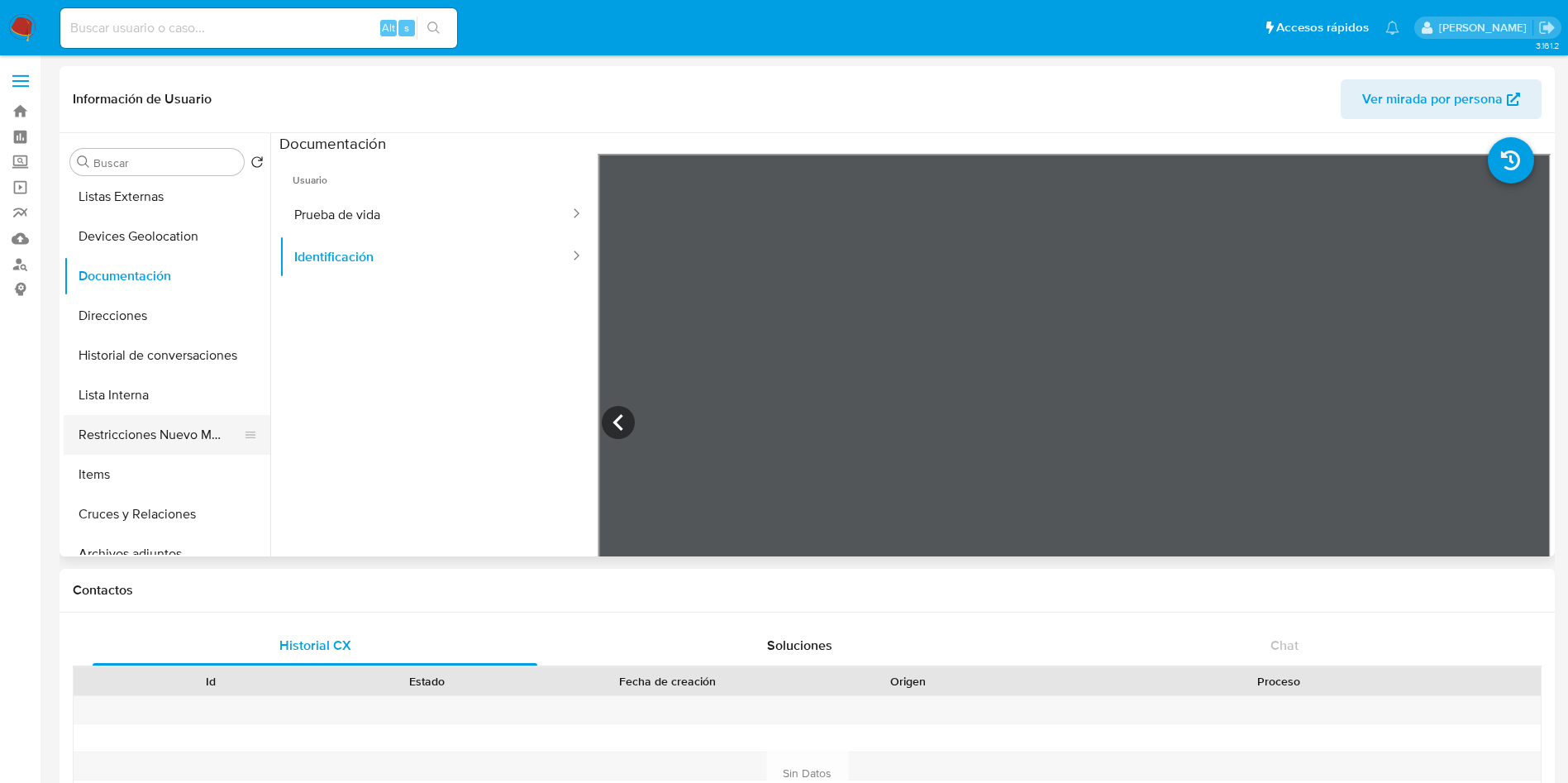
click at [145, 439] on button "Restricciones Nuevo Mundo" at bounding box center [160, 435] width 193 height 40
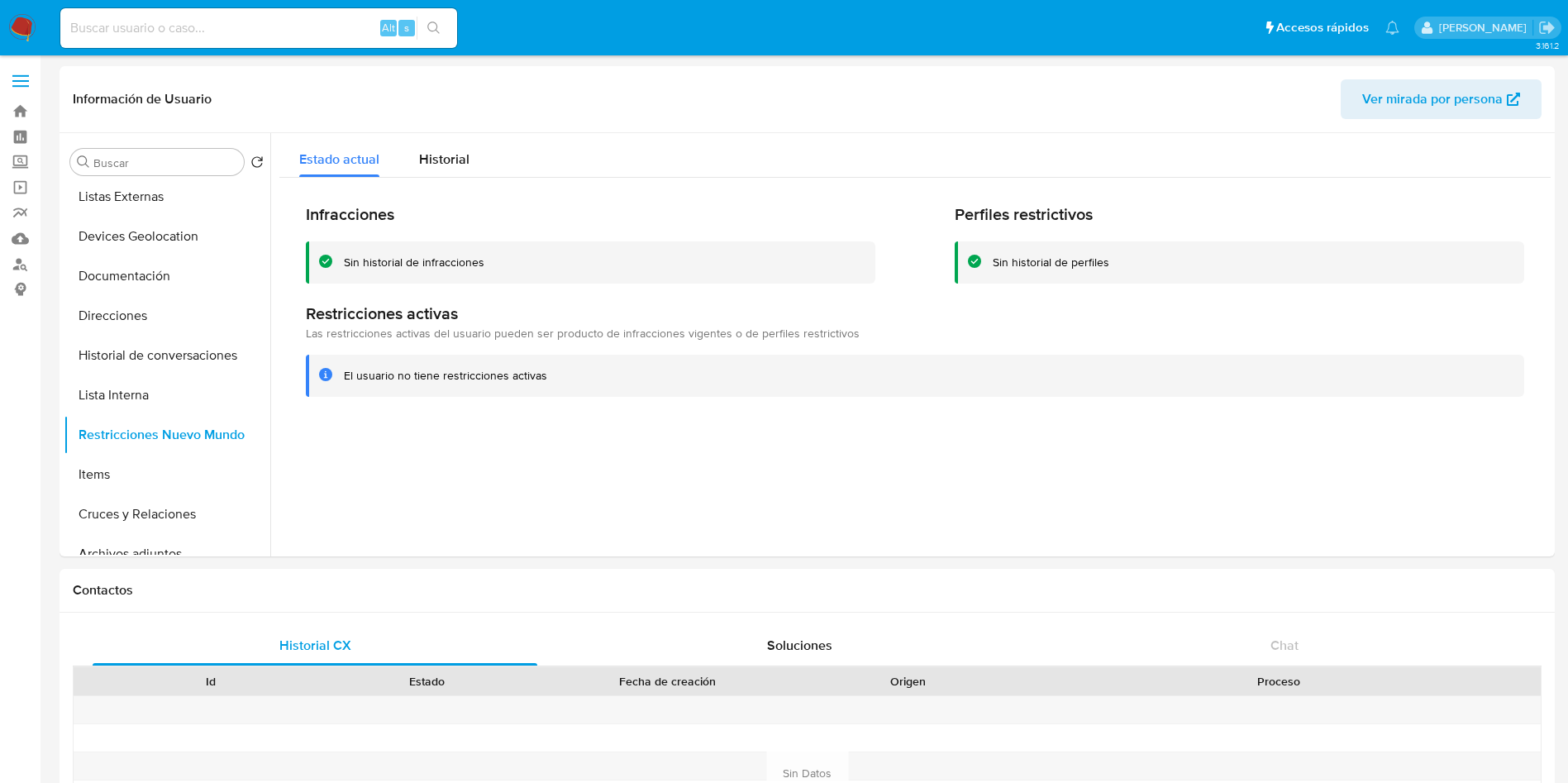
click at [667, 432] on div at bounding box center [910, 344] width 1280 height 423
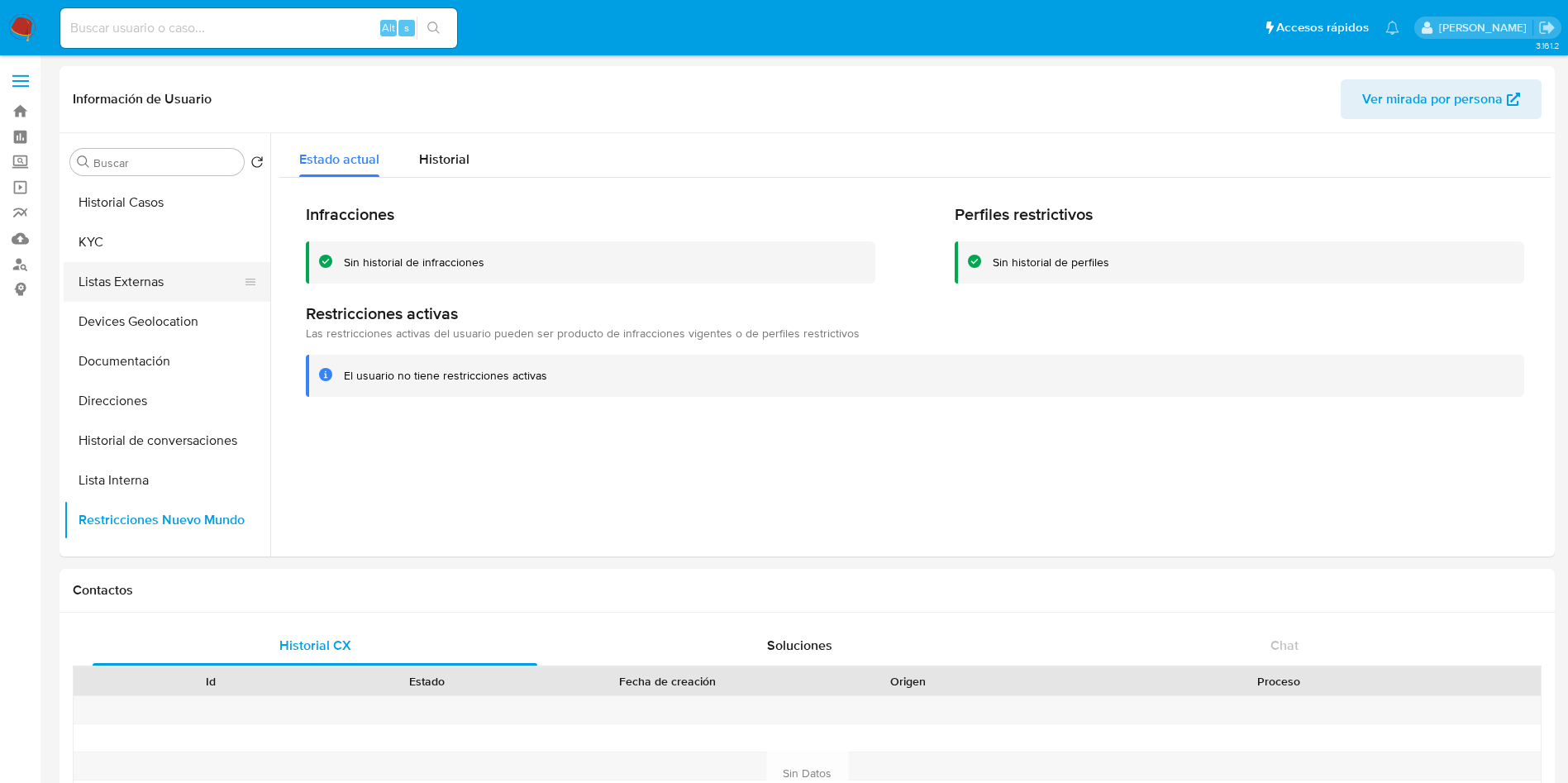
scroll to position [0, 0]
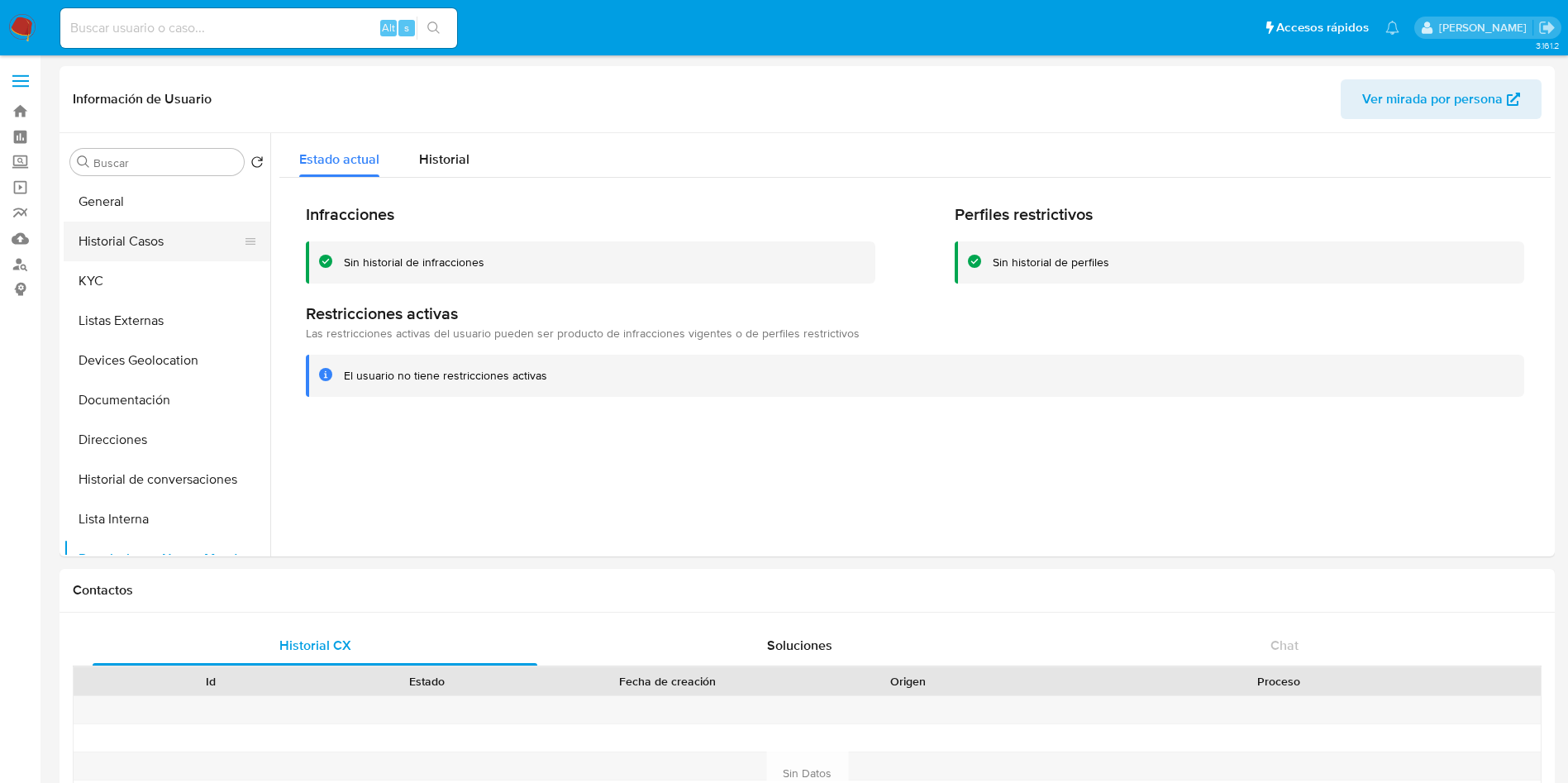
click at [141, 227] on button "Historial Casos" at bounding box center [160, 241] width 193 height 40
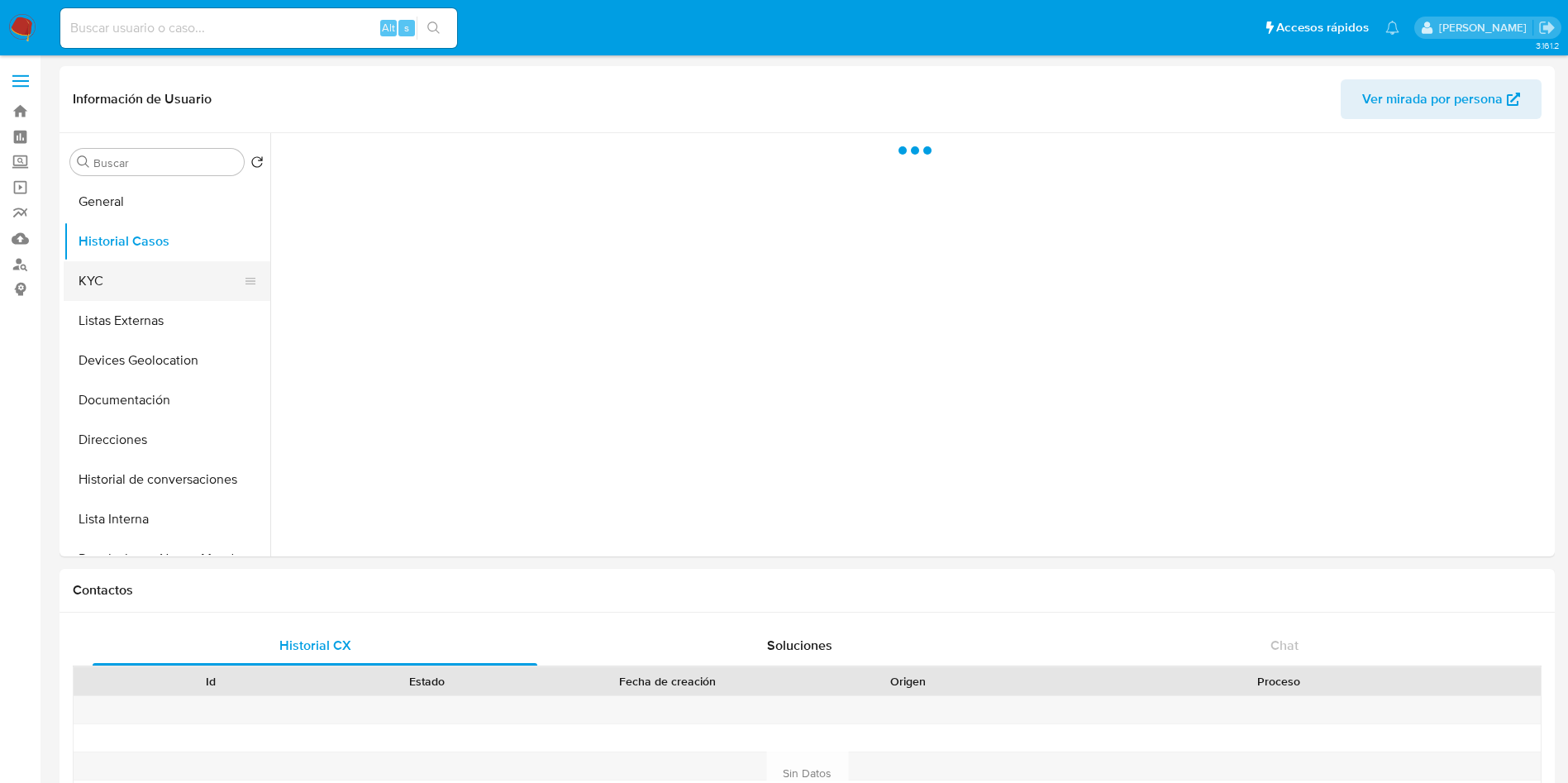
click at [134, 286] on button "KYC" at bounding box center [160, 281] width 193 height 40
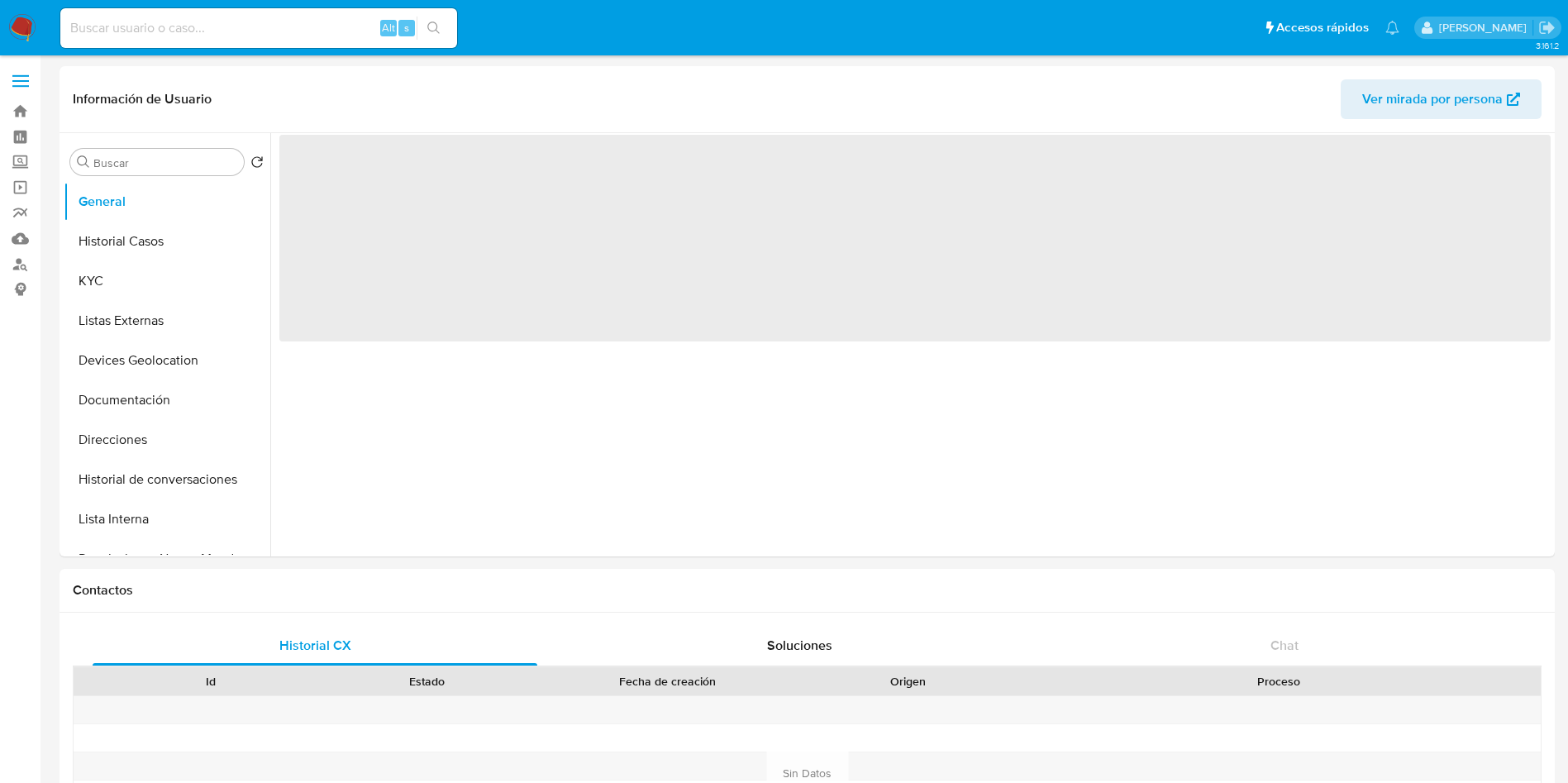
select select "10"
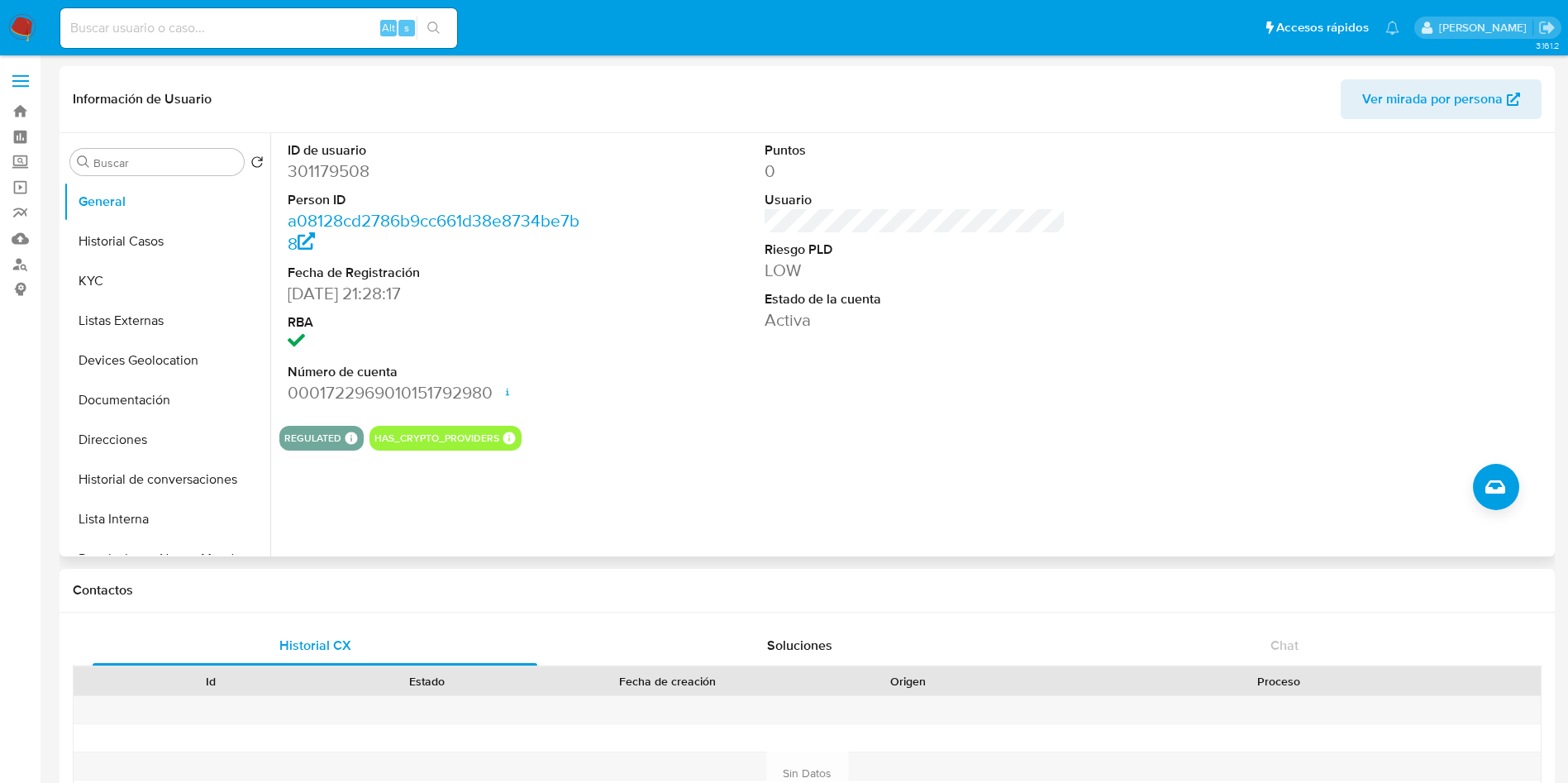
click at [1157, 531] on div "ID de usuario 301179508 Person ID a08128cd2786b9cc661d38e8734be7b8 Fecha de Reg…" at bounding box center [910, 344] width 1280 height 423
drag, startPoint x: 1157, startPoint y: 531, endPoint x: 1147, endPoint y: 531, distance: 10.0
click at [1151, 532] on div "ID de usuario 301179508 Person ID a08128cd2786b9cc661d38e8734be7b8 Fecha de Reg…" at bounding box center [910, 344] width 1280 height 423
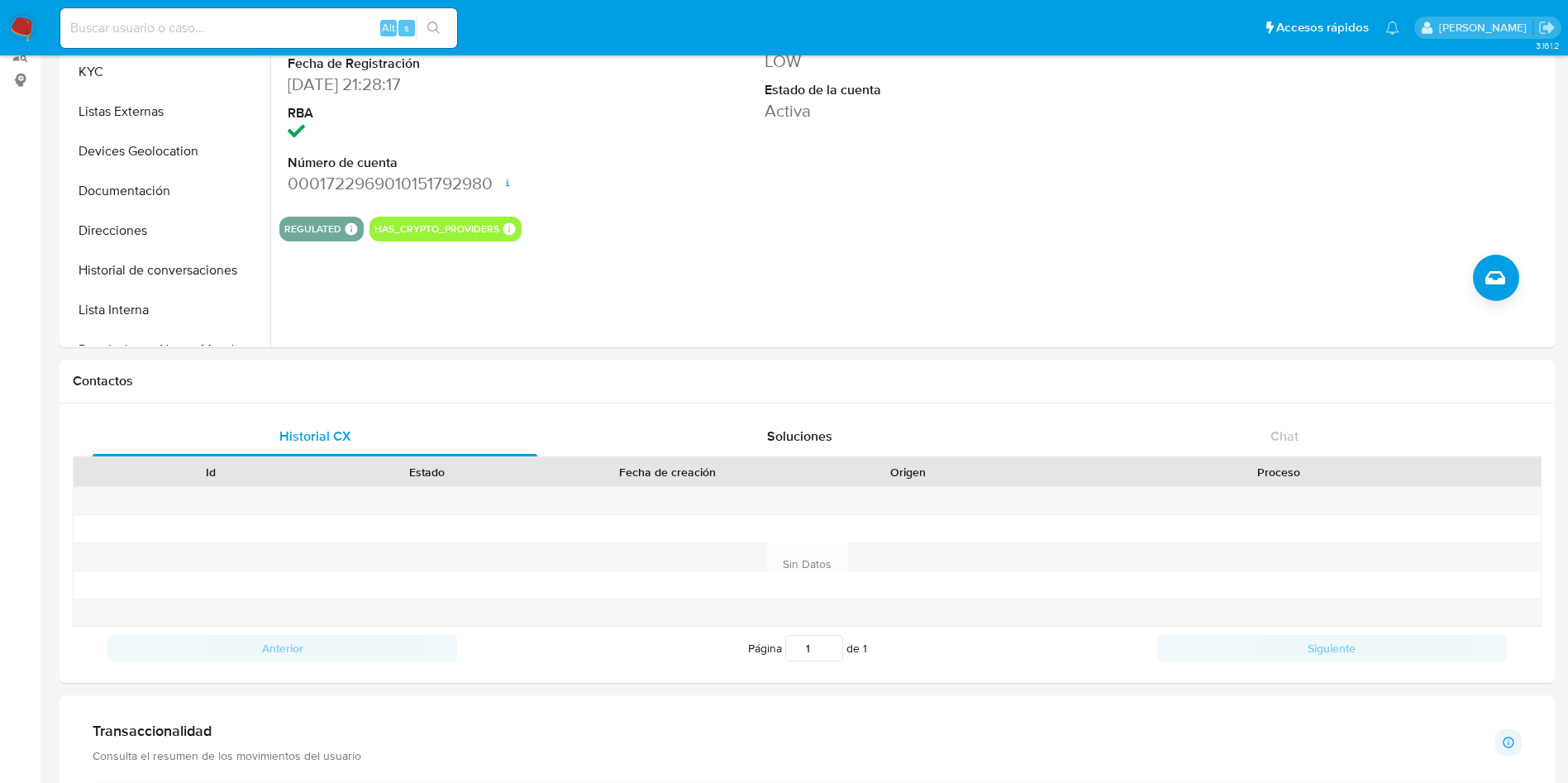
scroll to position [744, 0]
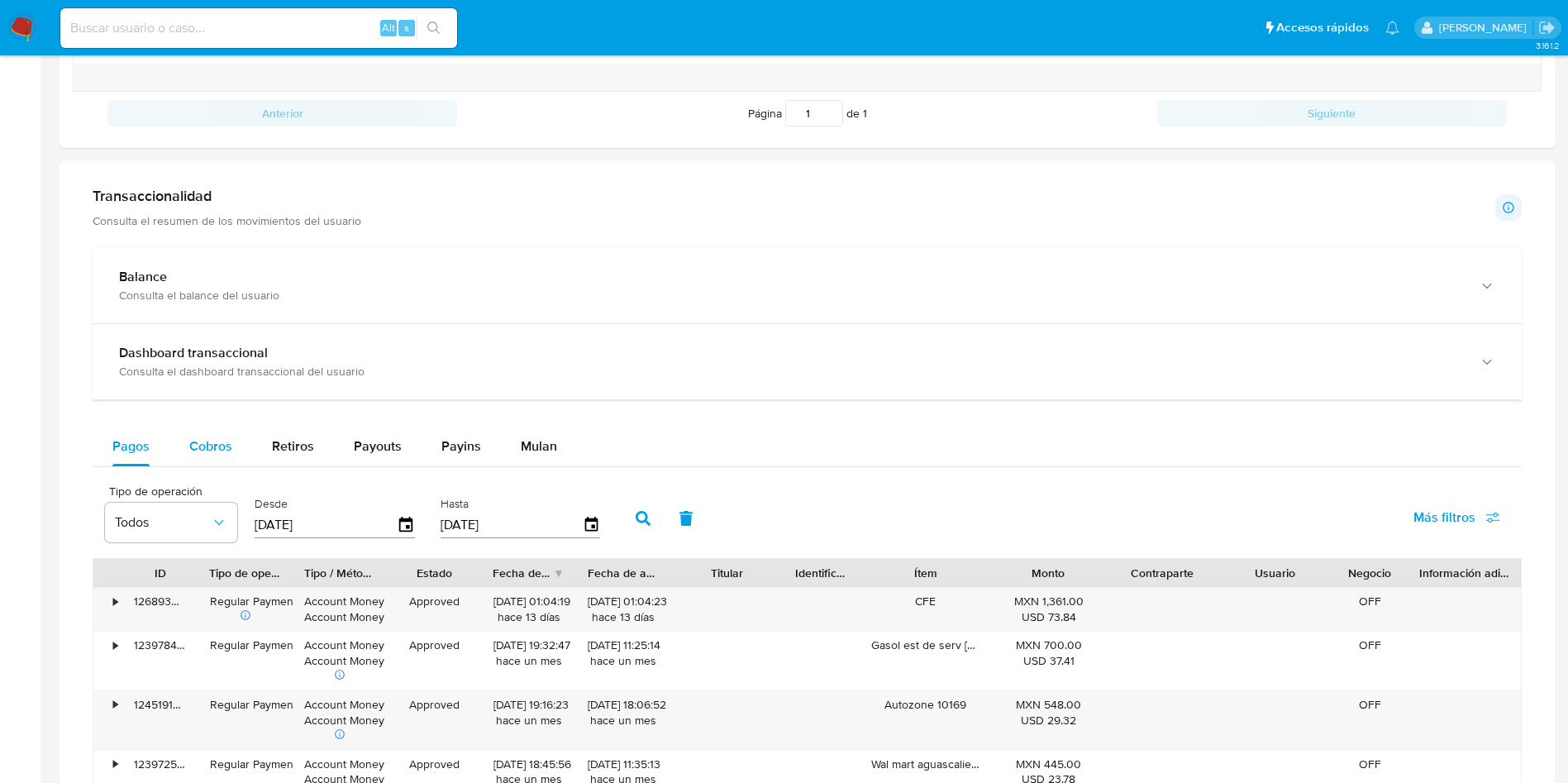
click at [208, 437] on span "Cobros" at bounding box center [211, 446] width 43 height 19
select select "10"
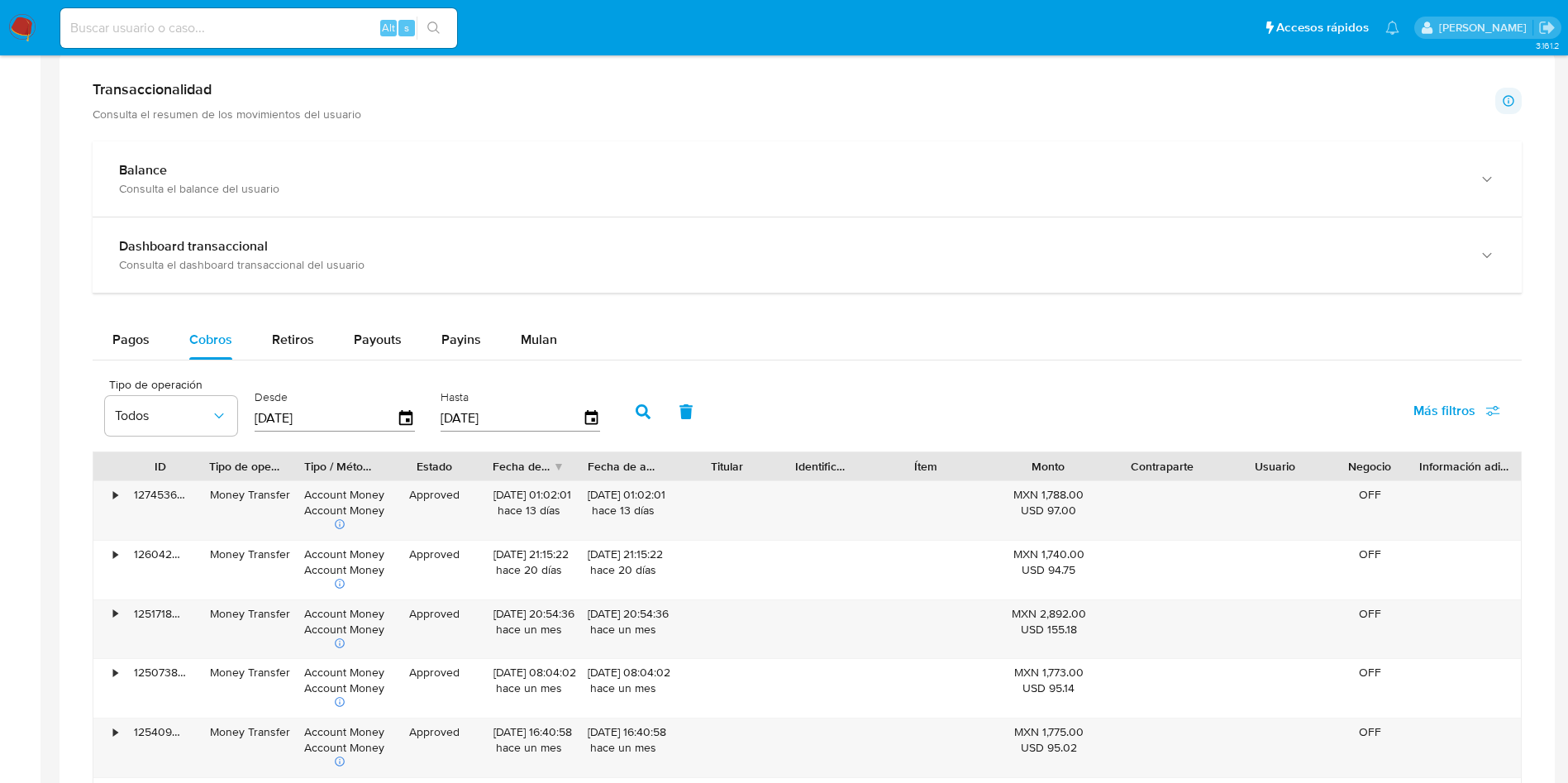
scroll to position [992, 0]
